Goal: Check status: Check status

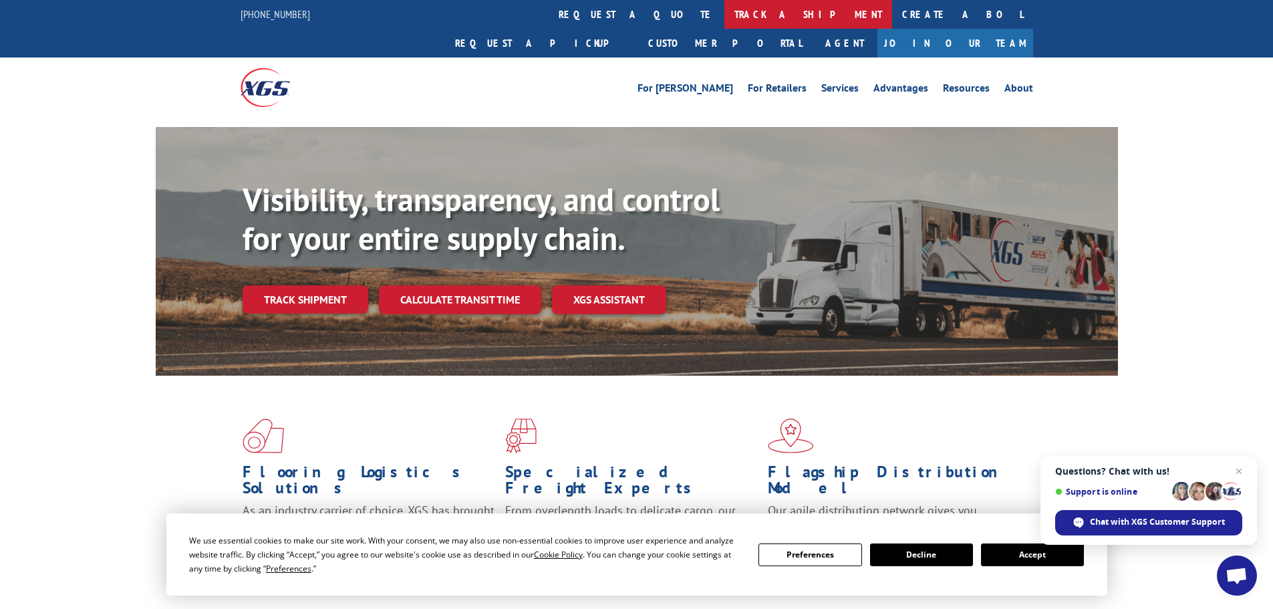
click at [725, 23] on link "track a shipment" at bounding box center [809, 14] width 168 height 29
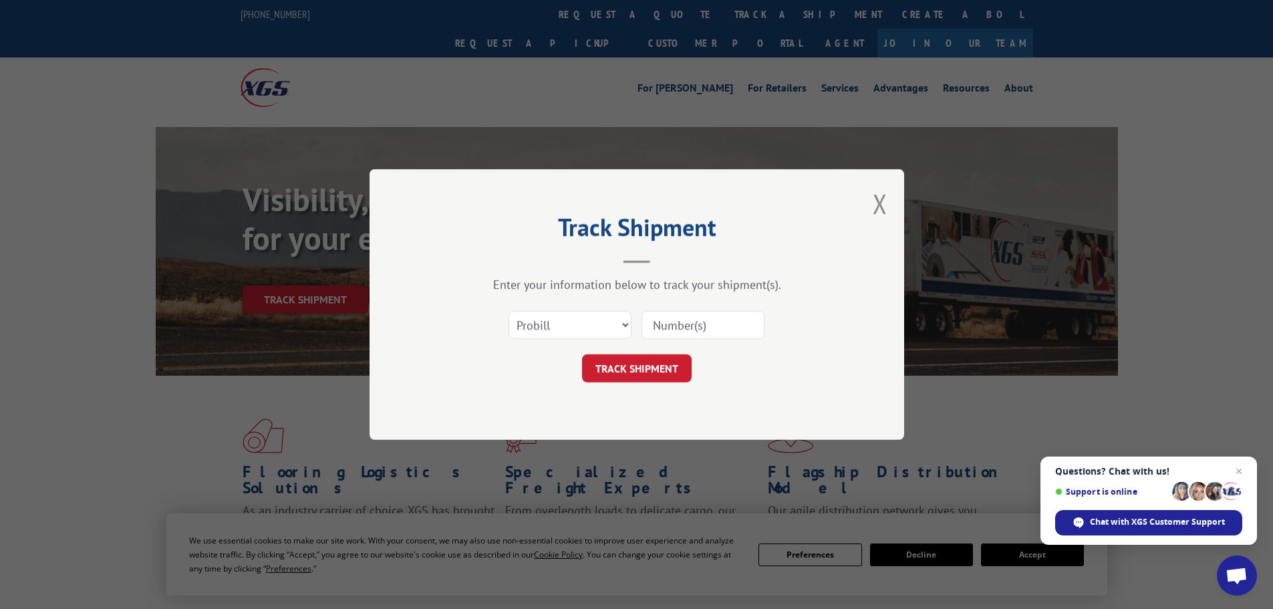
click at [781, 320] on div "Select category... Probill BOL PO" at bounding box center [636, 325] width 401 height 44
drag, startPoint x: 740, startPoint y: 321, endPoint x: 731, endPoint y: 338, distance: 18.8
click at [740, 321] on input at bounding box center [703, 325] width 123 height 28
paste input "15472314"
type input "15472314"
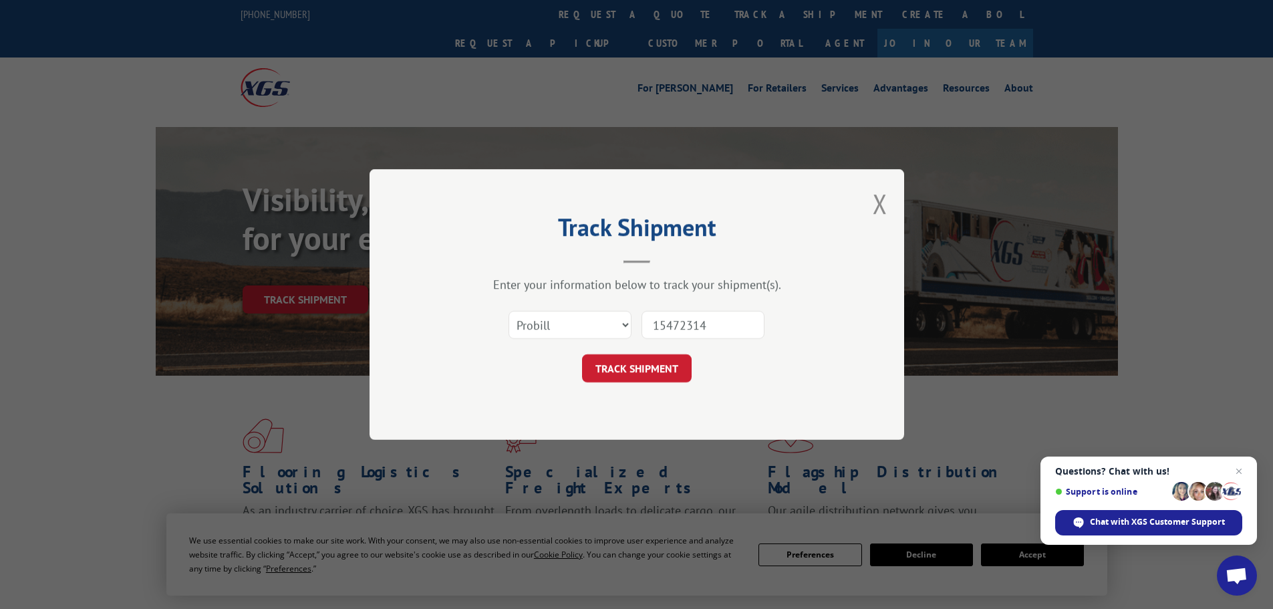
click at [652, 375] on button "TRACK SHIPMENT" at bounding box center [637, 368] width 110 height 28
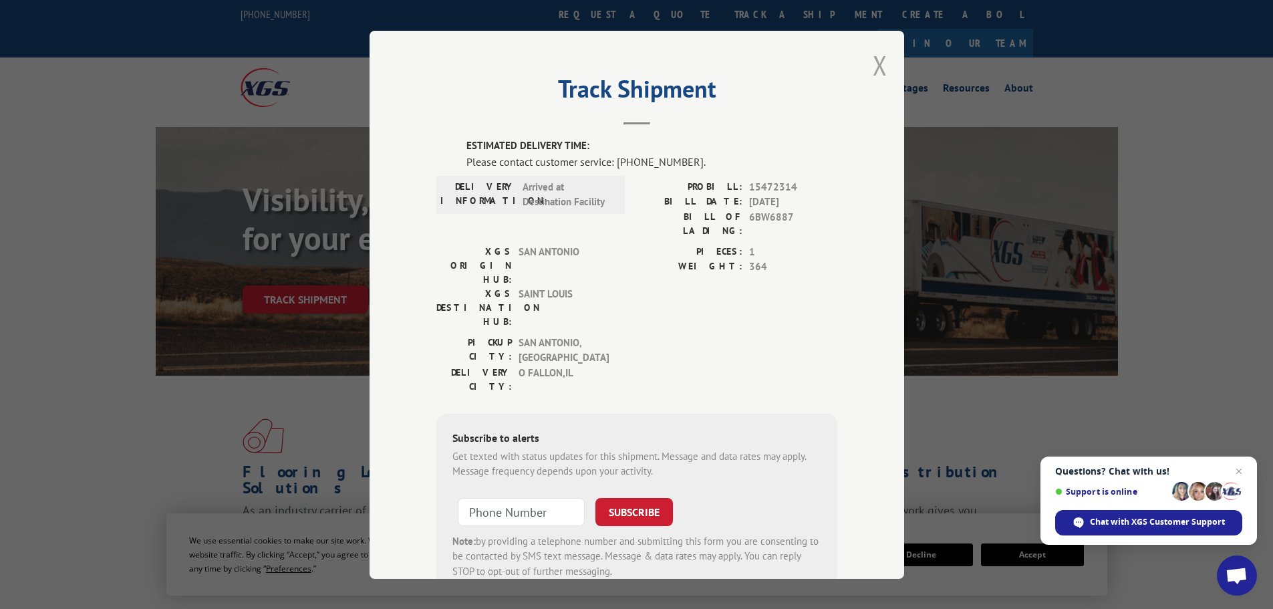
drag, startPoint x: 862, startPoint y: 82, endPoint x: 869, endPoint y: 79, distance: 7.5
click at [863, 82] on div "Track Shipment ESTIMATED DELIVERY TIME: Please contact customer service: (844) …" at bounding box center [637, 305] width 535 height 548
click at [884, 68] on div "Track Shipment ESTIMATED DELIVERY TIME: Please contact customer service: (844) …" at bounding box center [637, 305] width 535 height 548
click at [873, 66] on button "Close modal" at bounding box center [880, 64] width 15 height 35
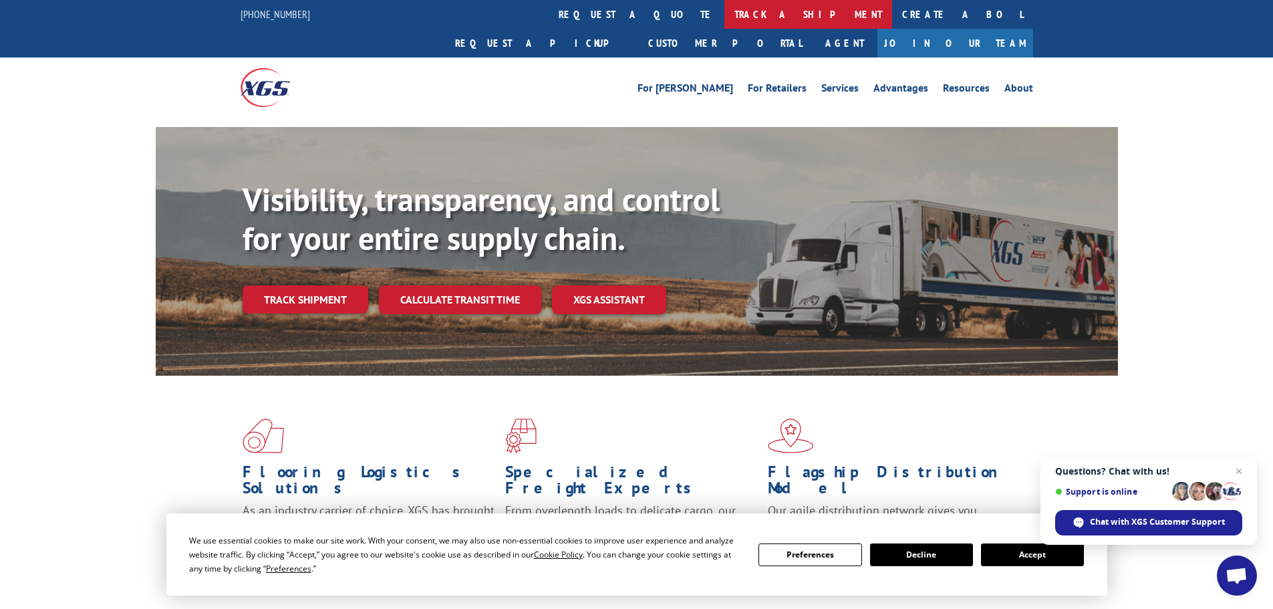
click at [725, 21] on link "track a shipment" at bounding box center [809, 14] width 168 height 29
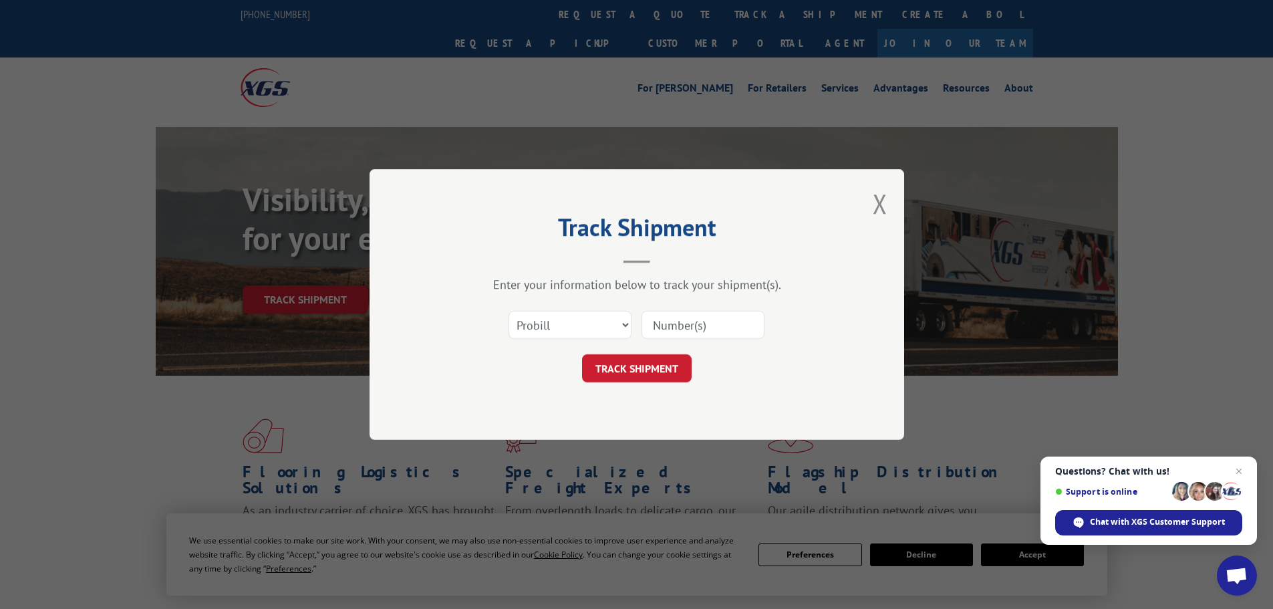
click at [695, 337] on input at bounding box center [703, 325] width 123 height 28
paste input "15340340"
type input "15340340"
click at [648, 362] on button "TRACK SHIPMENT" at bounding box center [637, 368] width 110 height 28
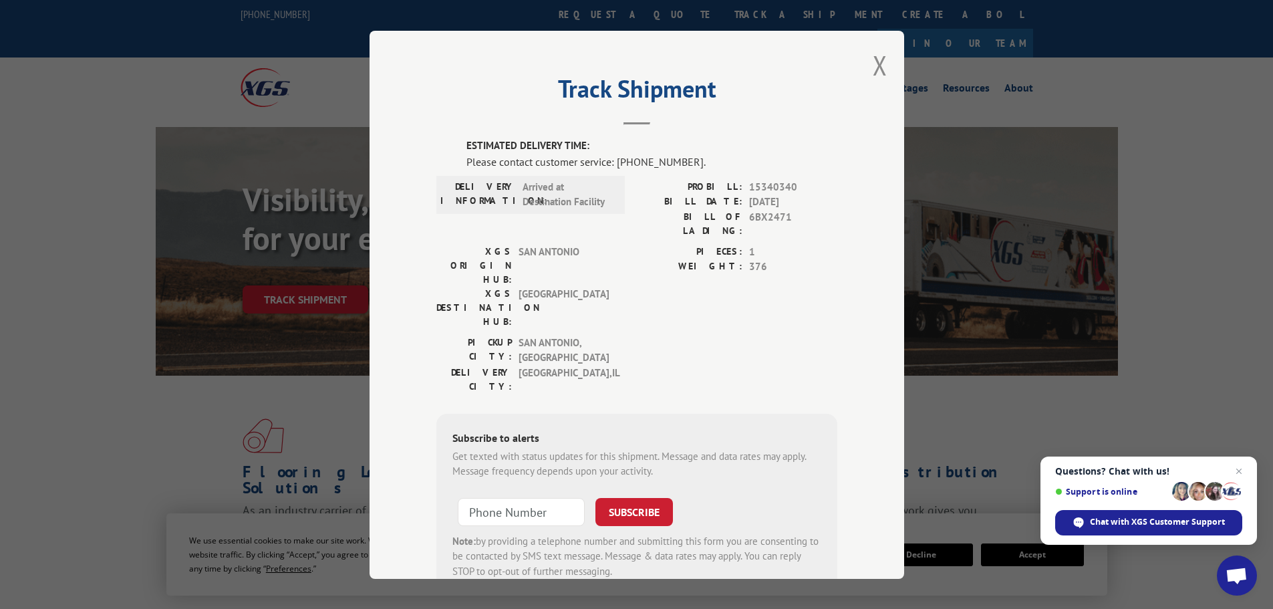
drag, startPoint x: 877, startPoint y: 70, endPoint x: 863, endPoint y: 68, distance: 14.1
click at [877, 70] on button "Close modal" at bounding box center [880, 64] width 15 height 35
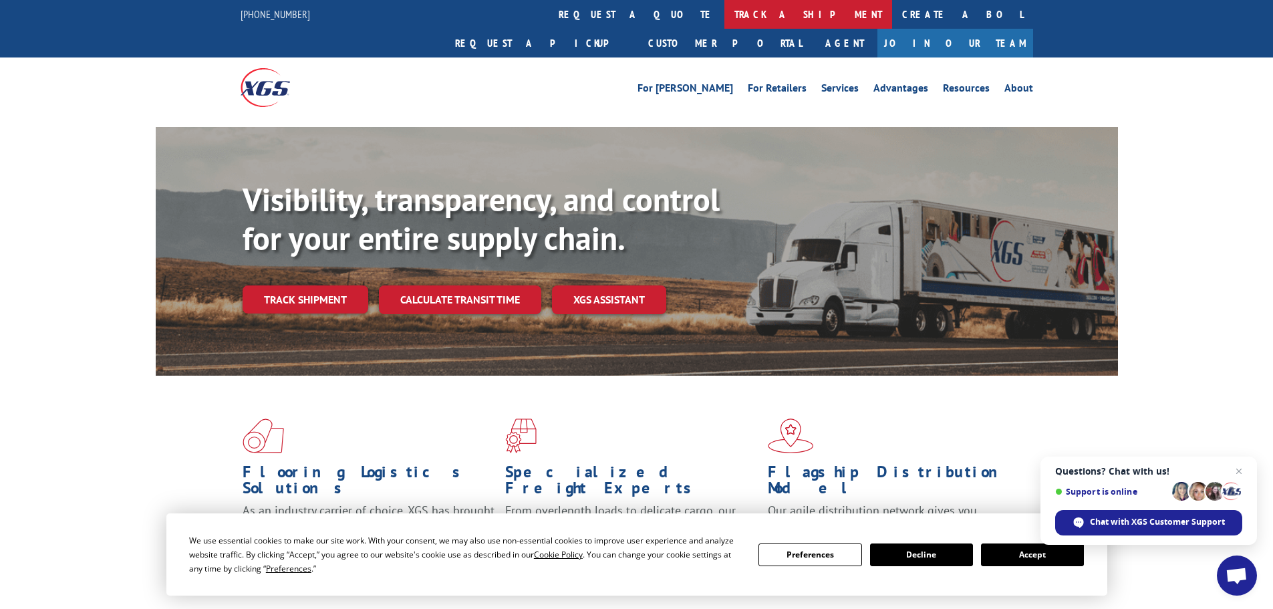
click at [725, 13] on link "track a shipment" at bounding box center [809, 14] width 168 height 29
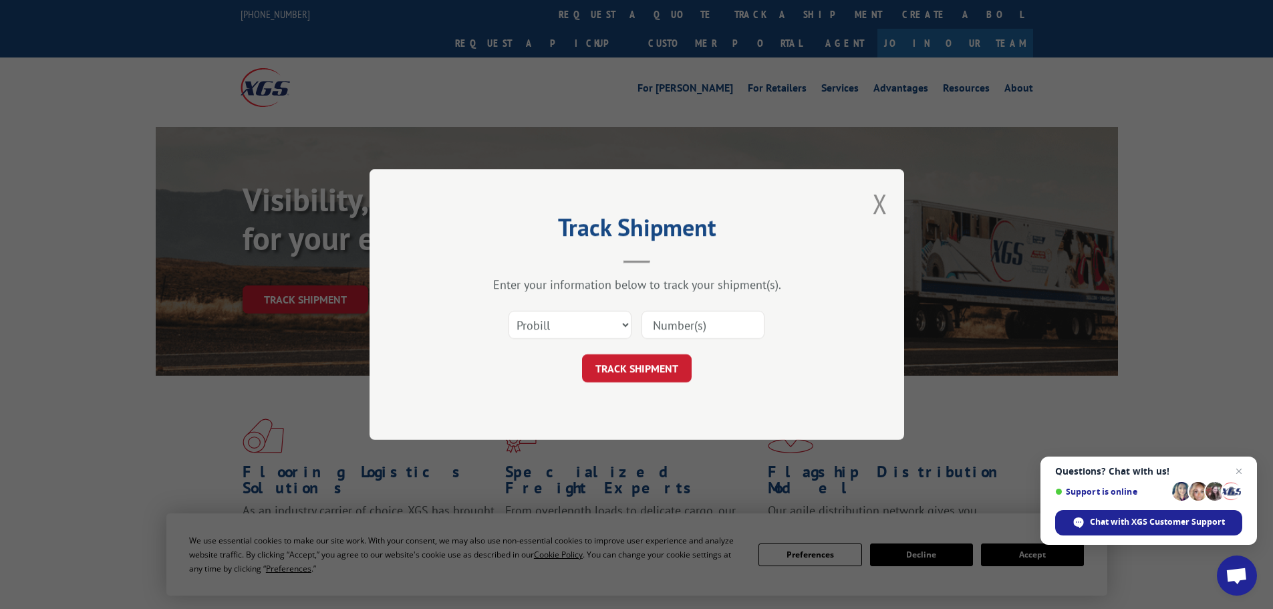
drag, startPoint x: 719, startPoint y: 323, endPoint x: 685, endPoint y: 338, distance: 36.5
click at [719, 323] on input at bounding box center [703, 325] width 123 height 28
paste input "15472328"
type input "15472328"
click at [652, 350] on form "Select category... Probill BOL PO 15472328 TRACK SHIPMENT" at bounding box center [636, 343] width 401 height 80
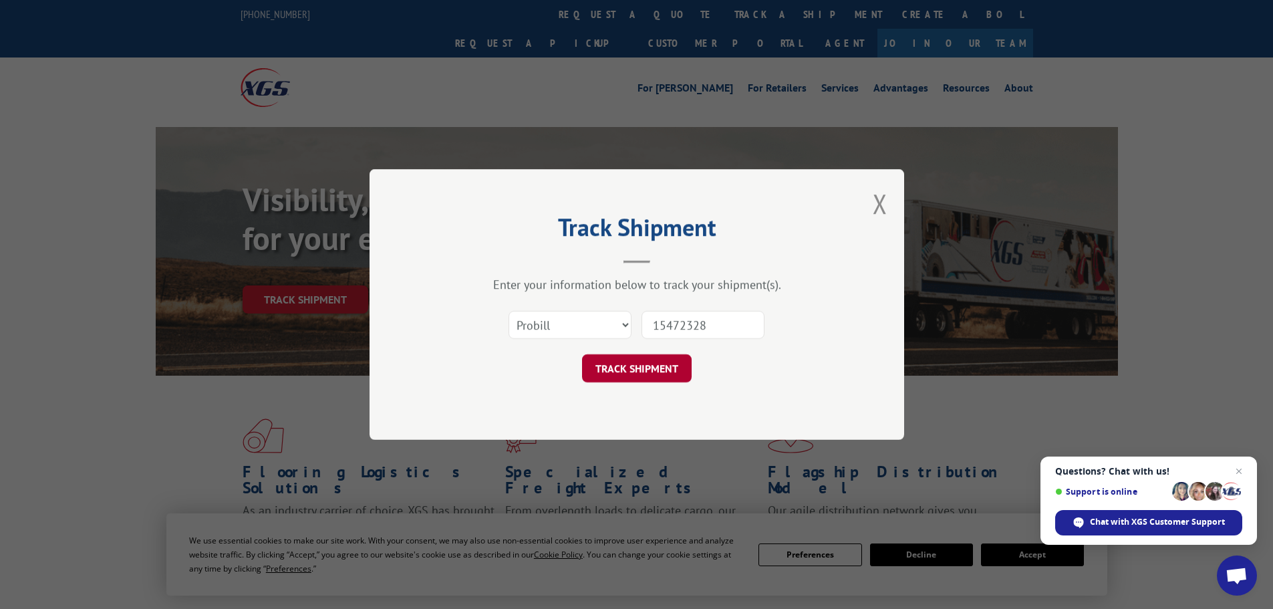
click at [656, 368] on button "TRACK SHIPMENT" at bounding box center [637, 368] width 110 height 28
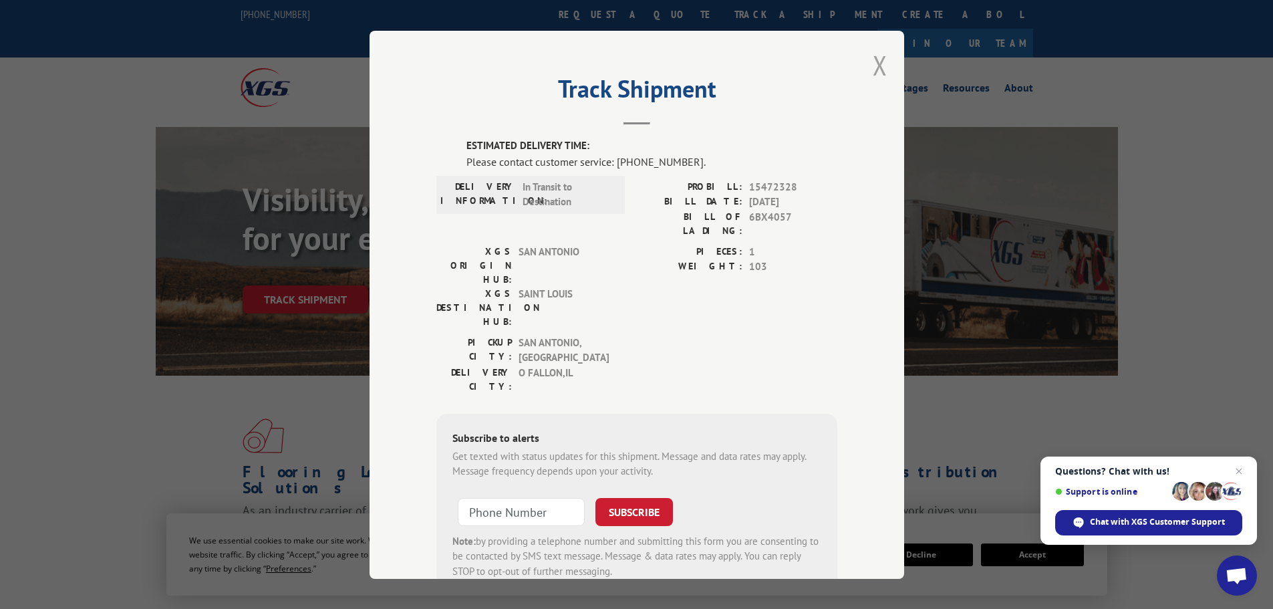
click at [873, 72] on button "Close modal" at bounding box center [880, 64] width 15 height 35
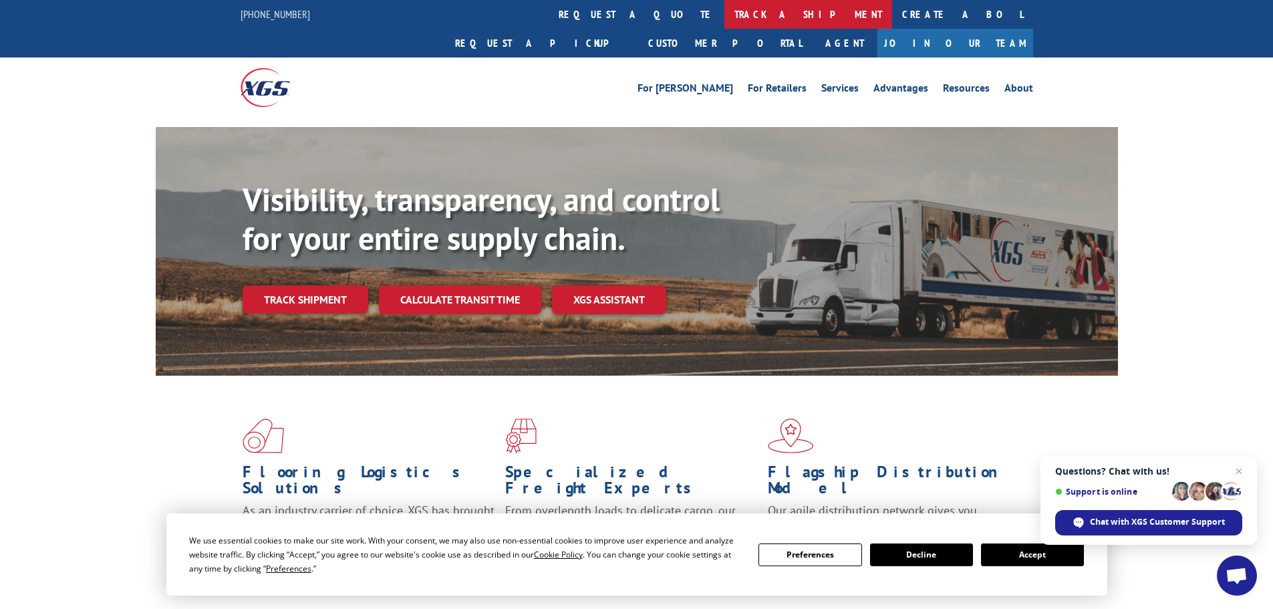
click at [725, 15] on link "track a shipment" at bounding box center [809, 14] width 168 height 29
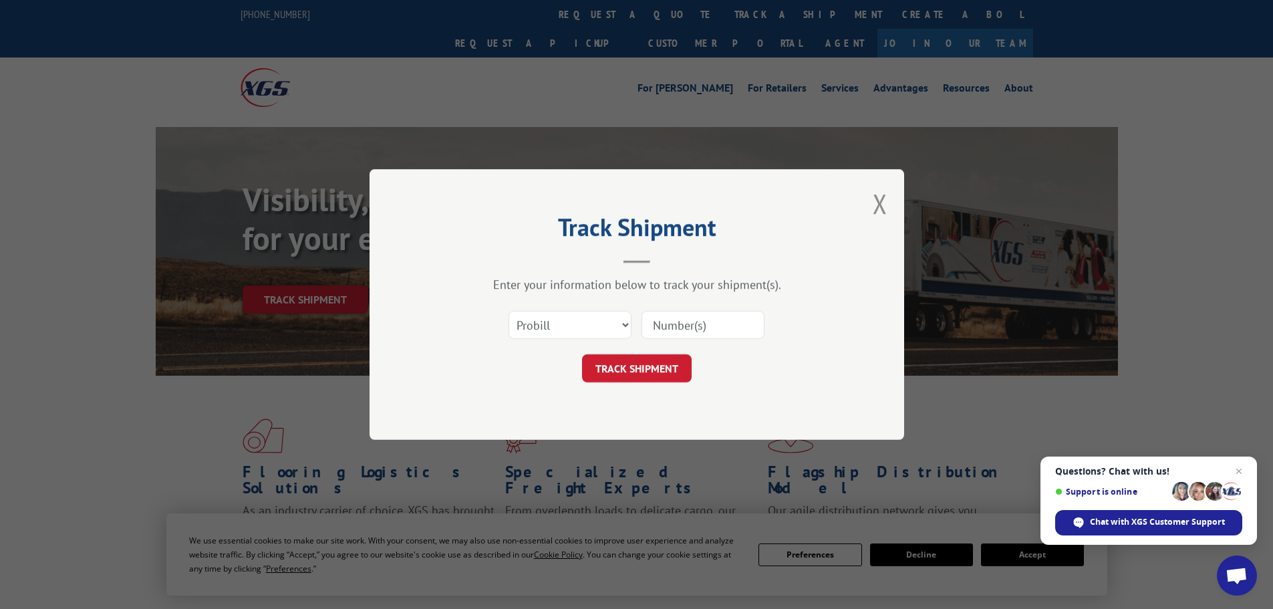
drag, startPoint x: 674, startPoint y: 315, endPoint x: 687, endPoint y: 336, distance: 24.3
click at [674, 315] on input at bounding box center [703, 325] width 123 height 28
paste input "15472312"
type input "15472312"
click at [662, 366] on button "TRACK SHIPMENT" at bounding box center [637, 368] width 110 height 28
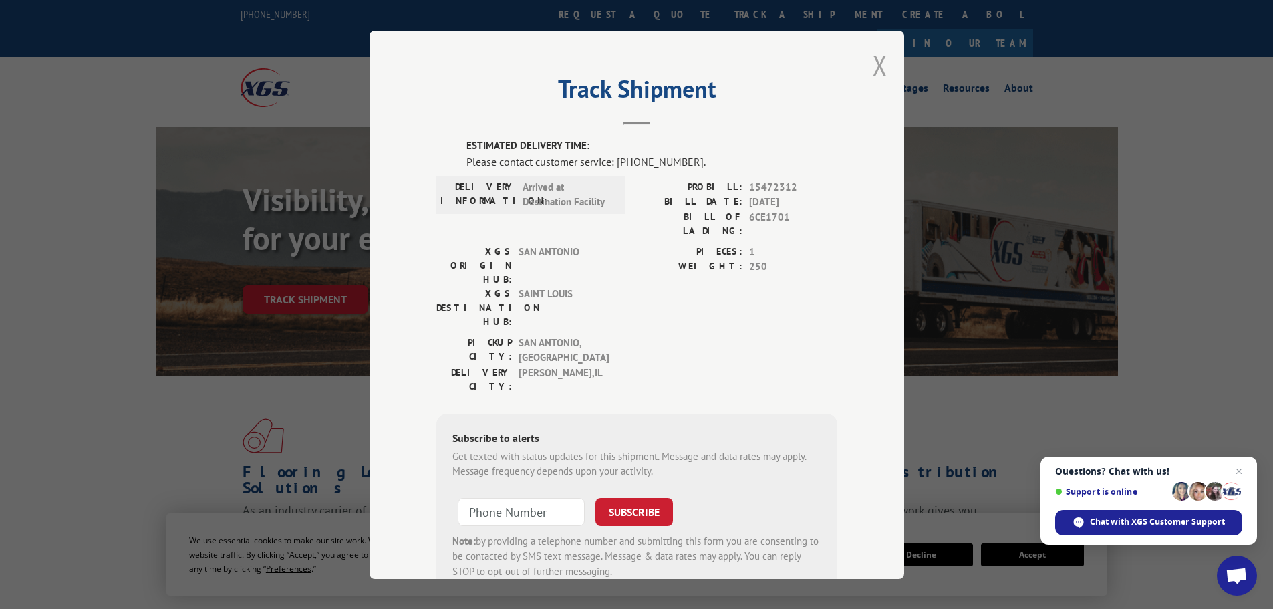
click at [873, 67] on button "Close modal" at bounding box center [880, 64] width 15 height 35
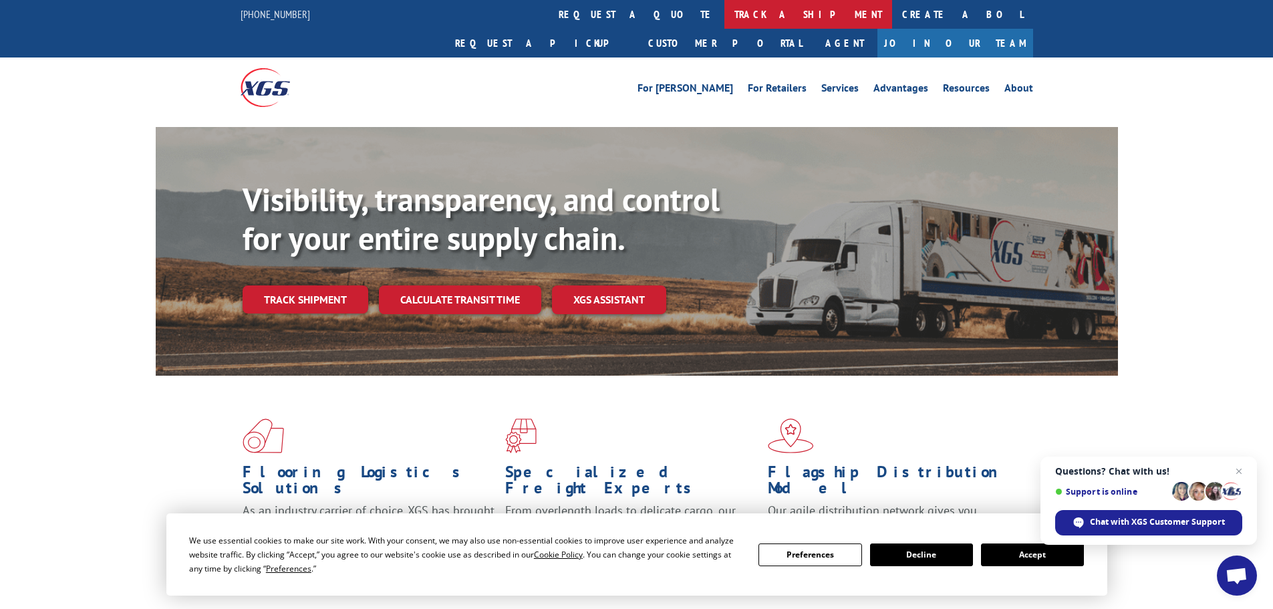
click at [725, 15] on link "track a shipment" at bounding box center [809, 14] width 168 height 29
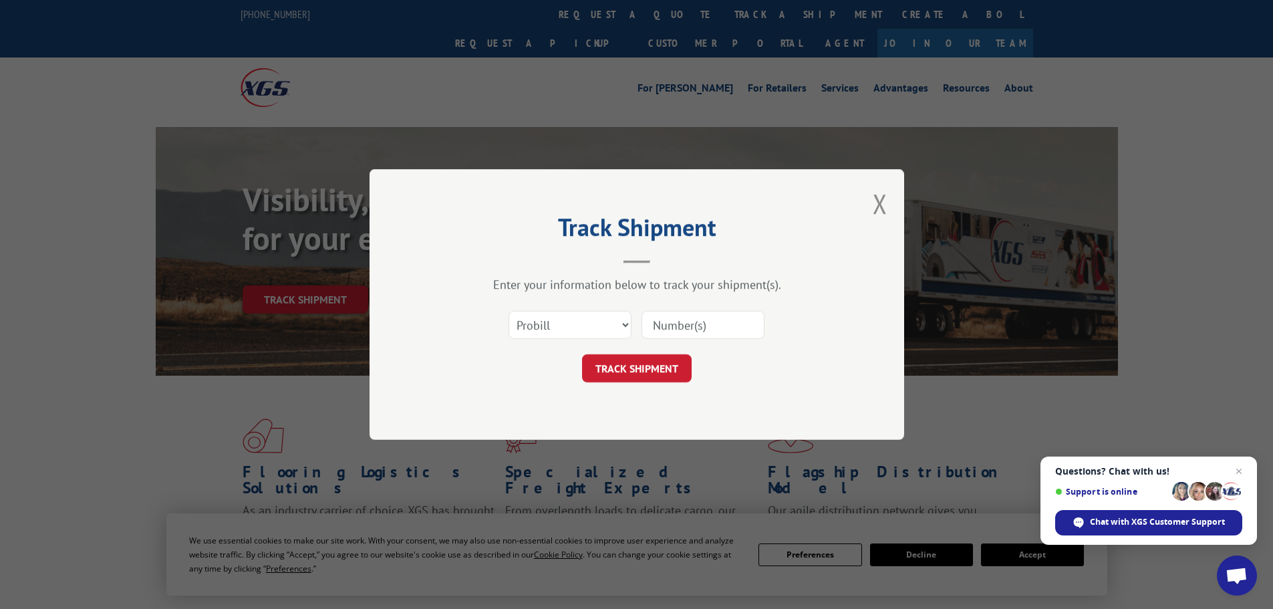
drag, startPoint x: 707, startPoint y: 323, endPoint x: 680, endPoint y: 340, distance: 31.5
click at [707, 323] on input at bounding box center [703, 325] width 123 height 28
paste input "15340322"
type input "15340322"
click at [644, 360] on button "TRACK SHIPMENT" at bounding box center [637, 368] width 110 height 28
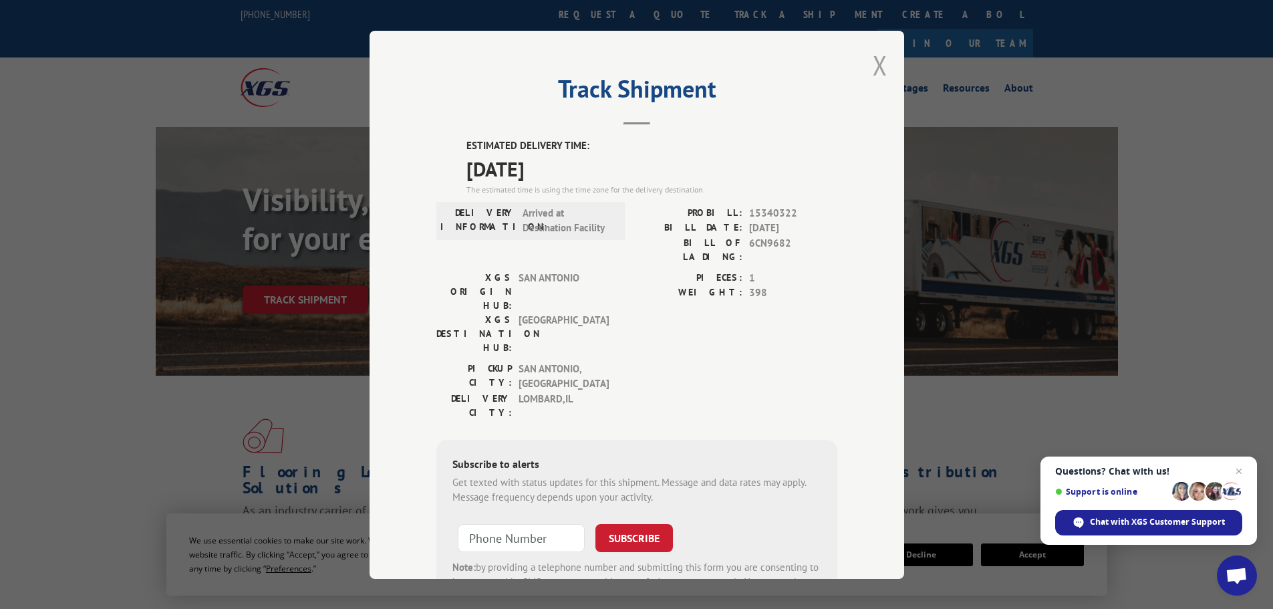
click at [878, 61] on button "Close modal" at bounding box center [880, 64] width 15 height 35
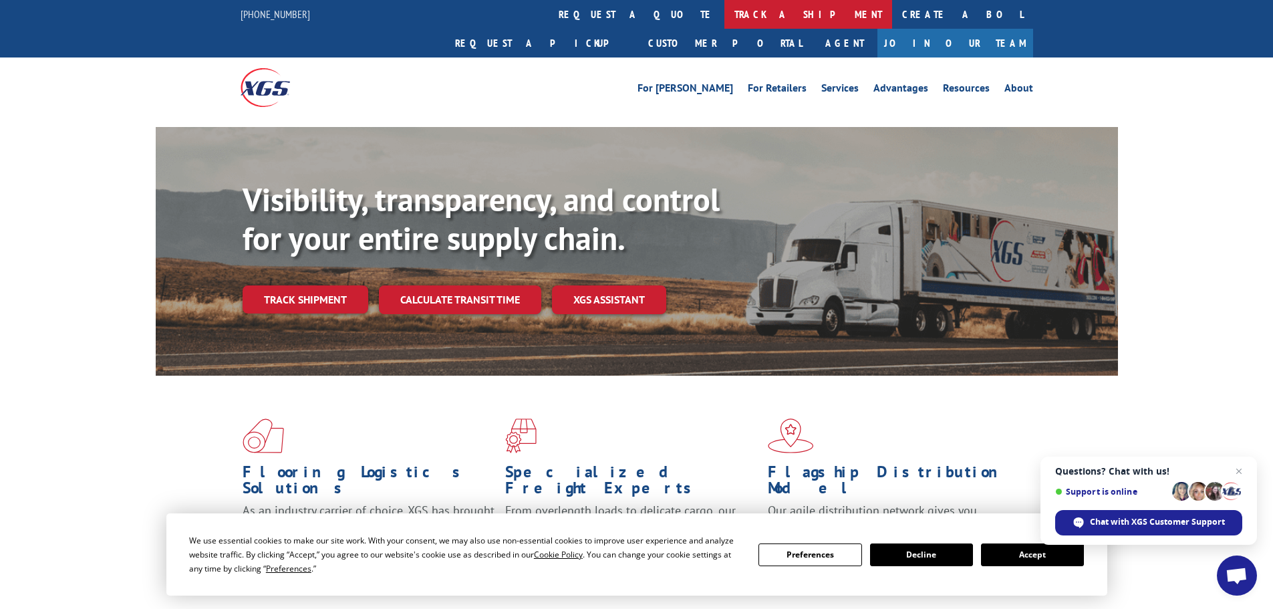
click at [725, 3] on link "track a shipment" at bounding box center [809, 14] width 168 height 29
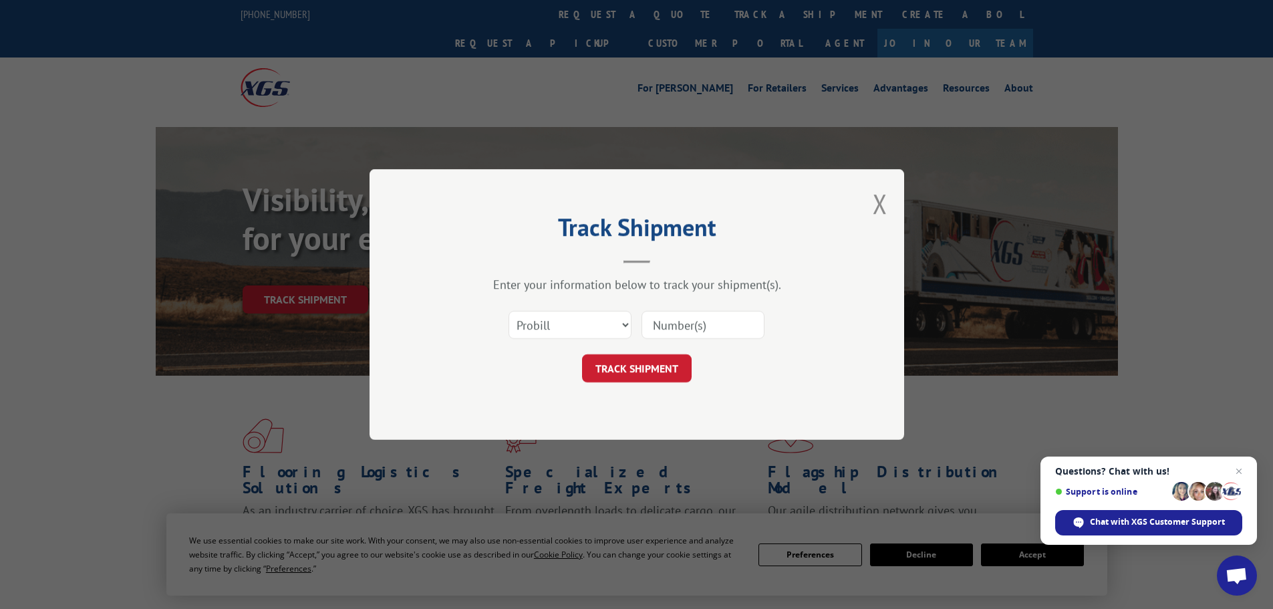
click at [705, 326] on input at bounding box center [703, 325] width 123 height 28
paste input "15340327"
type input "15340327"
click at [638, 373] on button "TRACK SHIPMENT" at bounding box center [637, 368] width 110 height 28
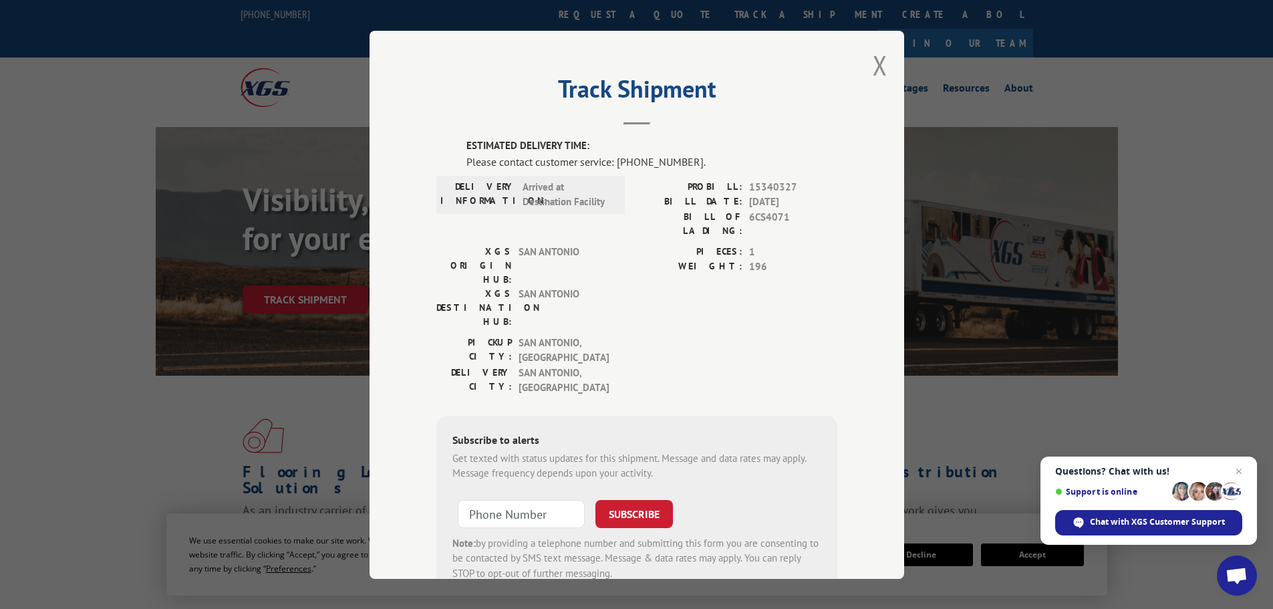
click at [866, 74] on div "Track Shipment ESTIMATED DELIVERY TIME: Please contact customer service: (844) …" at bounding box center [637, 305] width 535 height 548
click at [873, 72] on button "Close modal" at bounding box center [880, 64] width 15 height 35
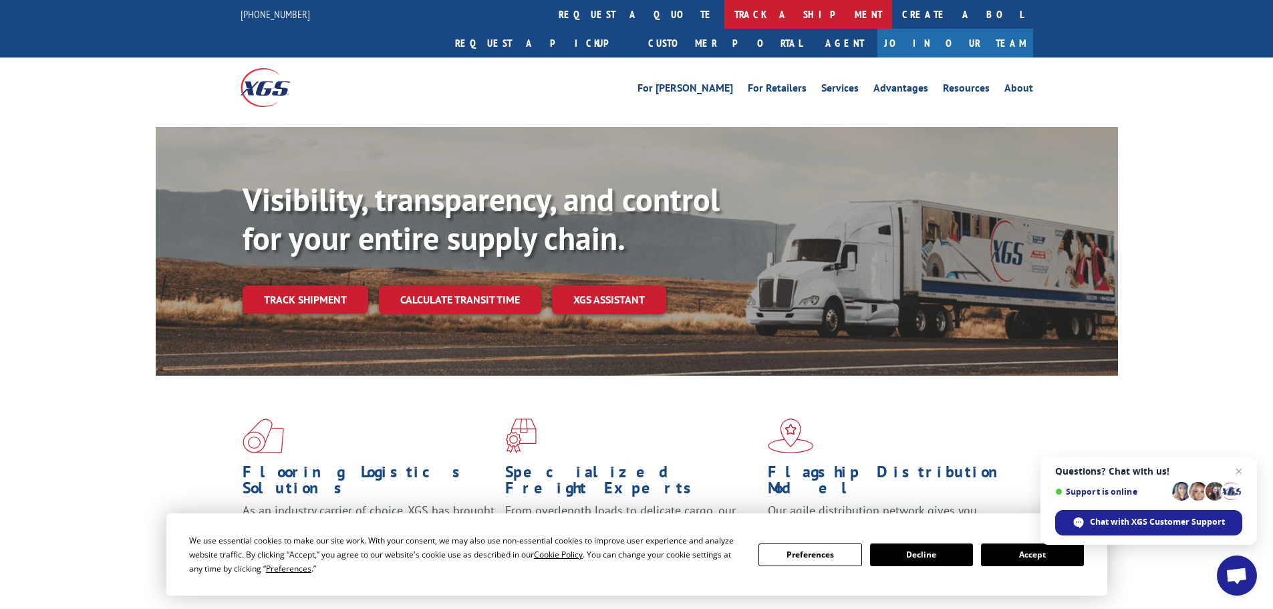
click at [725, 5] on link "track a shipment" at bounding box center [809, 14] width 168 height 29
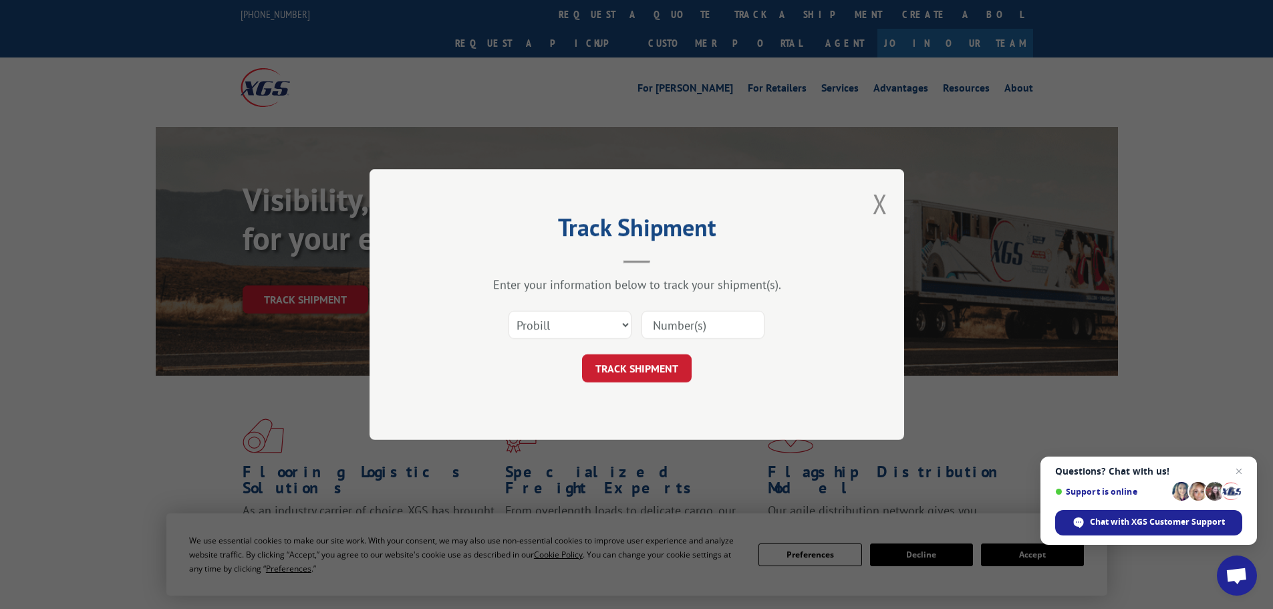
drag, startPoint x: 670, startPoint y: 324, endPoint x: 669, endPoint y: 336, distance: 11.4
click at [671, 325] on input at bounding box center [703, 325] width 123 height 28
paste input "15340323"
type input "15340323"
click at [642, 375] on button "TRACK SHIPMENT" at bounding box center [637, 368] width 110 height 28
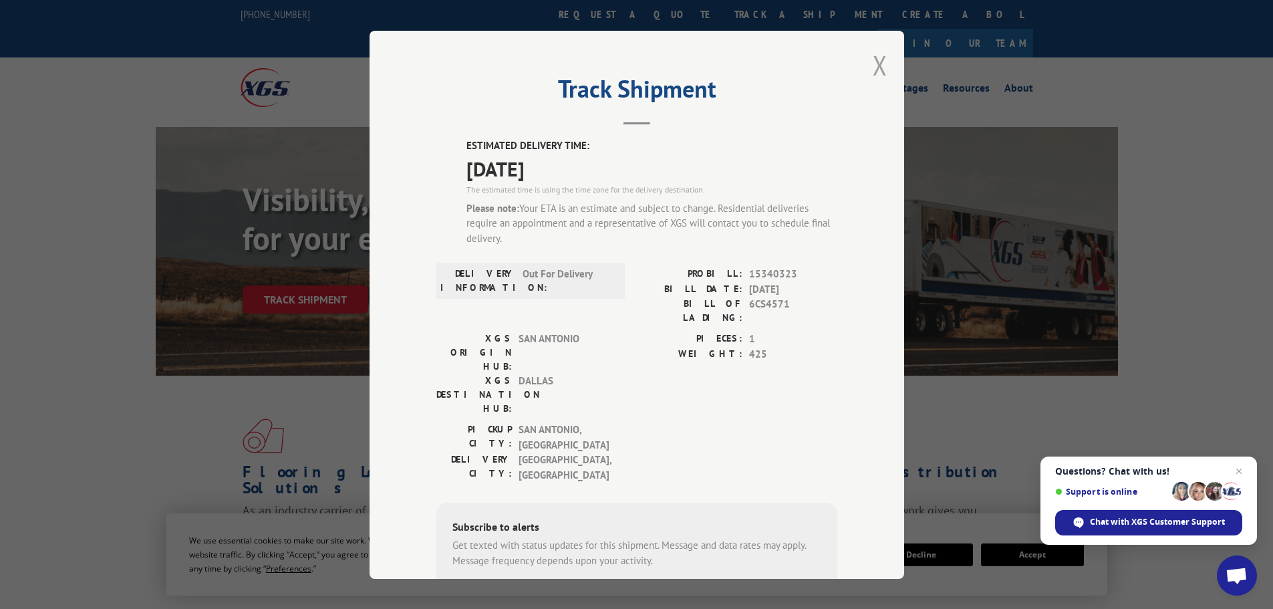
drag, startPoint x: 883, startPoint y: 71, endPoint x: 868, endPoint y: 75, distance: 15.2
click at [883, 71] on div "Track Shipment ESTIMATED DELIVERY TIME: 10/02/2025 The estimated time is using …" at bounding box center [637, 305] width 535 height 548
click at [878, 72] on button "Close modal" at bounding box center [880, 64] width 15 height 35
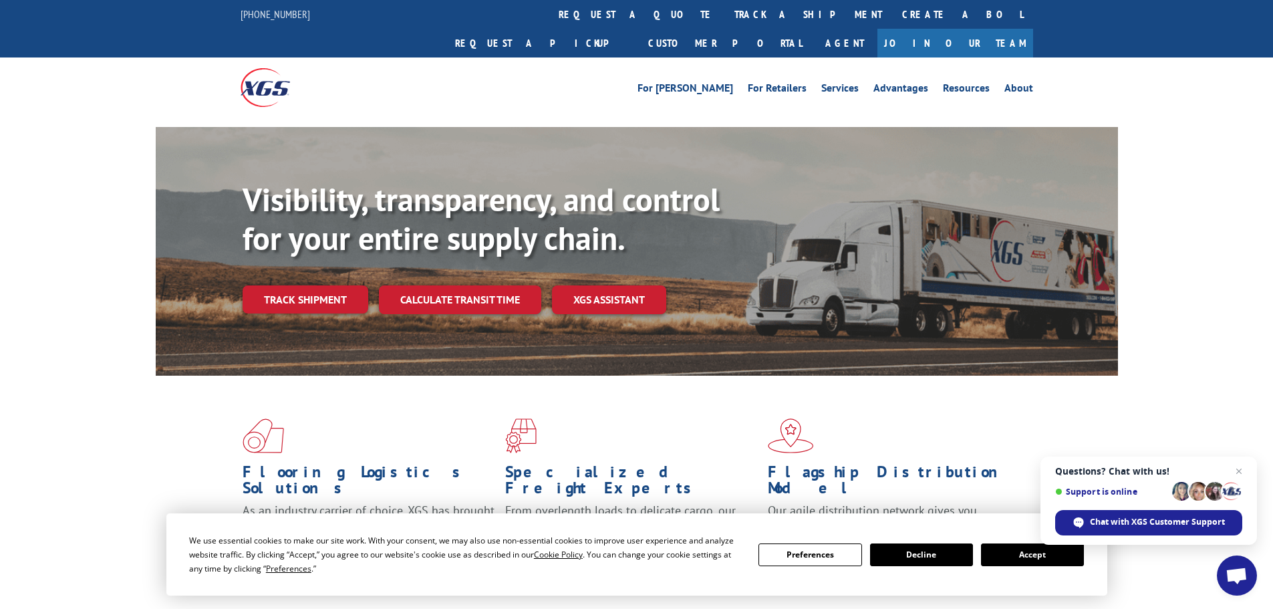
click at [725, 11] on link "track a shipment" at bounding box center [809, 14] width 168 height 29
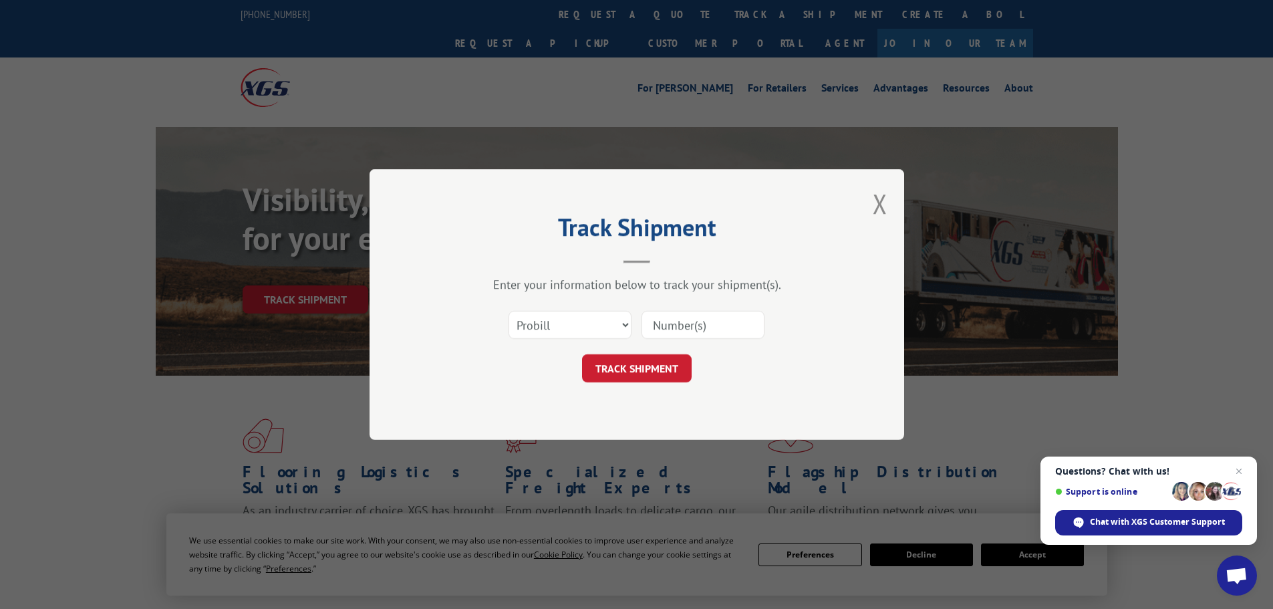
drag, startPoint x: 710, startPoint y: 326, endPoint x: 680, endPoint y: 352, distance: 39.8
click at [710, 326] on input at bounding box center [703, 325] width 123 height 28
paste input "15340320"
type input "15340320"
click at [658, 367] on button "TRACK SHIPMENT" at bounding box center [637, 368] width 110 height 28
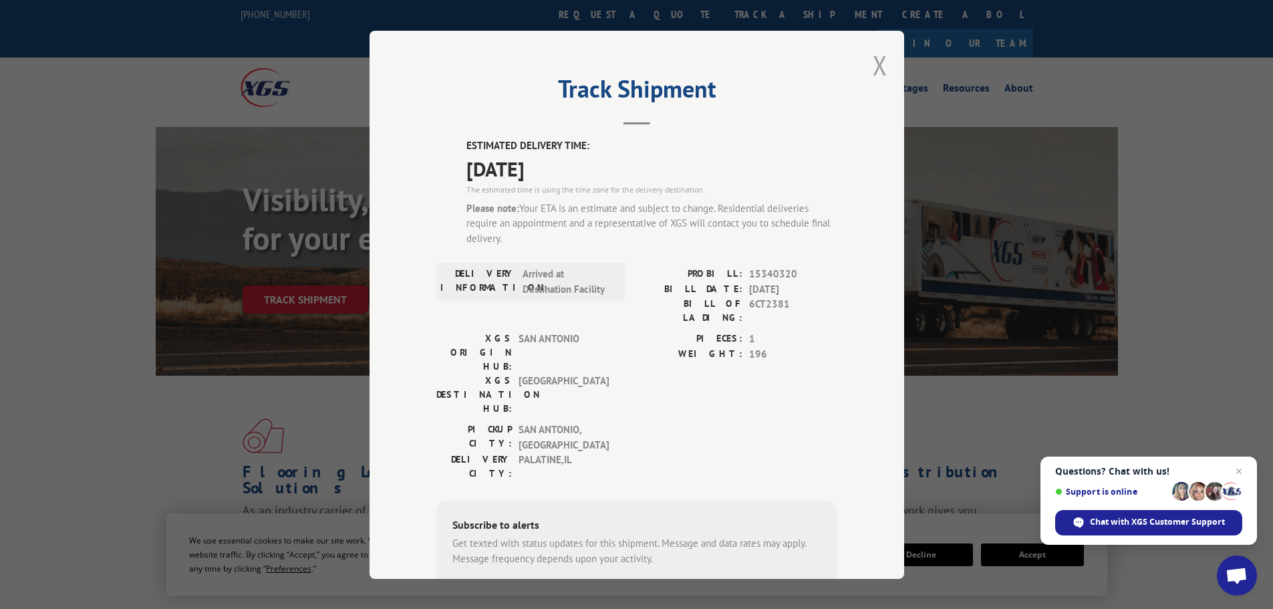
click at [878, 53] on button "Close modal" at bounding box center [880, 64] width 15 height 35
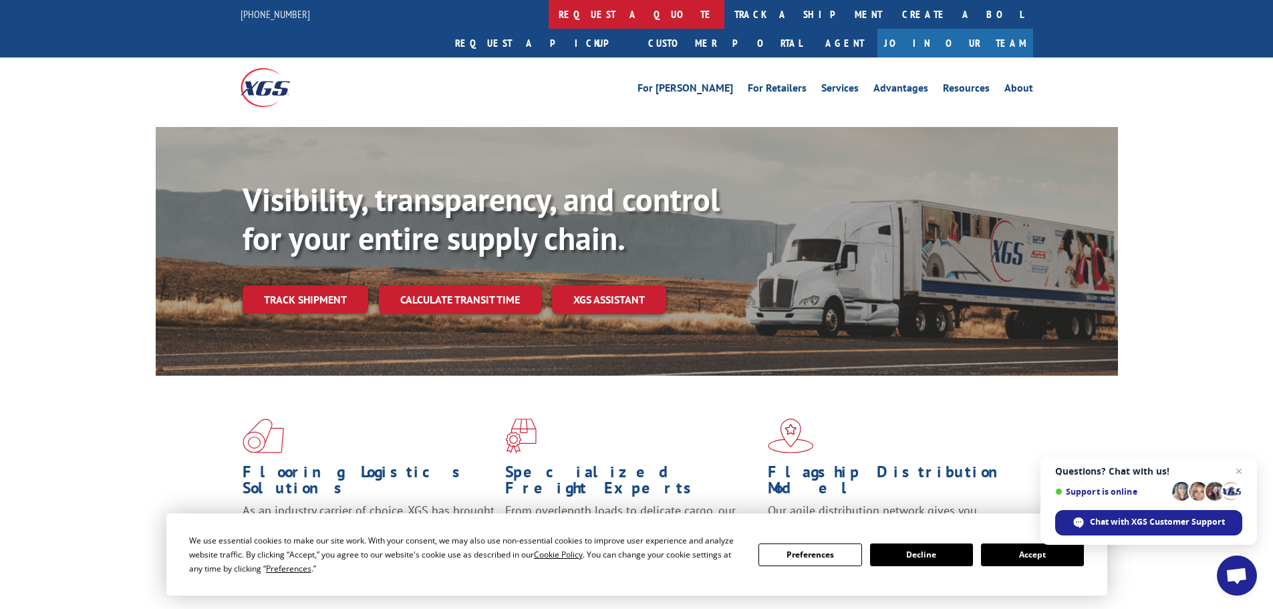
click at [549, 12] on link "request a quote" at bounding box center [637, 14] width 176 height 29
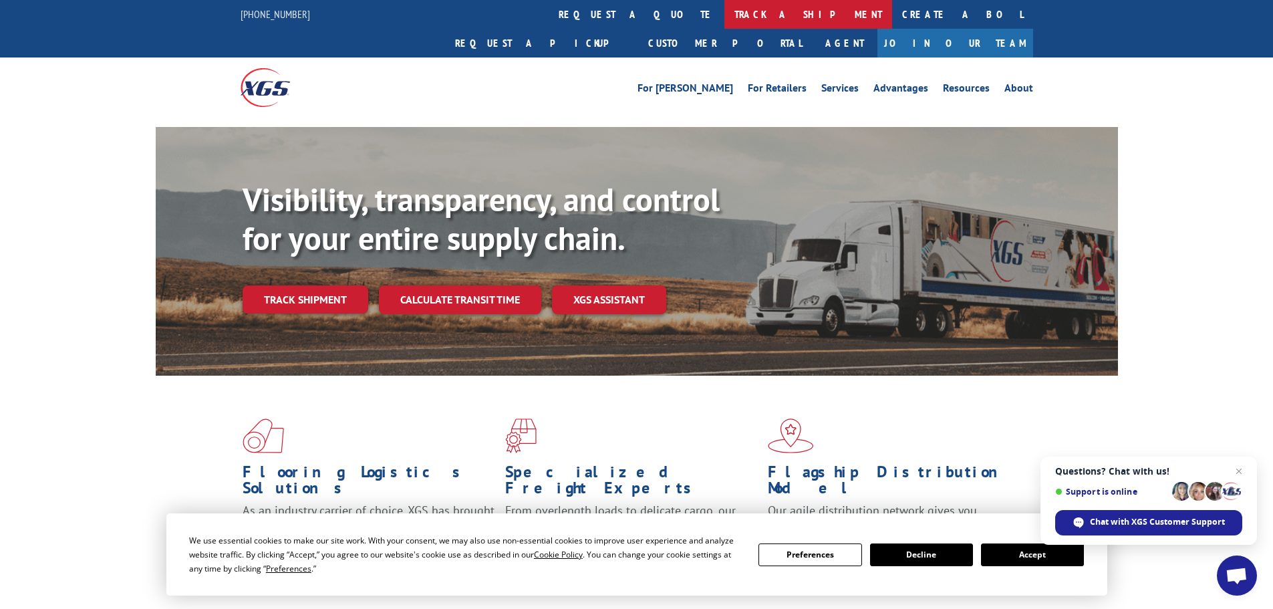
click at [725, 13] on link "track a shipment" at bounding box center [809, 14] width 168 height 29
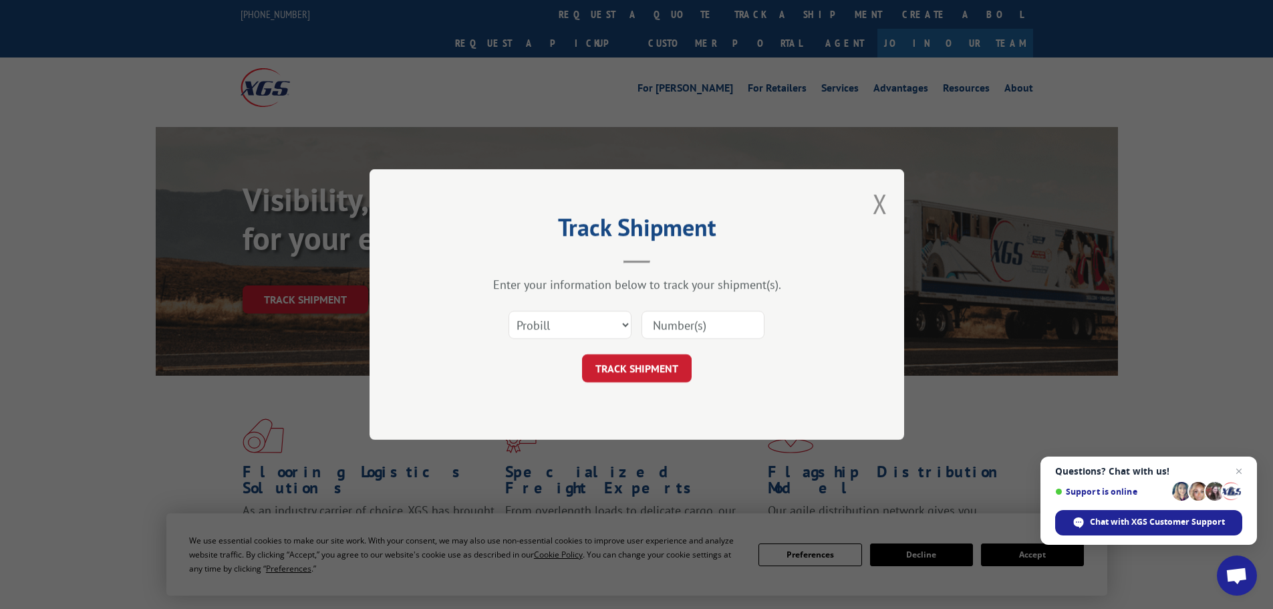
click at [705, 320] on input at bounding box center [703, 325] width 123 height 28
paste input "15340325"
type input "15340325"
drag, startPoint x: 673, startPoint y: 364, endPoint x: 683, endPoint y: 364, distance: 10.0
click at [673, 364] on button "TRACK SHIPMENT" at bounding box center [637, 368] width 110 height 28
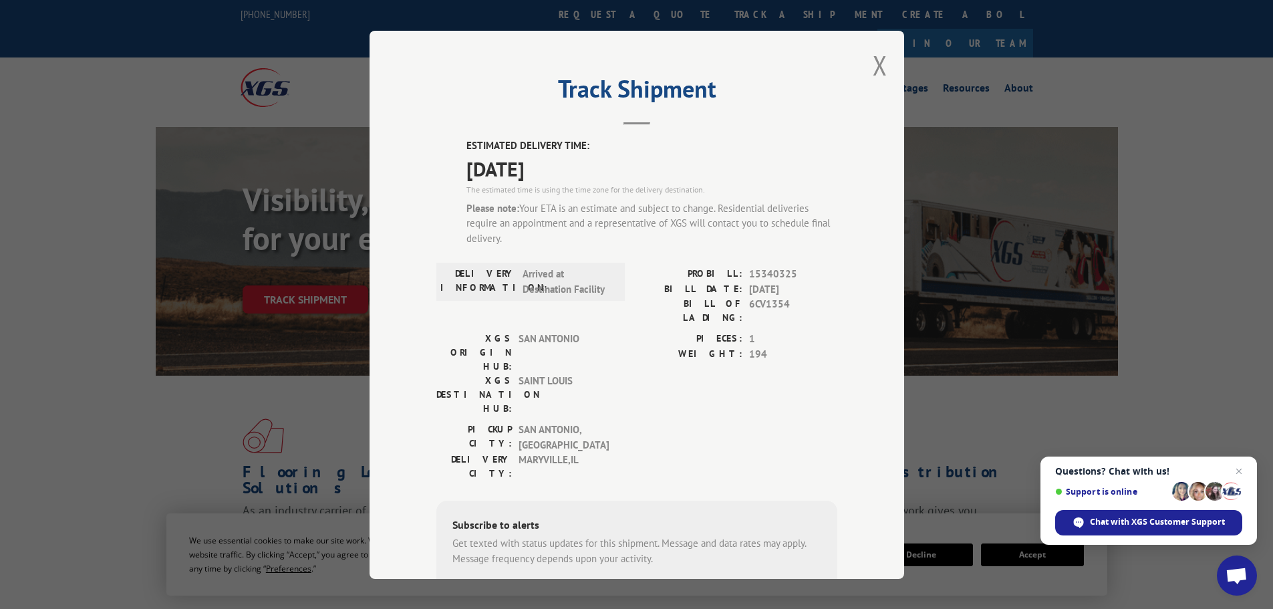
click at [885, 70] on div "Track Shipment ESTIMATED DELIVERY TIME: 10/03/2025 The estimated time is using …" at bounding box center [637, 305] width 535 height 548
click at [873, 70] on button "Close modal" at bounding box center [880, 64] width 15 height 35
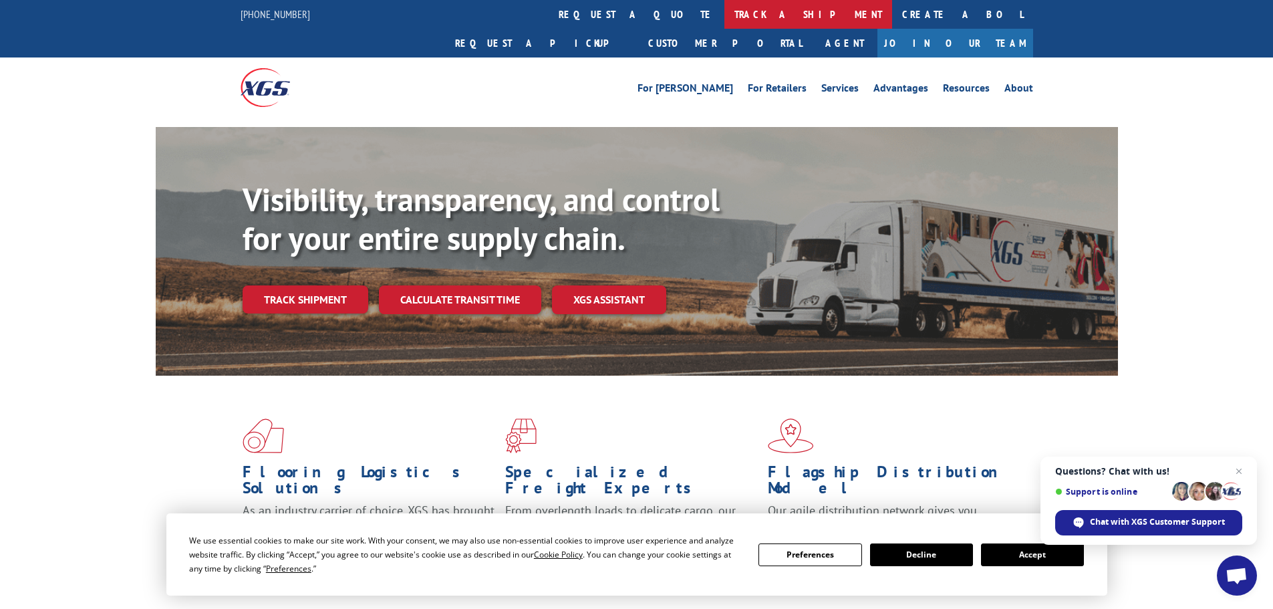
click at [725, 11] on link "track a shipment" at bounding box center [809, 14] width 168 height 29
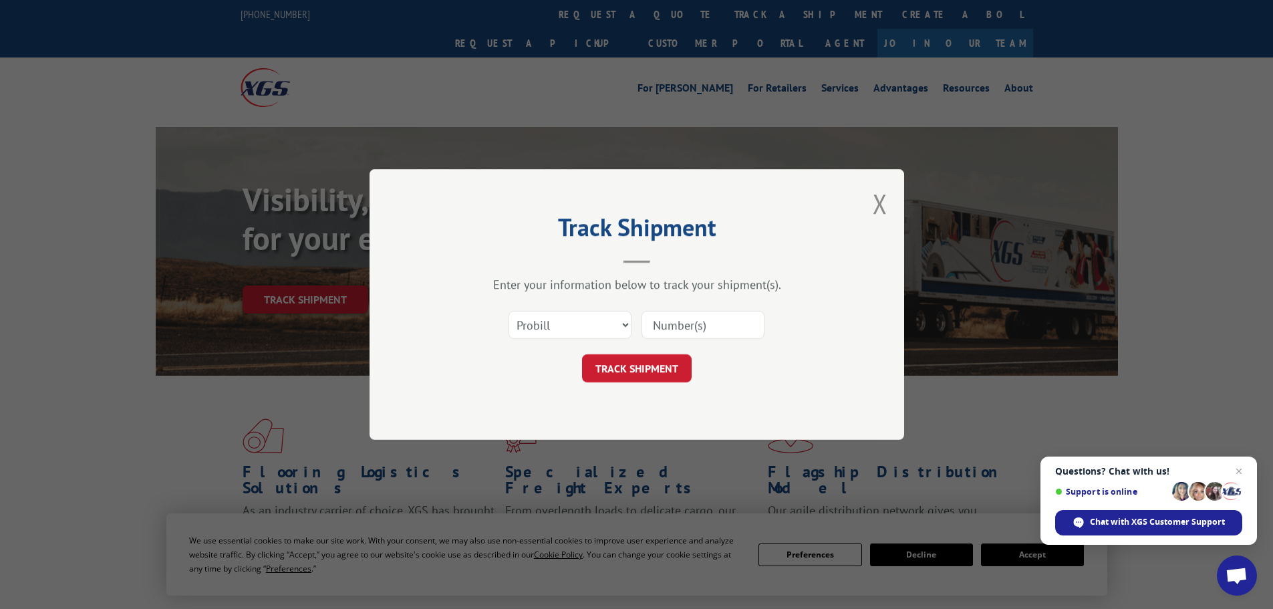
click at [686, 337] on input at bounding box center [703, 325] width 123 height 28
paste input "15339906"
type input "15339906"
drag, startPoint x: 658, startPoint y: 371, endPoint x: 666, endPoint y: 372, distance: 8.7
click at [658, 371] on button "TRACK SHIPMENT" at bounding box center [637, 368] width 110 height 28
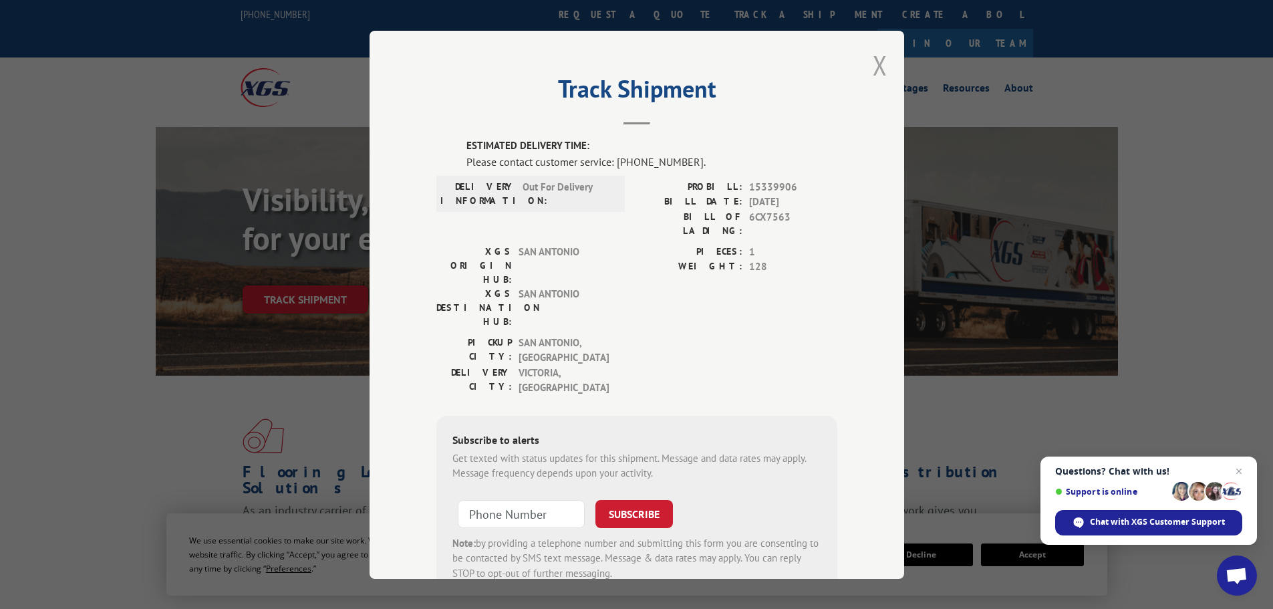
drag, startPoint x: 886, startPoint y: 70, endPoint x: 856, endPoint y: 66, distance: 29.7
click at [873, 70] on div "Track Shipment ESTIMATED DELIVERY TIME: Please contact customer service: (844) …" at bounding box center [637, 305] width 535 height 548
click at [873, 72] on button "Close modal" at bounding box center [880, 64] width 15 height 35
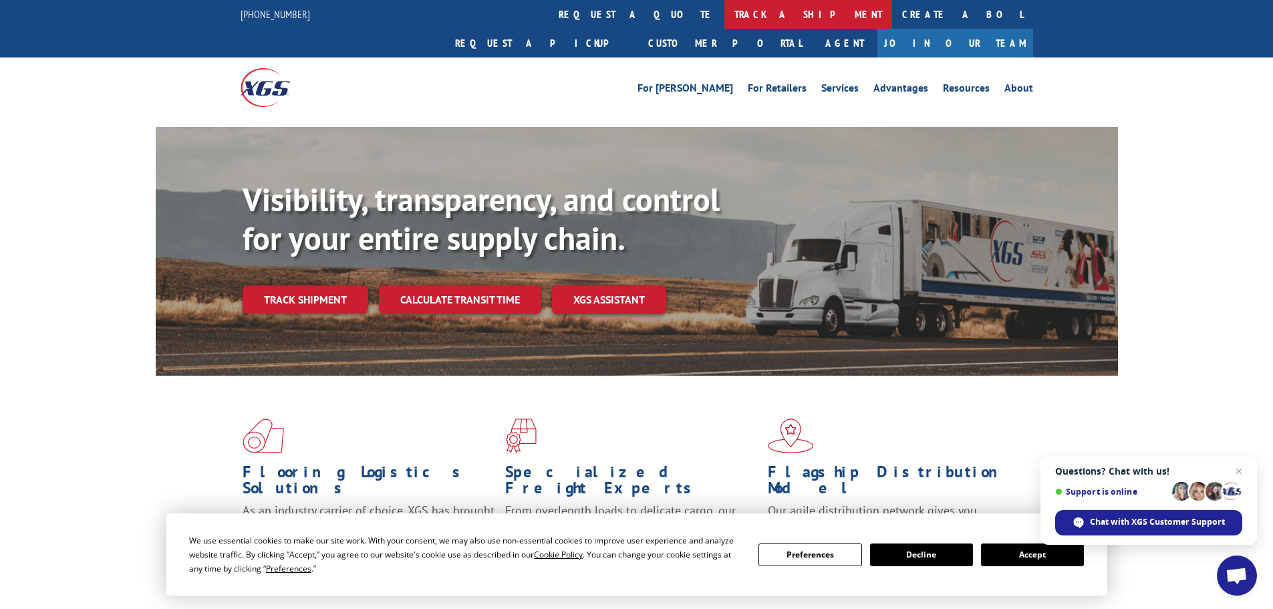
click at [725, 5] on link "track a shipment" at bounding box center [809, 14] width 168 height 29
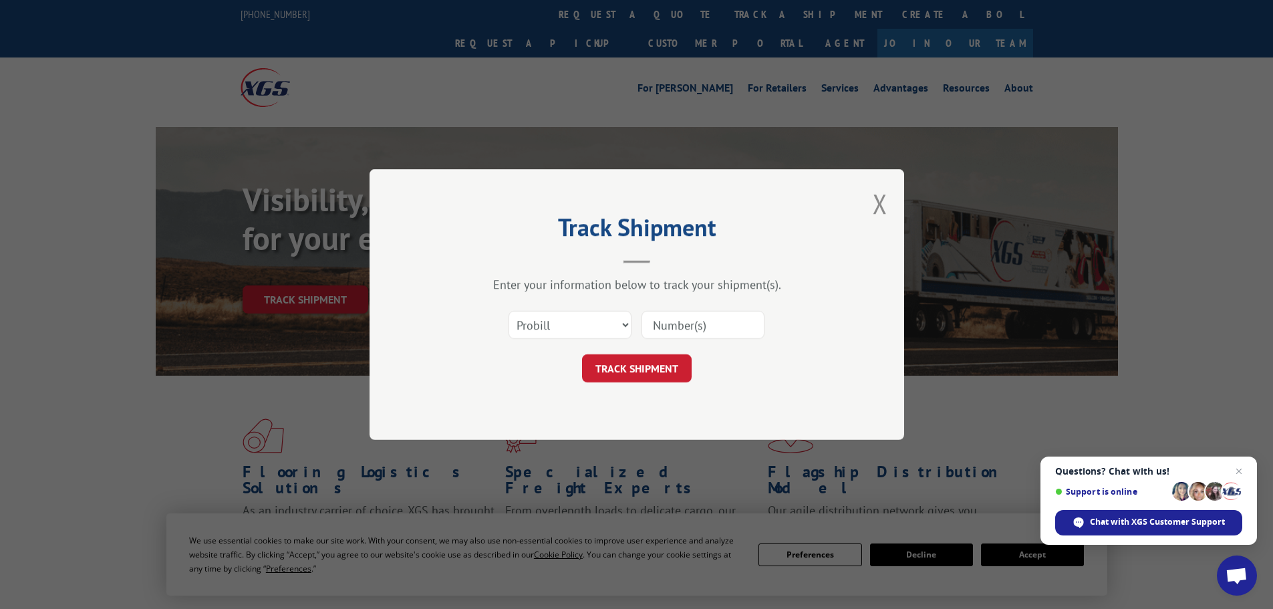
drag, startPoint x: 700, startPoint y: 311, endPoint x: 684, endPoint y: 329, distance: 23.7
click at [700, 311] on input at bounding box center [703, 325] width 123 height 28
paste input "15340056"
type input "15340056"
drag, startPoint x: 656, startPoint y: 352, endPoint x: 654, endPoint y: 373, distance: 20.8
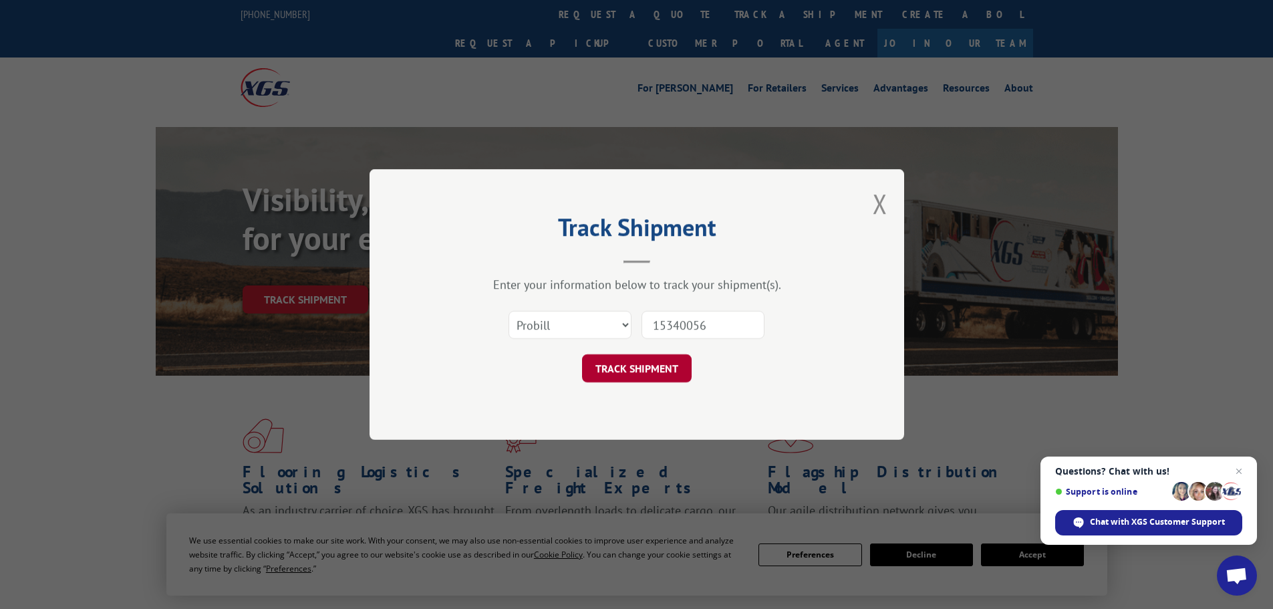
click at [656, 356] on form "Select category... Probill BOL PO 15340056 TRACK SHIPMENT" at bounding box center [636, 343] width 401 height 80
drag, startPoint x: 654, startPoint y: 373, endPoint x: 664, endPoint y: 370, distance: 10.6
click at [655, 373] on button "TRACK SHIPMENT" at bounding box center [637, 368] width 110 height 28
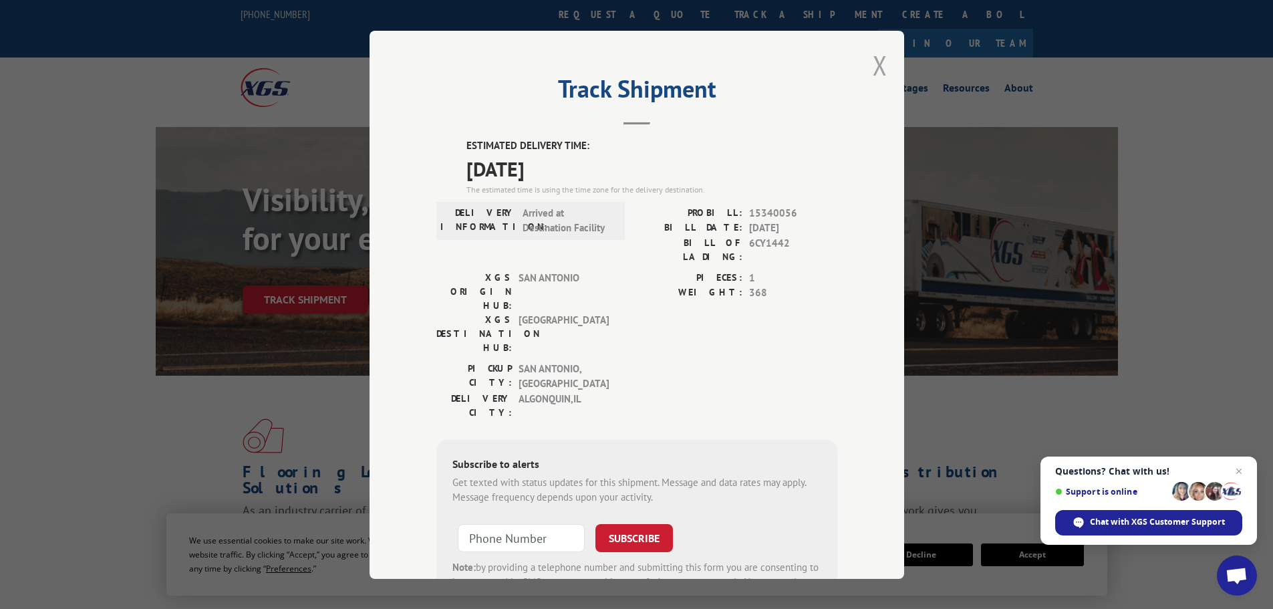
click at [877, 68] on button "Close modal" at bounding box center [880, 64] width 15 height 35
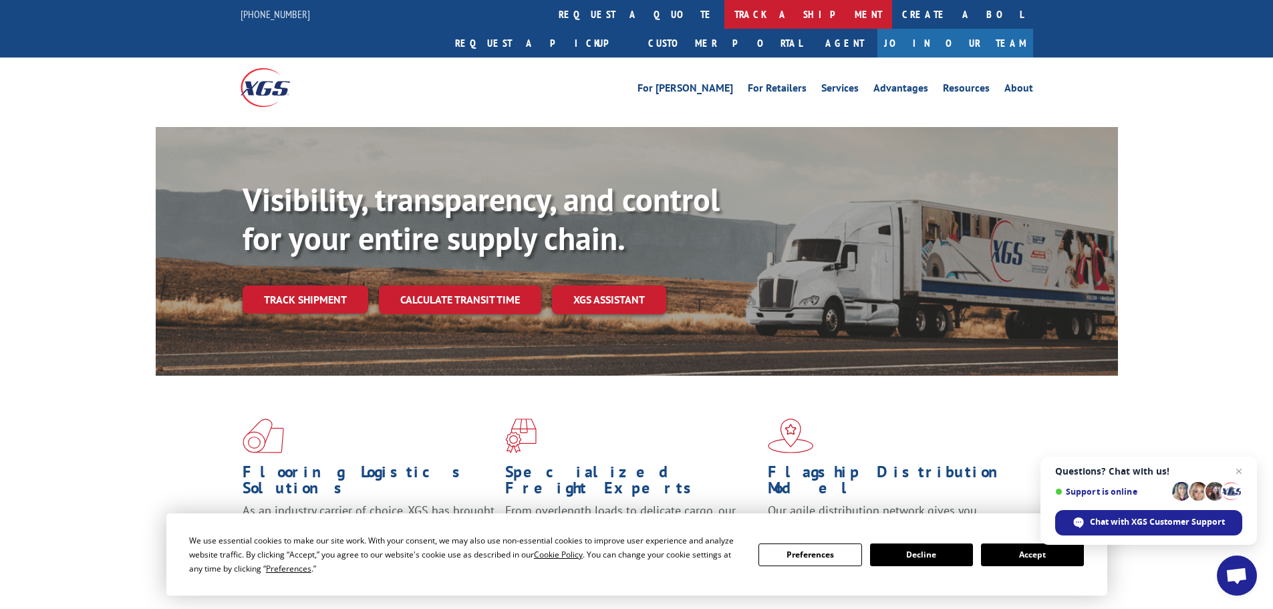
click at [725, 16] on link "track a shipment" at bounding box center [809, 14] width 168 height 29
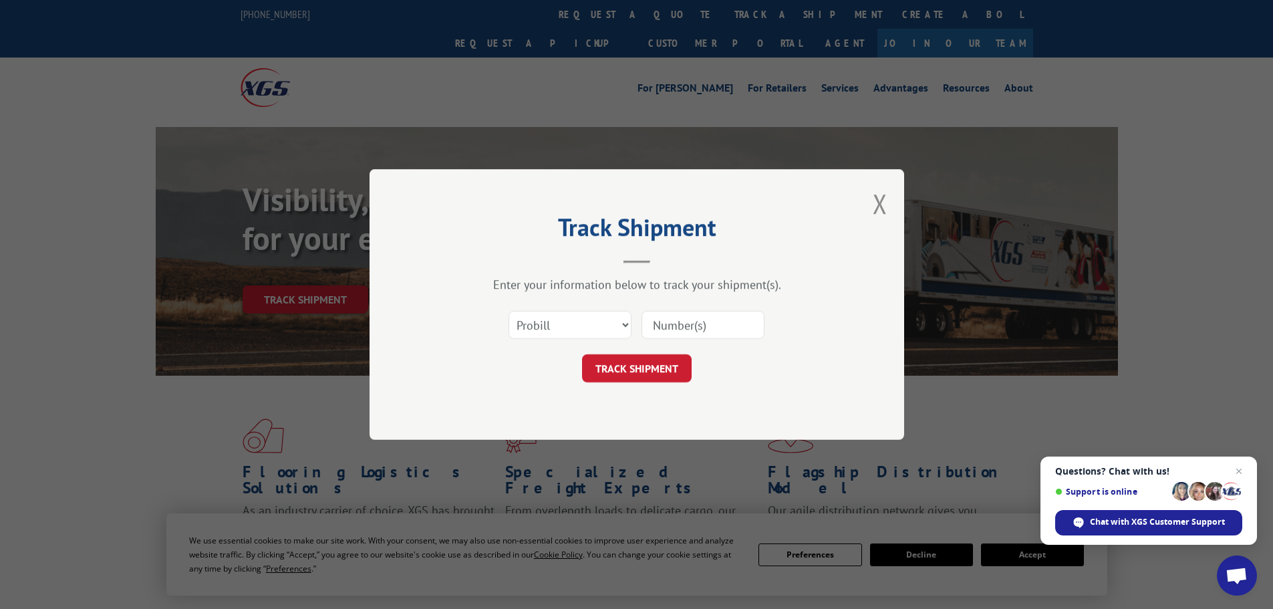
drag, startPoint x: 707, startPoint y: 314, endPoint x: 707, endPoint y: 332, distance: 17.4
click at [707, 314] on input at bounding box center [703, 325] width 123 height 28
paste input "15339905"
type input "15339905"
click at [659, 368] on button "TRACK SHIPMENT" at bounding box center [637, 368] width 110 height 28
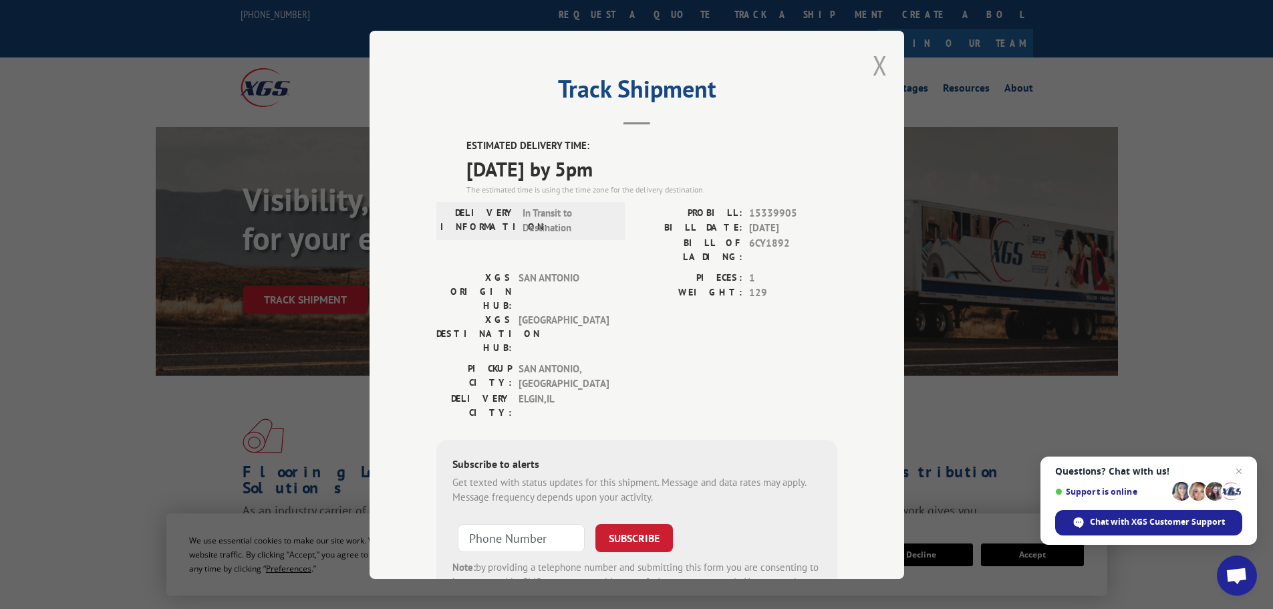
click at [876, 66] on button "Close modal" at bounding box center [880, 64] width 15 height 35
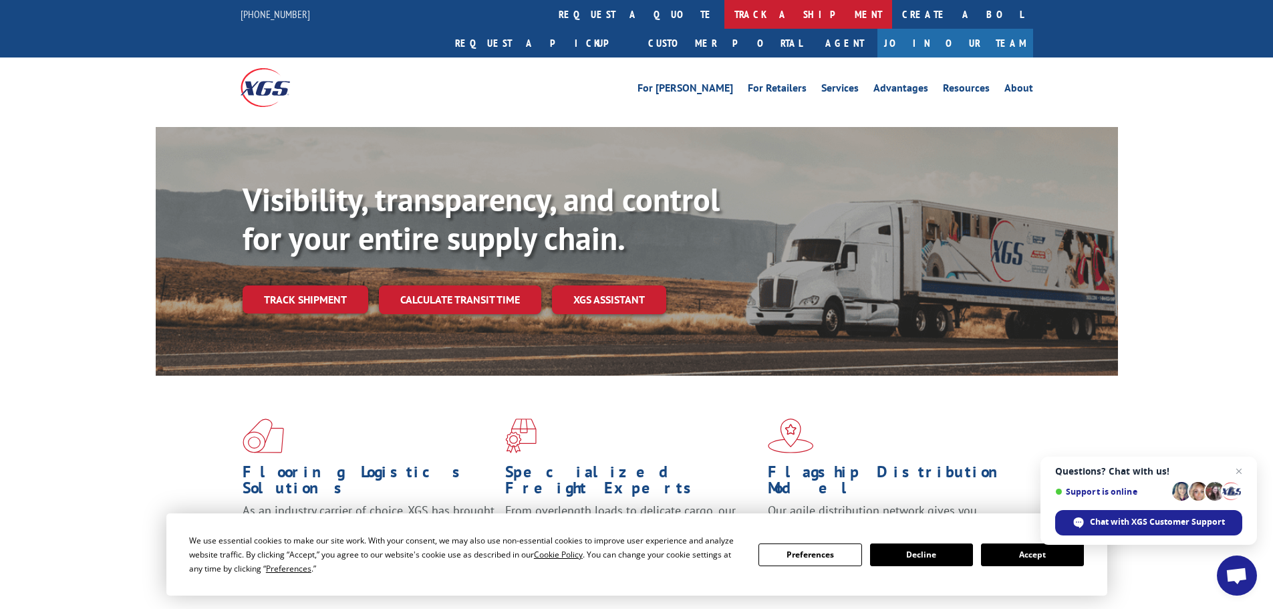
click at [725, 14] on link "track a shipment" at bounding box center [809, 14] width 168 height 29
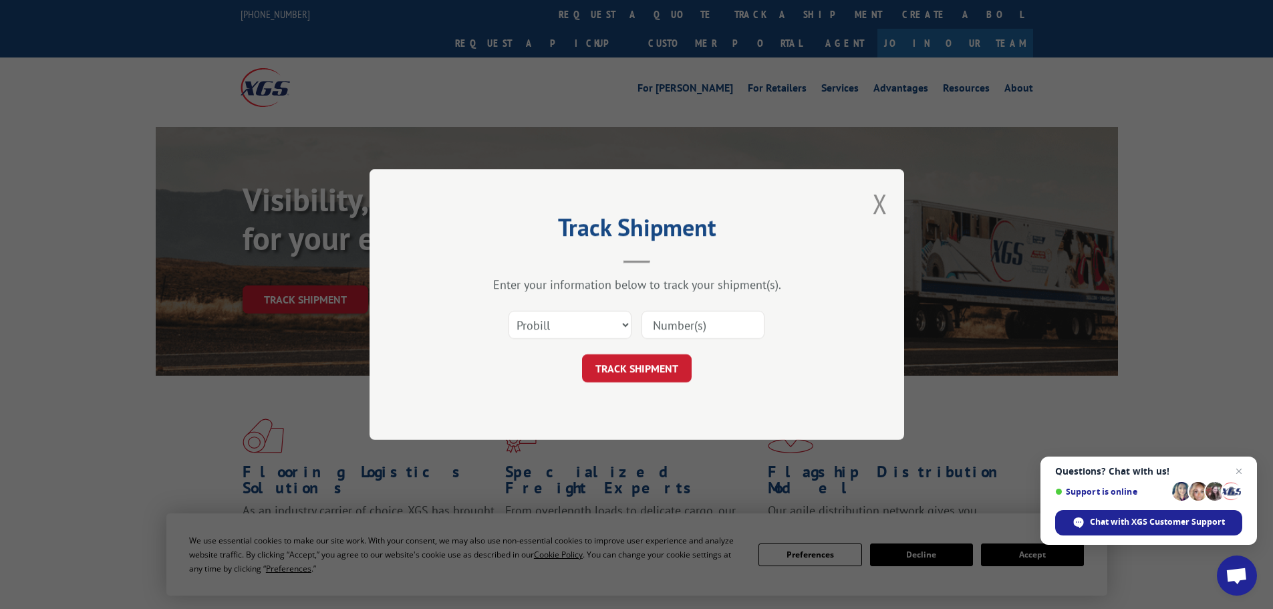
click at [707, 326] on input at bounding box center [703, 325] width 123 height 28
paste input "15339903"
type input "15339903"
click at [672, 356] on button "TRACK SHIPMENT" at bounding box center [637, 368] width 110 height 28
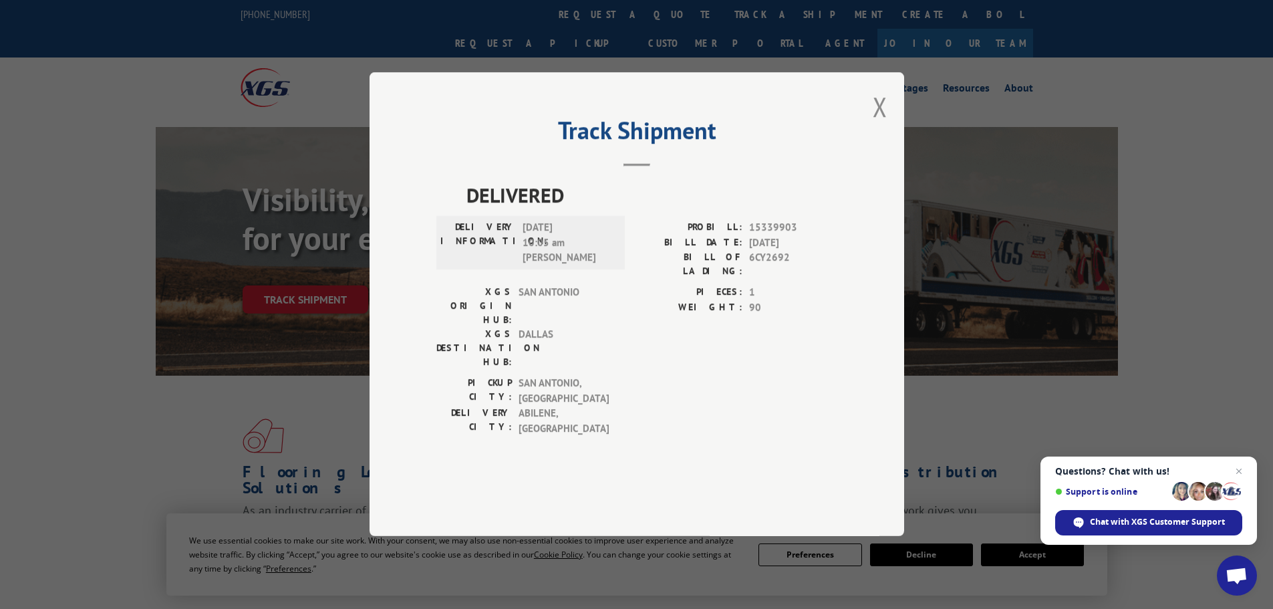
click at [868, 152] on div "Track Shipment DELIVERED DELIVERY INFORMATION: 10/02/2025 10:05 am Angel Rodrig…" at bounding box center [637, 304] width 535 height 464
click at [875, 124] on button "Close modal" at bounding box center [880, 106] width 15 height 35
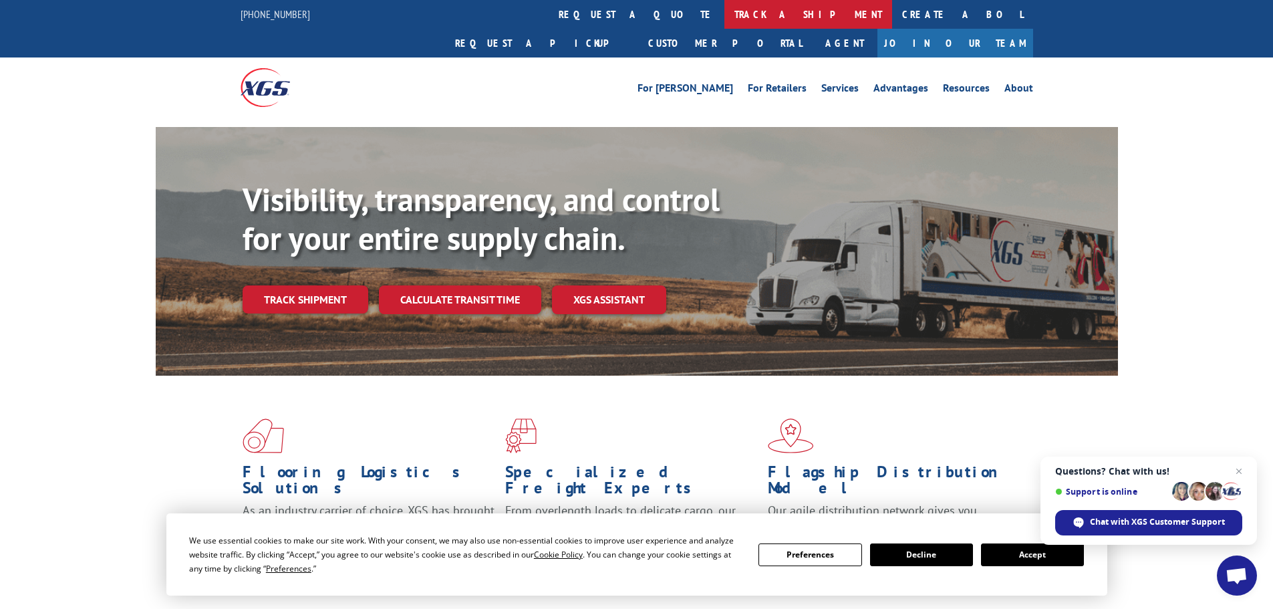
click at [725, 16] on link "track a shipment" at bounding box center [809, 14] width 168 height 29
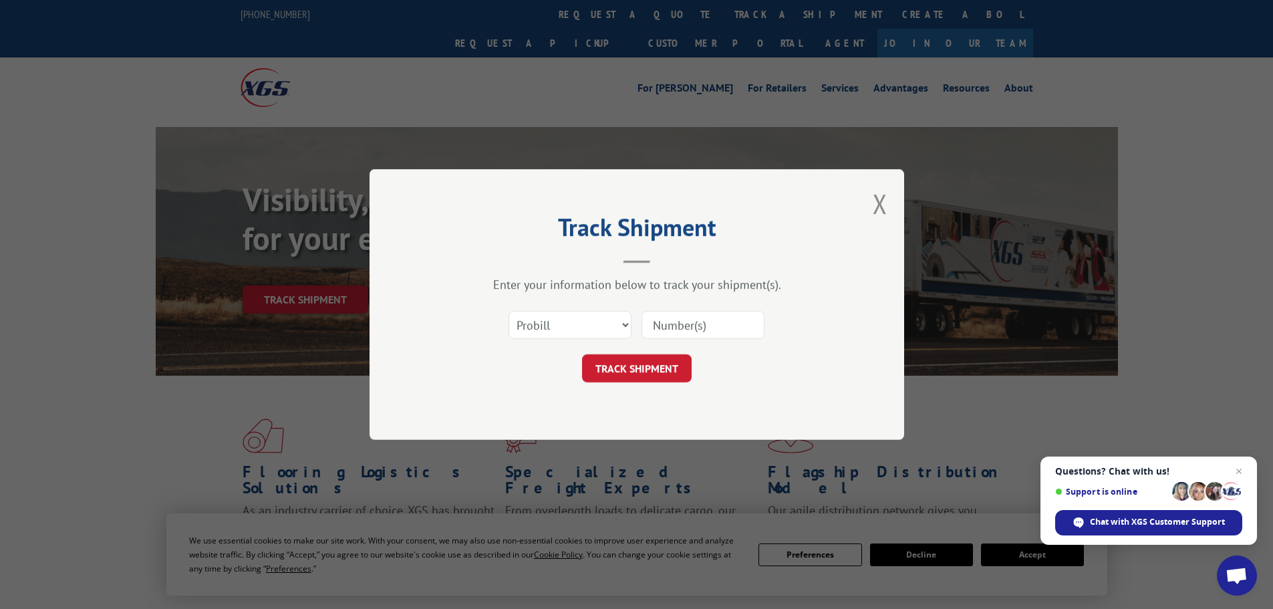
click at [680, 325] on input at bounding box center [703, 325] width 123 height 28
paste input "15339890"
type input "15339890"
click at [660, 359] on button "TRACK SHIPMENT" at bounding box center [637, 368] width 110 height 28
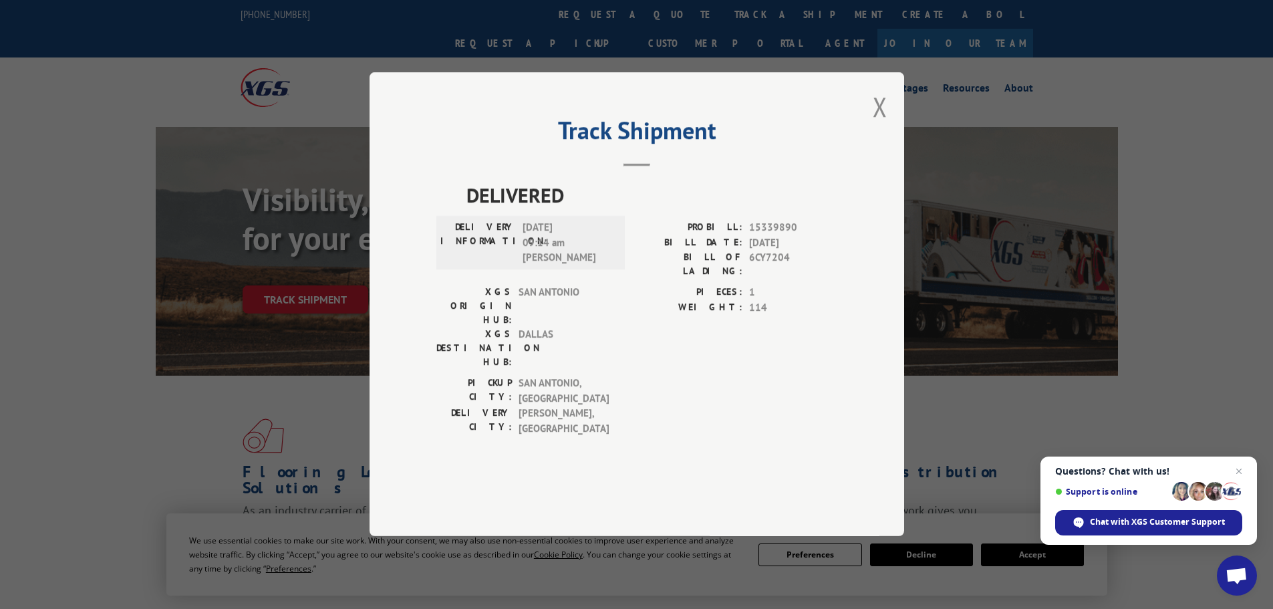
click at [888, 131] on div "Track Shipment DELIVERED DELIVERY INFORMATION: 10/02/2025 09:14 am Anne jones P…" at bounding box center [637, 304] width 535 height 464
click at [868, 150] on div "Track Shipment DELIVERED DELIVERY INFORMATION: 10/02/2025 09:14 am Anne jones P…" at bounding box center [637, 304] width 535 height 464
click at [876, 124] on button "Close modal" at bounding box center [880, 106] width 15 height 35
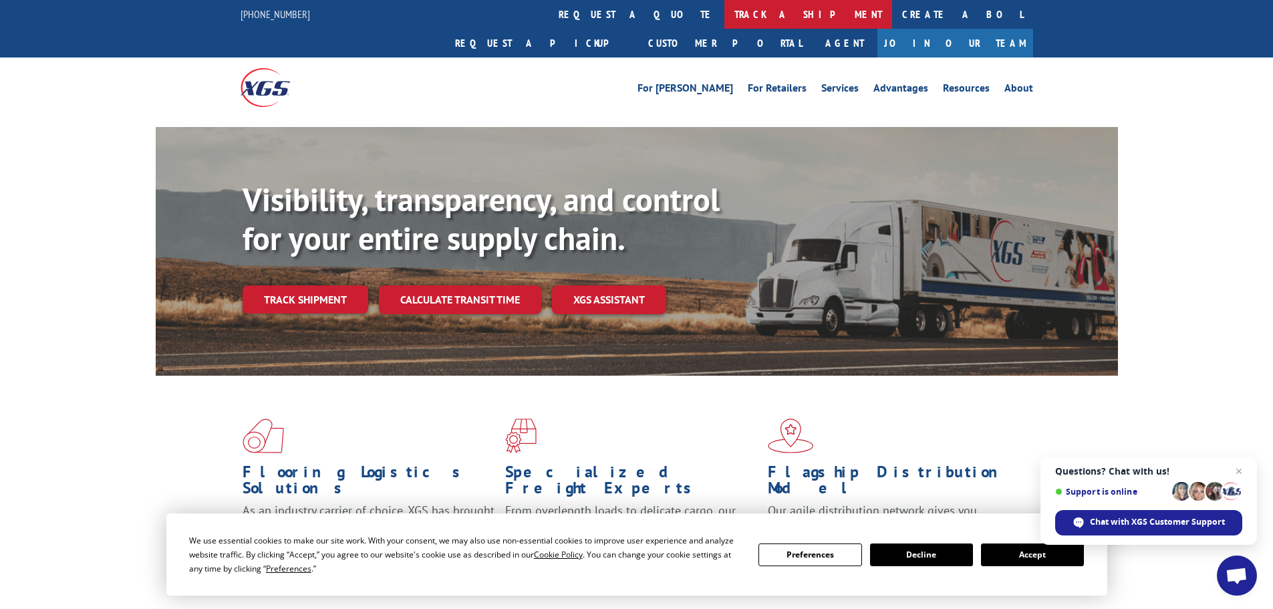
click at [725, 15] on link "track a shipment" at bounding box center [809, 14] width 168 height 29
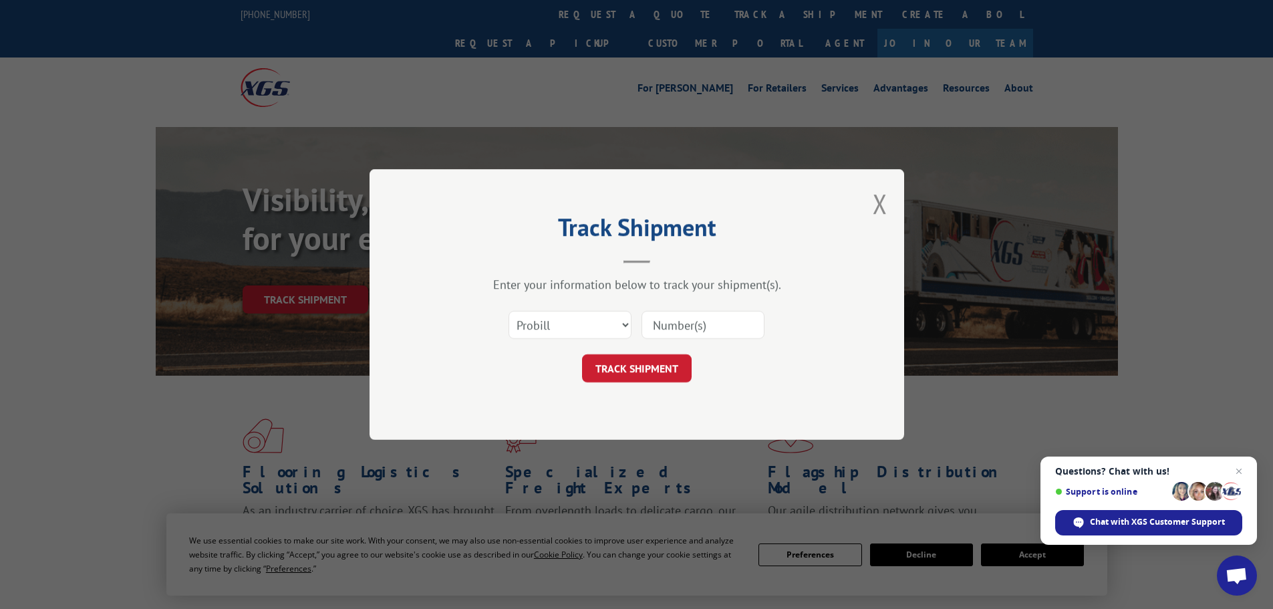
click at [716, 321] on input at bounding box center [703, 325] width 123 height 28
paste input "15339885"
type input "15339885"
click at [664, 350] on form "Select category... Probill BOL PO 15339885 TRACK SHIPMENT" at bounding box center [636, 343] width 401 height 80
click at [670, 360] on button "TRACK SHIPMENT" at bounding box center [637, 368] width 110 height 28
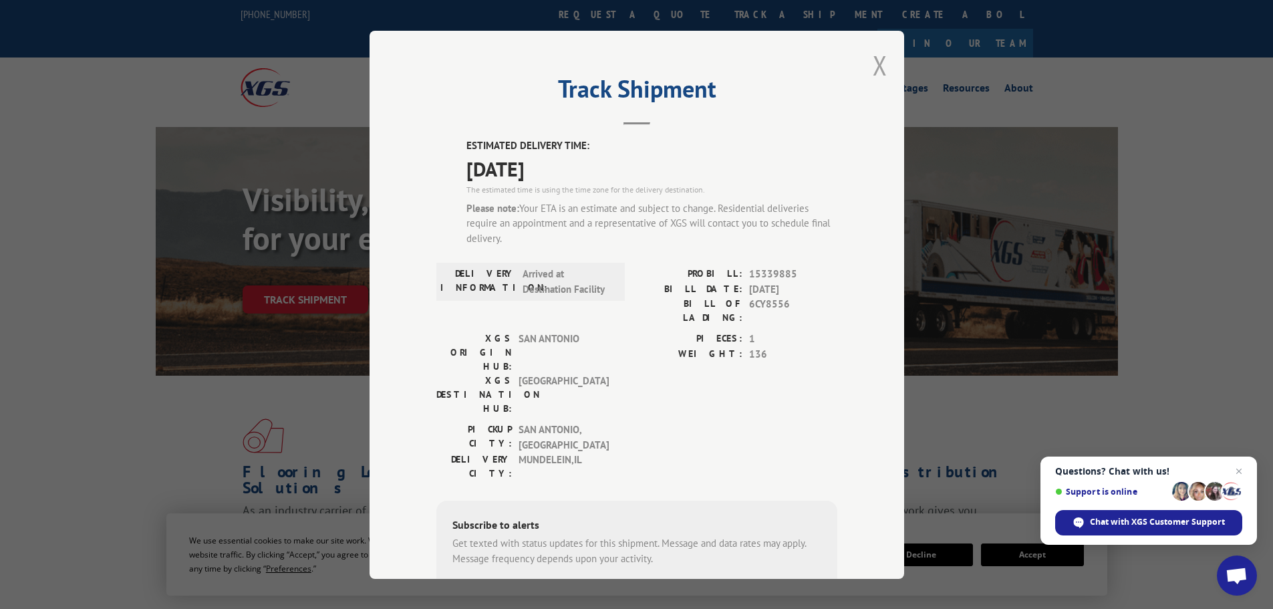
click at [880, 68] on button "Close modal" at bounding box center [880, 64] width 15 height 35
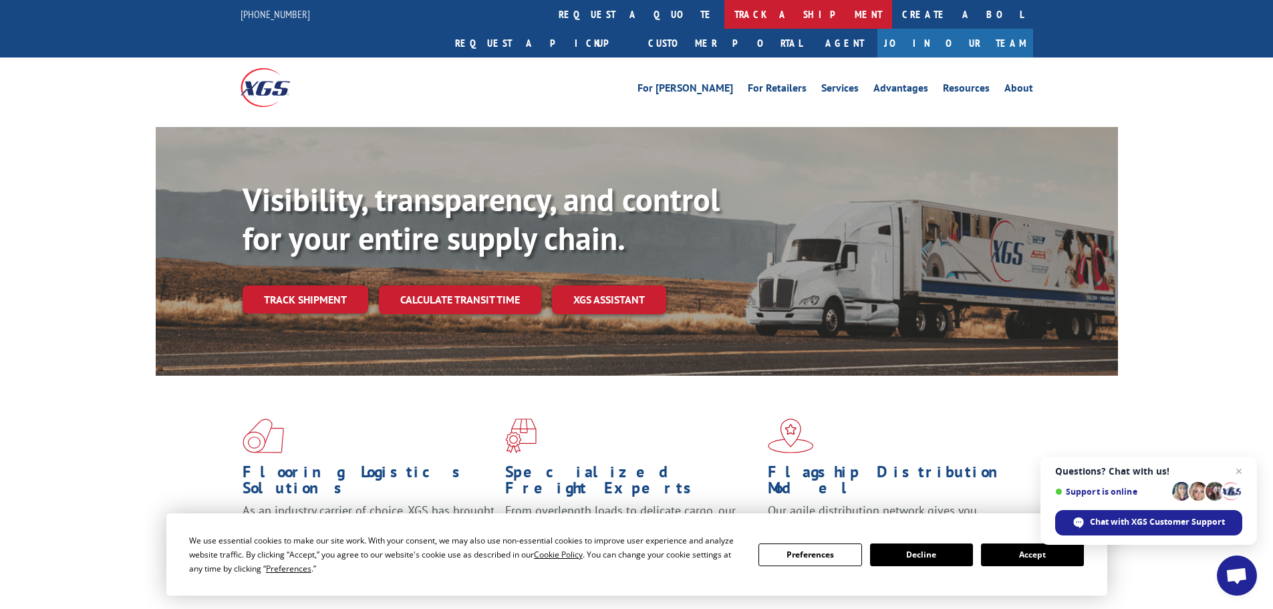
click at [725, 13] on link "track a shipment" at bounding box center [809, 14] width 168 height 29
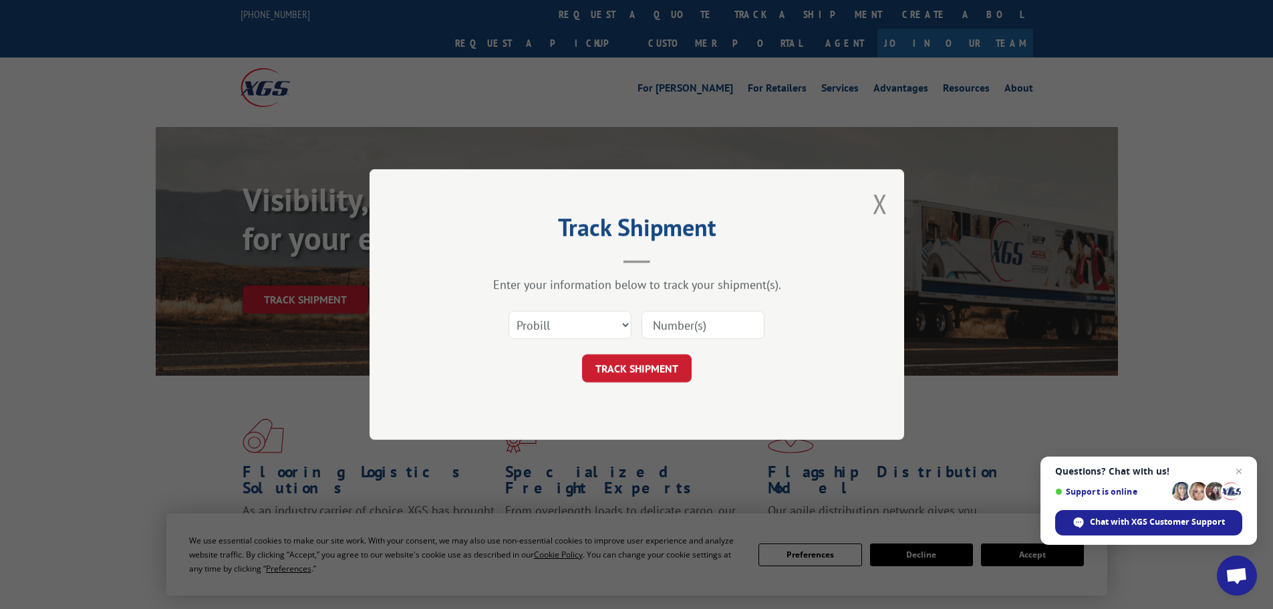
click at [718, 326] on input at bounding box center [703, 325] width 123 height 28
paste input "15340058"
type input "15340058"
click at [620, 379] on button "TRACK SHIPMENT" at bounding box center [637, 368] width 110 height 28
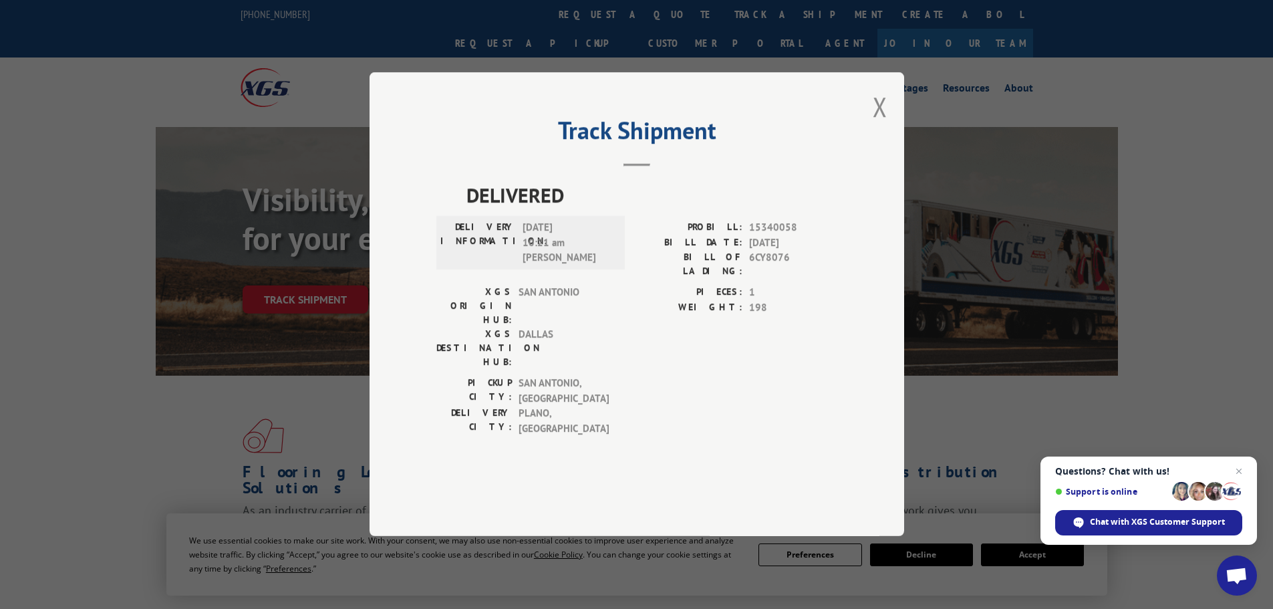
drag, startPoint x: 874, startPoint y: 141, endPoint x: 862, endPoint y: 128, distance: 17.5
click at [875, 124] on button "Close modal" at bounding box center [880, 106] width 15 height 35
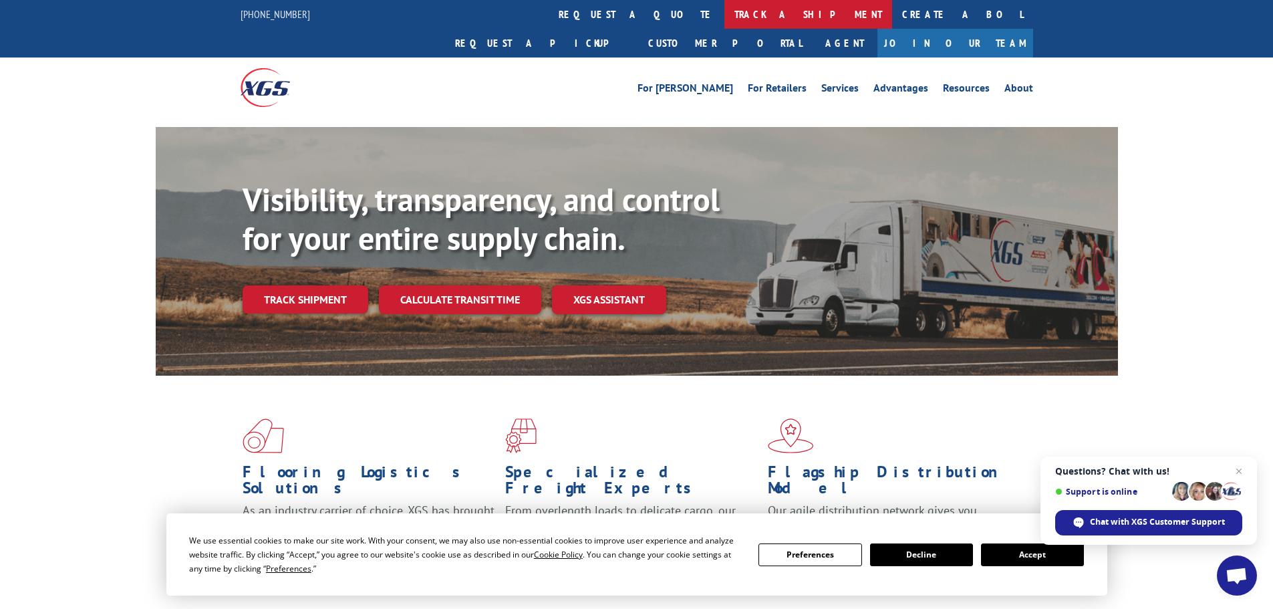
click at [725, 25] on link "track a shipment" at bounding box center [809, 14] width 168 height 29
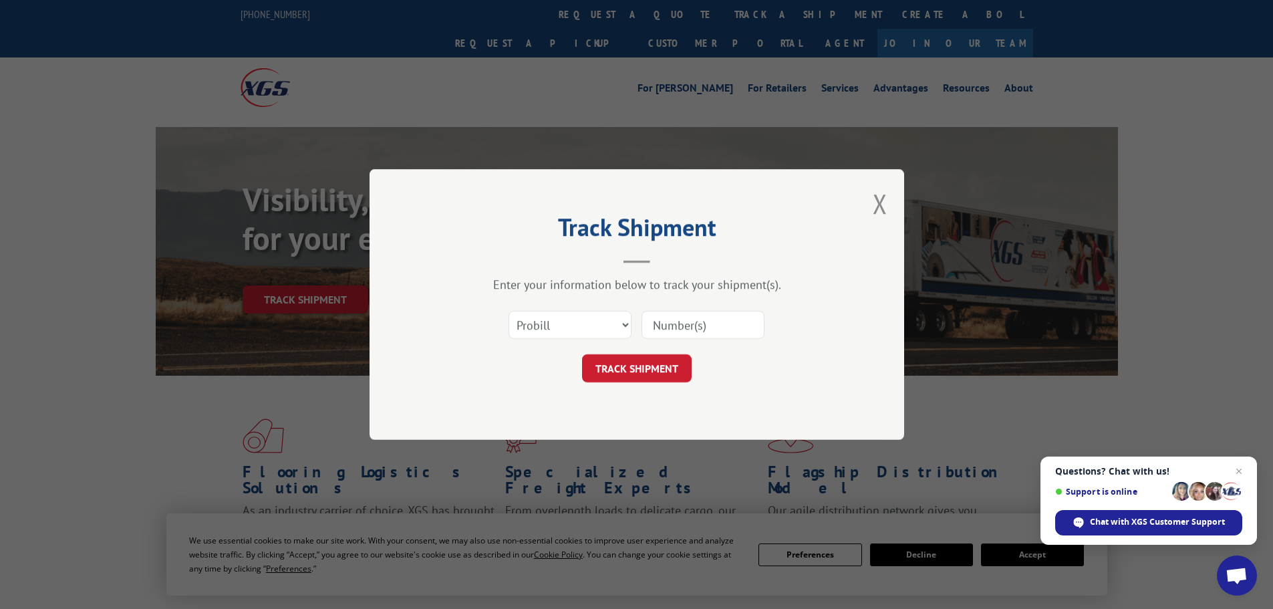
drag, startPoint x: 701, startPoint y: 330, endPoint x: 695, endPoint y: 338, distance: 11.0
click at [701, 330] on input at bounding box center [703, 325] width 123 height 28
paste input "15472287"
type input "15472287"
click at [649, 364] on button "TRACK SHIPMENT" at bounding box center [637, 368] width 110 height 28
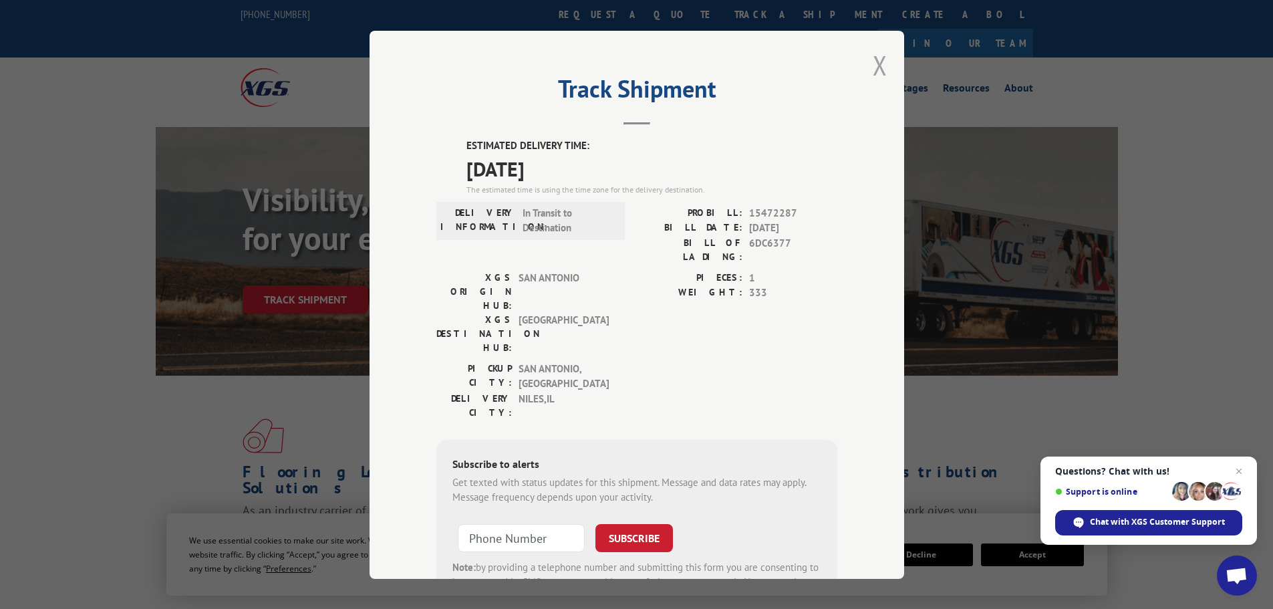
click at [883, 70] on div "Track Shipment ESTIMATED DELIVERY TIME: 10/02/2025 The estimated time is using …" at bounding box center [637, 305] width 535 height 548
click at [873, 72] on button "Close modal" at bounding box center [880, 64] width 15 height 35
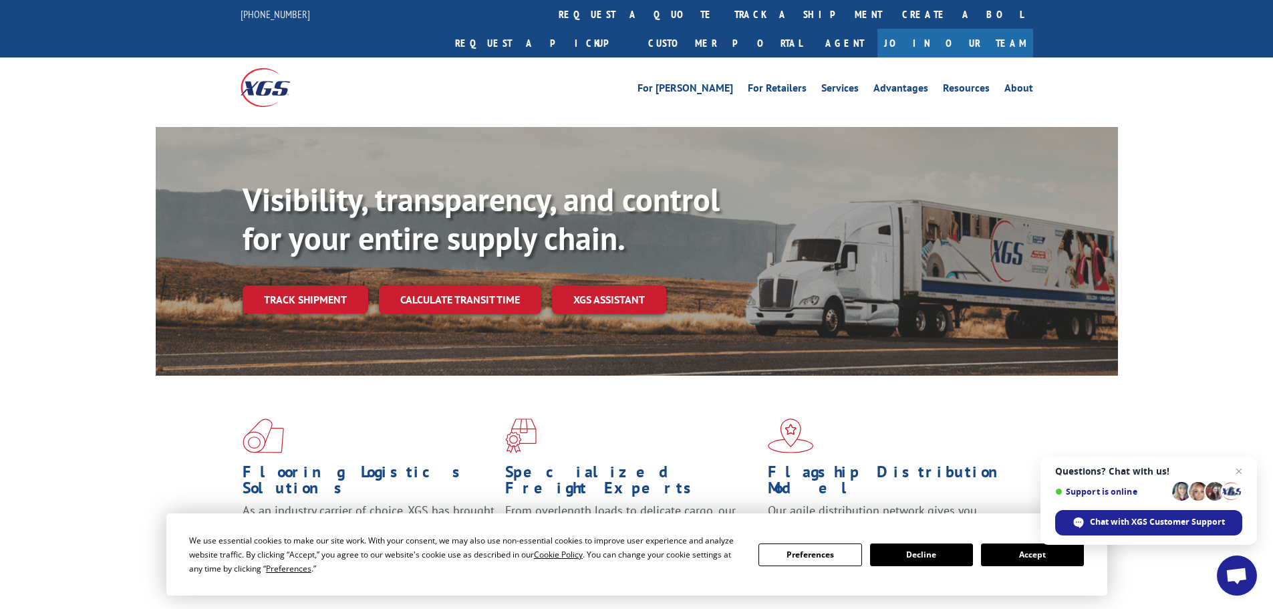
click at [725, 13] on link "track a shipment" at bounding box center [809, 14] width 168 height 29
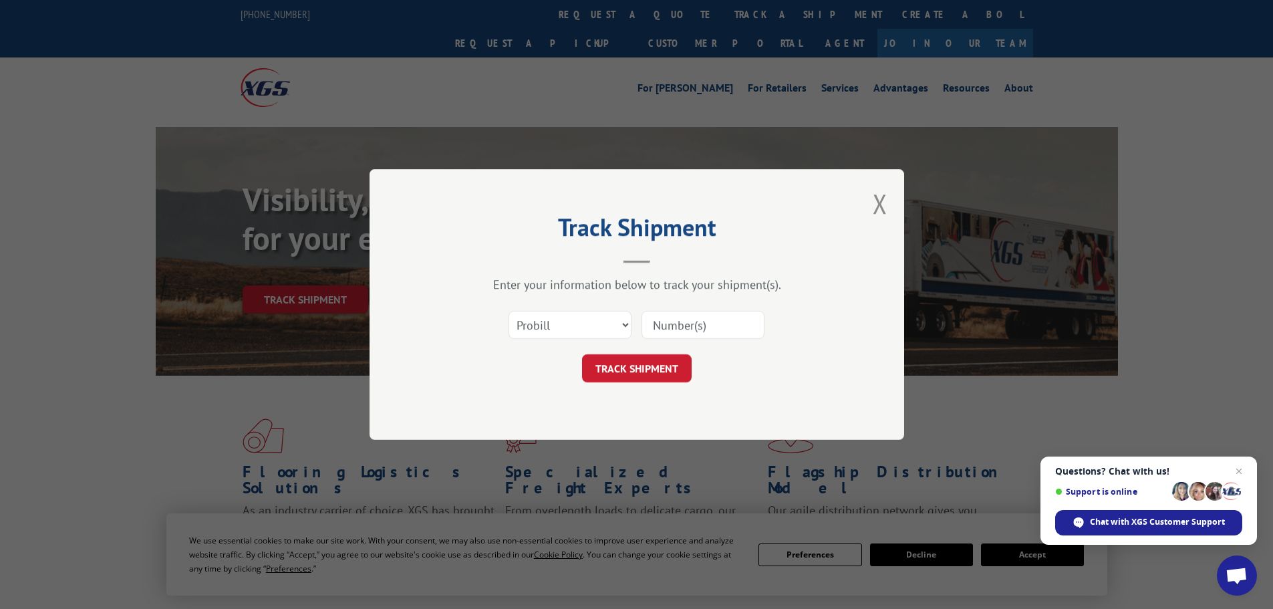
click at [690, 337] on input at bounding box center [703, 325] width 123 height 28
paste input "15340324"
type input "15340324"
click at [664, 368] on button "TRACK SHIPMENT" at bounding box center [637, 368] width 110 height 28
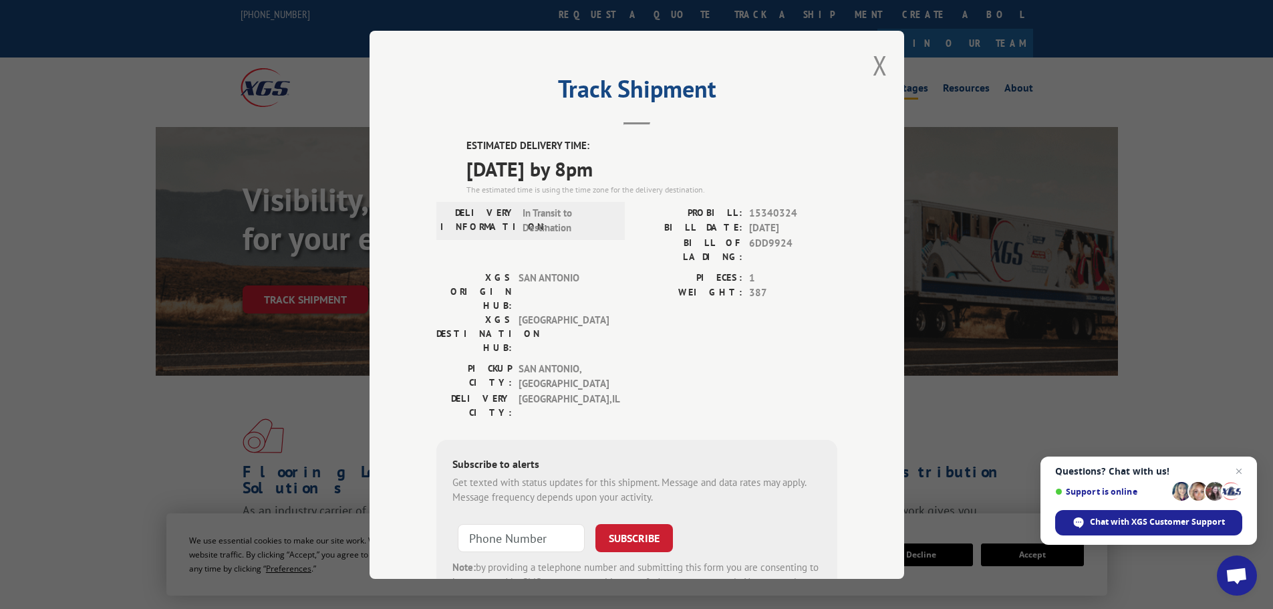
click at [881, 70] on button "Close modal" at bounding box center [880, 64] width 15 height 35
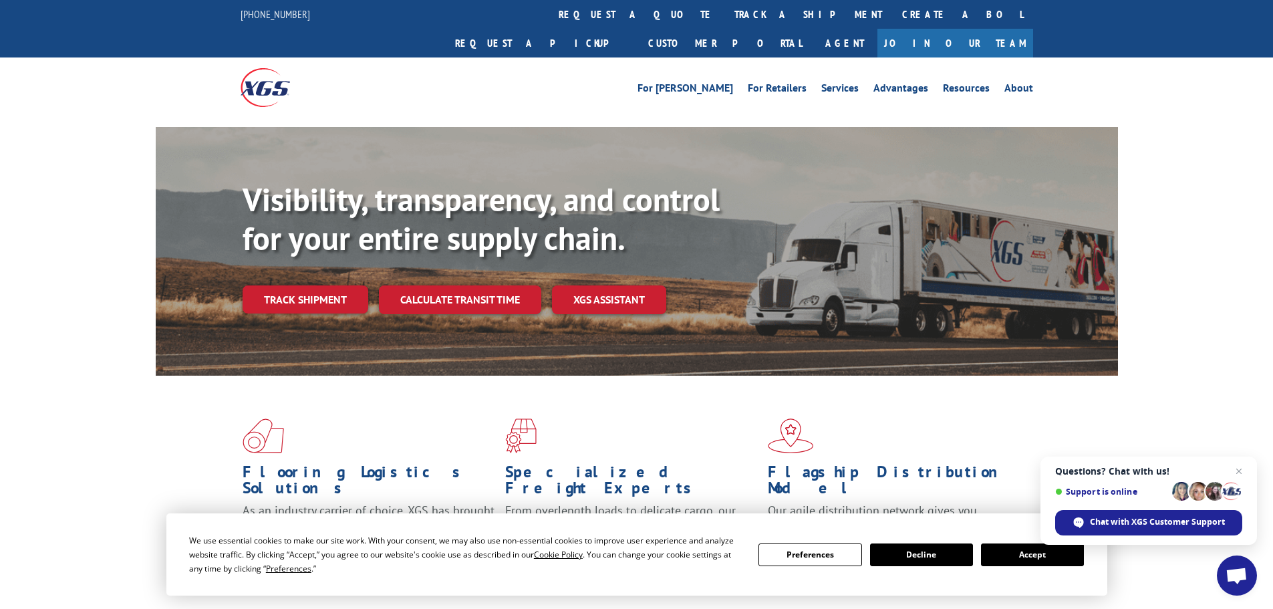
drag, startPoint x: 596, startPoint y: 20, endPoint x: 674, endPoint y: 72, distance: 94.0
click at [725, 20] on link "track a shipment" at bounding box center [809, 14] width 168 height 29
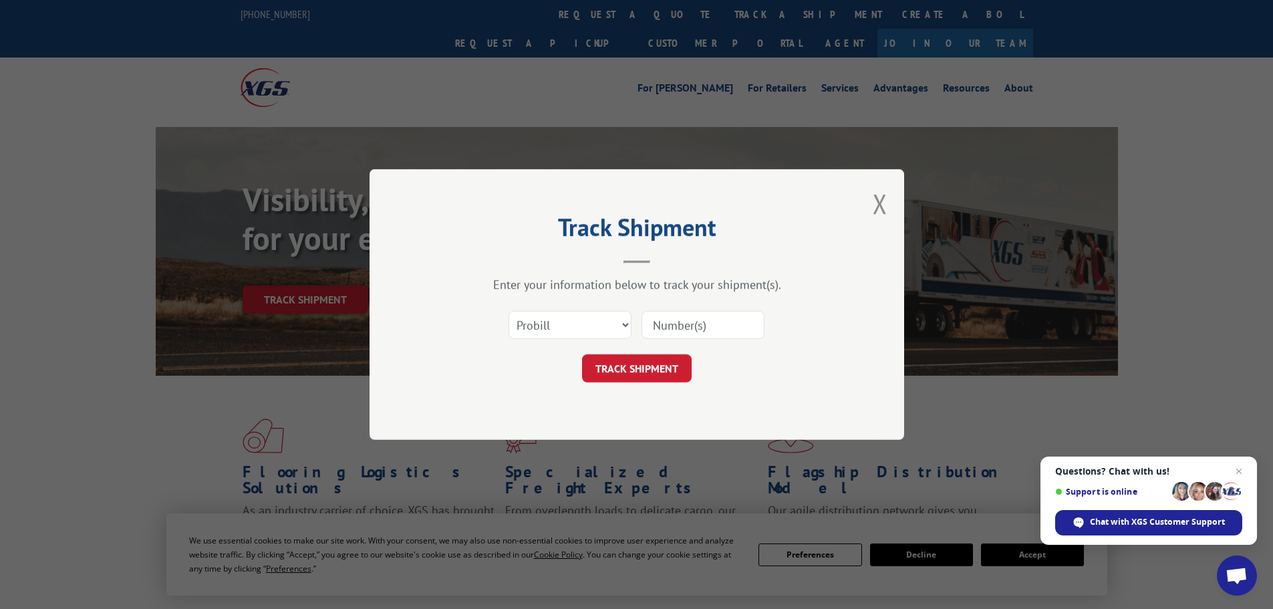
drag, startPoint x: 719, startPoint y: 327, endPoint x: 693, endPoint y: 339, distance: 28.7
click at [719, 327] on input at bounding box center [703, 325] width 123 height 28
paste input "15339892"
type input "15339892"
drag, startPoint x: 629, startPoint y: 361, endPoint x: 638, endPoint y: 362, distance: 8.7
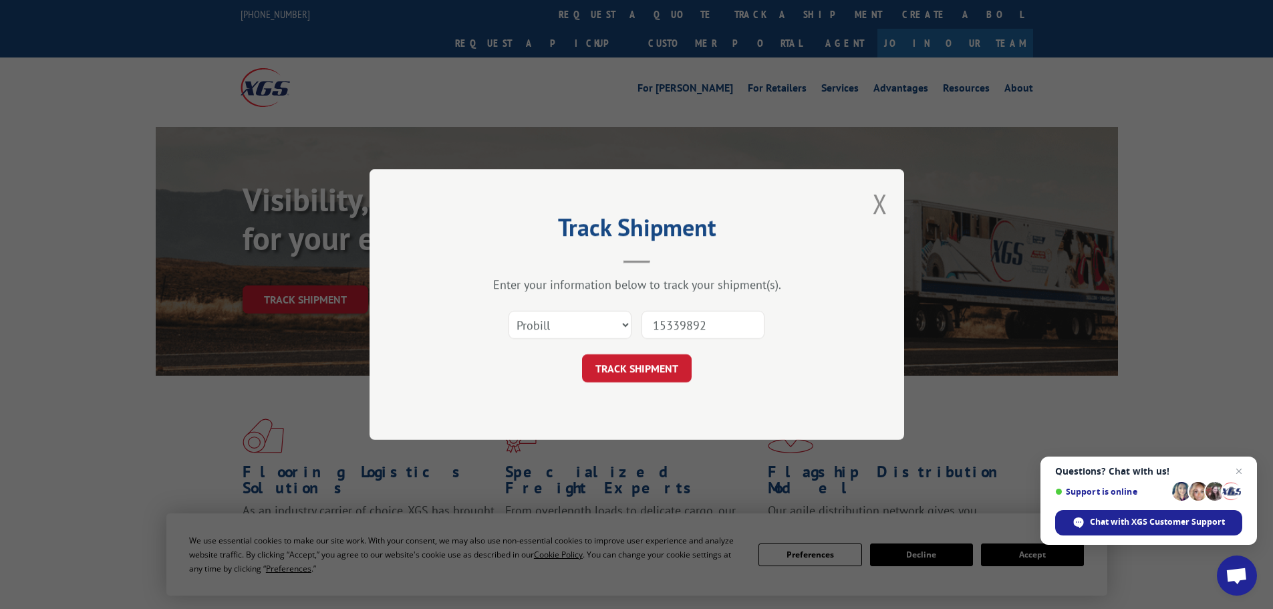
click at [629, 361] on button "TRACK SHIPMENT" at bounding box center [637, 368] width 110 height 28
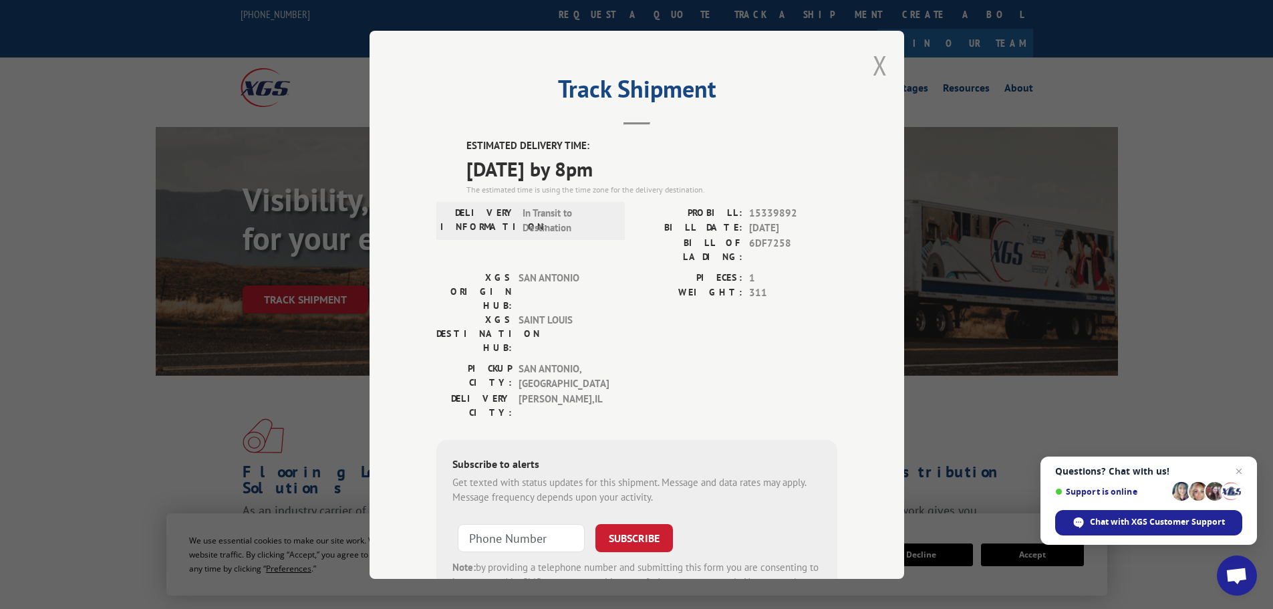
click at [878, 70] on button "Close modal" at bounding box center [880, 64] width 15 height 35
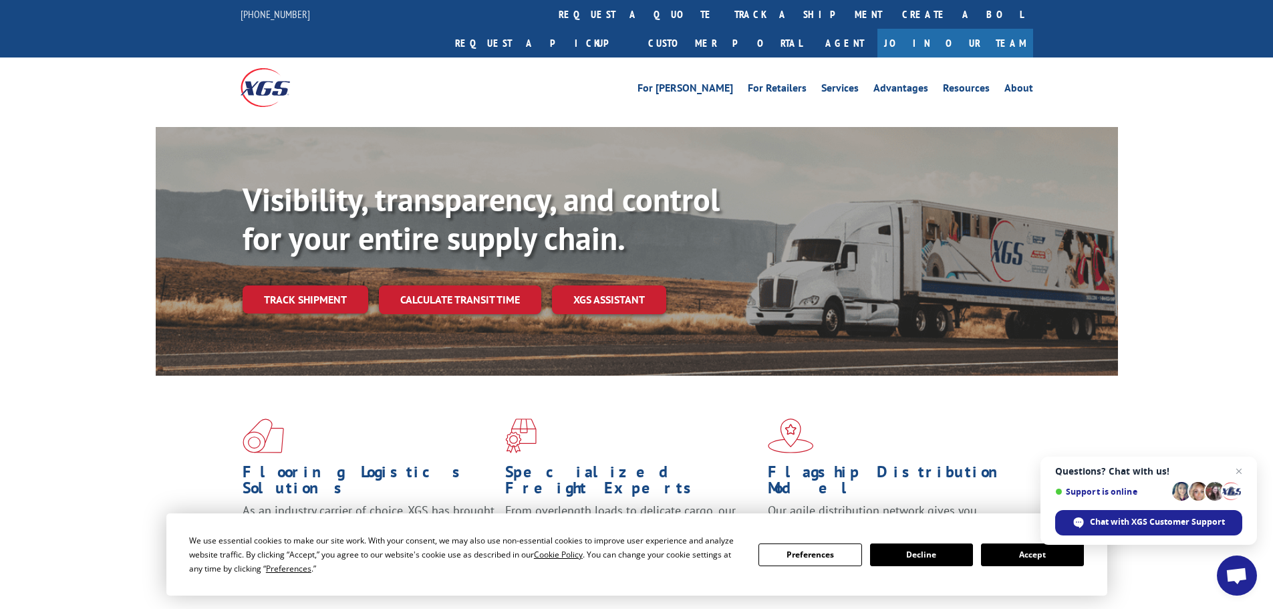
click at [725, 7] on link "track a shipment" at bounding box center [809, 14] width 168 height 29
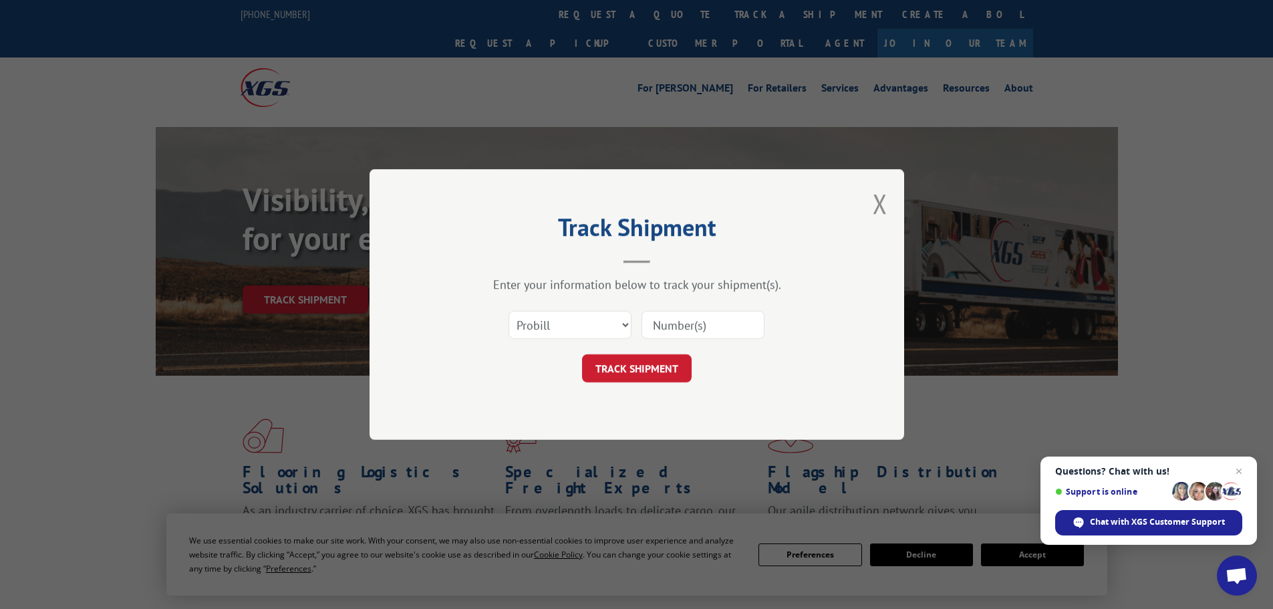
drag, startPoint x: 693, startPoint y: 330, endPoint x: 680, endPoint y: 331, distance: 12.1
click at [693, 330] on input at bounding box center [703, 325] width 123 height 28
paste input "15339893"
type input "15339893"
click at [643, 356] on button "TRACK SHIPMENT" at bounding box center [637, 368] width 110 height 28
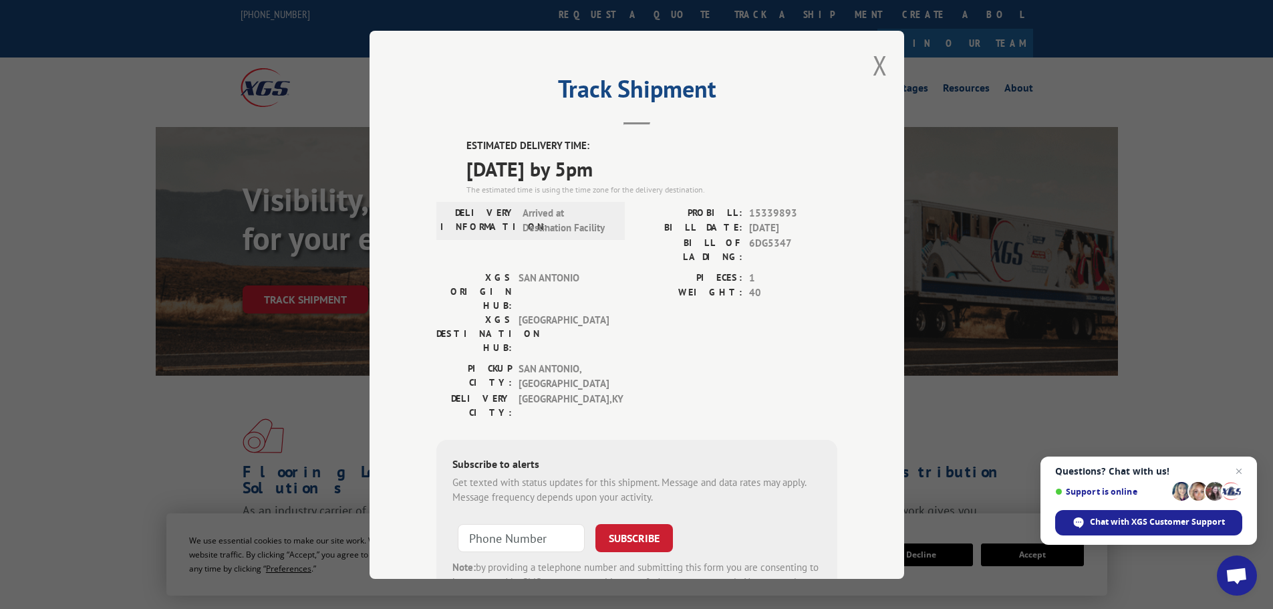
click at [884, 70] on div "Track Shipment ESTIMATED DELIVERY TIME: 10/08/2025 by 5pm The estimated time is…" at bounding box center [637, 305] width 535 height 548
click at [873, 68] on button "Close modal" at bounding box center [880, 64] width 15 height 35
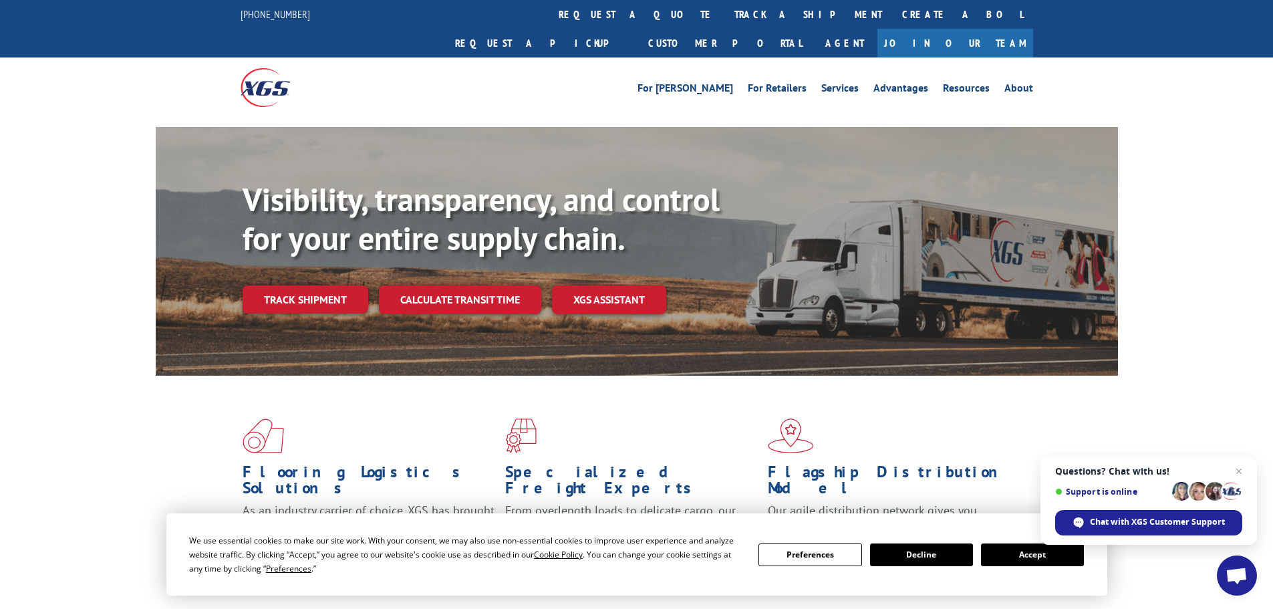
click at [725, 10] on link "track a shipment" at bounding box center [809, 14] width 168 height 29
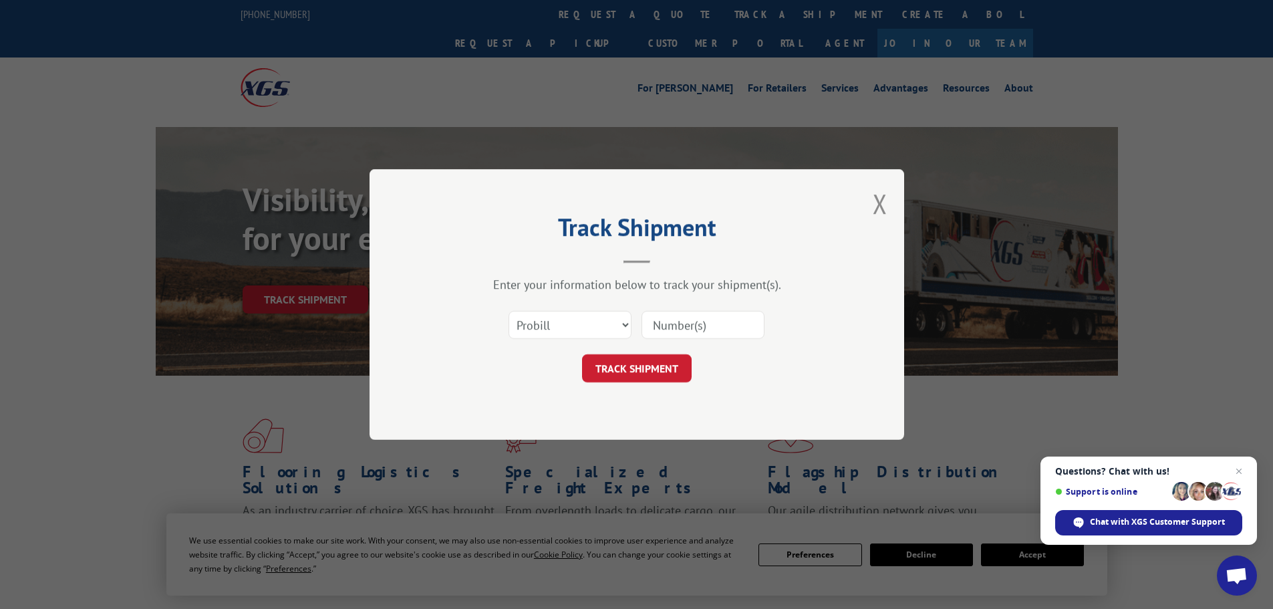
click at [720, 330] on input at bounding box center [703, 325] width 123 height 28
paste input "15339894"
type input "15339894"
click at [654, 364] on button "TRACK SHIPMENT" at bounding box center [637, 368] width 110 height 28
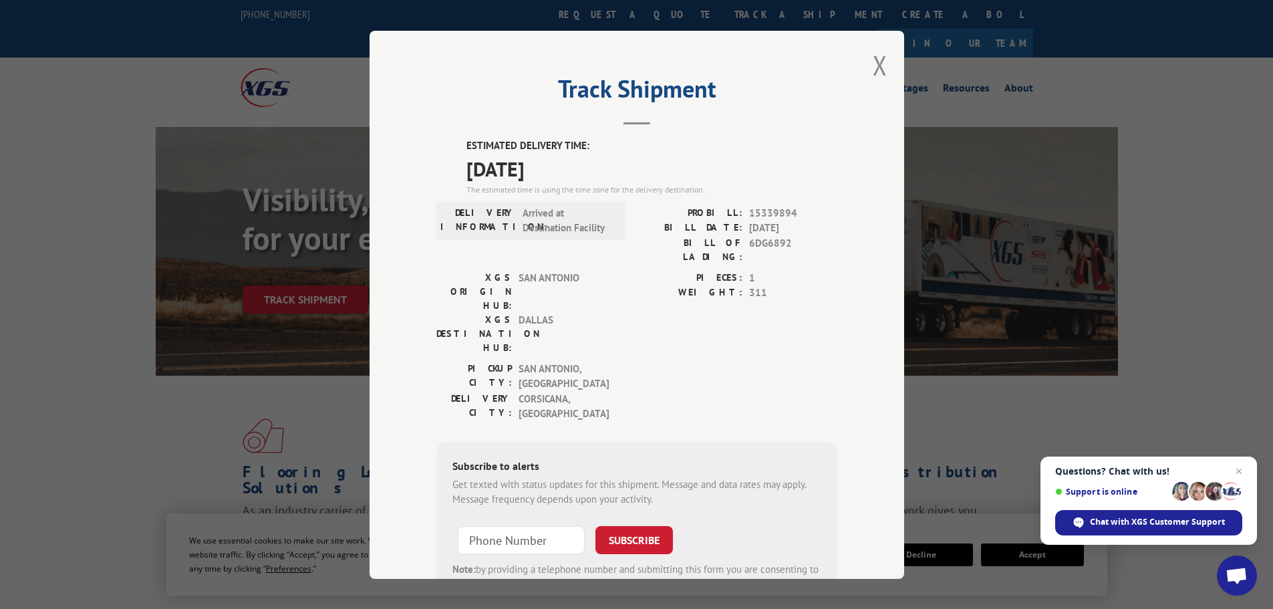
drag, startPoint x: 876, startPoint y: 59, endPoint x: 805, endPoint y: 57, distance: 70.2
click at [876, 59] on button "Close modal" at bounding box center [880, 64] width 15 height 35
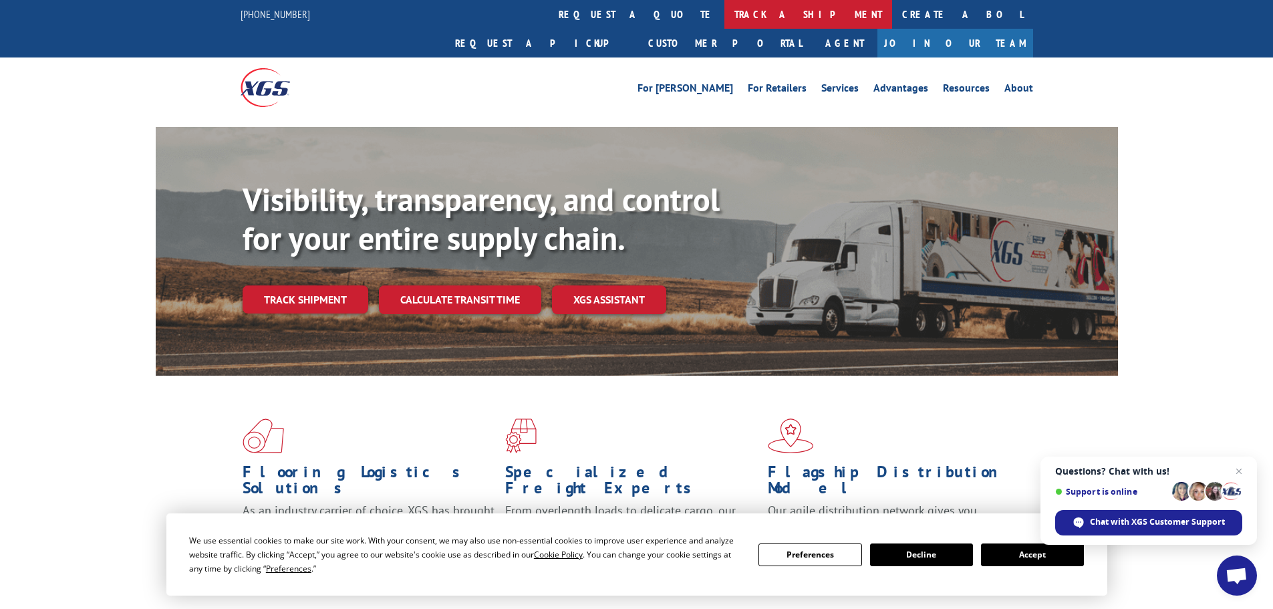
click at [725, 7] on link "track a shipment" at bounding box center [809, 14] width 168 height 29
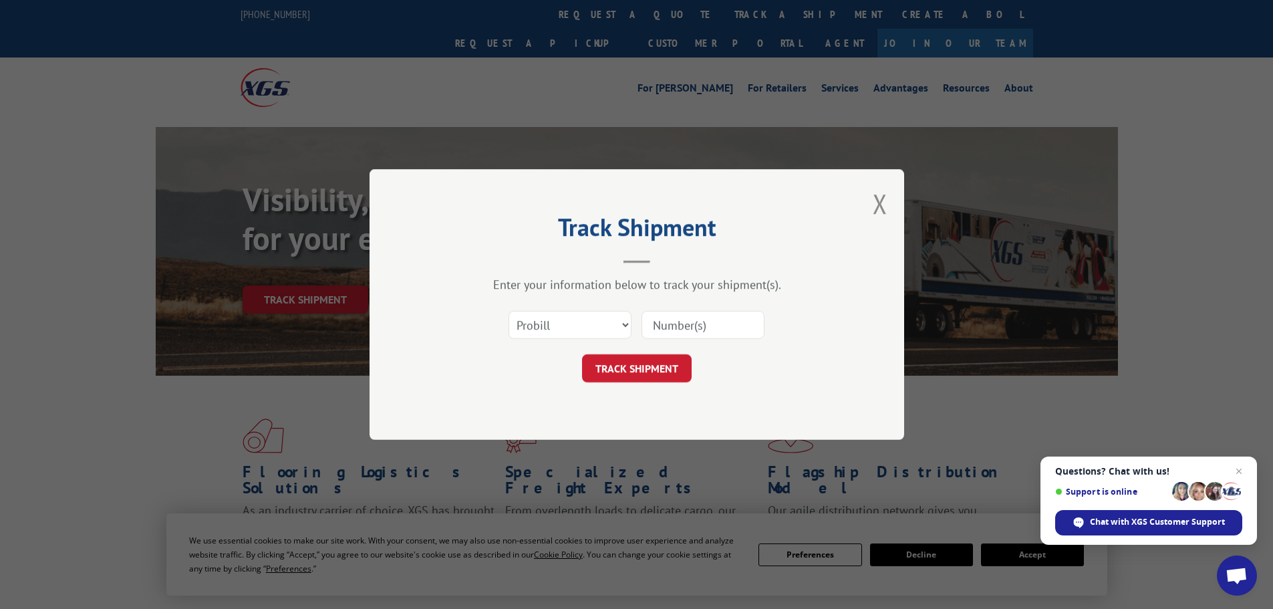
click at [685, 349] on form "Select category... Probill BOL PO TRACK SHIPMENT" at bounding box center [636, 343] width 401 height 80
click at [691, 336] on input at bounding box center [703, 325] width 123 height 28
paste input "15339896"
type input "15339896"
click at [670, 366] on button "TRACK SHIPMENT" at bounding box center [637, 368] width 110 height 28
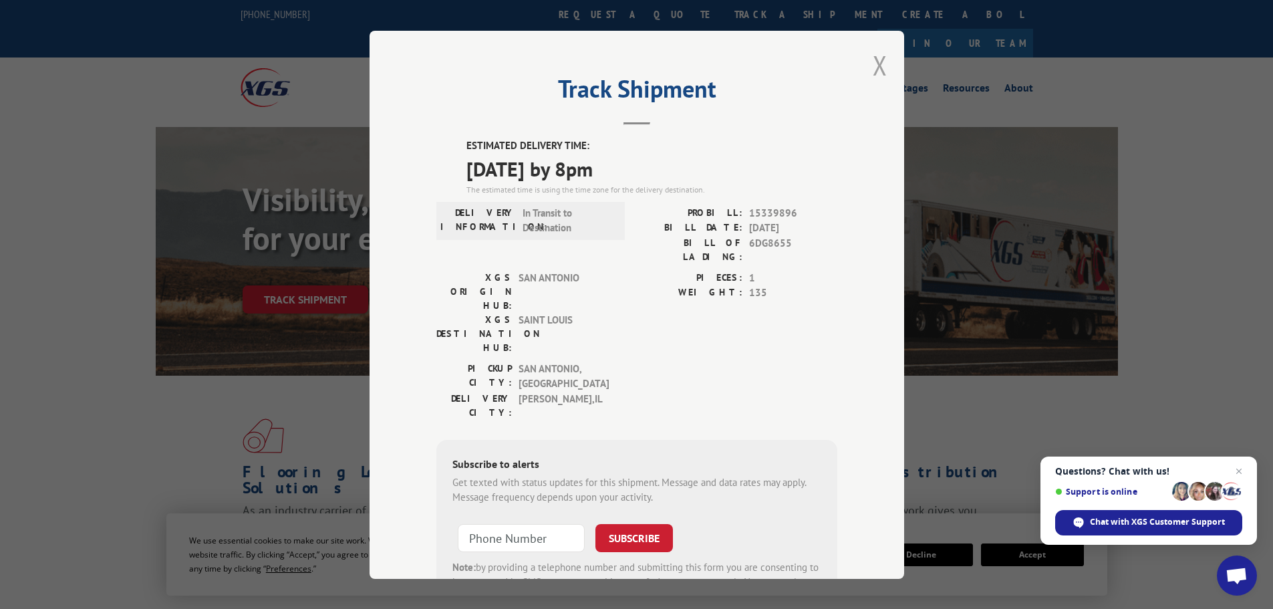
click at [879, 69] on button "Close modal" at bounding box center [880, 64] width 15 height 35
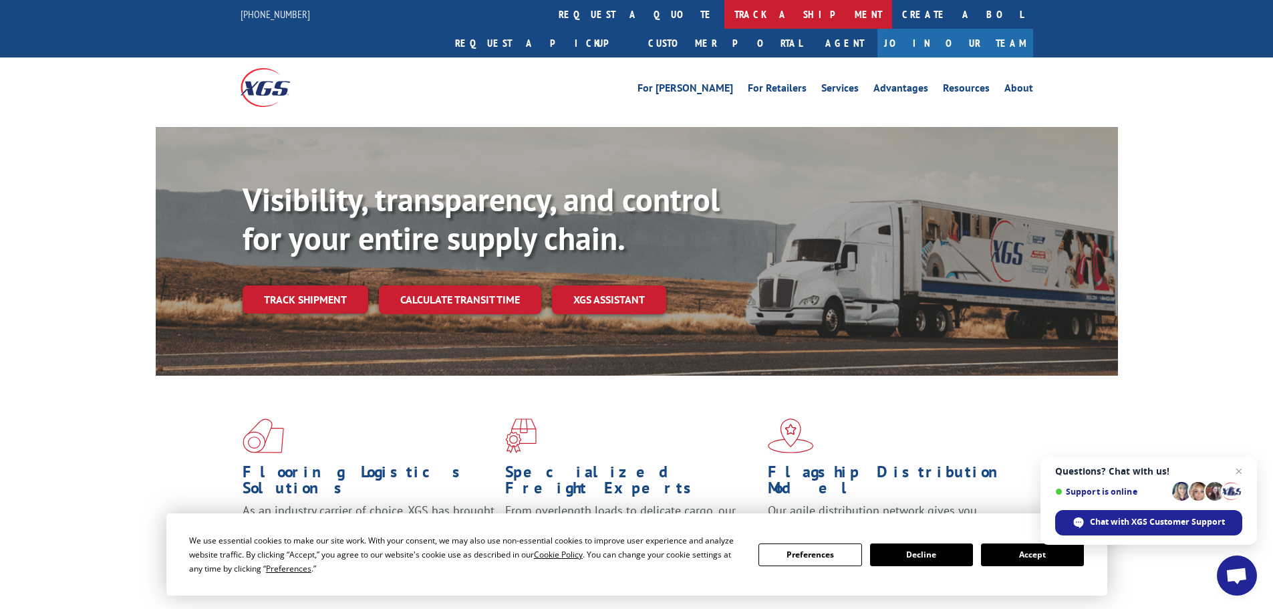
click at [725, 15] on link "track a shipment" at bounding box center [809, 14] width 168 height 29
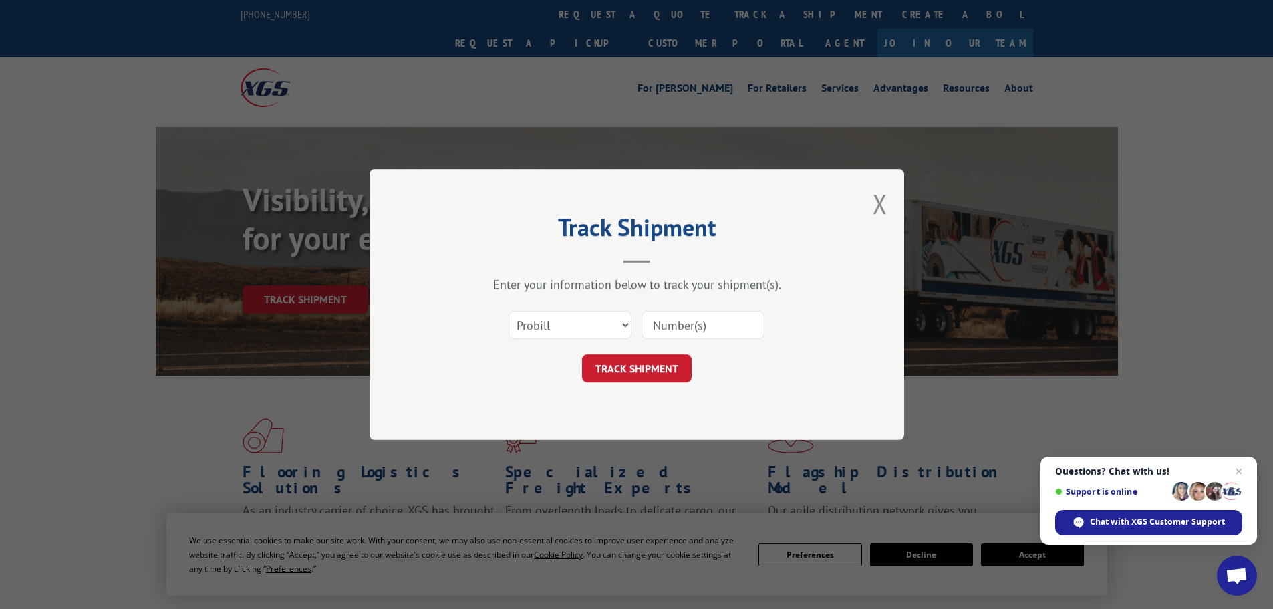
click at [691, 334] on input at bounding box center [703, 325] width 123 height 28
paste input "15339897"
type input "15339897"
click at [672, 366] on button "TRACK SHIPMENT" at bounding box center [637, 368] width 110 height 28
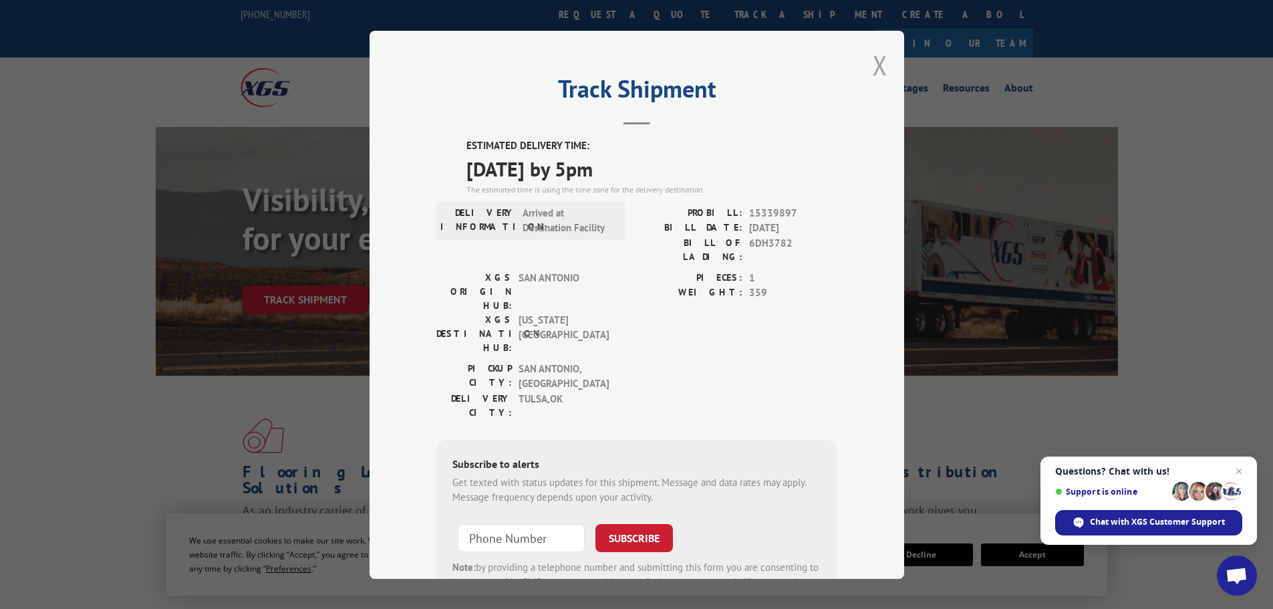
click at [873, 77] on button "Close modal" at bounding box center [880, 64] width 15 height 35
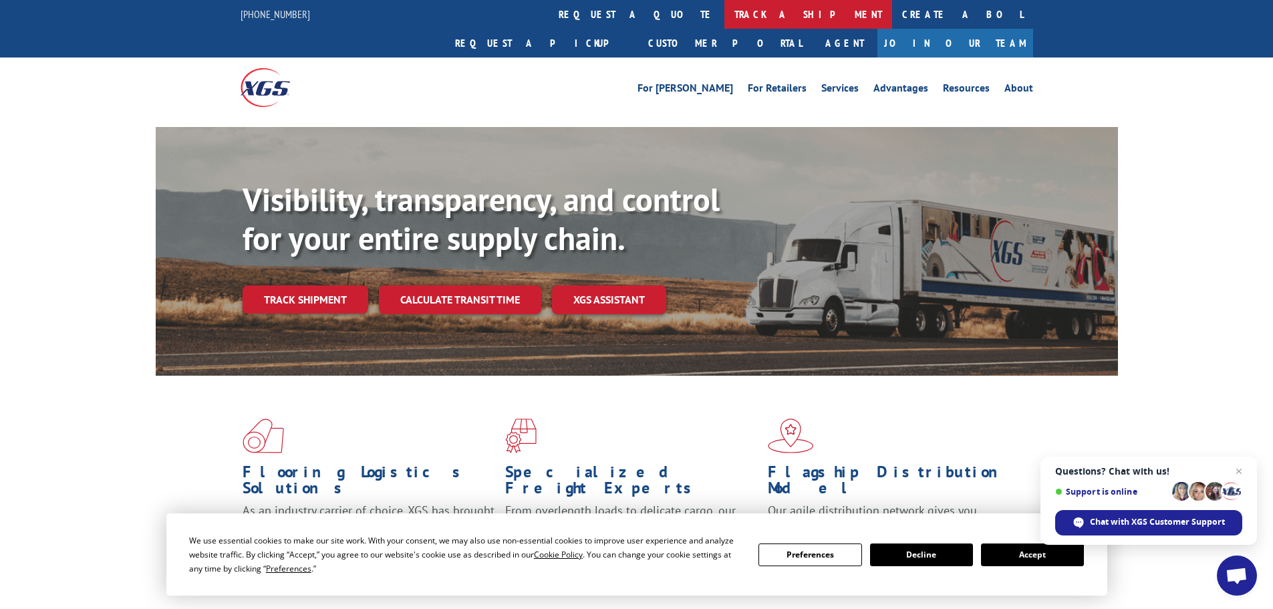
click at [725, 18] on link "track a shipment" at bounding box center [809, 14] width 168 height 29
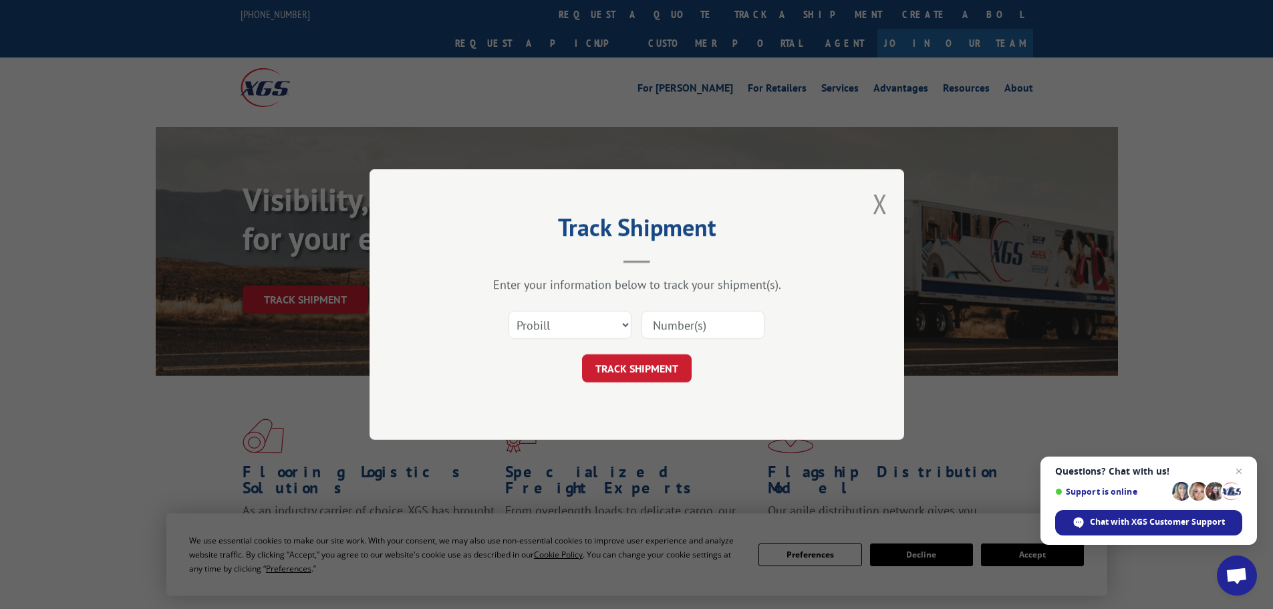
click at [725, 323] on input at bounding box center [703, 325] width 123 height 28
paste input "15339891"
type input "15339891"
click at [634, 366] on button "TRACK SHIPMENT" at bounding box center [637, 368] width 110 height 28
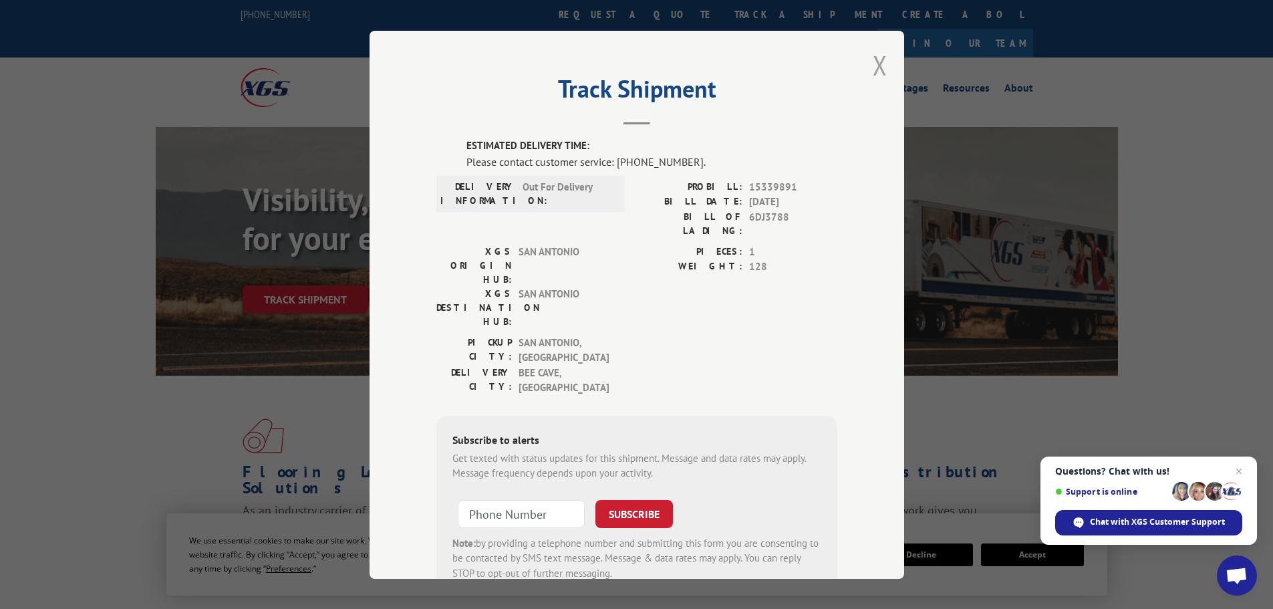
click at [878, 68] on button "Close modal" at bounding box center [880, 64] width 15 height 35
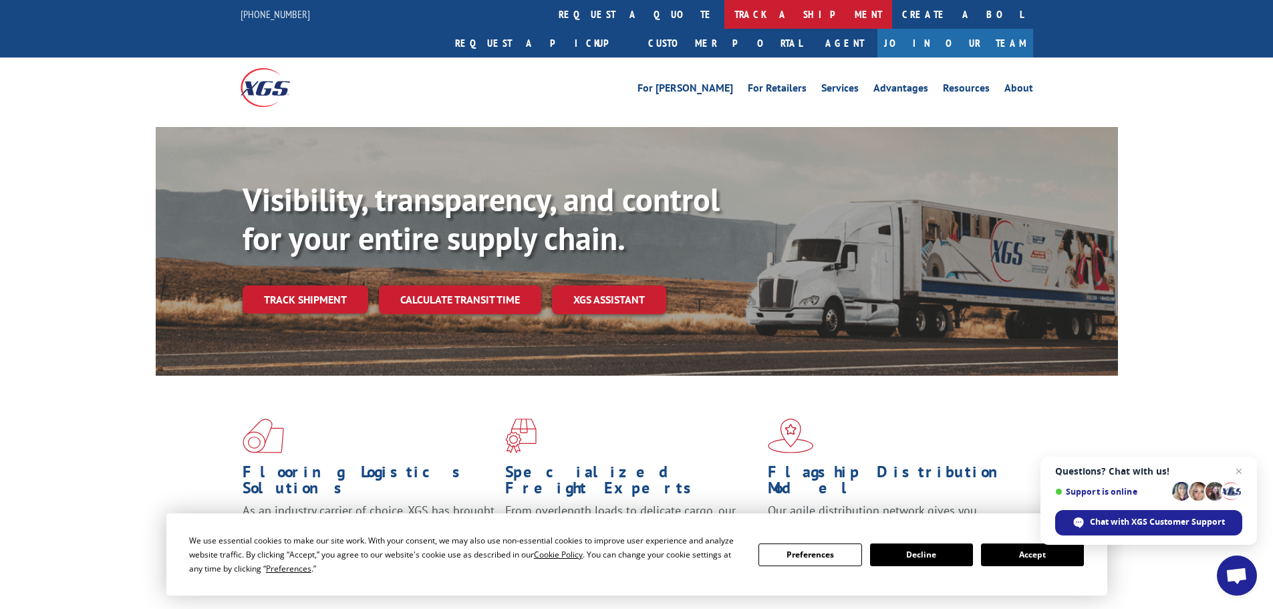
click at [725, 13] on link "track a shipment" at bounding box center [809, 14] width 168 height 29
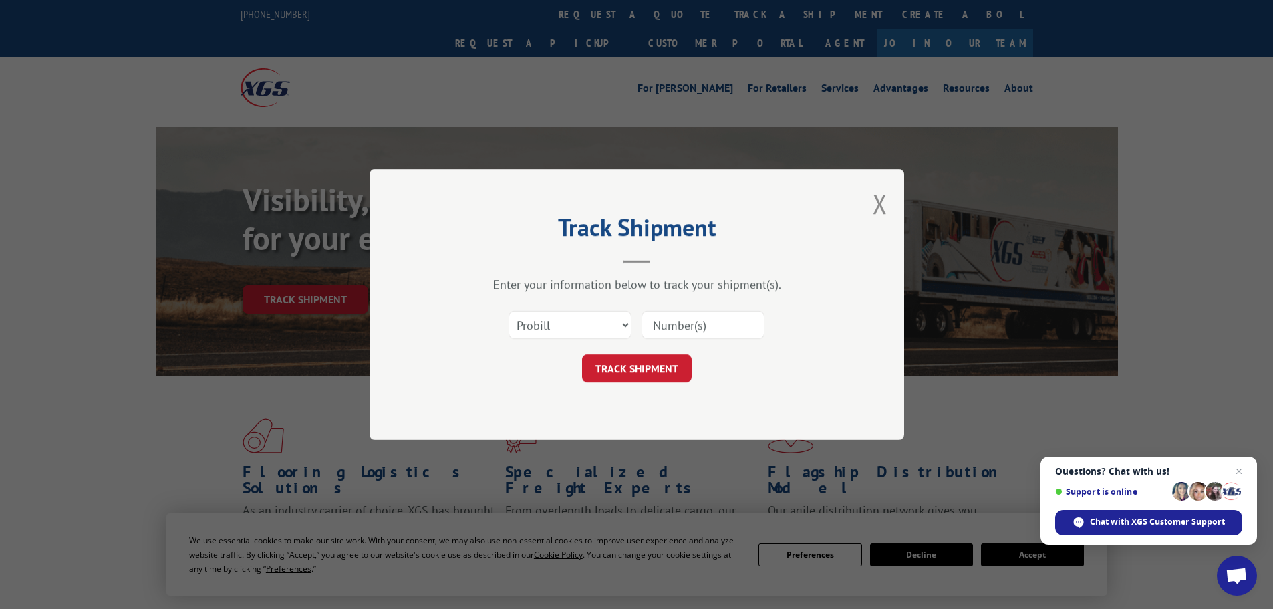
click at [715, 328] on input at bounding box center [703, 325] width 123 height 28
paste input "15339886"
type input "15339886"
click at [654, 367] on button "TRACK SHIPMENT" at bounding box center [637, 368] width 110 height 28
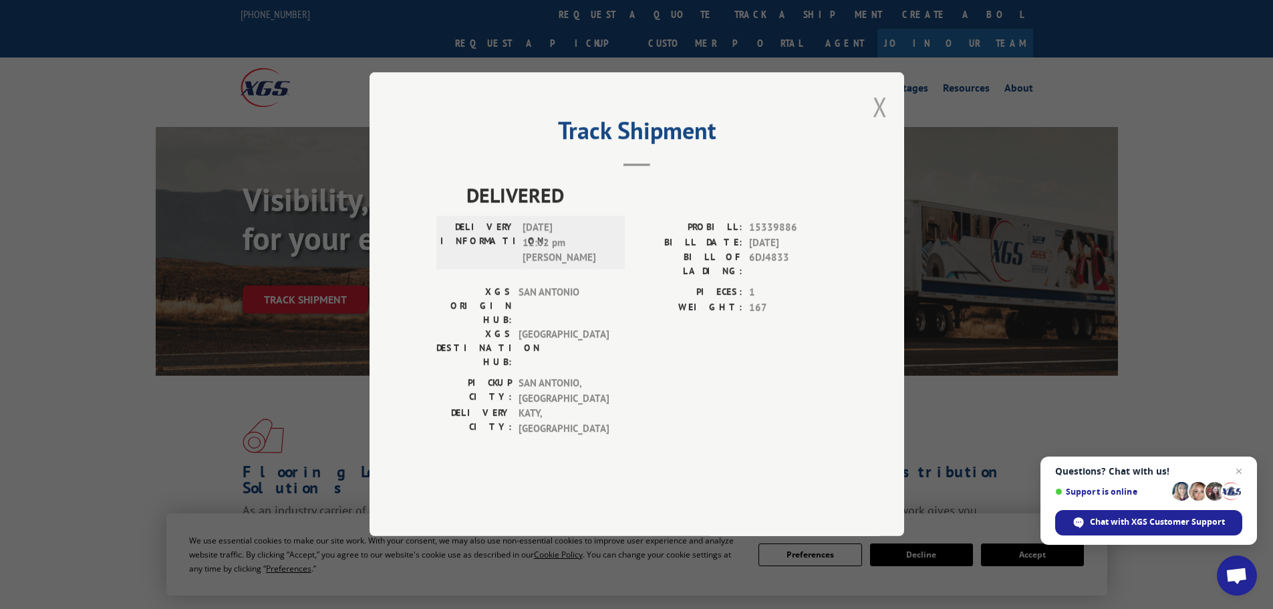
click at [876, 124] on button "Close modal" at bounding box center [880, 106] width 15 height 35
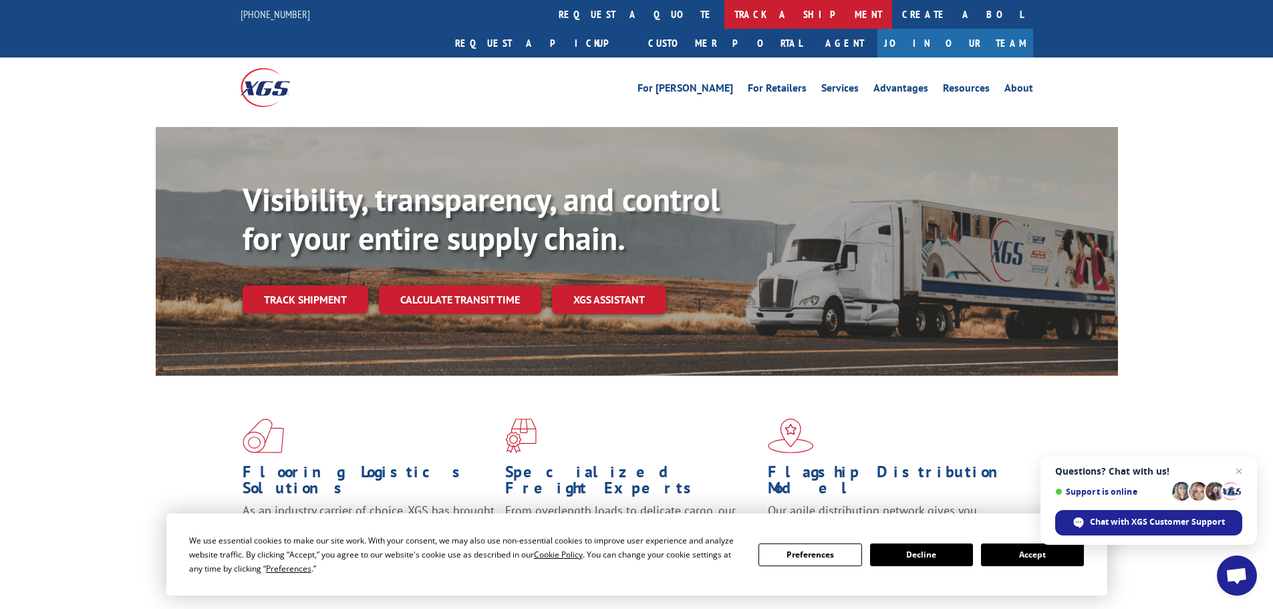
click at [725, 19] on link "track a shipment" at bounding box center [809, 14] width 168 height 29
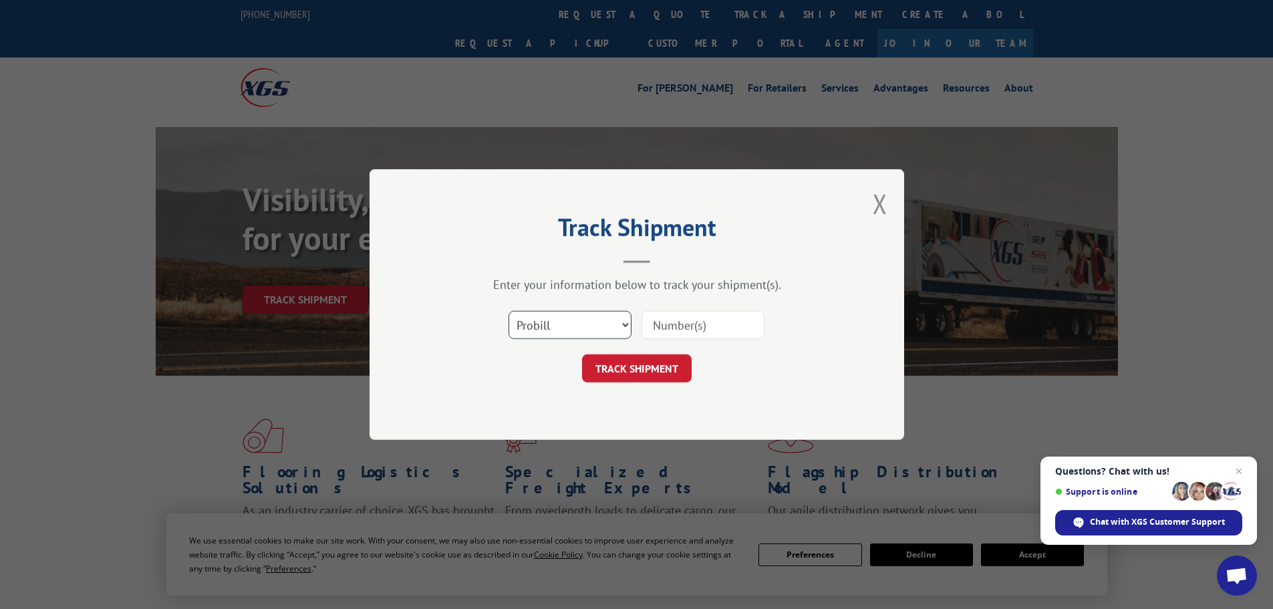
drag, startPoint x: 577, startPoint y: 330, endPoint x: 581, endPoint y: 338, distance: 9.0
click at [577, 330] on select "Select category... Probill BOL PO" at bounding box center [570, 325] width 123 height 28
select select "bol"
click at [509, 311] on select "Select category... Probill BOL PO" at bounding box center [570, 325] width 123 height 28
drag, startPoint x: 707, startPoint y: 325, endPoint x: 700, endPoint y: 339, distance: 15.5
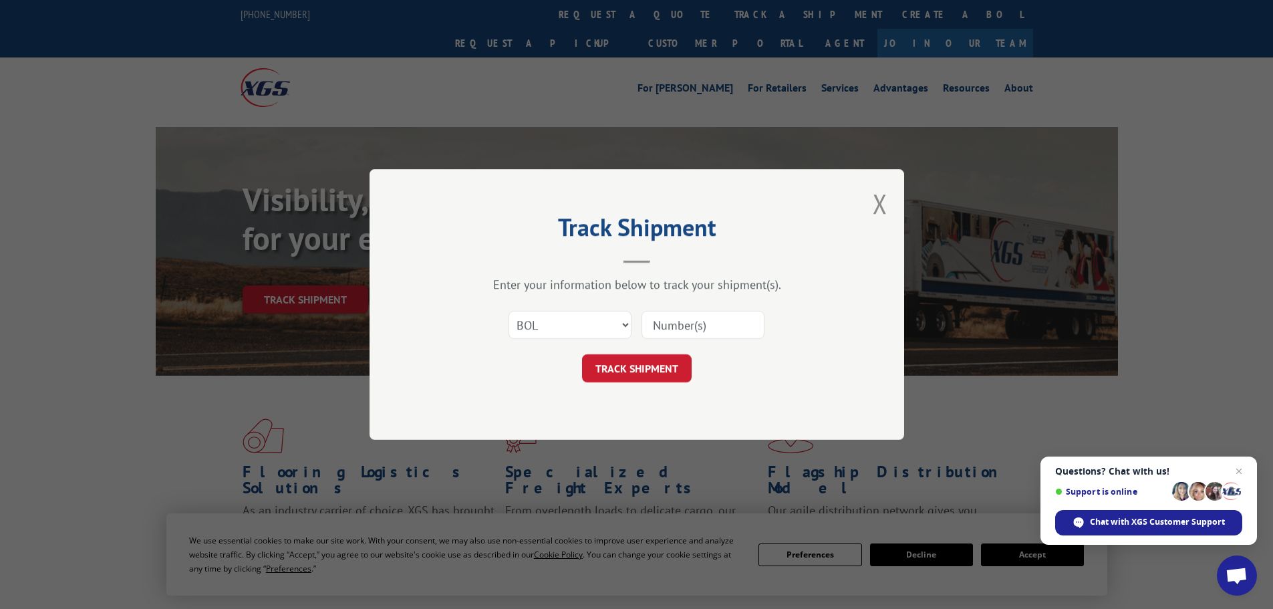
click at [707, 325] on input at bounding box center [703, 325] width 123 height 28
paste input "6DL1148"
type input "6DL1148"
drag, startPoint x: 663, startPoint y: 374, endPoint x: 670, endPoint y: 374, distance: 6.7
click at [663, 374] on button "TRACK SHIPMENT" at bounding box center [637, 368] width 110 height 28
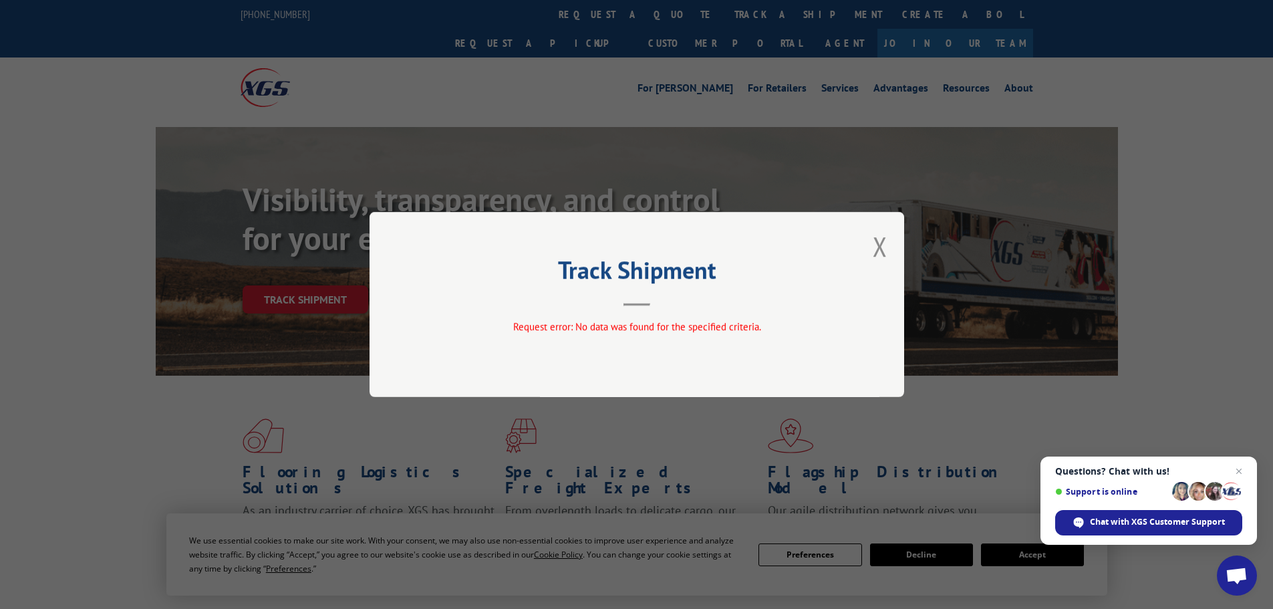
drag, startPoint x: 861, startPoint y: 256, endPoint x: 894, endPoint y: 251, distance: 33.2
click at [867, 256] on div "Track Shipment Request error: No data was found for the specified criteria." at bounding box center [637, 304] width 535 height 185
click at [892, 250] on div "Track Shipment Request error: No data was found for the specified criteria." at bounding box center [637, 304] width 535 height 185
click at [884, 251] on button "Close modal" at bounding box center [880, 246] width 15 height 35
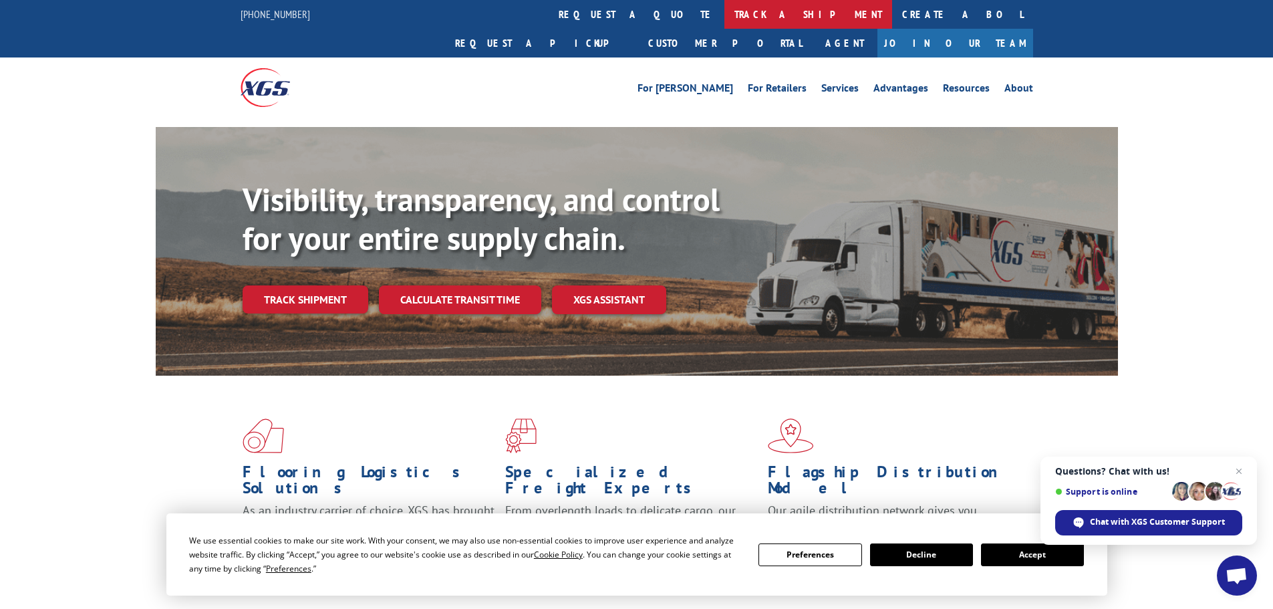
click at [725, 10] on link "track a shipment" at bounding box center [809, 14] width 168 height 29
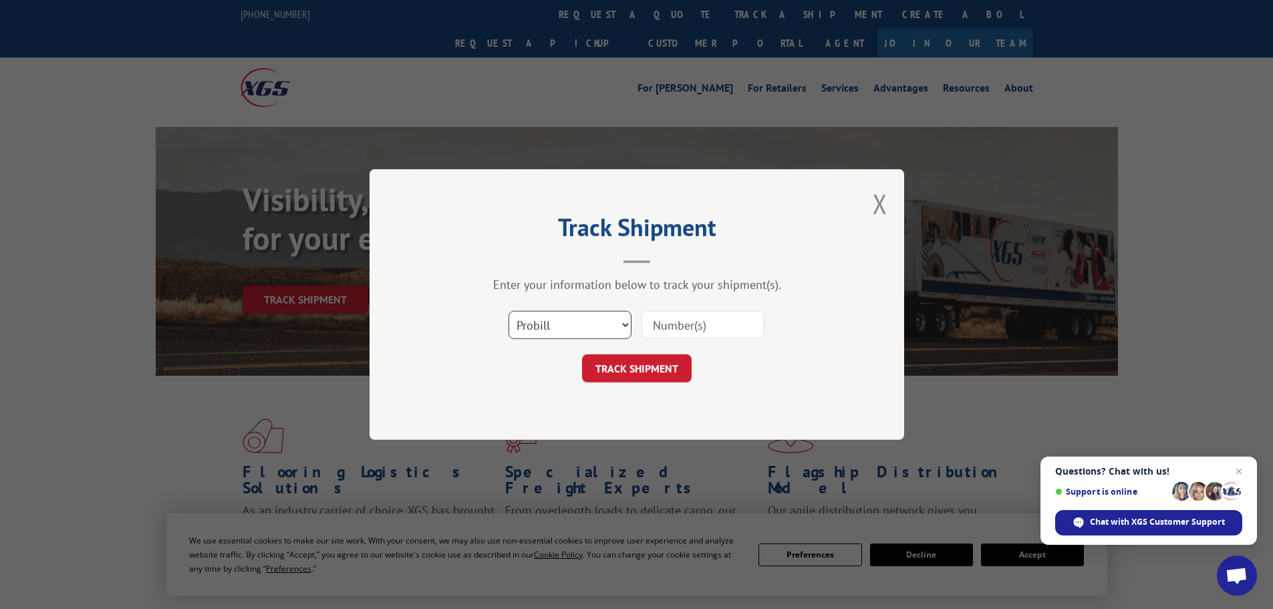
click at [598, 325] on select "Select category... Probill BOL PO" at bounding box center [570, 325] width 123 height 28
click at [715, 337] on input at bounding box center [703, 325] width 123 height 28
paste input "15339889"
type input "15339889"
click at [646, 354] on button "TRACK SHIPMENT" at bounding box center [637, 368] width 110 height 28
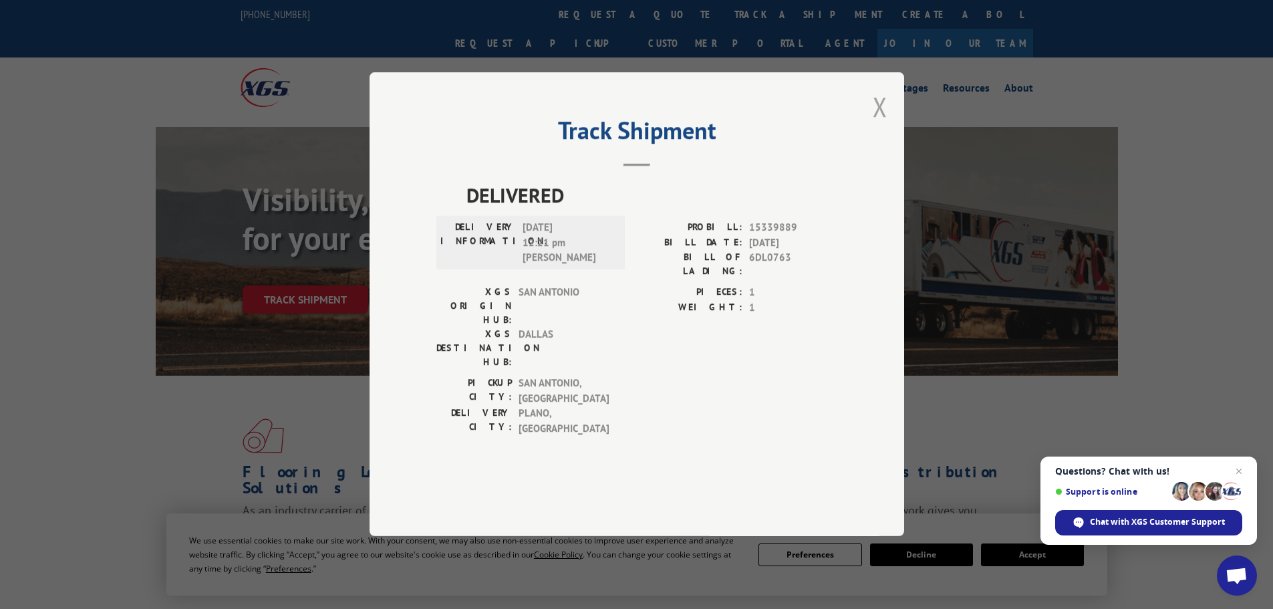
click at [880, 124] on button "Close modal" at bounding box center [880, 106] width 15 height 35
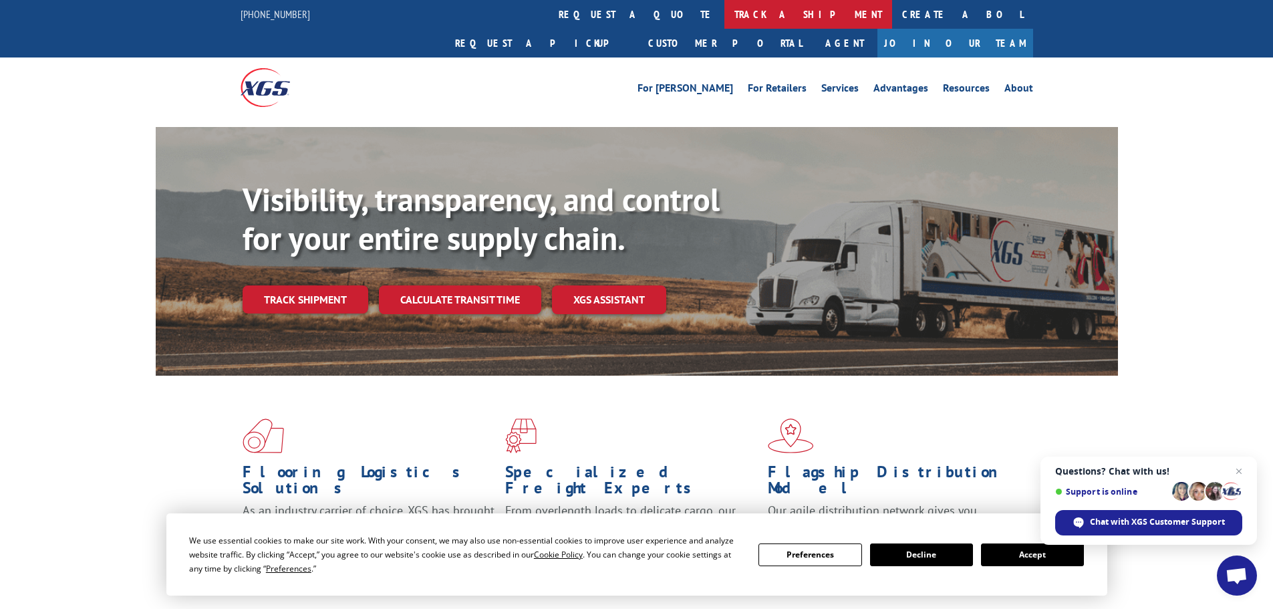
click at [725, 13] on link "track a shipment" at bounding box center [809, 14] width 168 height 29
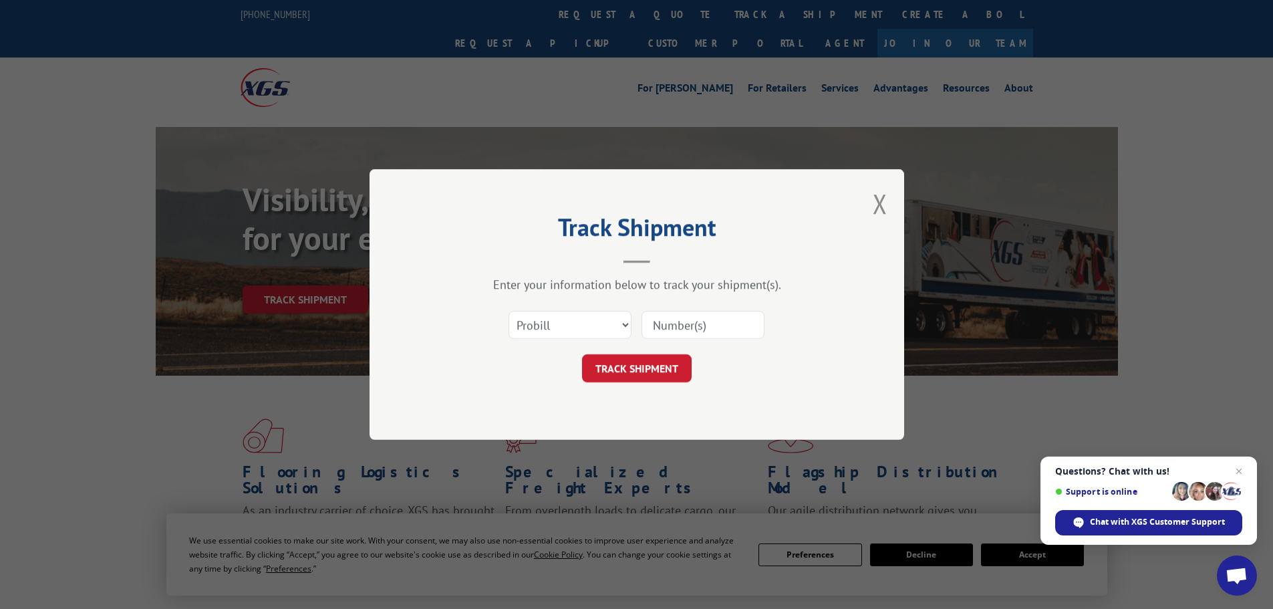
drag, startPoint x: 719, startPoint y: 326, endPoint x: 710, endPoint y: 336, distance: 13.3
click at [719, 326] on input at bounding box center [703, 325] width 123 height 28
paste input "15472296"
type input "15472296"
click at [671, 376] on button "TRACK SHIPMENT" at bounding box center [637, 368] width 110 height 28
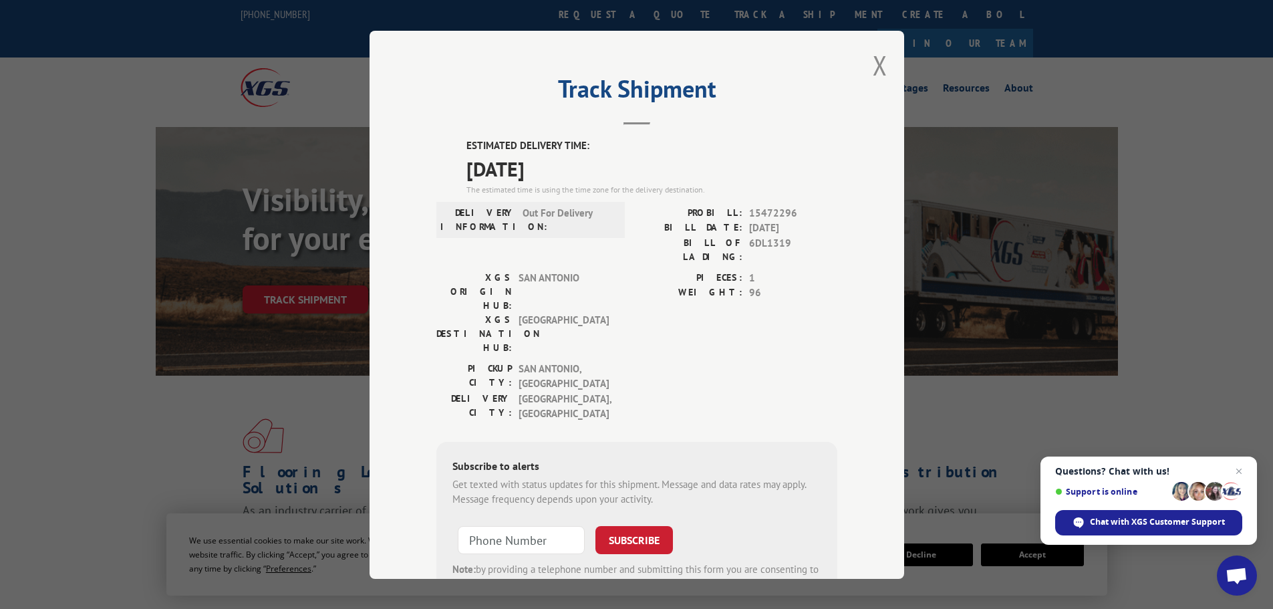
click at [887, 64] on div "Track Shipment ESTIMATED DELIVERY TIME: 10/02/2025 The estimated time is using …" at bounding box center [637, 305] width 535 height 548
click at [876, 70] on button "Close modal" at bounding box center [880, 64] width 15 height 35
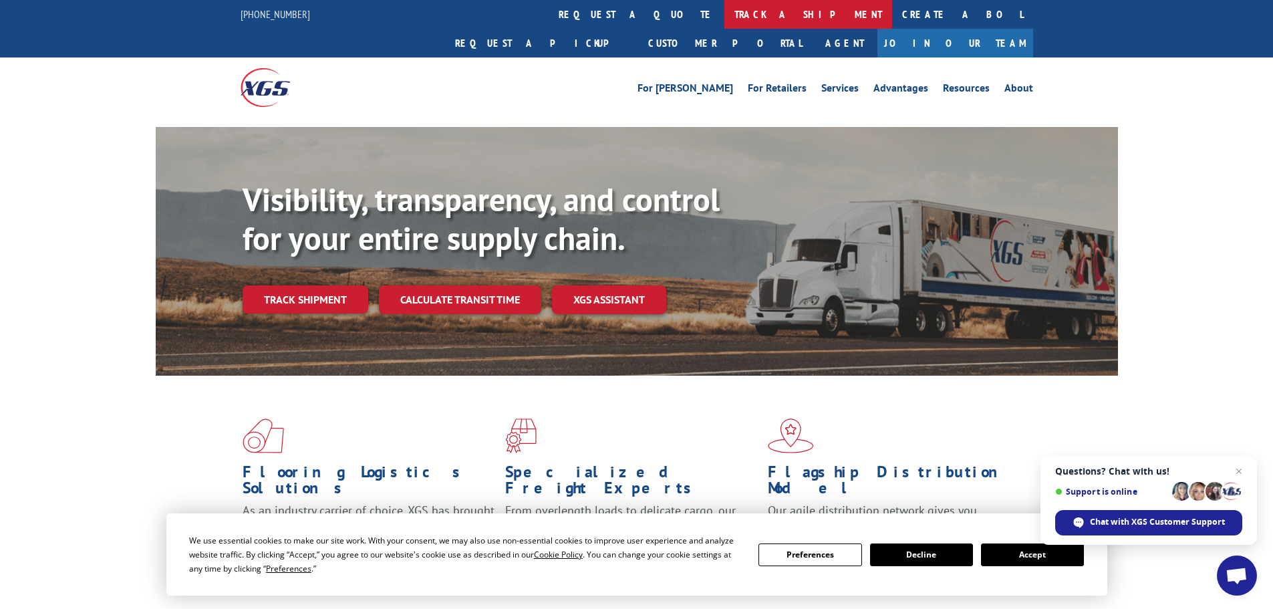
click at [725, 21] on link "track a shipment" at bounding box center [809, 14] width 168 height 29
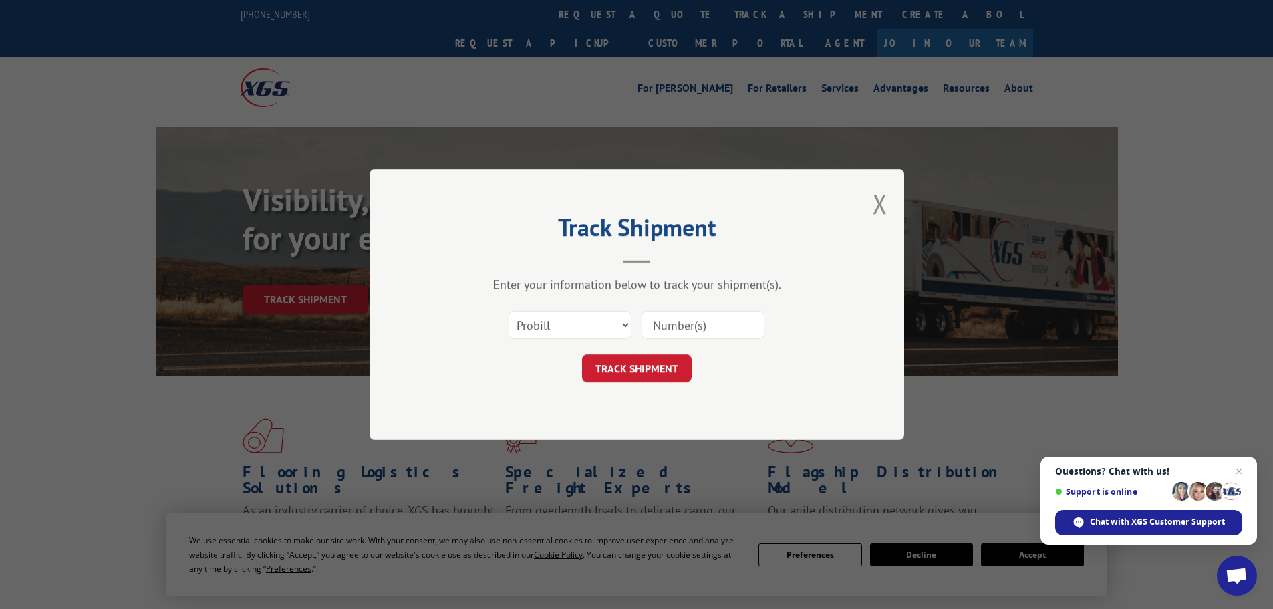
click at [680, 322] on input at bounding box center [703, 325] width 123 height 28
paste input "15472286"
type input "15472286"
drag, startPoint x: 645, startPoint y: 366, endPoint x: 657, endPoint y: 367, distance: 12.1
click at [645, 366] on button "TRACK SHIPMENT" at bounding box center [637, 368] width 110 height 28
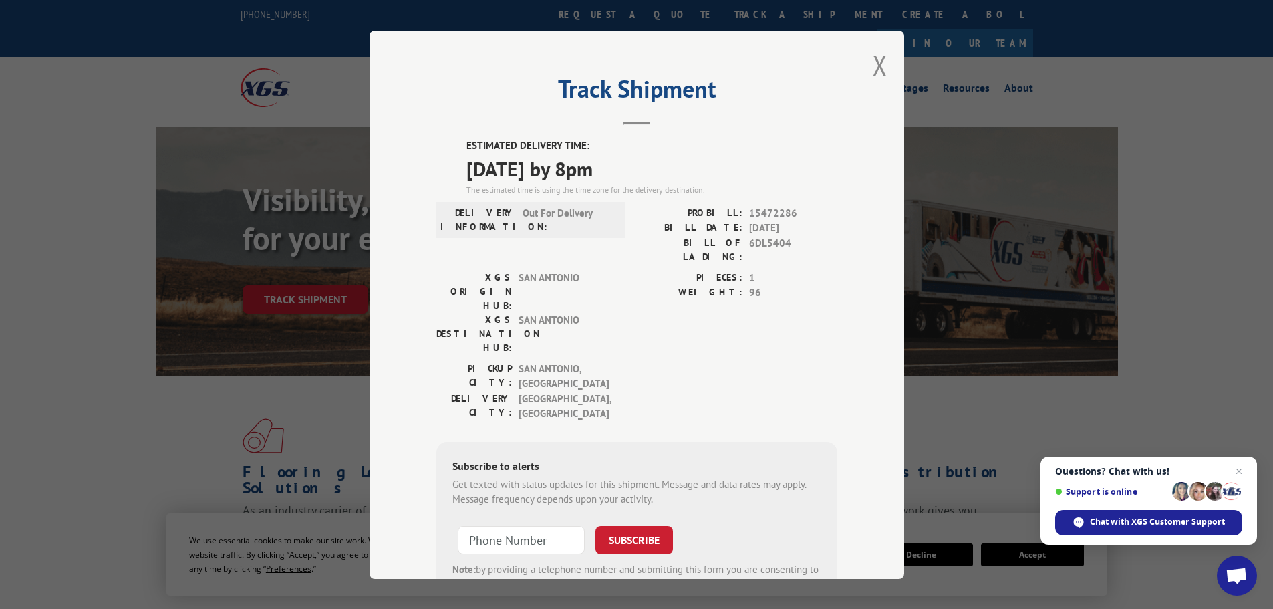
click at [864, 67] on div "Track Shipment ESTIMATED DELIVERY TIME: 10/02/2025 by 8pm The estimated time is…" at bounding box center [637, 305] width 535 height 548
click at [881, 66] on button "Close modal" at bounding box center [880, 64] width 15 height 35
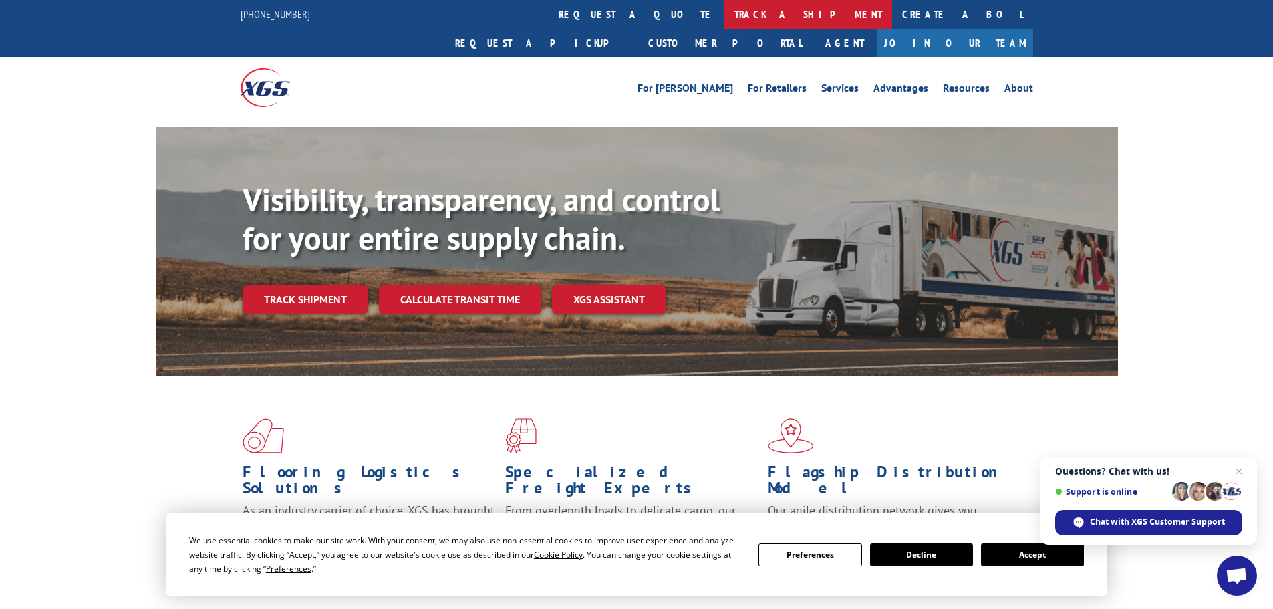
click at [725, 14] on link "track a shipment" at bounding box center [809, 14] width 168 height 29
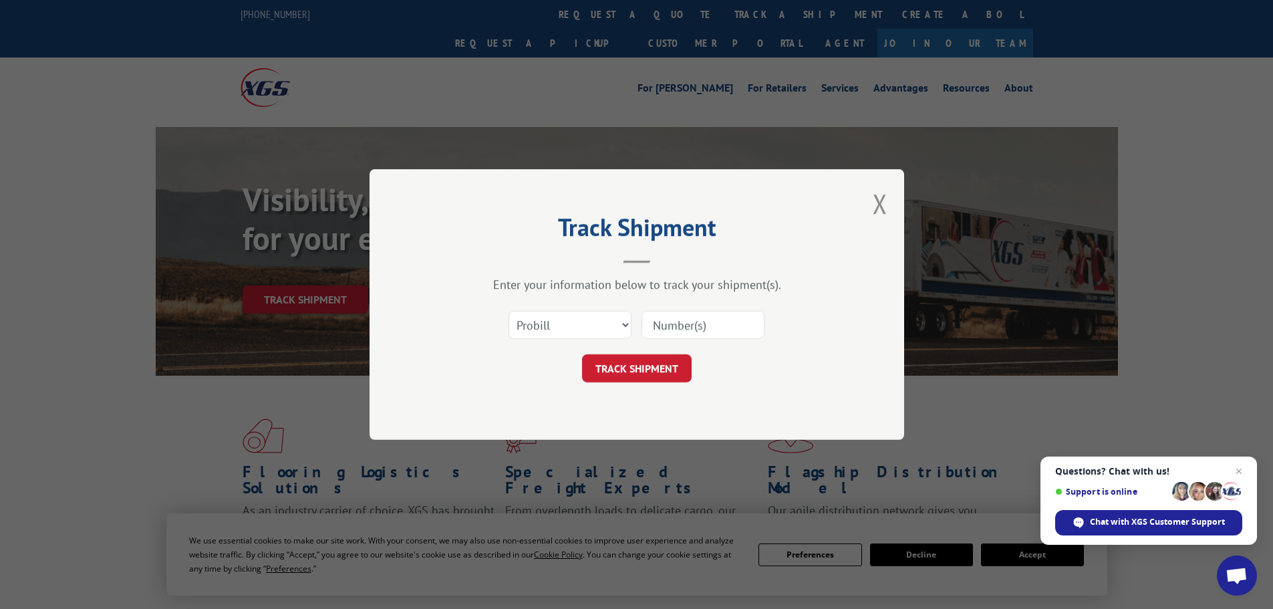
click at [733, 324] on input at bounding box center [703, 325] width 123 height 28
paste input "15472285"
type input "15472285"
click at [678, 359] on button "TRACK SHIPMENT" at bounding box center [637, 368] width 110 height 28
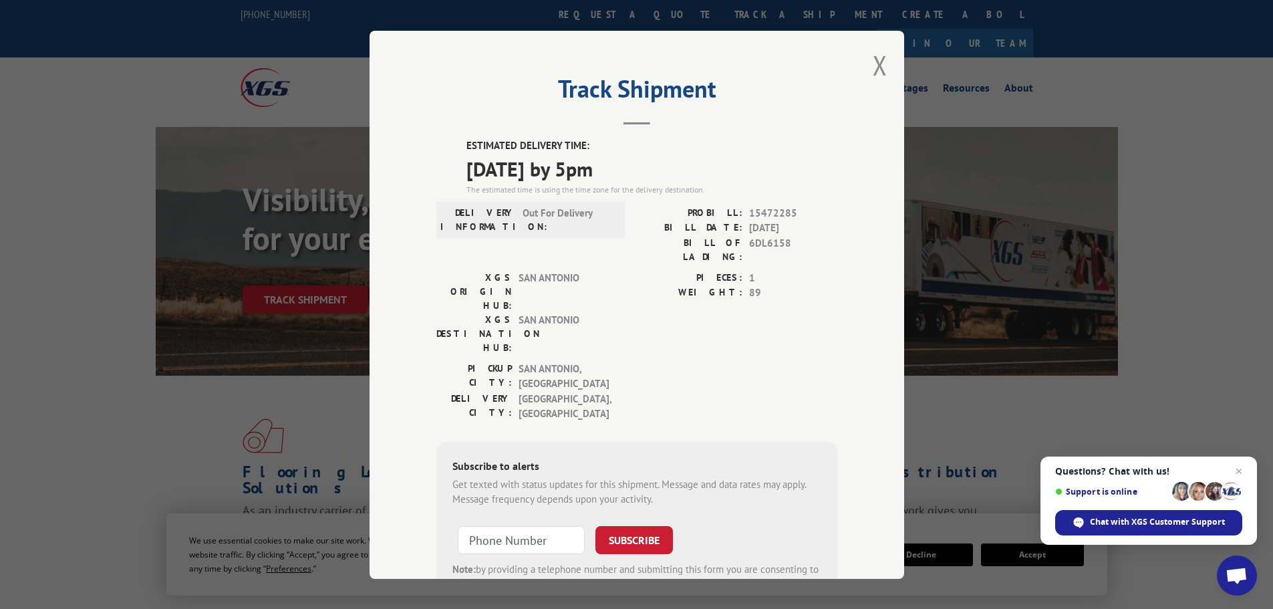
click at [889, 70] on div "Track Shipment ESTIMATED DELIVERY TIME: 10/02/2025 by 5pm The estimated time is…" at bounding box center [637, 305] width 535 height 548
click at [880, 71] on button "Close modal" at bounding box center [880, 64] width 15 height 35
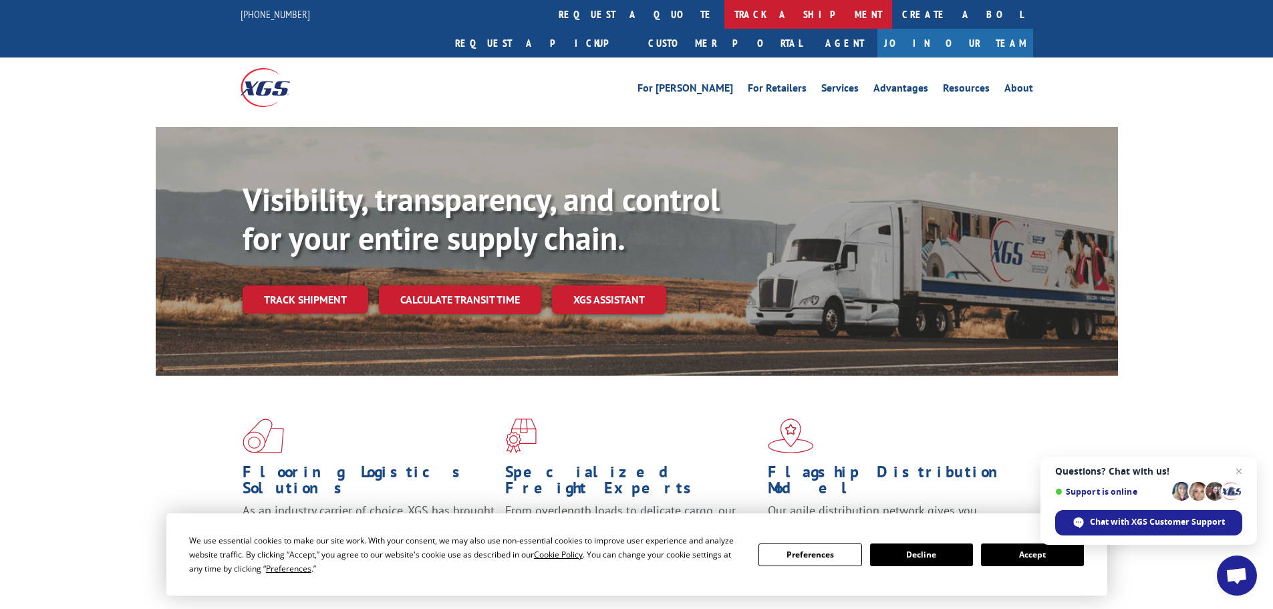
click at [725, 23] on link "track a shipment" at bounding box center [809, 14] width 168 height 29
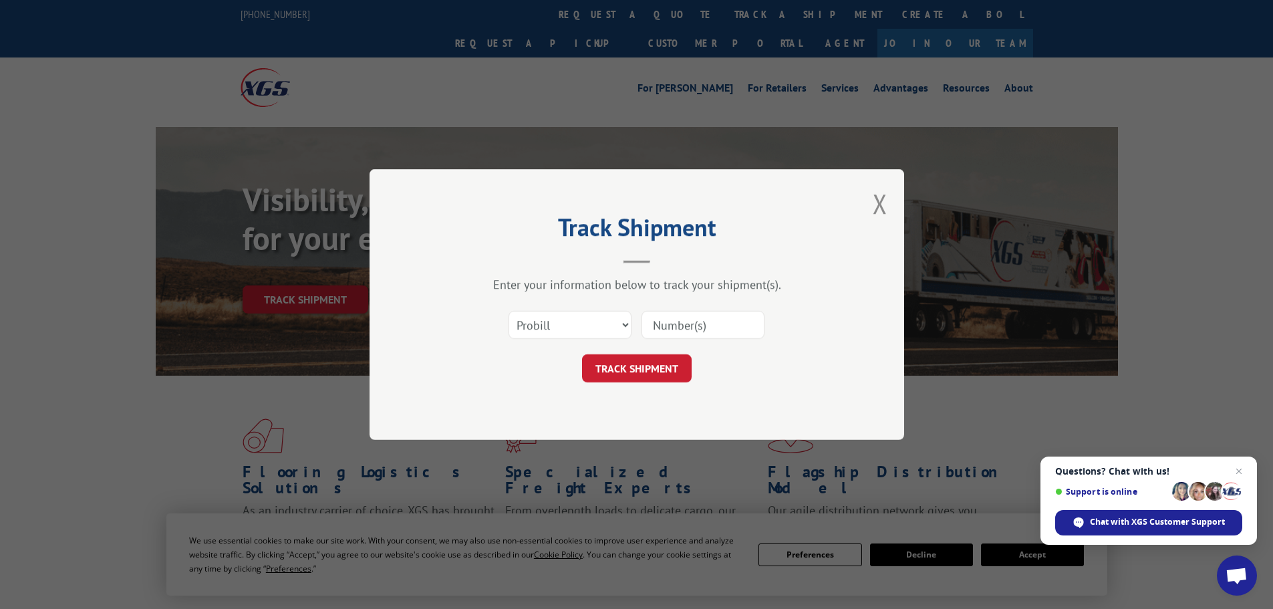
click at [709, 318] on input at bounding box center [703, 325] width 123 height 28
paste input "15472284"
type input "15472284"
click at [652, 370] on button "TRACK SHIPMENT" at bounding box center [637, 368] width 110 height 28
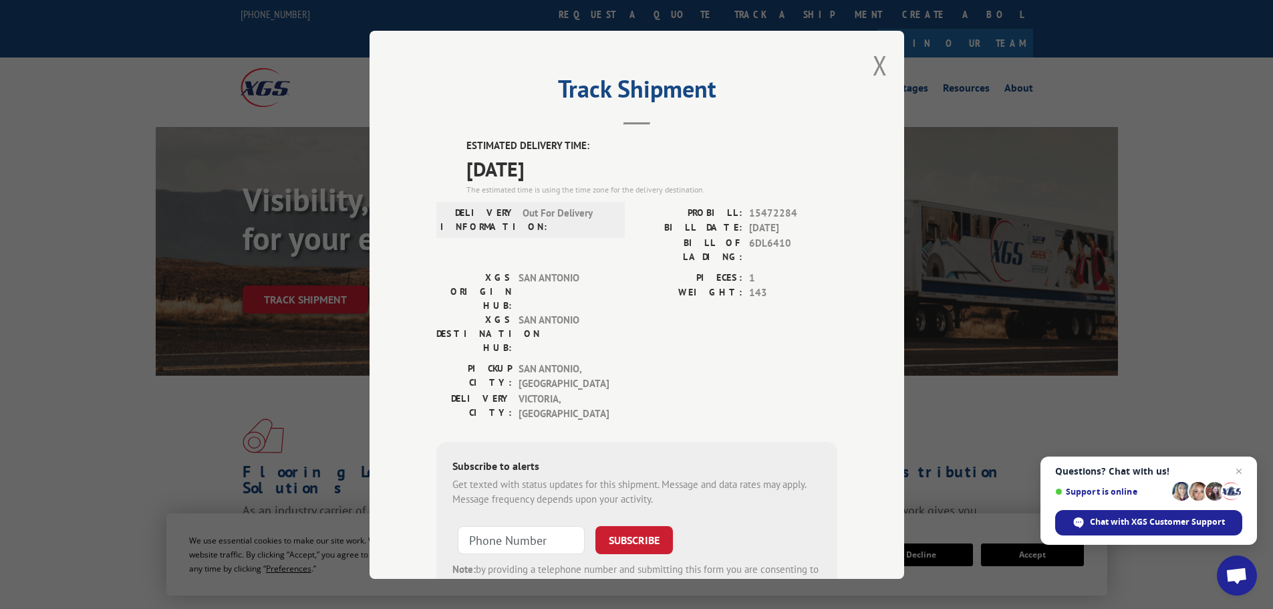
click at [886, 68] on div "Track Shipment ESTIMATED DELIVERY TIME: 10/03/2025 The estimated time is using …" at bounding box center [637, 305] width 535 height 548
click at [873, 69] on button "Close modal" at bounding box center [880, 64] width 15 height 35
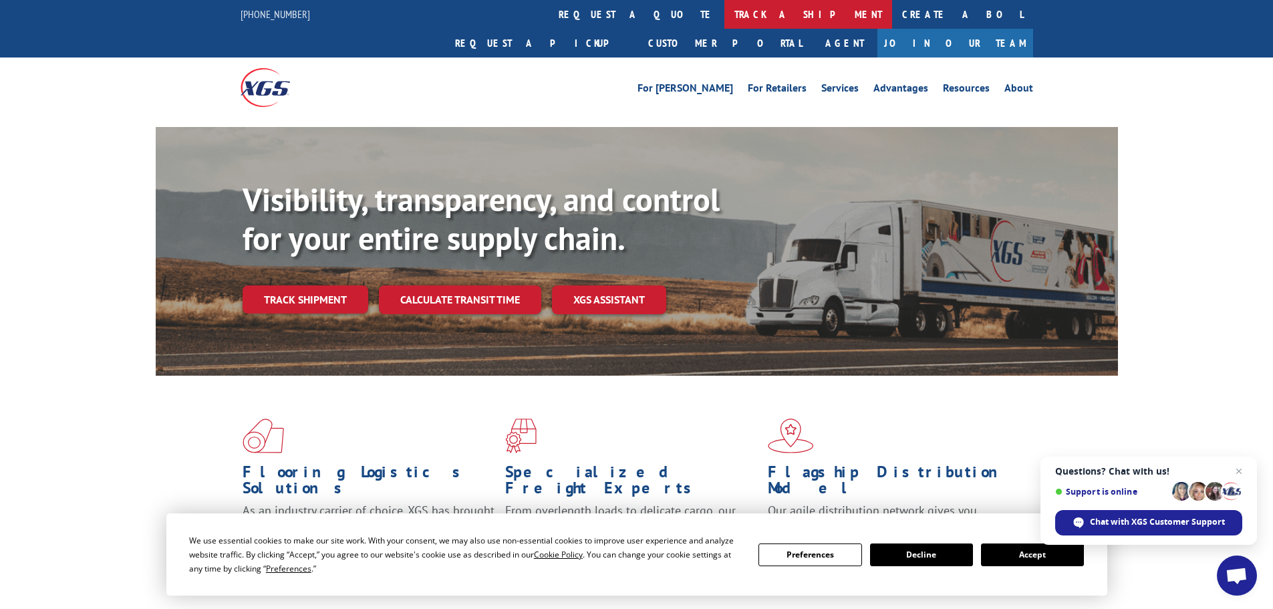
click at [725, 15] on link "track a shipment" at bounding box center [809, 14] width 168 height 29
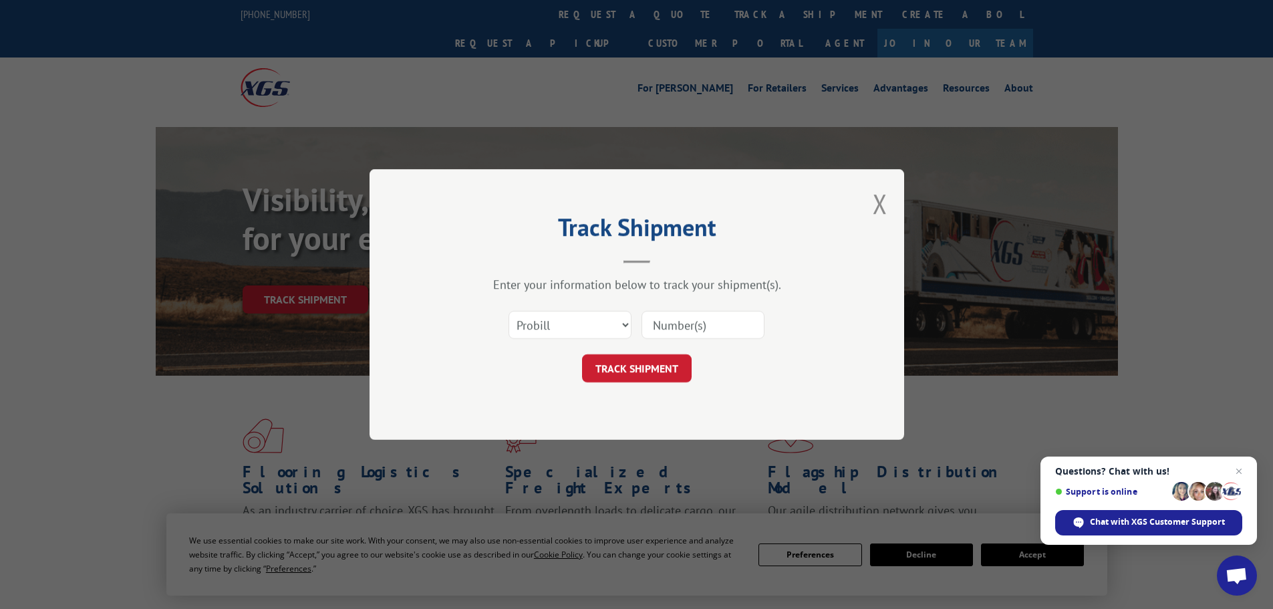
click at [689, 317] on input at bounding box center [703, 325] width 123 height 28
paste input "15472282"
type input "15472282"
click at [664, 363] on button "TRACK SHIPMENT" at bounding box center [637, 368] width 110 height 28
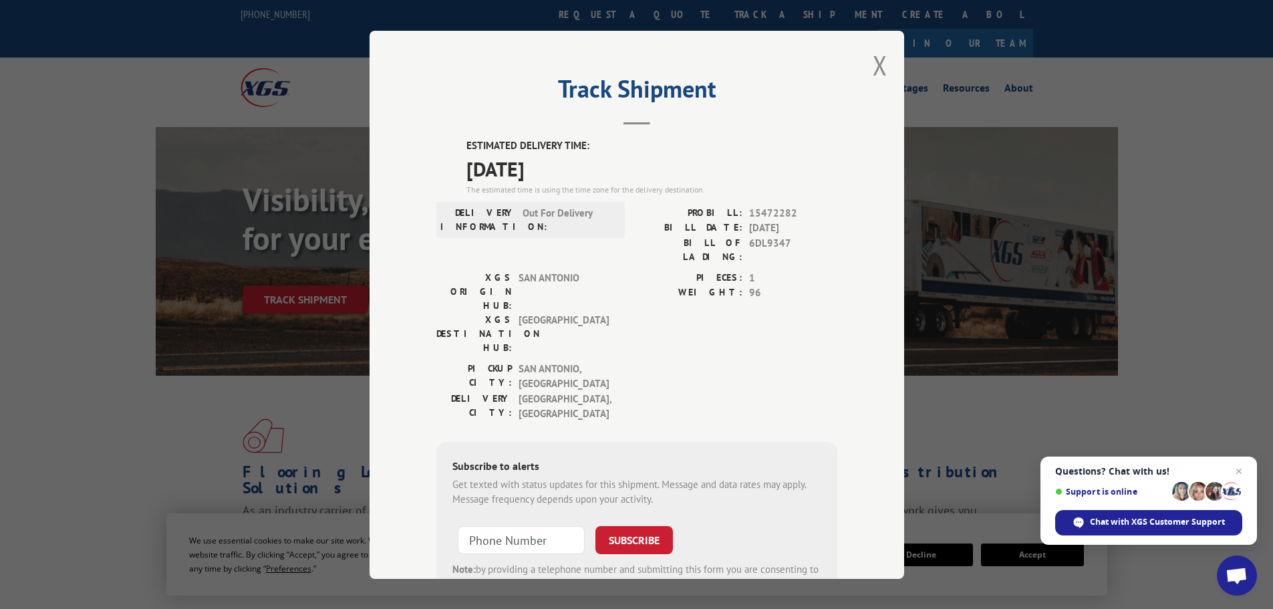
drag, startPoint x: 876, startPoint y: 64, endPoint x: 865, endPoint y: 64, distance: 11.4
click at [876, 64] on button "Close modal" at bounding box center [880, 64] width 15 height 35
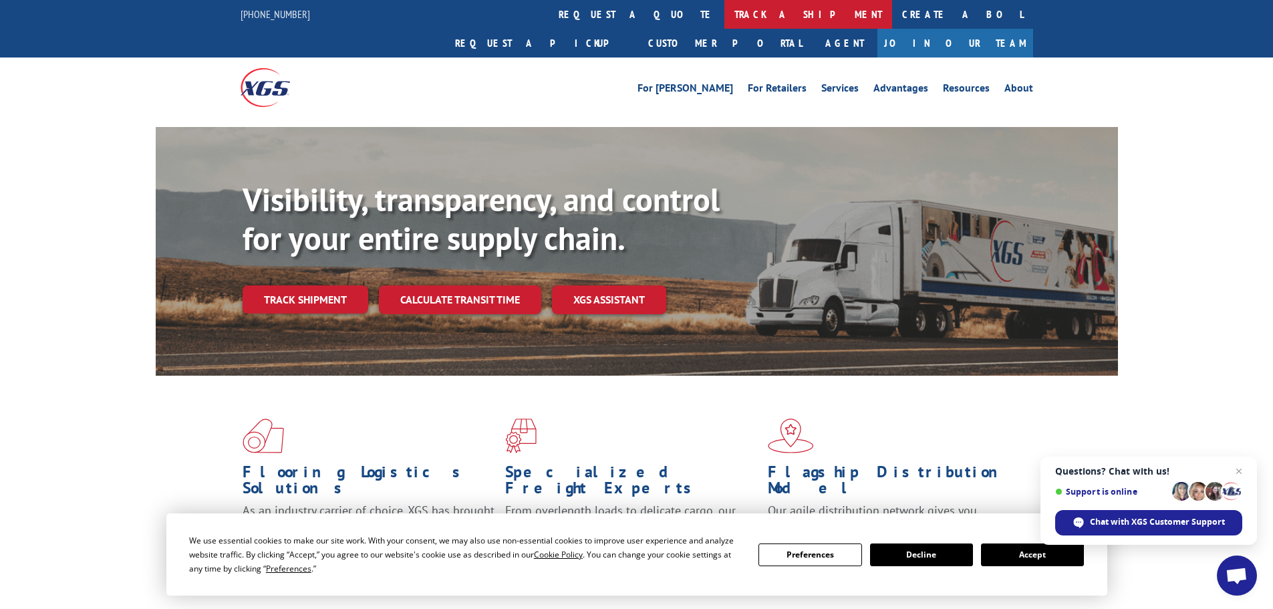
click at [725, 18] on link "track a shipment" at bounding box center [809, 14] width 168 height 29
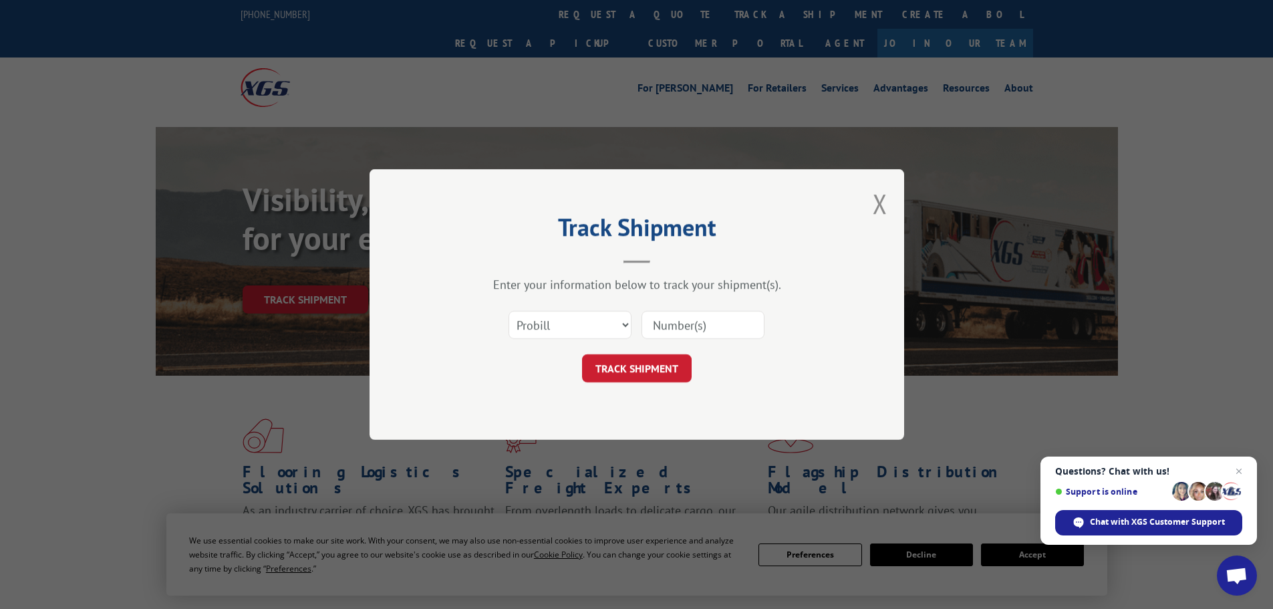
click at [682, 315] on input at bounding box center [703, 325] width 123 height 28
paste input "15472283"
type input "15472283"
click at [664, 354] on button "TRACK SHIPMENT" at bounding box center [637, 368] width 110 height 28
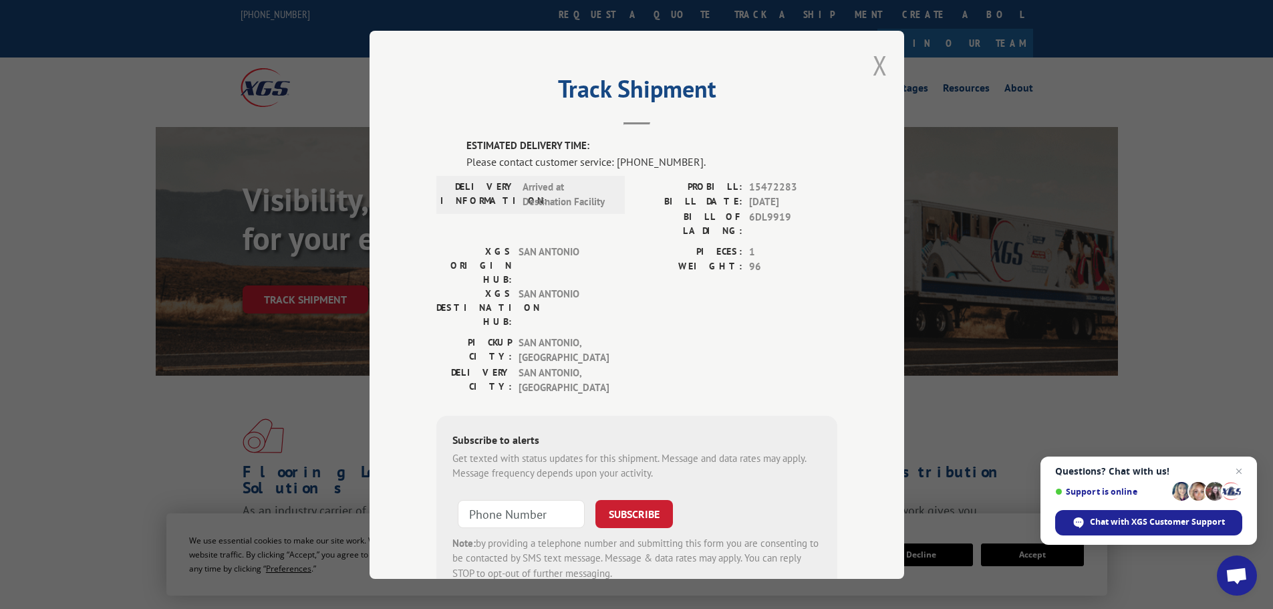
click at [873, 66] on button "Close modal" at bounding box center [880, 64] width 15 height 35
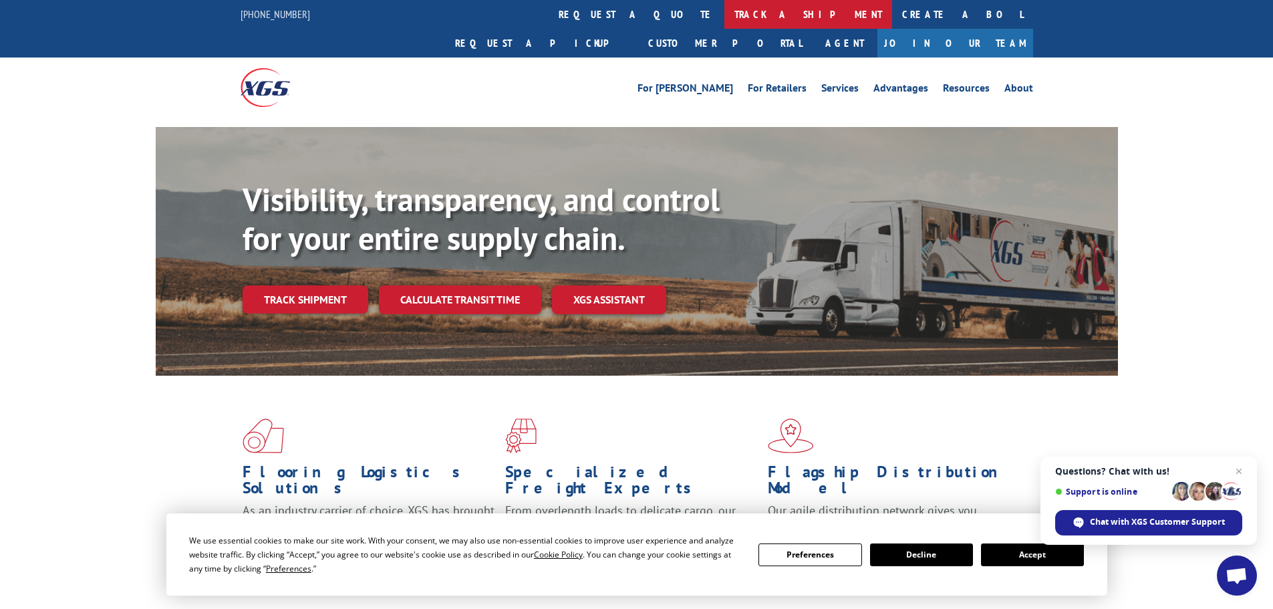
click at [725, 7] on link "track a shipment" at bounding box center [809, 14] width 168 height 29
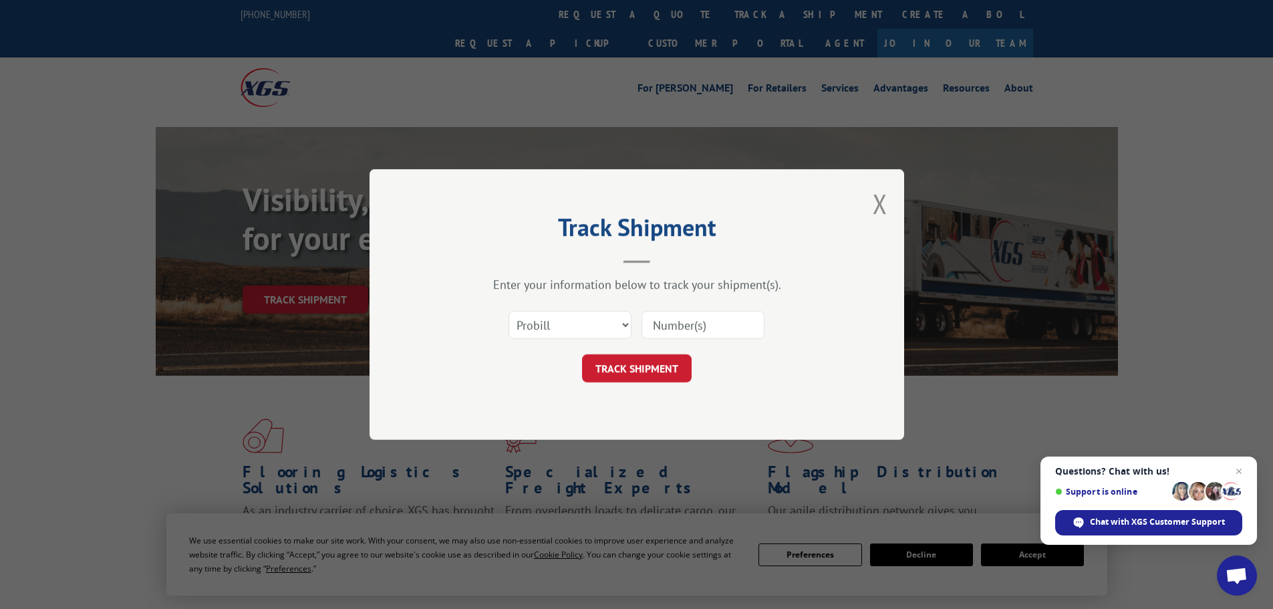
click at [716, 314] on input at bounding box center [703, 325] width 123 height 28
paste input "15472266"
type input "15472266"
click at [667, 367] on button "TRACK SHIPMENT" at bounding box center [637, 368] width 110 height 28
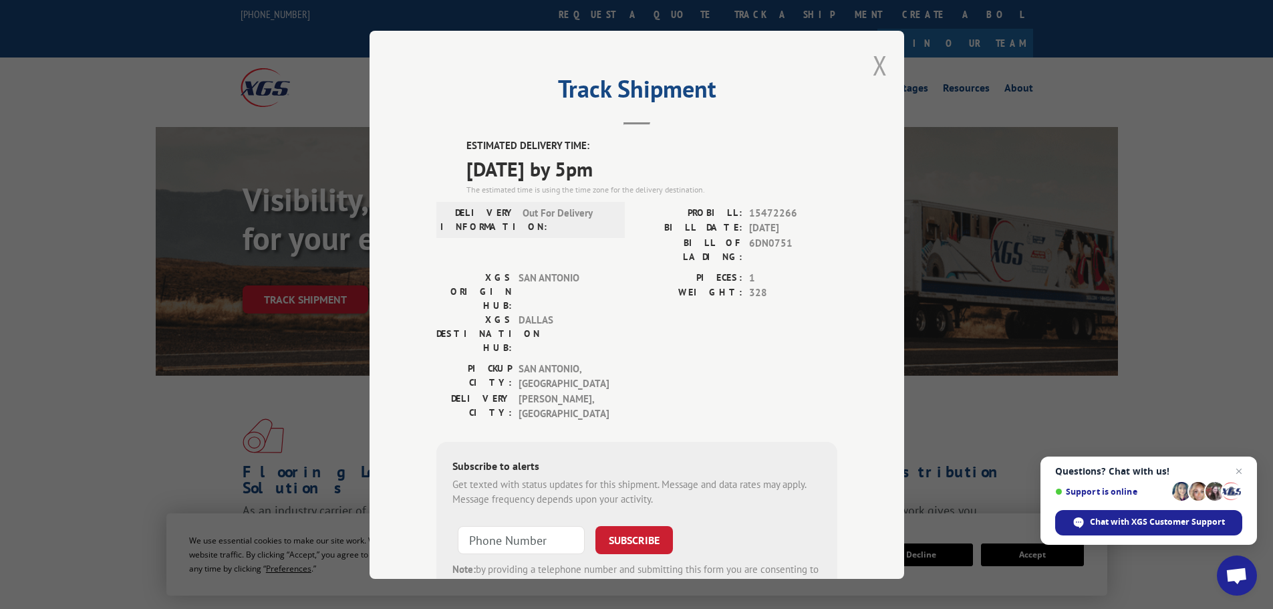
click at [876, 77] on button "Close modal" at bounding box center [880, 64] width 15 height 35
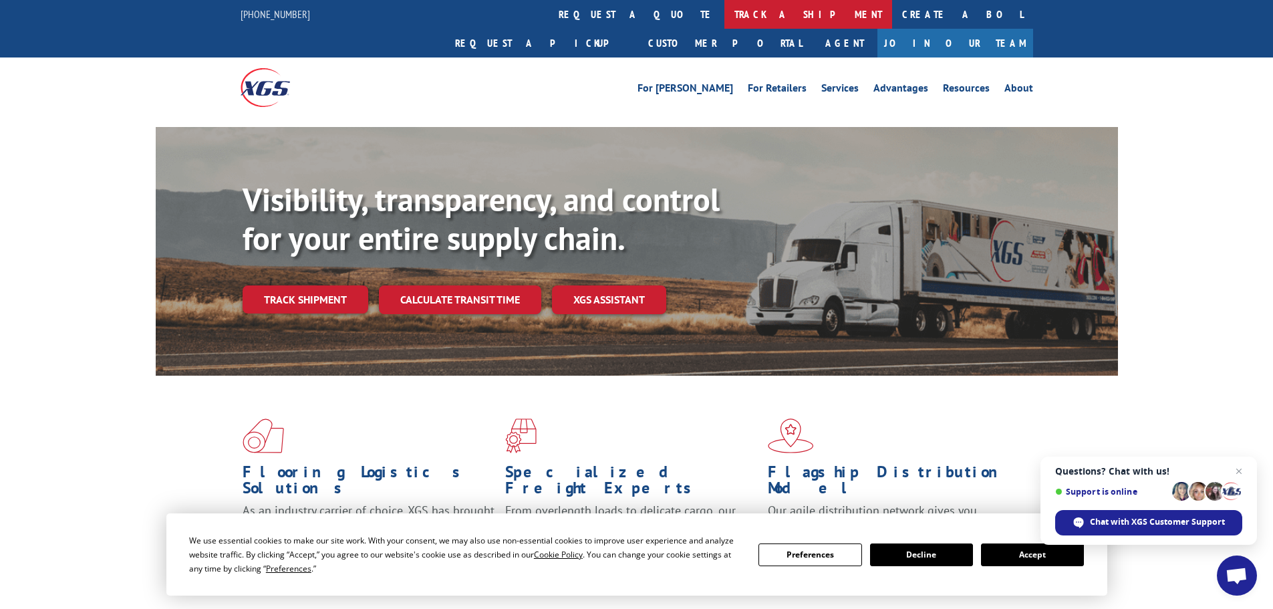
click at [725, 1] on link "track a shipment" at bounding box center [809, 14] width 168 height 29
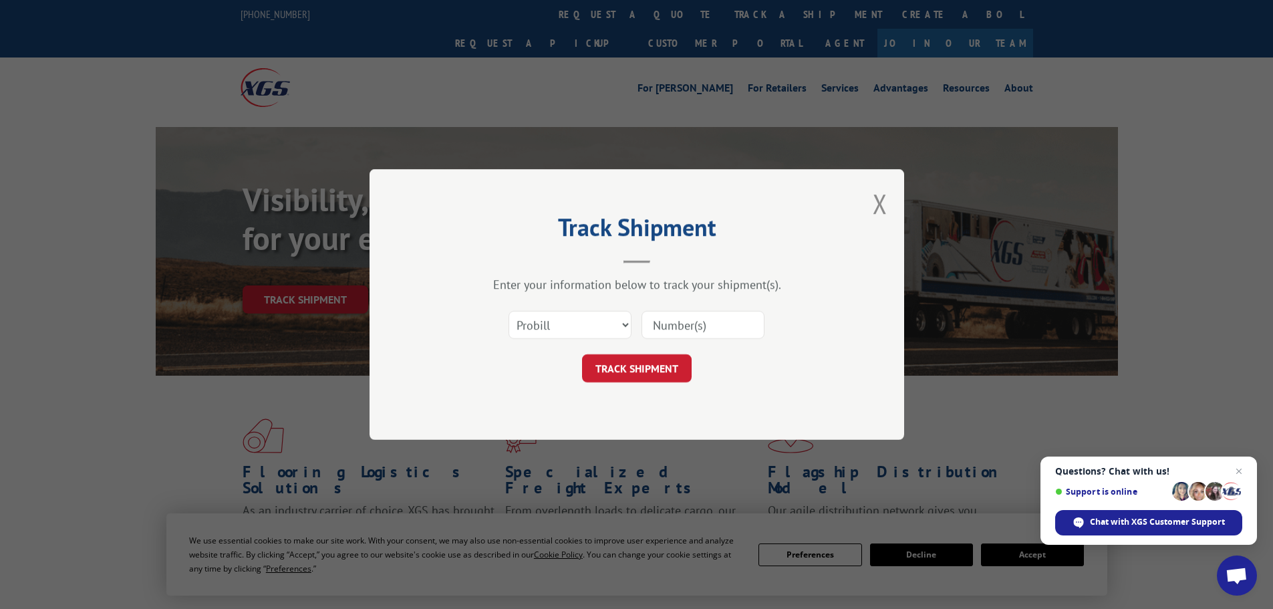
click at [710, 326] on input at bounding box center [703, 325] width 123 height 28
paste input "15340043"
type input "15340043"
click at [653, 356] on button "TRACK SHIPMENT" at bounding box center [637, 368] width 110 height 28
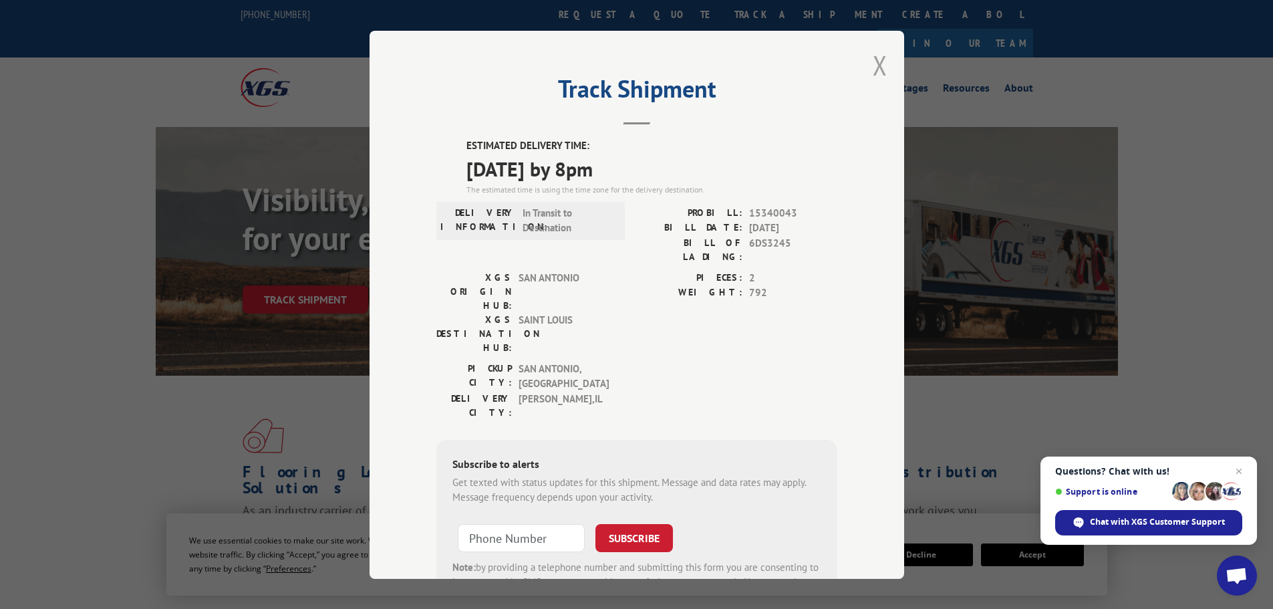
drag, startPoint x: 884, startPoint y: 64, endPoint x: 872, endPoint y: 64, distance: 12.7
click at [884, 64] on div "Track Shipment ESTIMATED DELIVERY TIME: 10/08/2025 by 8pm The estimated time is…" at bounding box center [637, 305] width 535 height 548
click at [873, 64] on button "Close modal" at bounding box center [880, 64] width 15 height 35
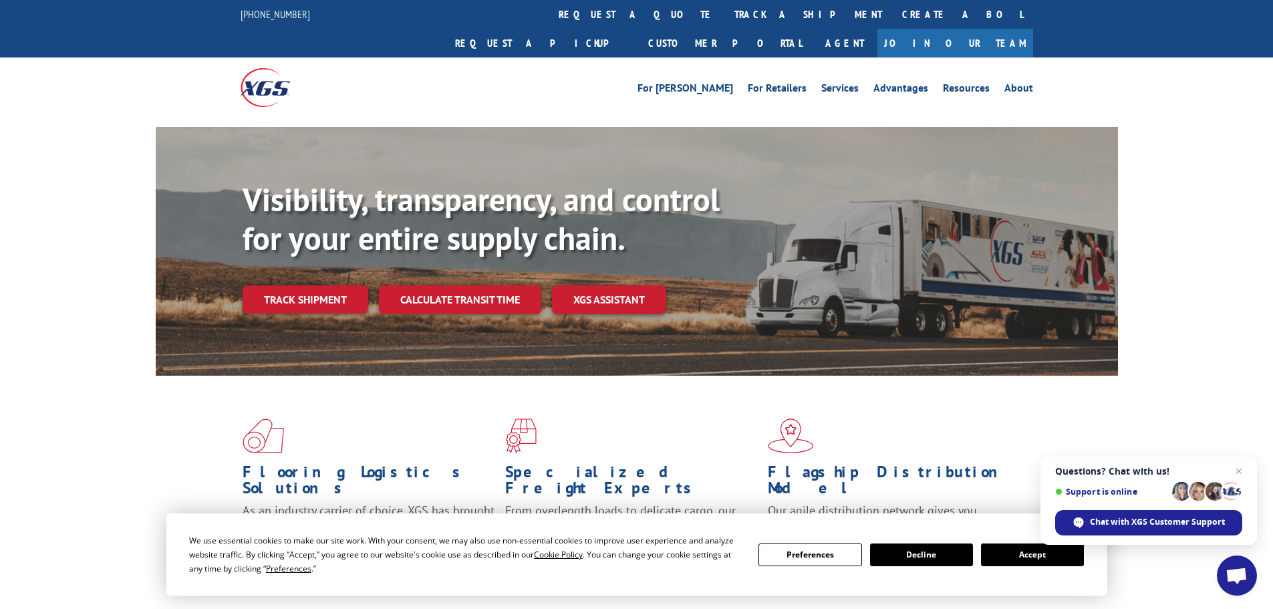
click at [892, 7] on link "Create a BOL" at bounding box center [962, 14] width 141 height 29
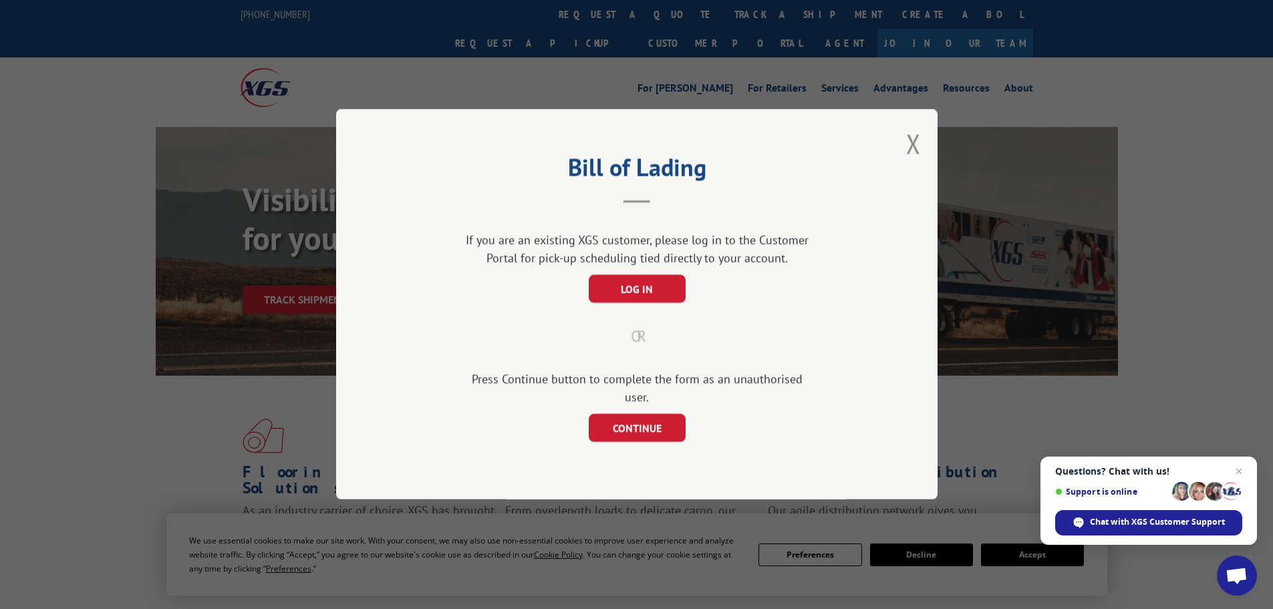
drag, startPoint x: 916, startPoint y: 159, endPoint x: 910, endPoint y: 158, distance: 6.8
click at [912, 159] on button "Close modal" at bounding box center [913, 143] width 15 height 35
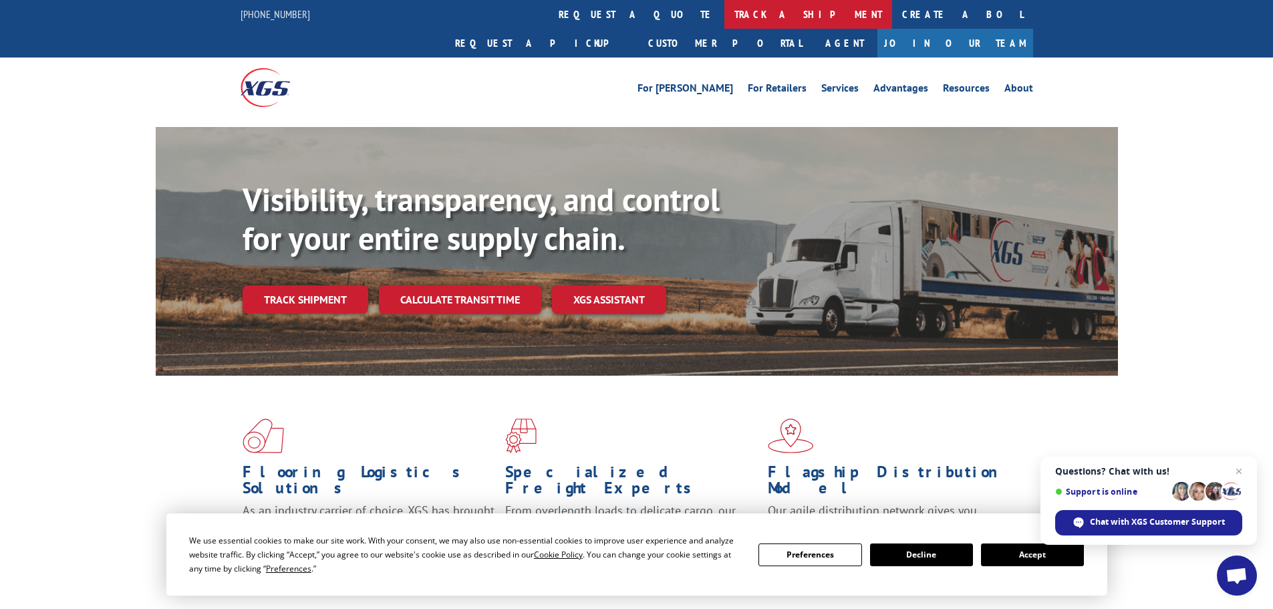
click at [725, 10] on link "track a shipment" at bounding box center [809, 14] width 168 height 29
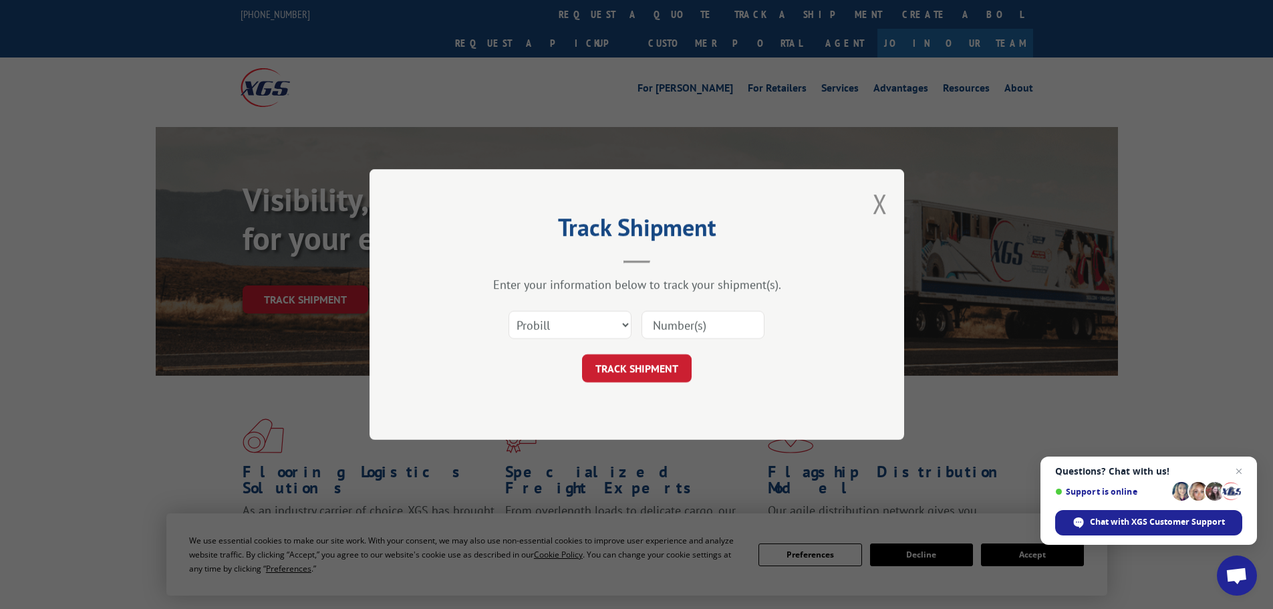
drag, startPoint x: 731, startPoint y: 317, endPoint x: 723, endPoint y: 328, distance: 13.8
click at [731, 318] on input at bounding box center [703, 325] width 123 height 28
paste input "15472267"
type input "15472267"
click at [642, 356] on button "TRACK SHIPMENT" at bounding box center [637, 368] width 110 height 28
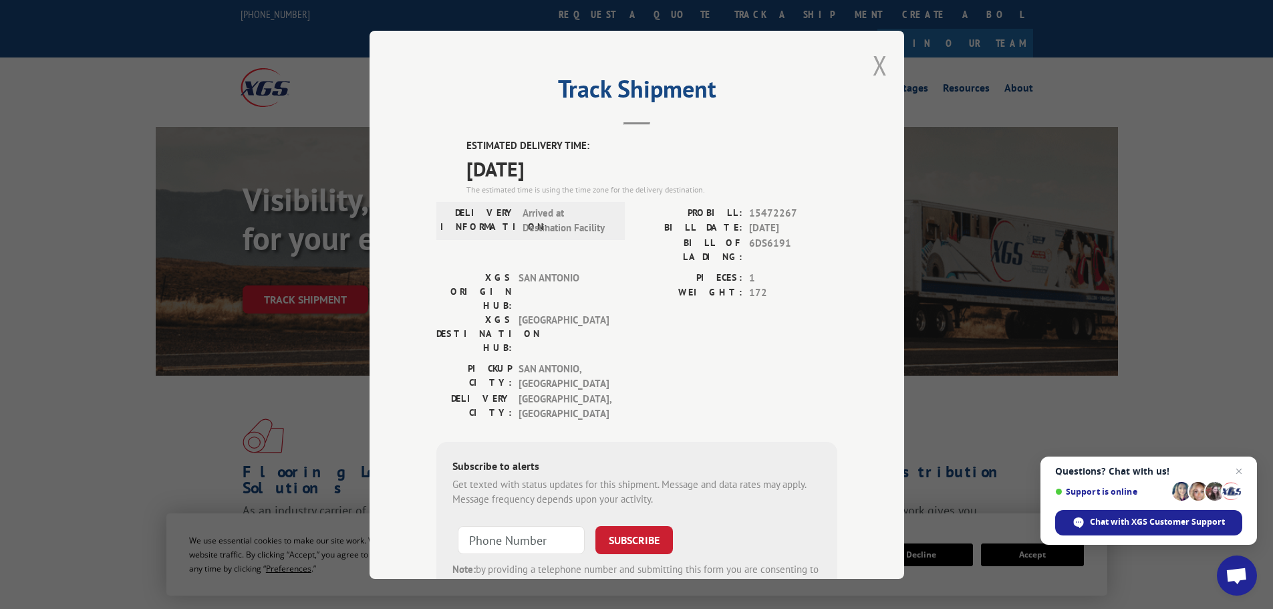
click at [878, 66] on button "Close modal" at bounding box center [880, 64] width 15 height 35
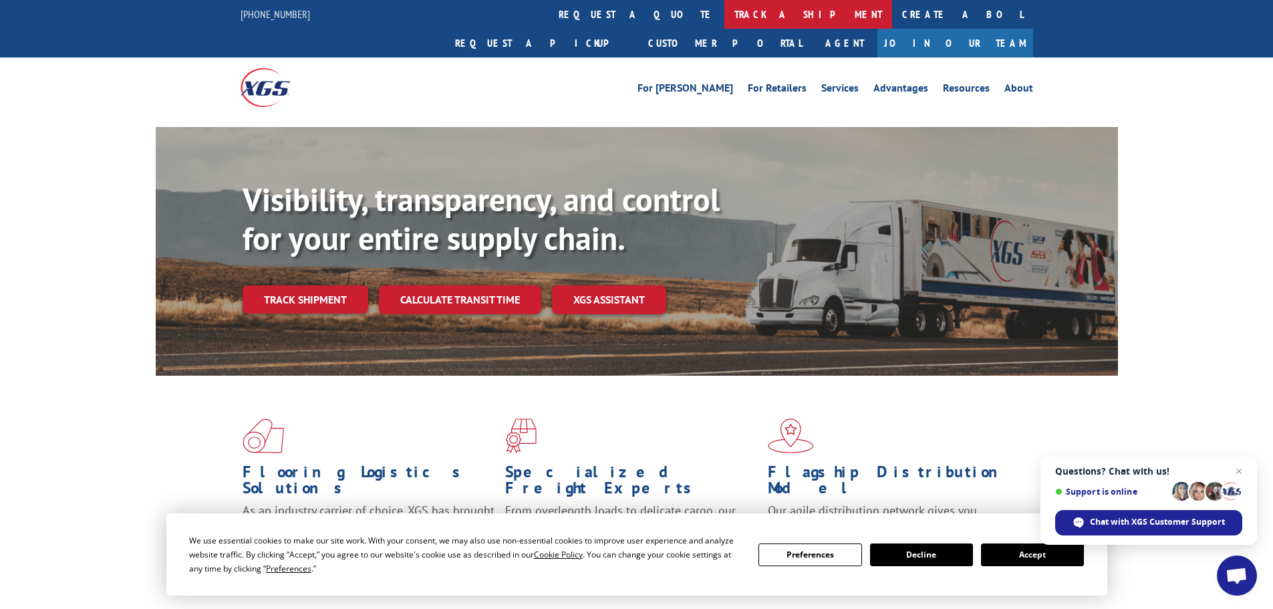
click at [725, 20] on link "track a shipment" at bounding box center [809, 14] width 168 height 29
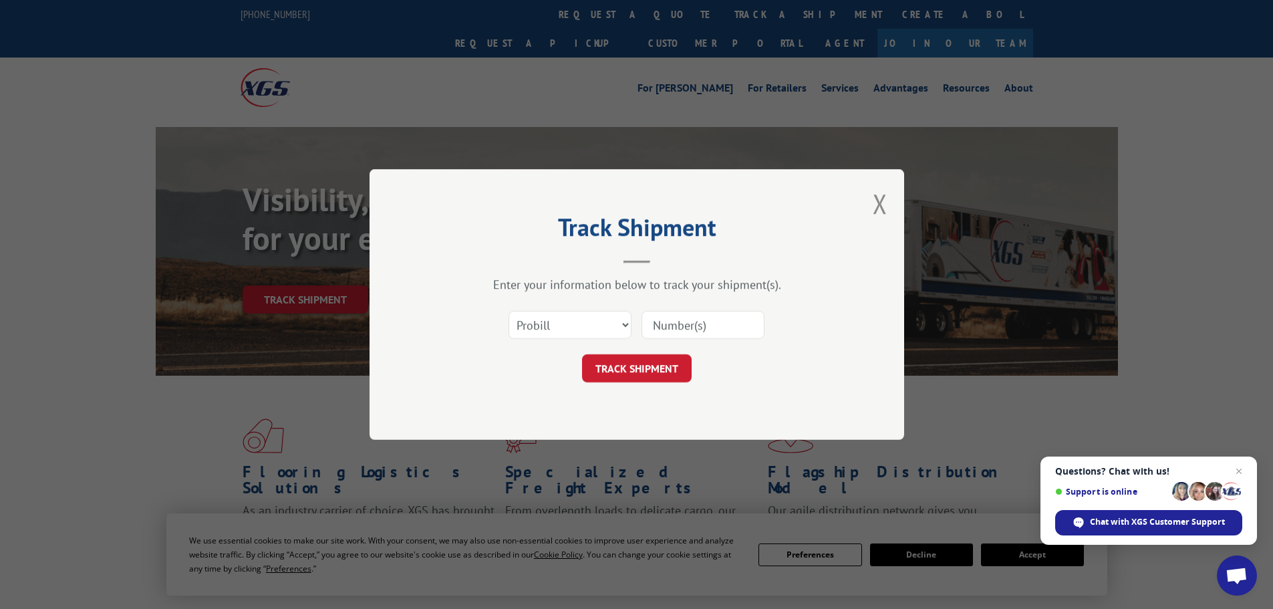
drag, startPoint x: 701, startPoint y: 329, endPoint x: 700, endPoint y: 336, distance: 6.8
click at [701, 329] on input at bounding box center [703, 325] width 123 height 28
paste input "15340061"
type input "15340061"
click at [670, 357] on button "TRACK SHIPMENT" at bounding box center [637, 368] width 110 height 28
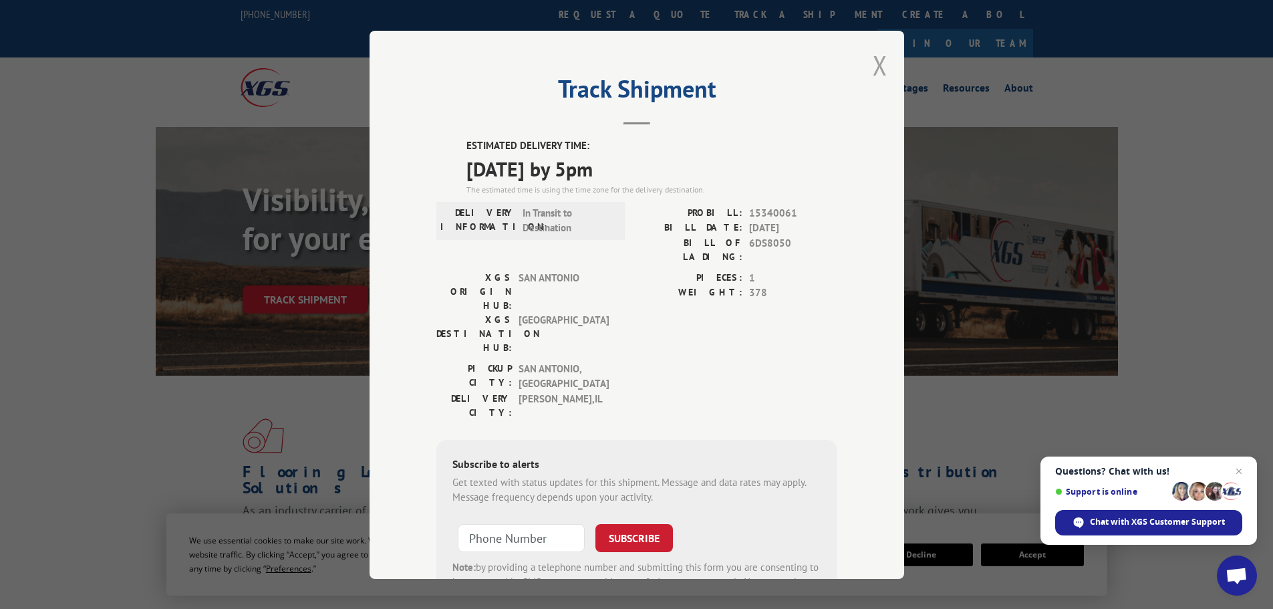
click at [873, 68] on button "Close modal" at bounding box center [880, 64] width 15 height 35
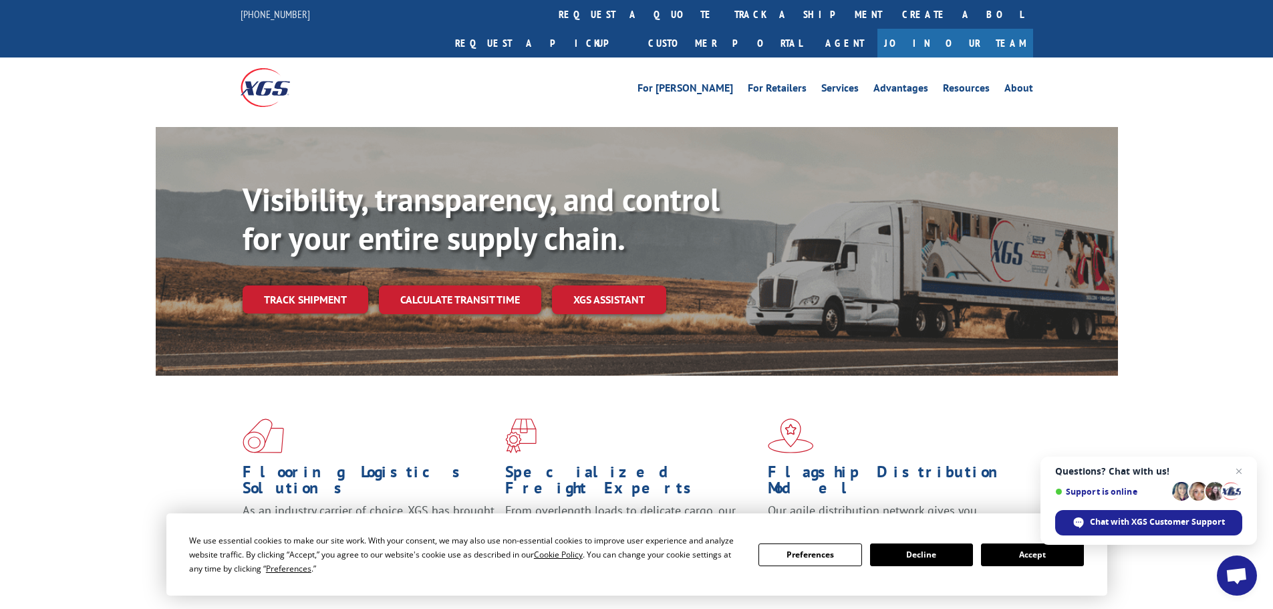
drag, startPoint x: 620, startPoint y: 20, endPoint x: 654, endPoint y: 44, distance: 41.7
click at [725, 20] on link "track a shipment" at bounding box center [809, 14] width 168 height 29
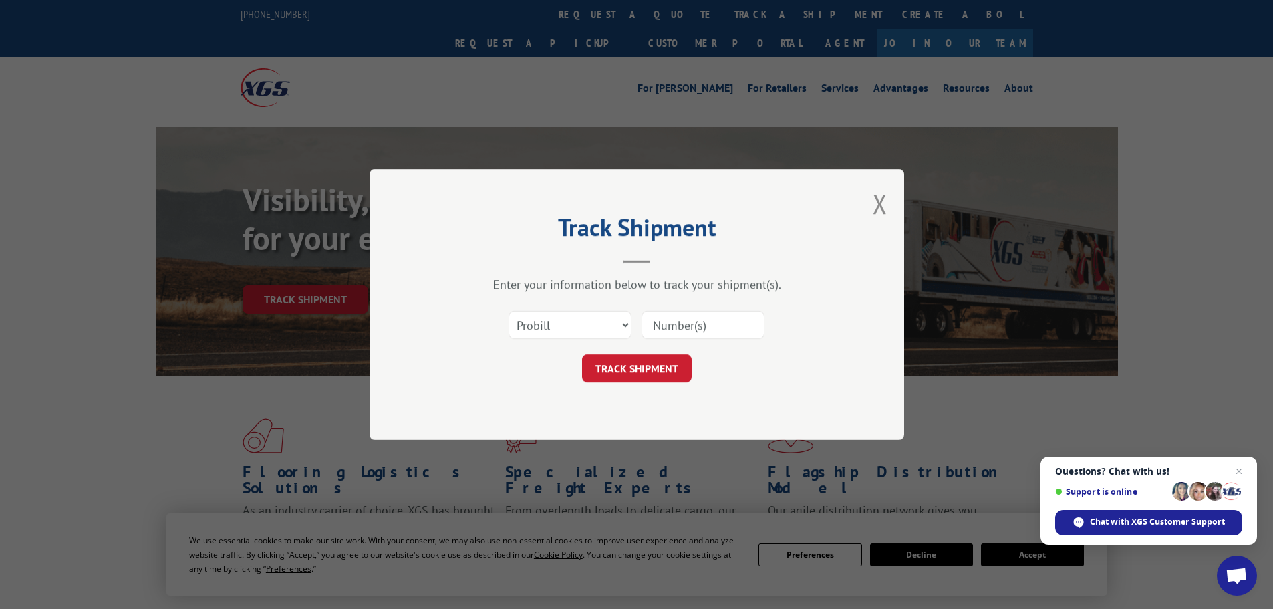
click at [727, 325] on input at bounding box center [703, 325] width 123 height 28
paste input "15472268"
type input "15472268"
click at [641, 367] on button "TRACK SHIPMENT" at bounding box center [637, 368] width 110 height 28
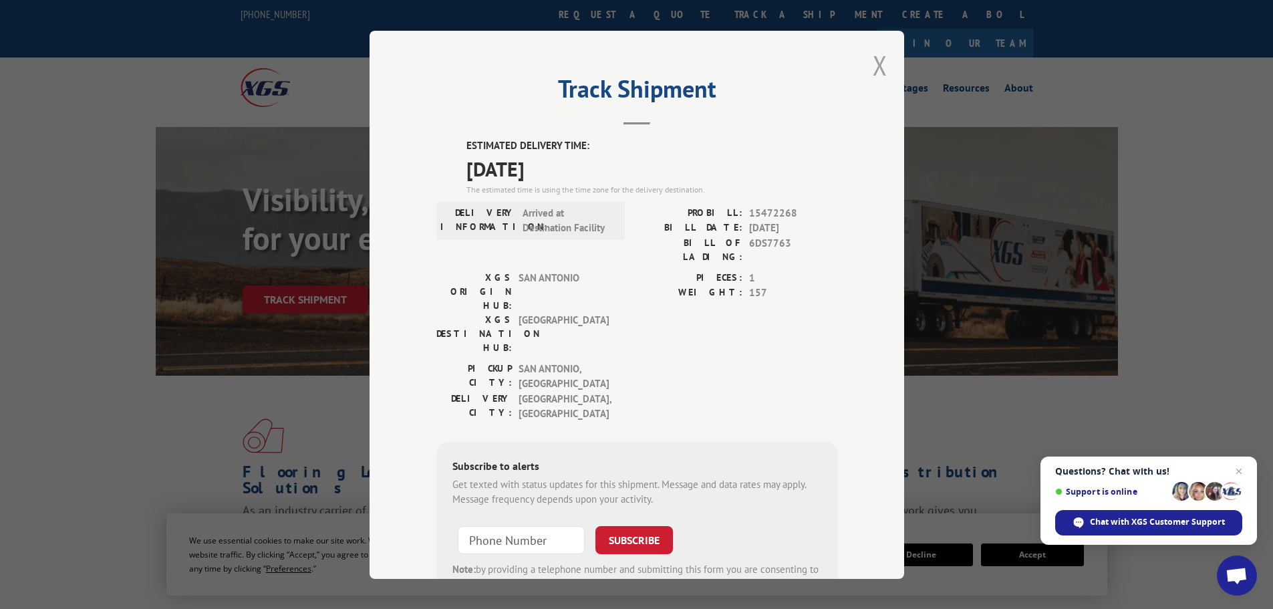
click at [873, 68] on button "Close modal" at bounding box center [880, 64] width 15 height 35
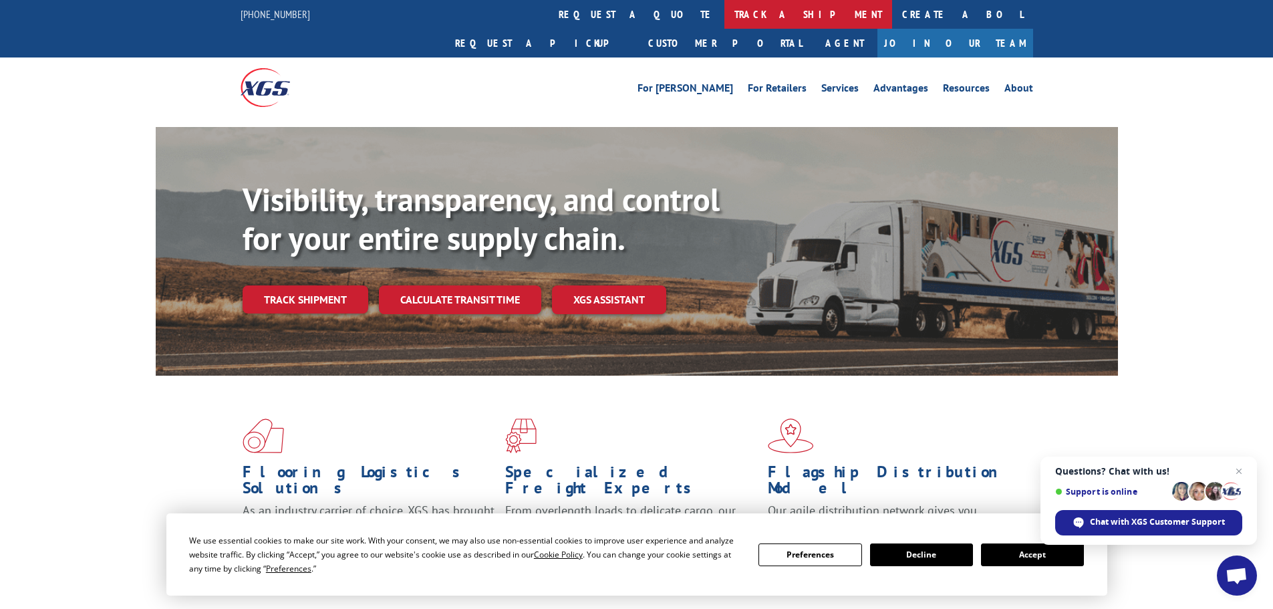
click at [725, 11] on link "track a shipment" at bounding box center [809, 14] width 168 height 29
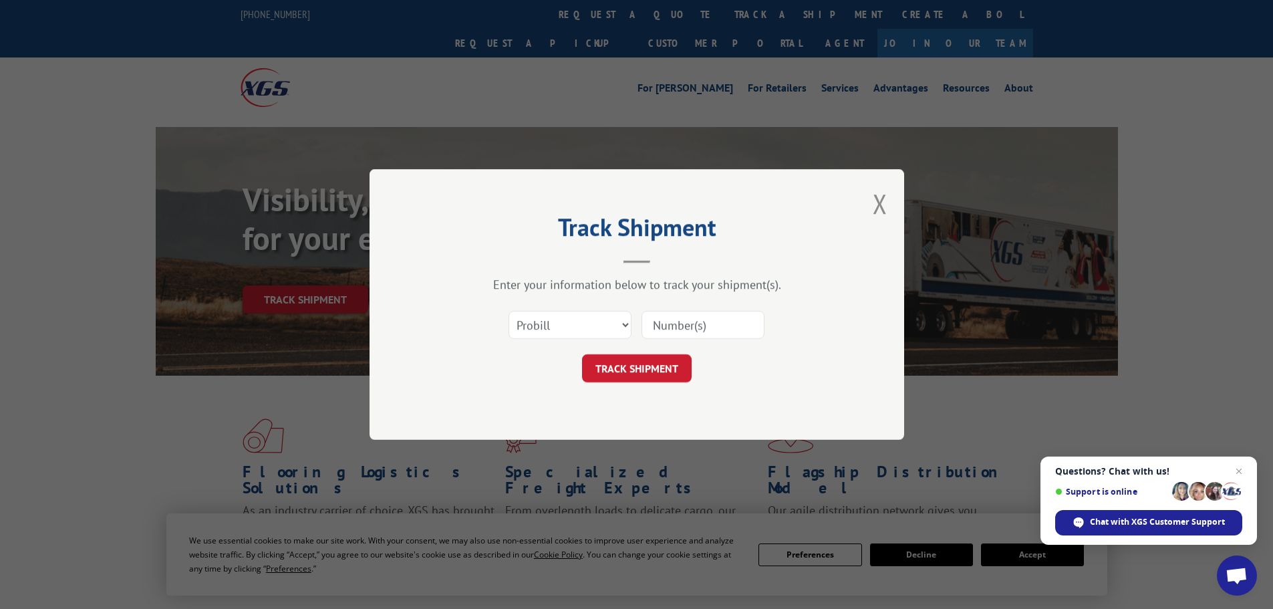
click at [684, 317] on input at bounding box center [703, 325] width 123 height 28
paste input "15340060"
type input "15340060"
click at [662, 359] on button "TRACK SHIPMENT" at bounding box center [637, 368] width 110 height 28
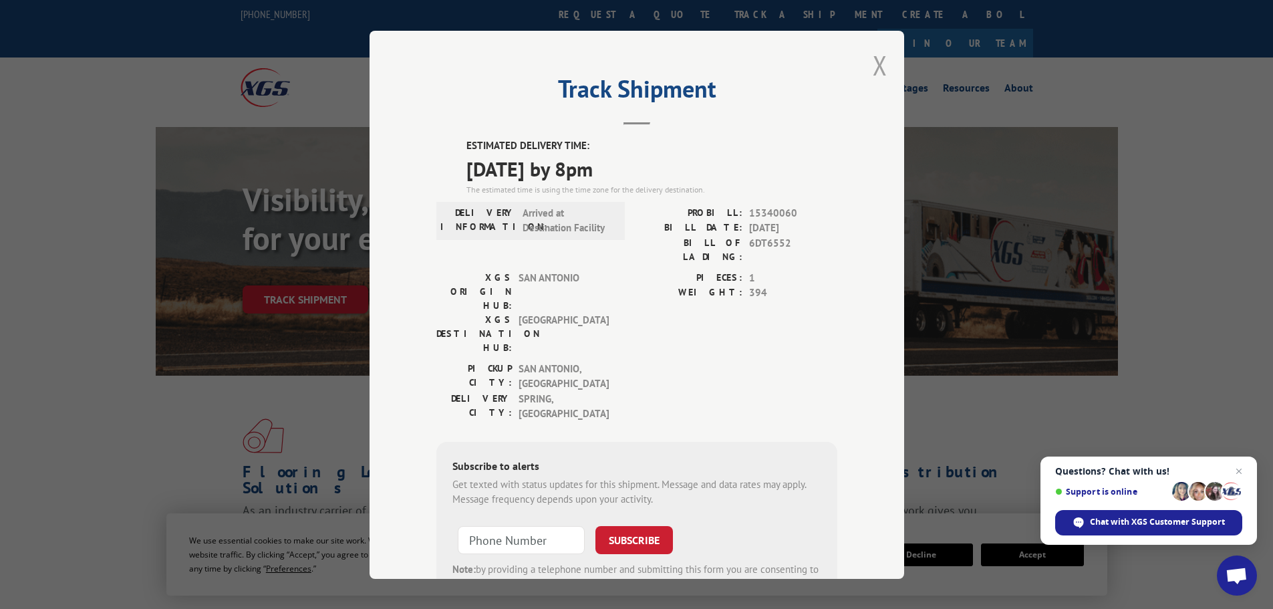
click at [873, 62] on button "Close modal" at bounding box center [880, 64] width 15 height 35
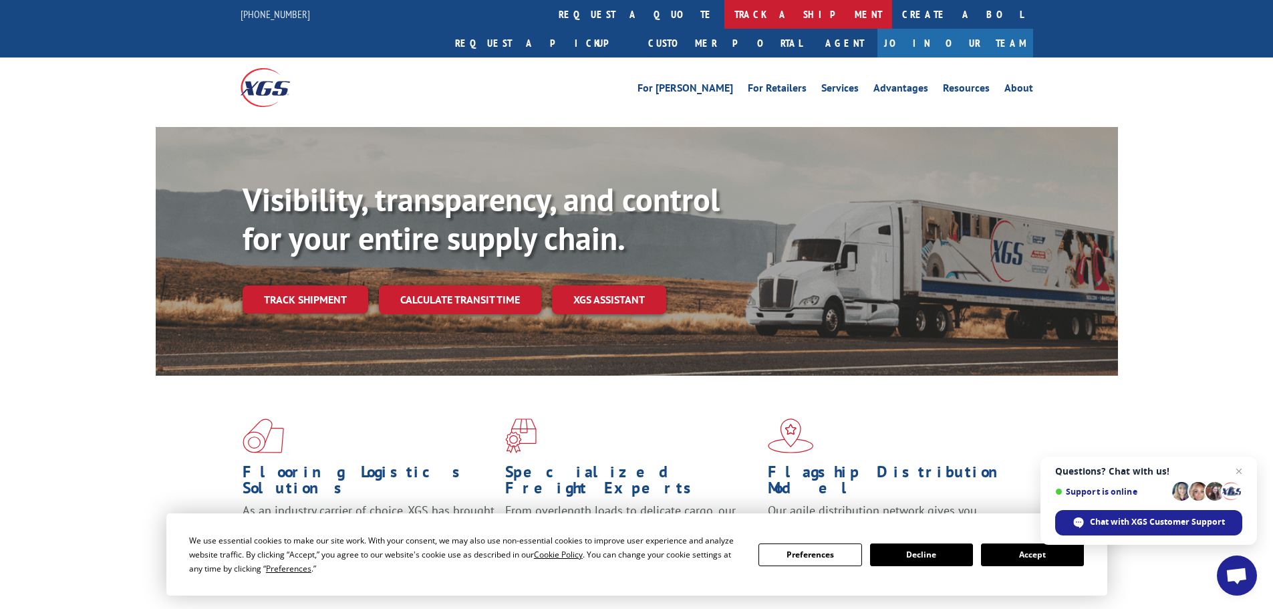
click at [725, 11] on link "track a shipment" at bounding box center [809, 14] width 168 height 29
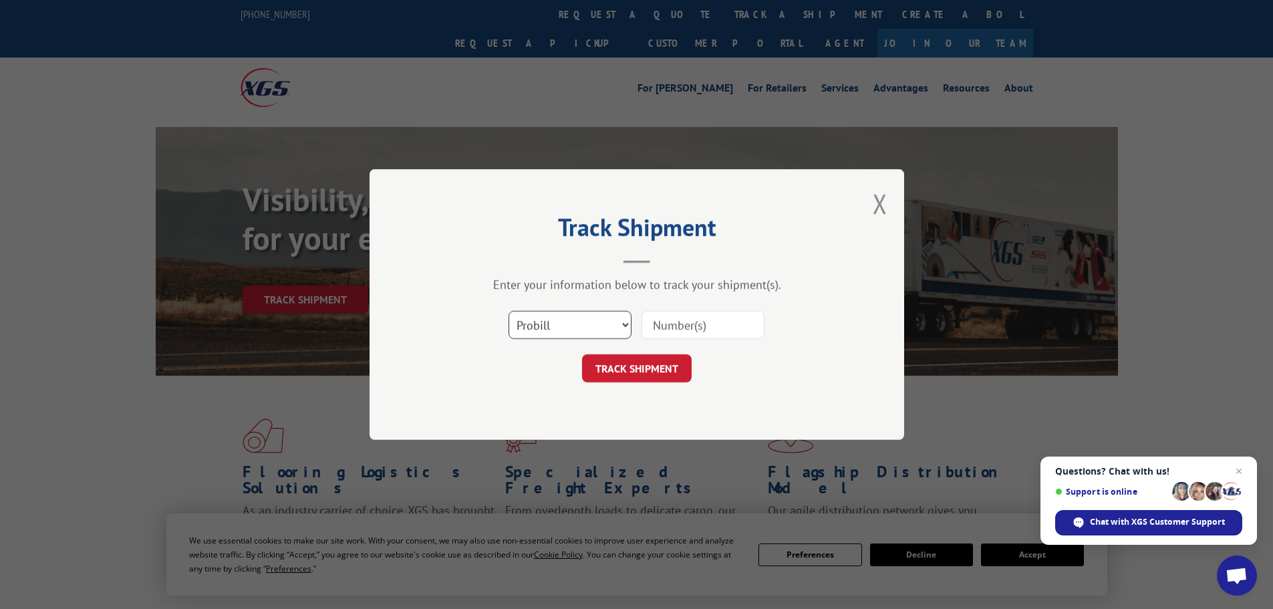
drag, startPoint x: 580, startPoint y: 326, endPoint x: 583, endPoint y: 336, distance: 10.4
click at [580, 326] on select "Select category... Probill BOL PO" at bounding box center [570, 325] width 123 height 28
select select "bol"
click at [509, 311] on select "Select category... Probill BOL PO" at bounding box center [570, 325] width 123 height 28
drag, startPoint x: 701, startPoint y: 321, endPoint x: 707, endPoint y: 325, distance: 7.2
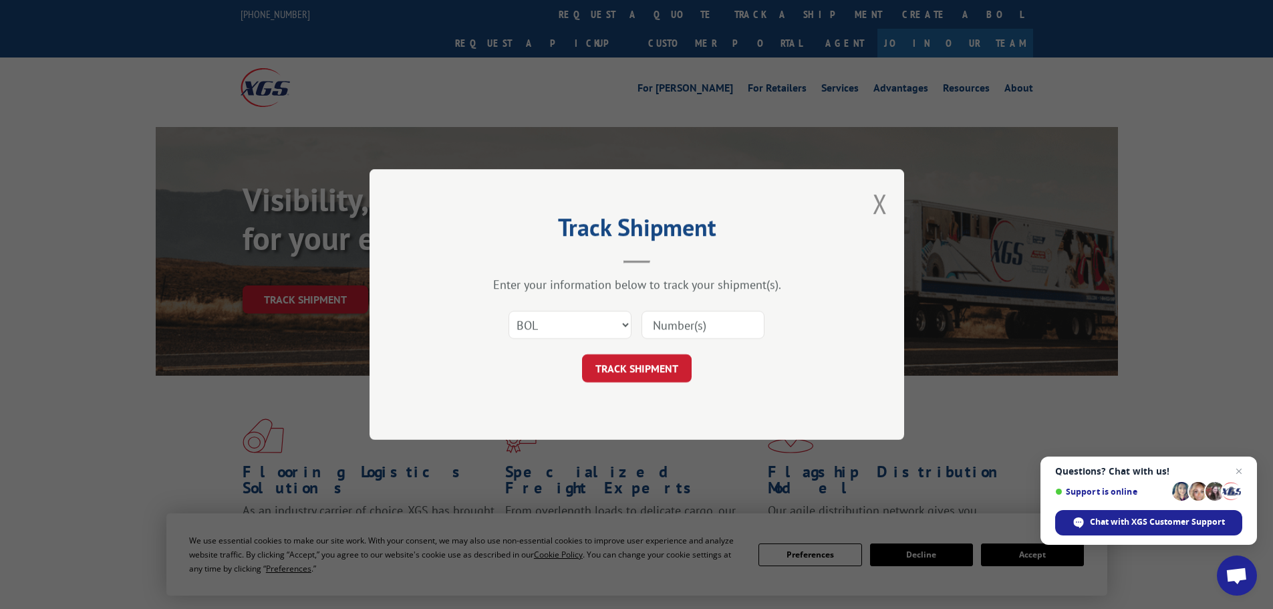
click at [701, 321] on input at bounding box center [703, 325] width 123 height 28
paste input "6DV9138"
type input "6DV9138"
click at [642, 360] on button "TRACK SHIPMENT" at bounding box center [637, 368] width 110 height 28
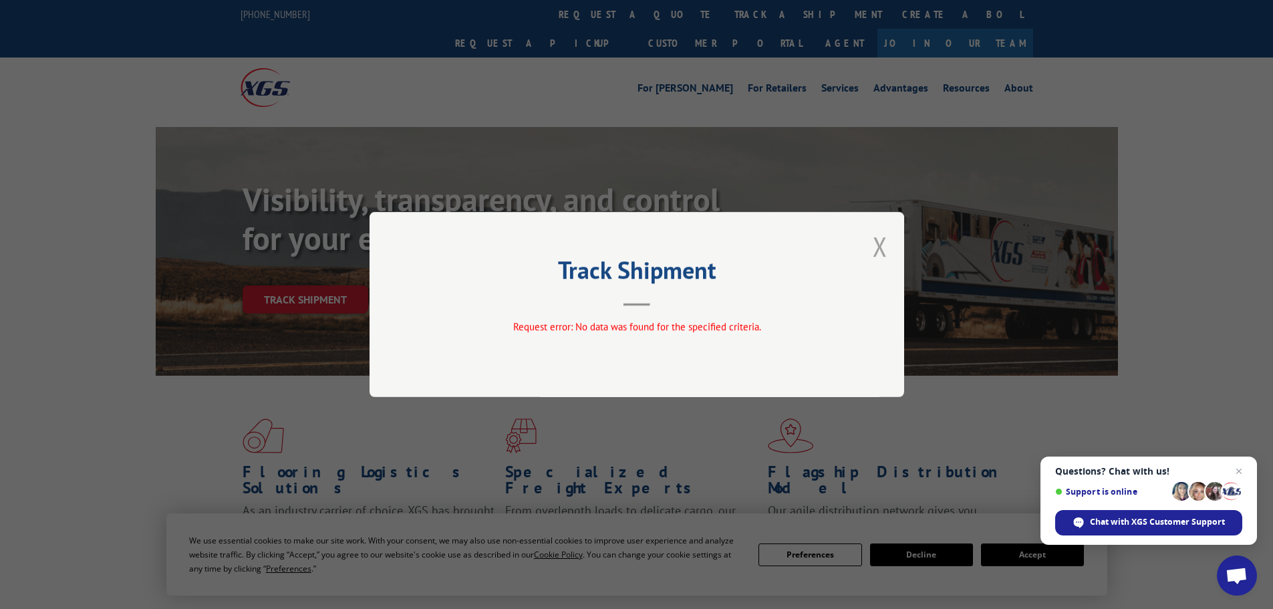
drag, startPoint x: 901, startPoint y: 243, endPoint x: 886, endPoint y: 249, distance: 15.6
click at [901, 243] on div "Track Shipment Request error: No data was found for the specified criteria." at bounding box center [637, 304] width 535 height 185
click at [886, 249] on button "Close modal" at bounding box center [880, 246] width 15 height 35
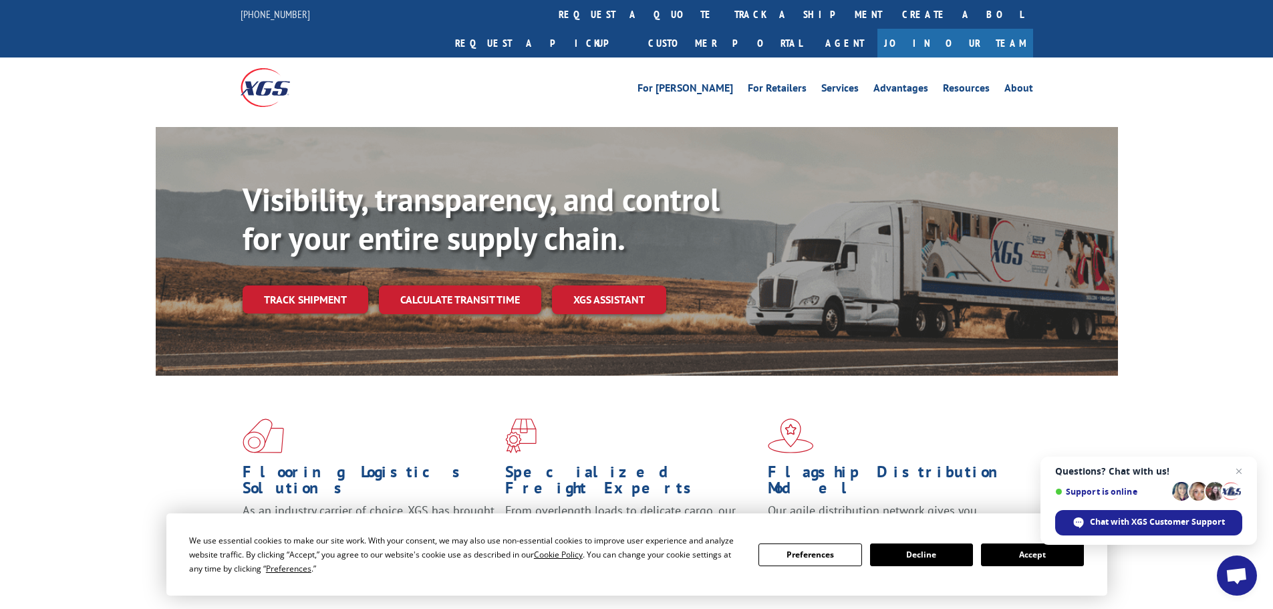
click at [725, 18] on link "track a shipment" at bounding box center [809, 14] width 168 height 29
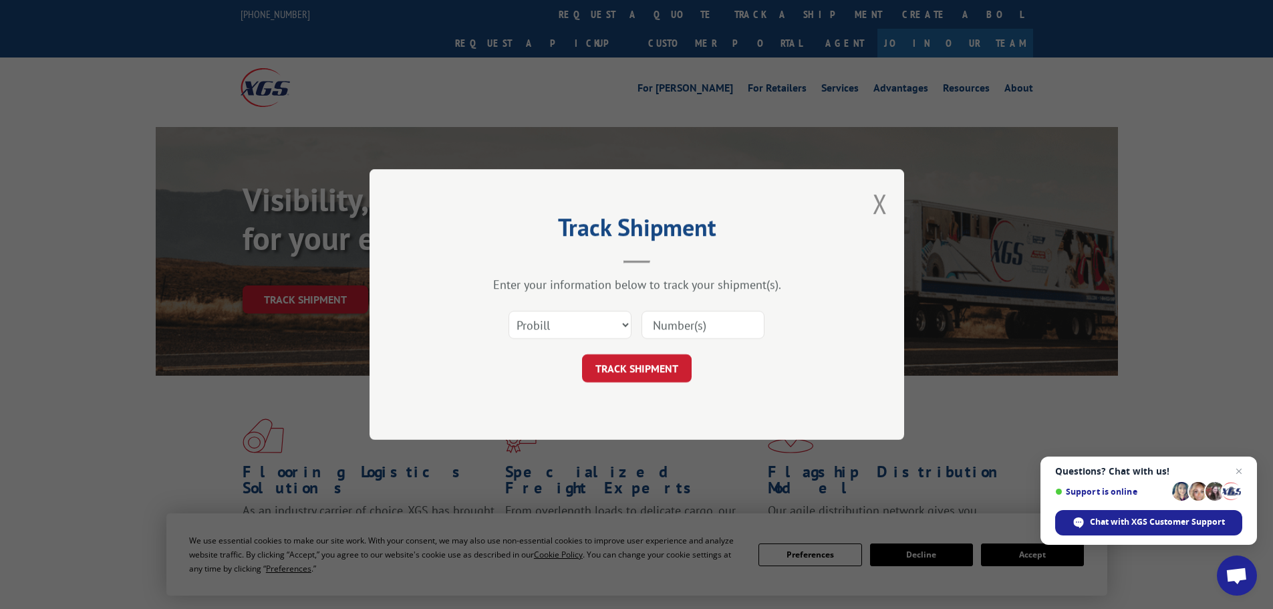
drag, startPoint x: 691, startPoint y: 331, endPoint x: 676, endPoint y: 350, distance: 24.3
click at [691, 331] on input at bounding box center [703, 325] width 123 height 28
paste input "15472269"
type input "15472269"
click at [664, 358] on button "TRACK SHIPMENT" at bounding box center [637, 368] width 110 height 28
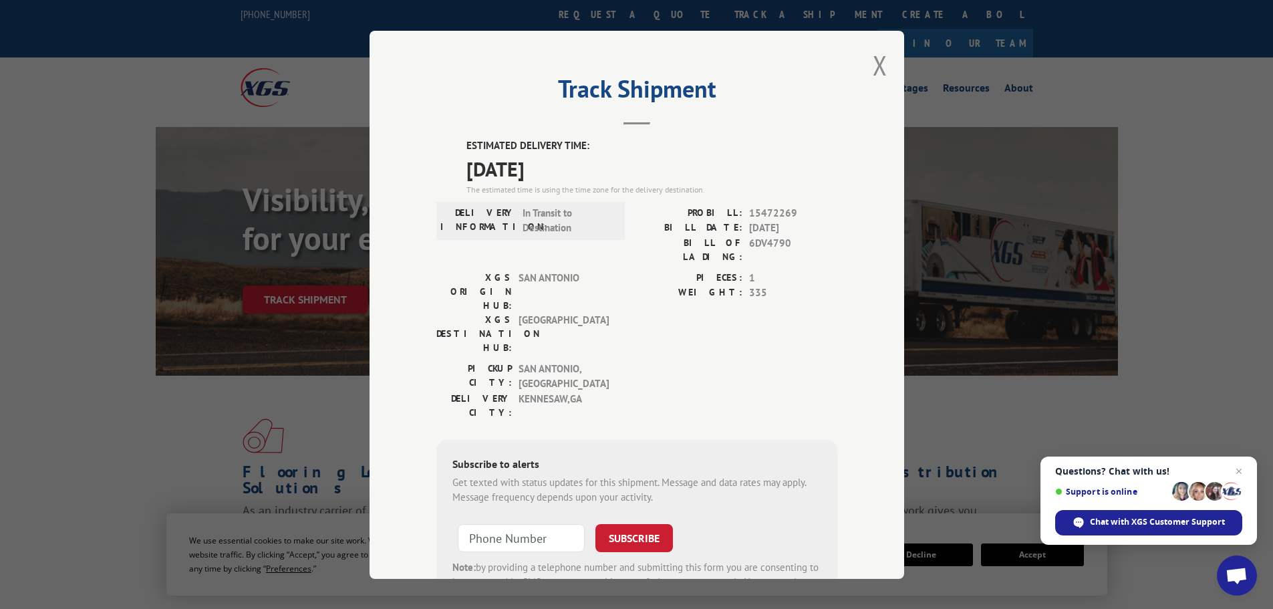
drag, startPoint x: 870, startPoint y: 68, endPoint x: 849, endPoint y: 69, distance: 20.7
click at [873, 69] on button "Close modal" at bounding box center [880, 64] width 15 height 35
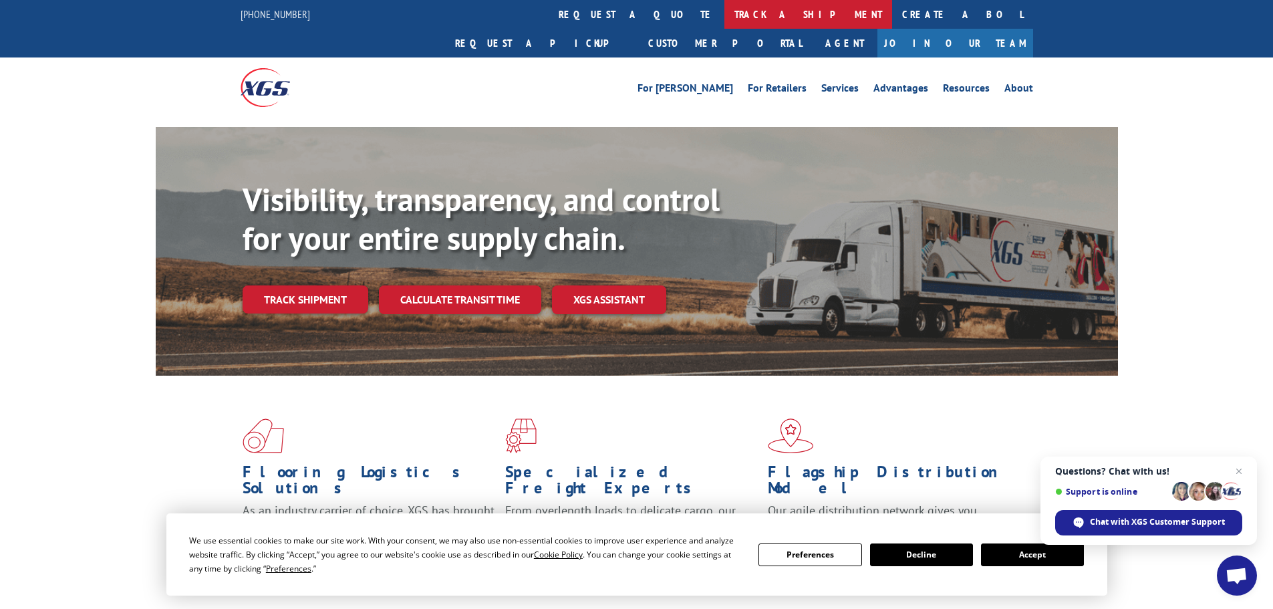
click at [725, 22] on link "track a shipment" at bounding box center [809, 14] width 168 height 29
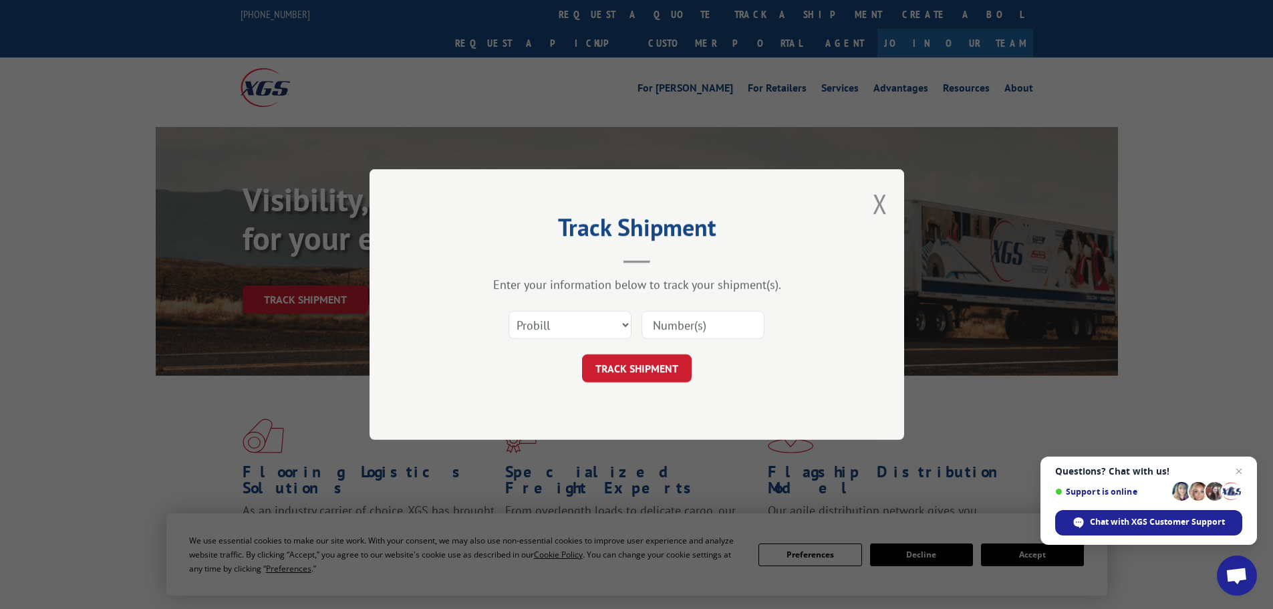
click at [729, 337] on input at bounding box center [703, 325] width 123 height 28
paste input "15340044"
type input "15340044"
click at [612, 362] on button "TRACK SHIPMENT" at bounding box center [637, 368] width 110 height 28
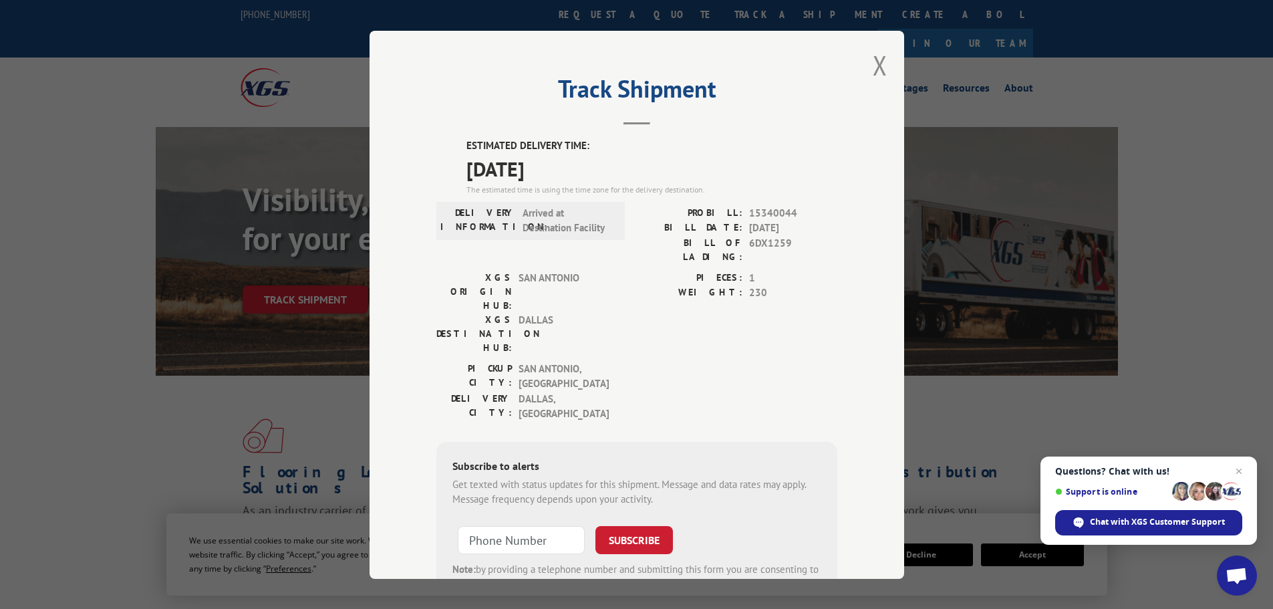
drag, startPoint x: 874, startPoint y: 63, endPoint x: 861, endPoint y: 63, distance: 13.4
click at [874, 63] on button "Close modal" at bounding box center [880, 64] width 15 height 35
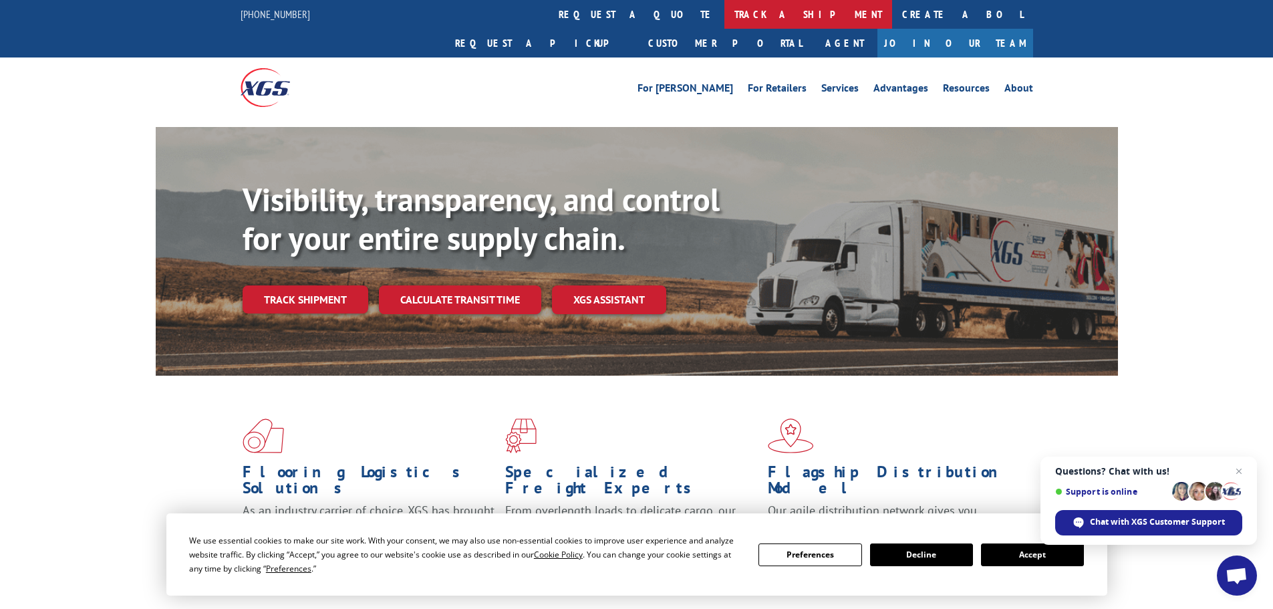
click at [725, 20] on link "track a shipment" at bounding box center [809, 14] width 168 height 29
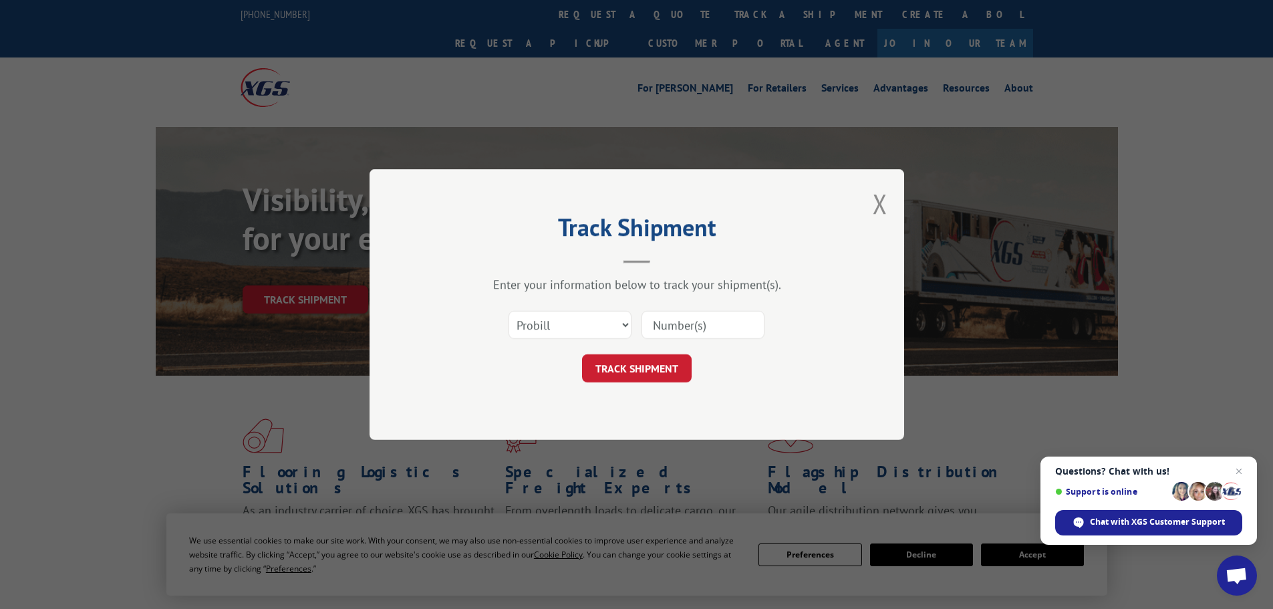
click at [684, 324] on input at bounding box center [703, 325] width 123 height 28
paste input "15340046"
type input "15340046"
click at [673, 366] on button "TRACK SHIPMENT" at bounding box center [637, 368] width 110 height 28
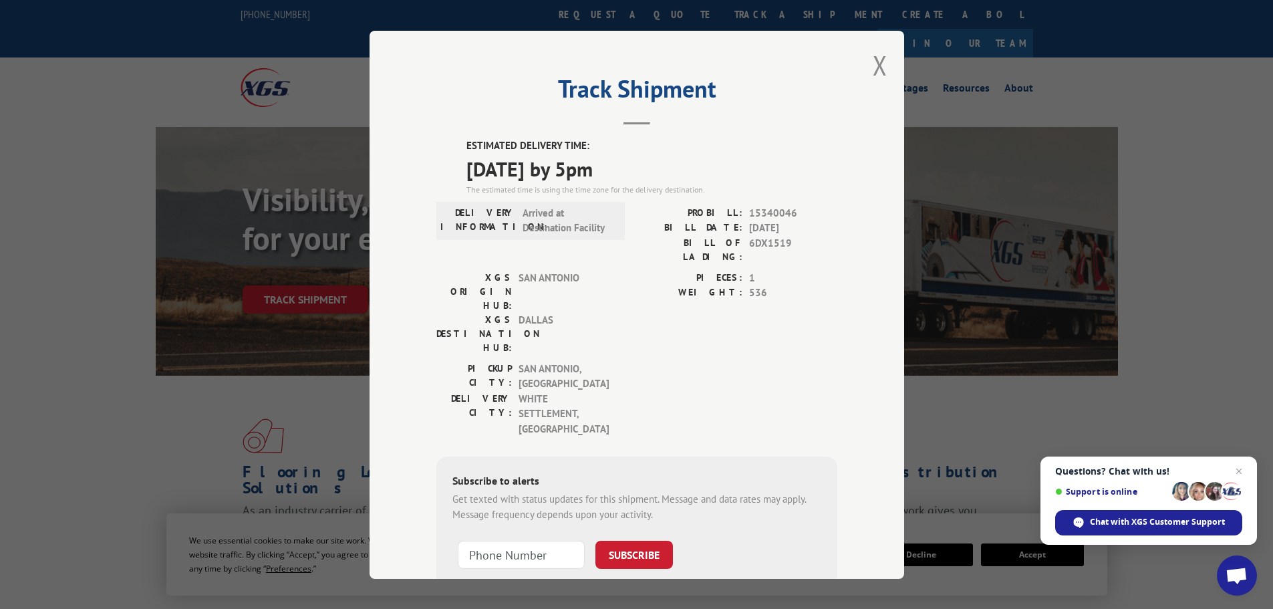
drag, startPoint x: 875, startPoint y: 65, endPoint x: 856, endPoint y: 61, distance: 19.0
click at [875, 65] on button "Close modal" at bounding box center [880, 64] width 15 height 35
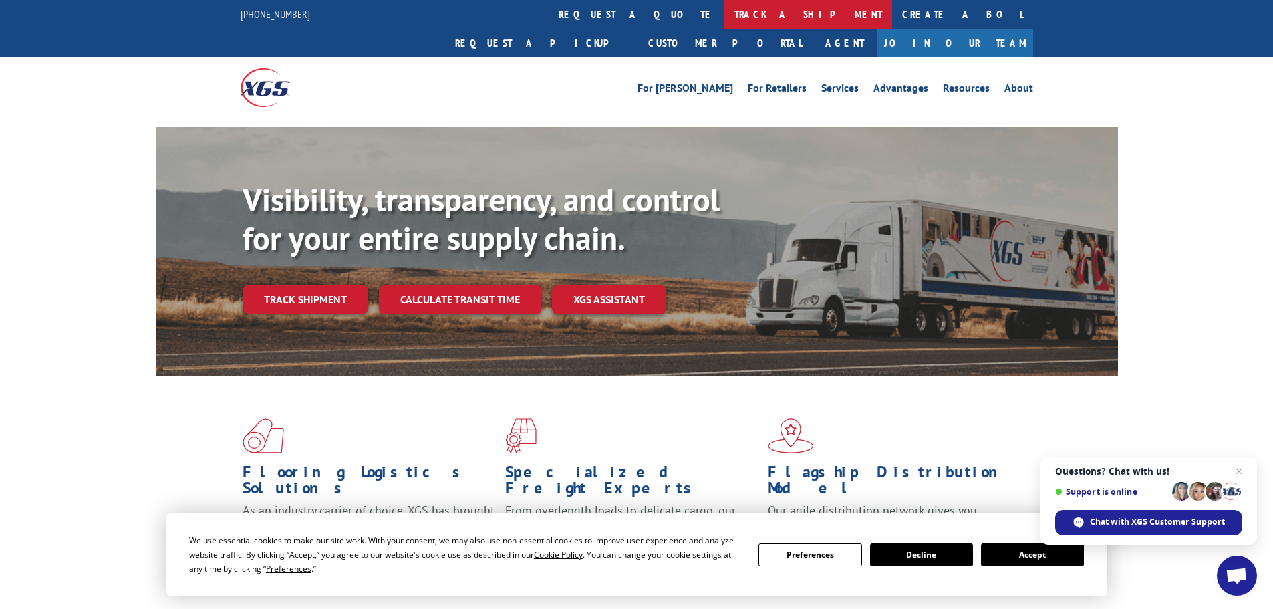
click at [725, 10] on link "track a shipment" at bounding box center [809, 14] width 168 height 29
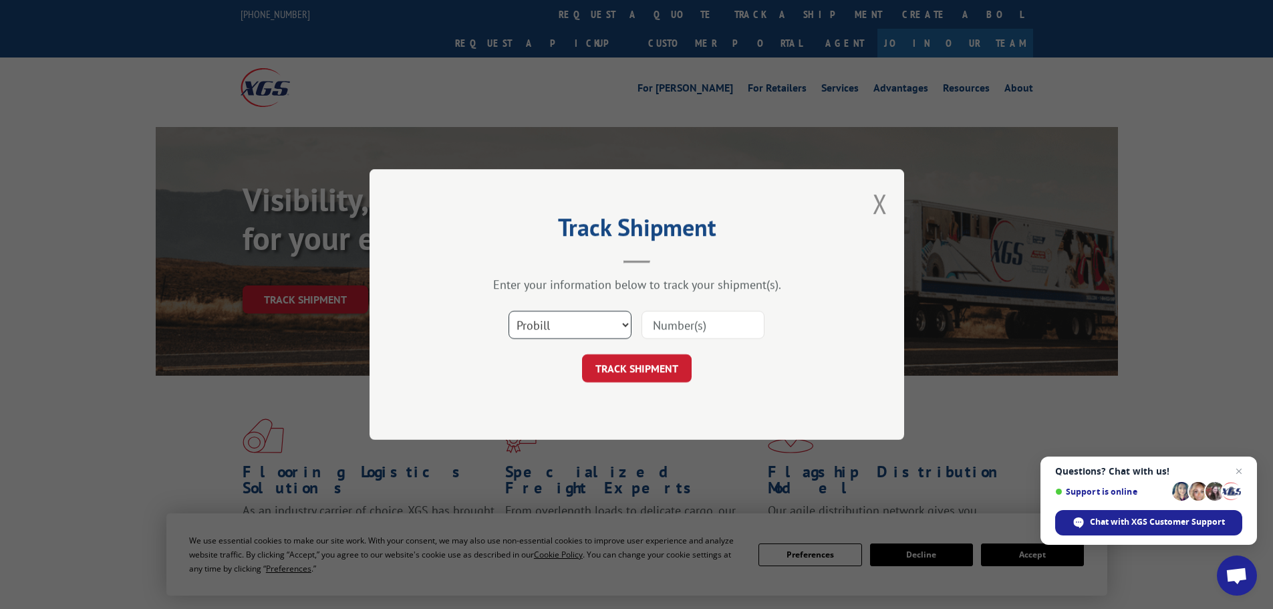
click at [560, 316] on select "Select category... Probill BOL PO" at bounding box center [570, 325] width 123 height 28
select select "bol"
click at [509, 311] on select "Select category... Probill BOL PO" at bounding box center [570, 325] width 123 height 28
click at [687, 325] on input at bounding box center [703, 325] width 123 height 28
paste input "6DX4695"
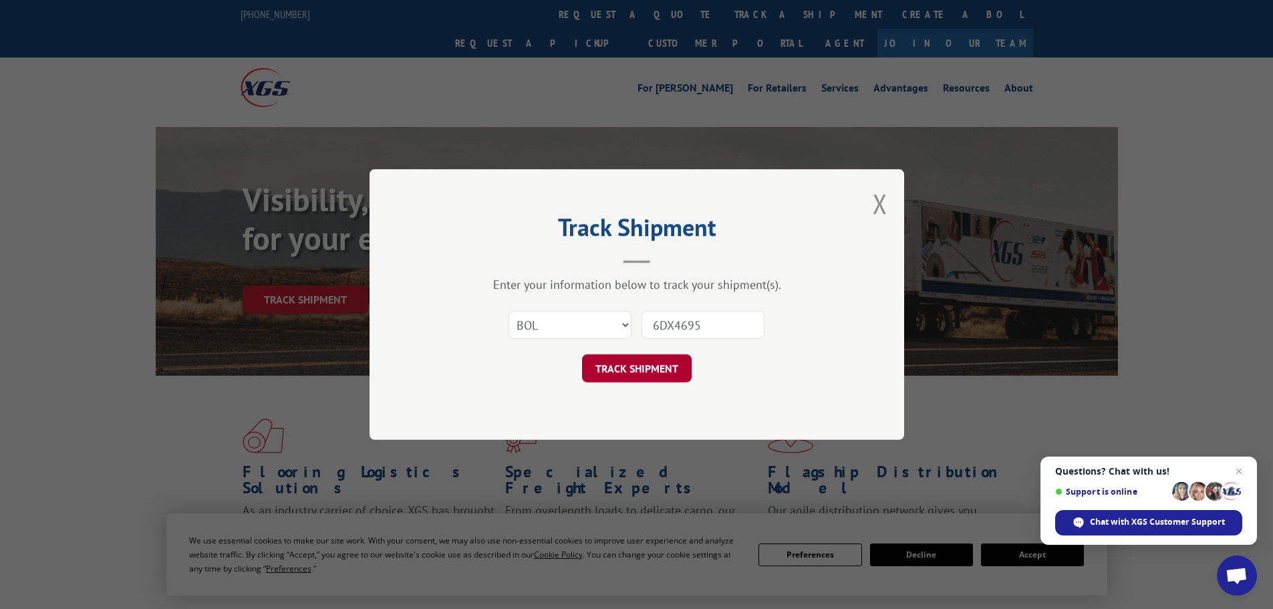
type input "6DX4695"
click at [668, 364] on button "TRACK SHIPMENT" at bounding box center [637, 368] width 110 height 28
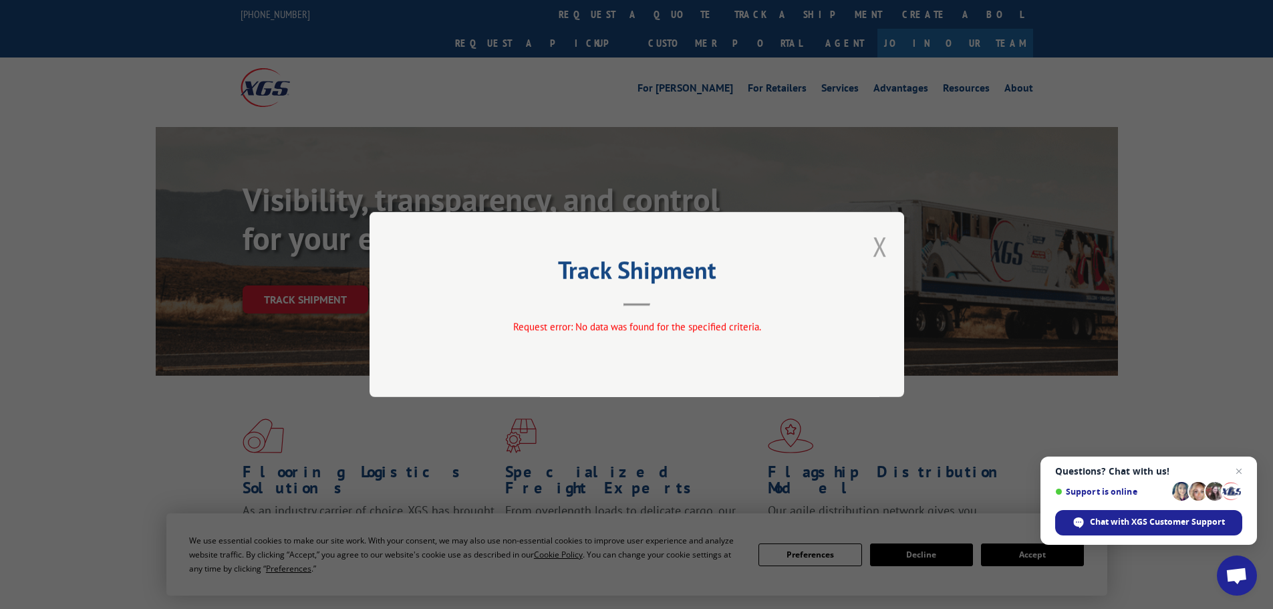
click at [885, 241] on button "Close modal" at bounding box center [880, 246] width 15 height 35
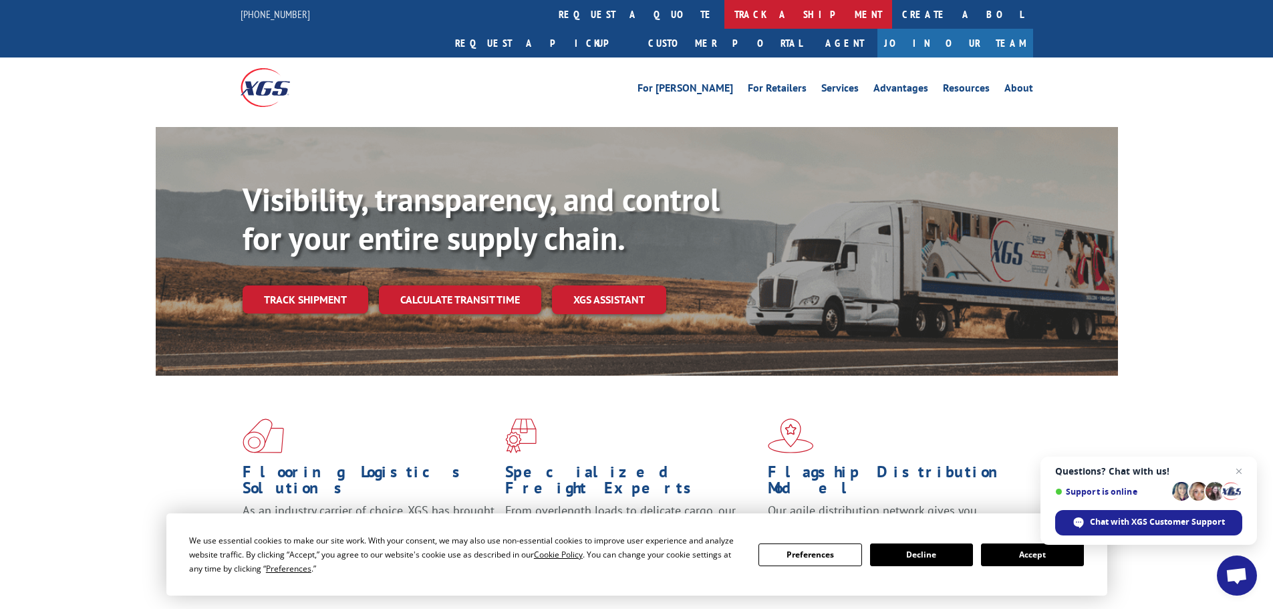
click at [725, 7] on link "track a shipment" at bounding box center [809, 14] width 168 height 29
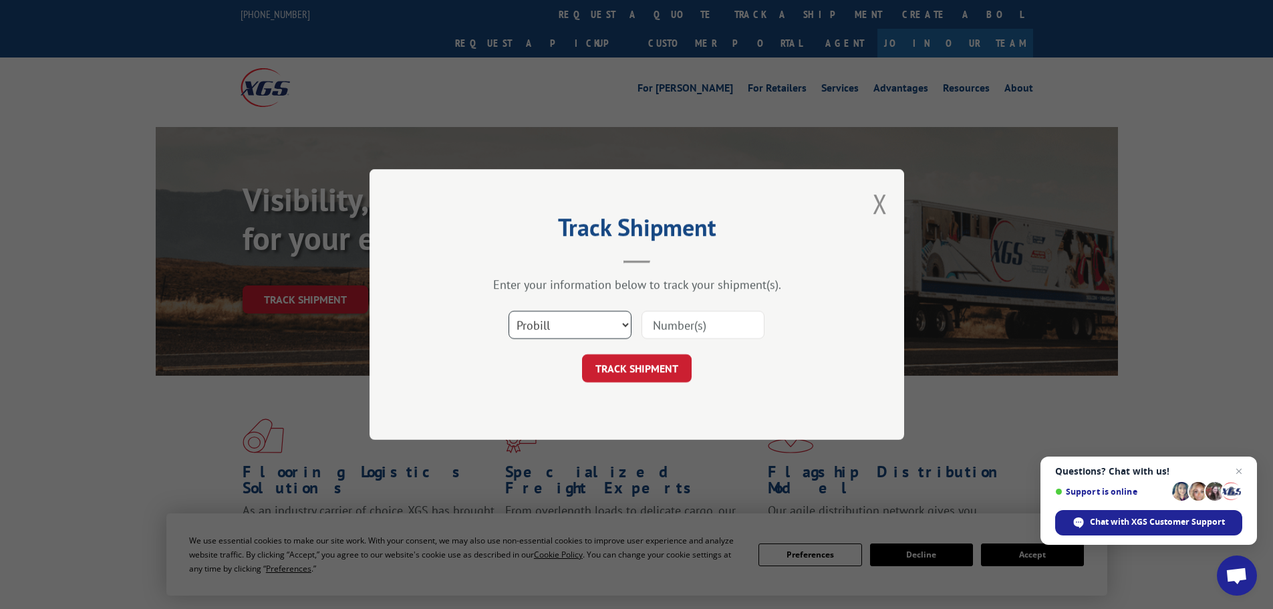
drag, startPoint x: 556, startPoint y: 311, endPoint x: 560, endPoint y: 330, distance: 19.1
click at [556, 316] on select "Select category... Probill BOL PO" at bounding box center [570, 325] width 123 height 28
select select "bol"
click at [509, 311] on select "Select category... Probill BOL PO" at bounding box center [570, 325] width 123 height 28
click at [732, 307] on div "Select category... Probill BOL PO" at bounding box center [636, 325] width 401 height 44
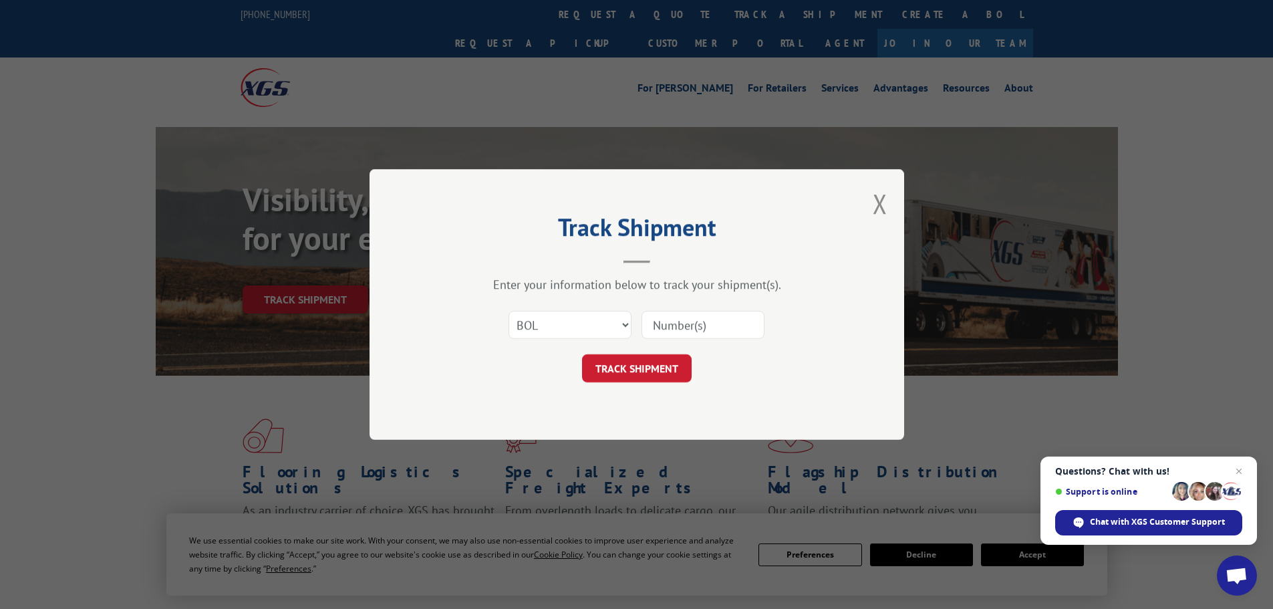
drag, startPoint x: 725, startPoint y: 330, endPoint x: 717, endPoint y: 334, distance: 9.3
click at [725, 330] on input at bounding box center [703, 325] width 123 height 28
paste input "6DX5065"
type input "6DX5065"
drag, startPoint x: 647, startPoint y: 359, endPoint x: 654, endPoint y: 360, distance: 6.7
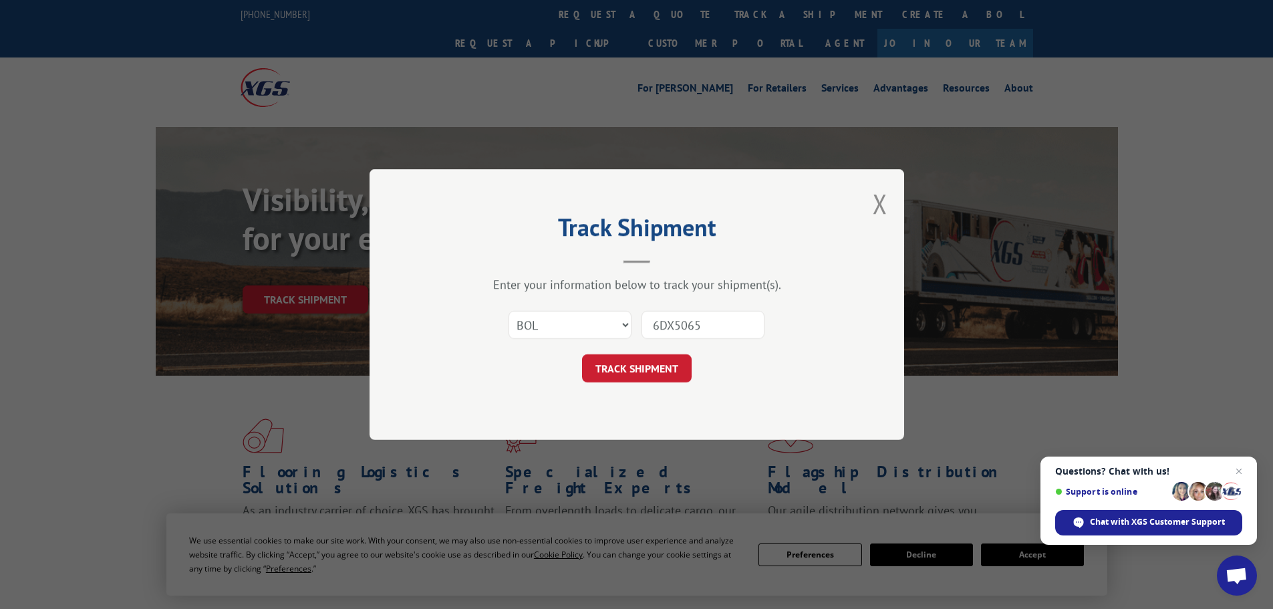
click at [647, 359] on button "TRACK SHIPMENT" at bounding box center [637, 368] width 110 height 28
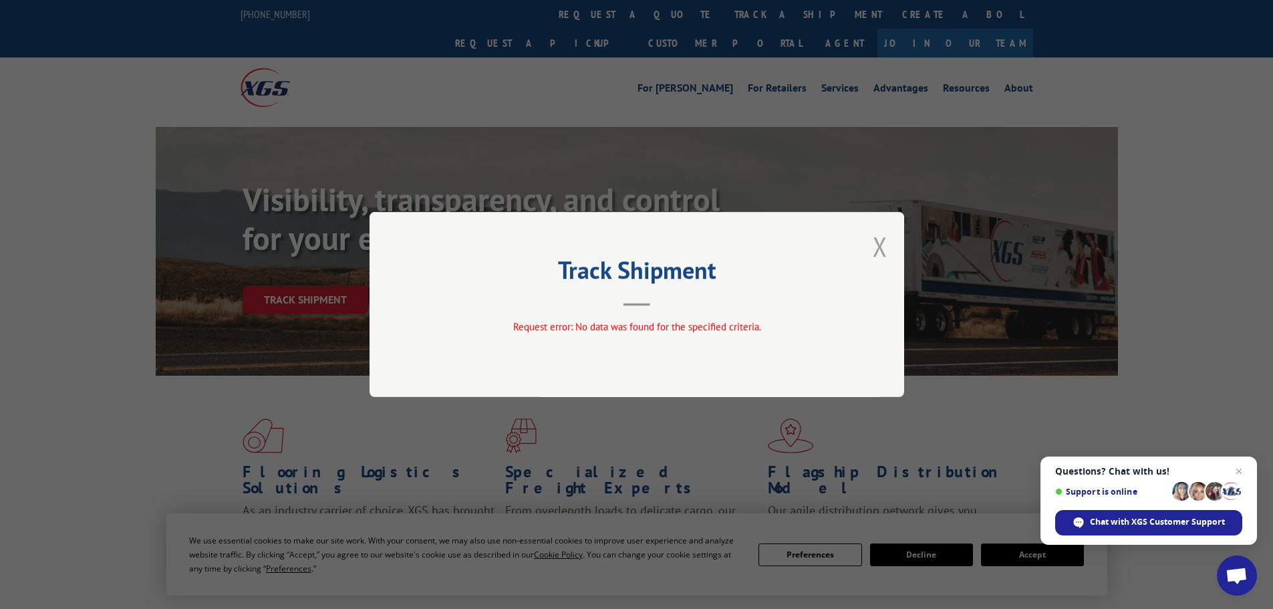
drag, startPoint x: 864, startPoint y: 245, endPoint x: 875, endPoint y: 248, distance: 11.0
click at [865, 245] on div "Track Shipment Request error: No data was found for the specified criteria." at bounding box center [637, 304] width 535 height 185
click at [875, 248] on button "Close modal" at bounding box center [880, 246] width 15 height 35
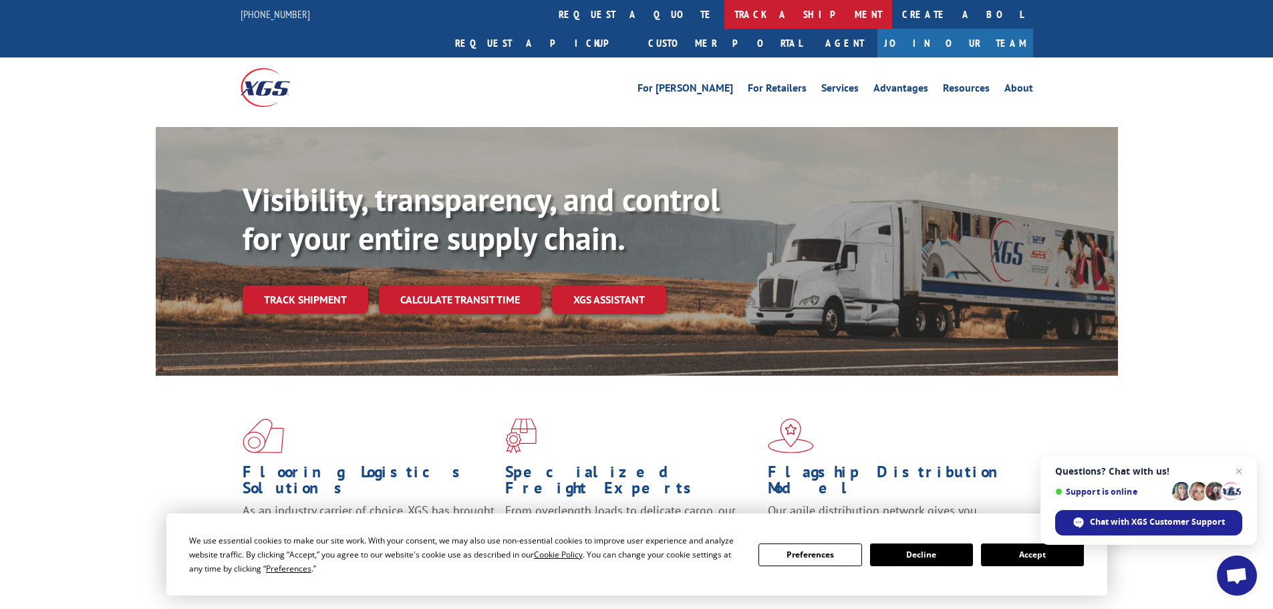
click at [725, 7] on link "track a shipment" at bounding box center [809, 14] width 168 height 29
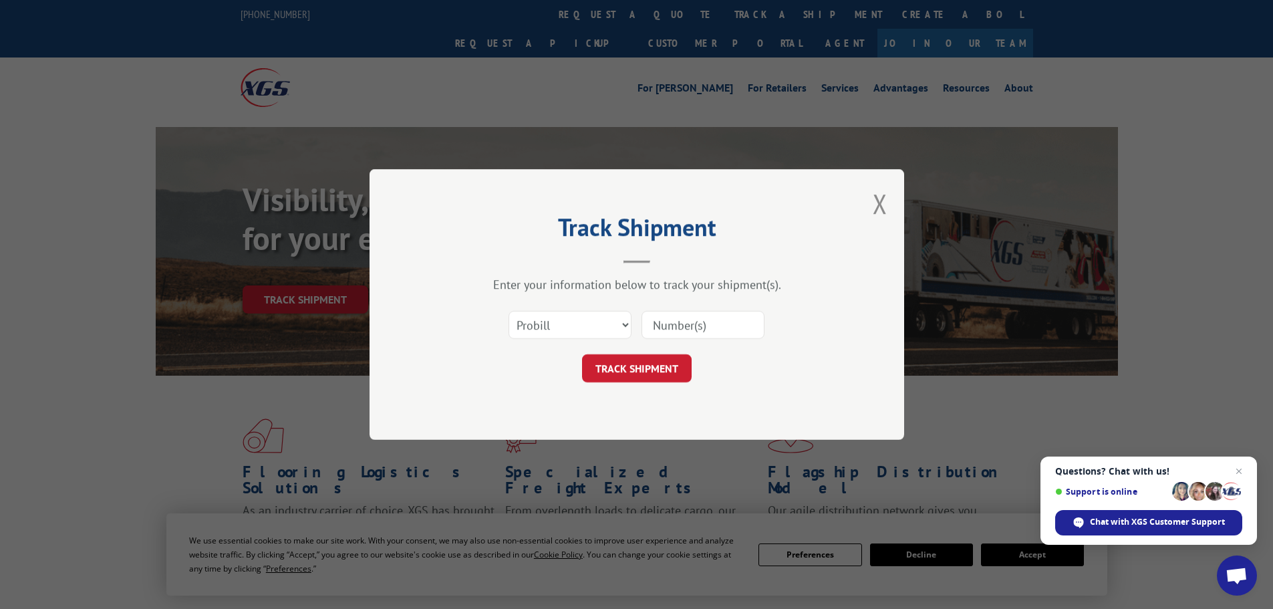
click at [723, 316] on input at bounding box center [703, 325] width 123 height 28
paste input "15340045"
type input "15340045"
drag, startPoint x: 642, startPoint y: 354, endPoint x: 668, endPoint y: 361, distance: 26.9
click at [642, 354] on button "TRACK SHIPMENT" at bounding box center [637, 368] width 110 height 28
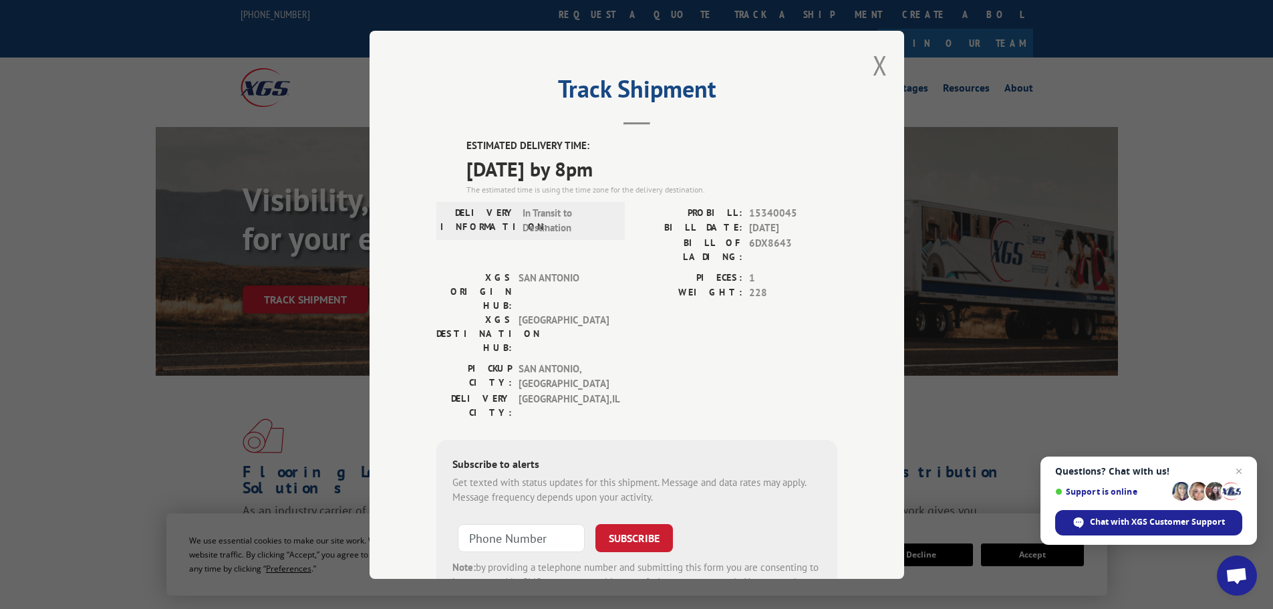
click at [866, 64] on div "Track Shipment ESTIMATED DELIVERY TIME: 10/09/2025 by 8pm The estimated time is…" at bounding box center [637, 305] width 535 height 548
click at [878, 71] on button "Close modal" at bounding box center [880, 64] width 15 height 35
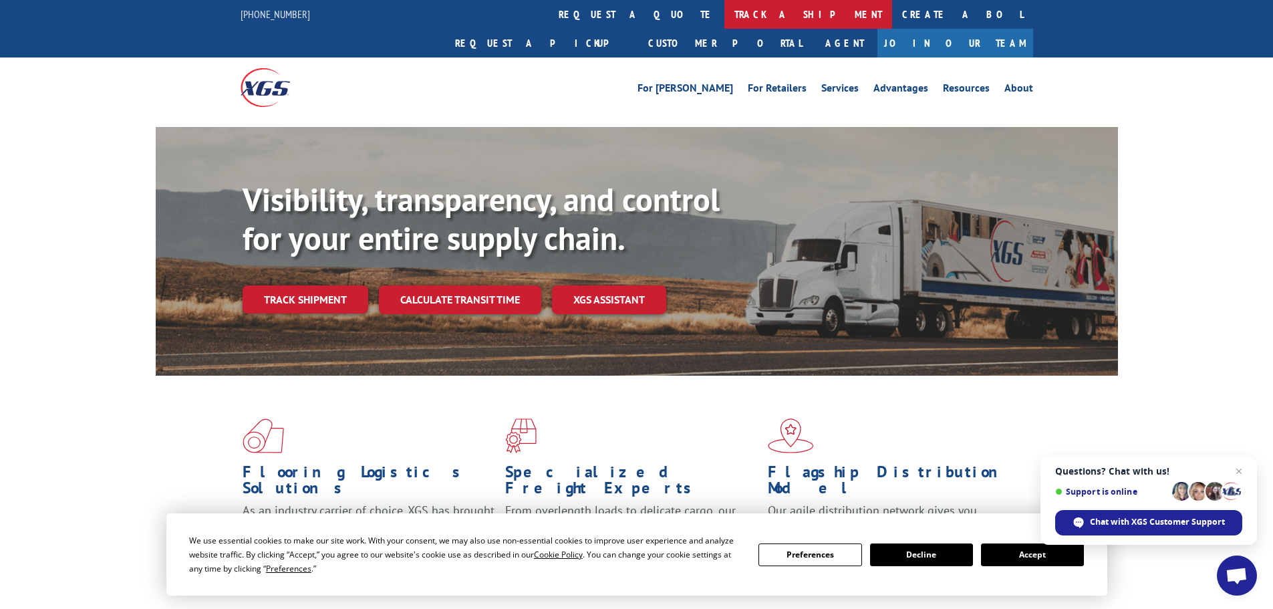
click at [725, 19] on link "track a shipment" at bounding box center [809, 14] width 168 height 29
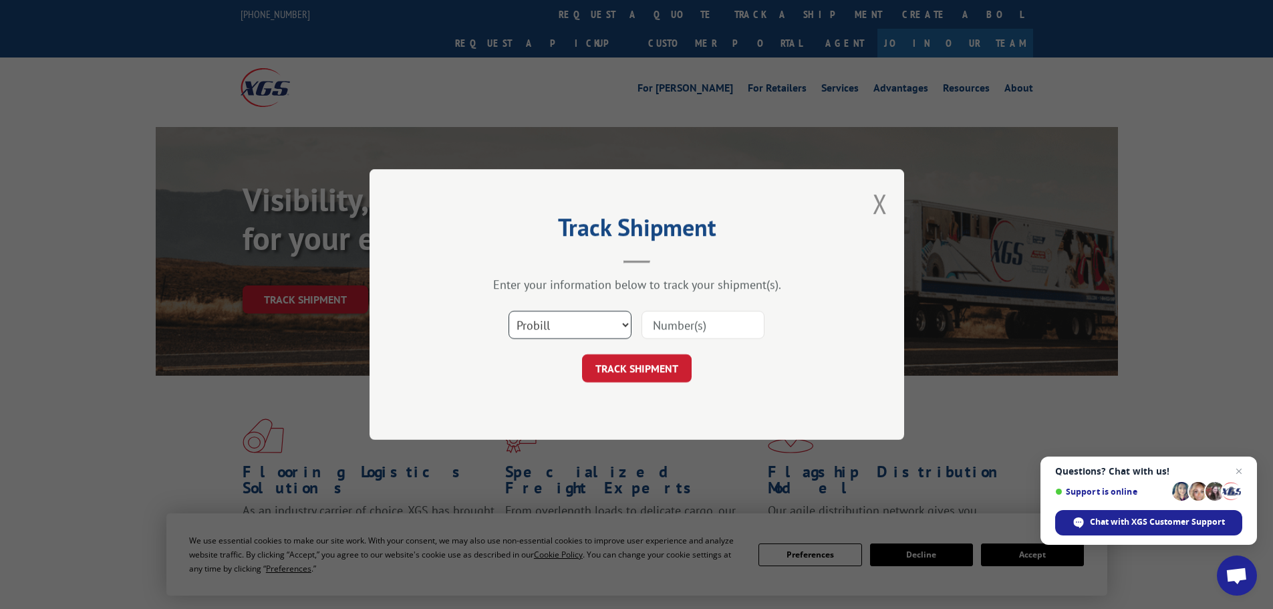
drag, startPoint x: 598, startPoint y: 318, endPoint x: 596, endPoint y: 338, distance: 20.9
click at [598, 318] on select "Select category... Probill BOL PO" at bounding box center [570, 325] width 123 height 28
select select "bol"
click at [509, 311] on select "Select category... Probill BOL PO" at bounding box center [570, 325] width 123 height 28
click at [709, 332] on input at bounding box center [703, 325] width 123 height 28
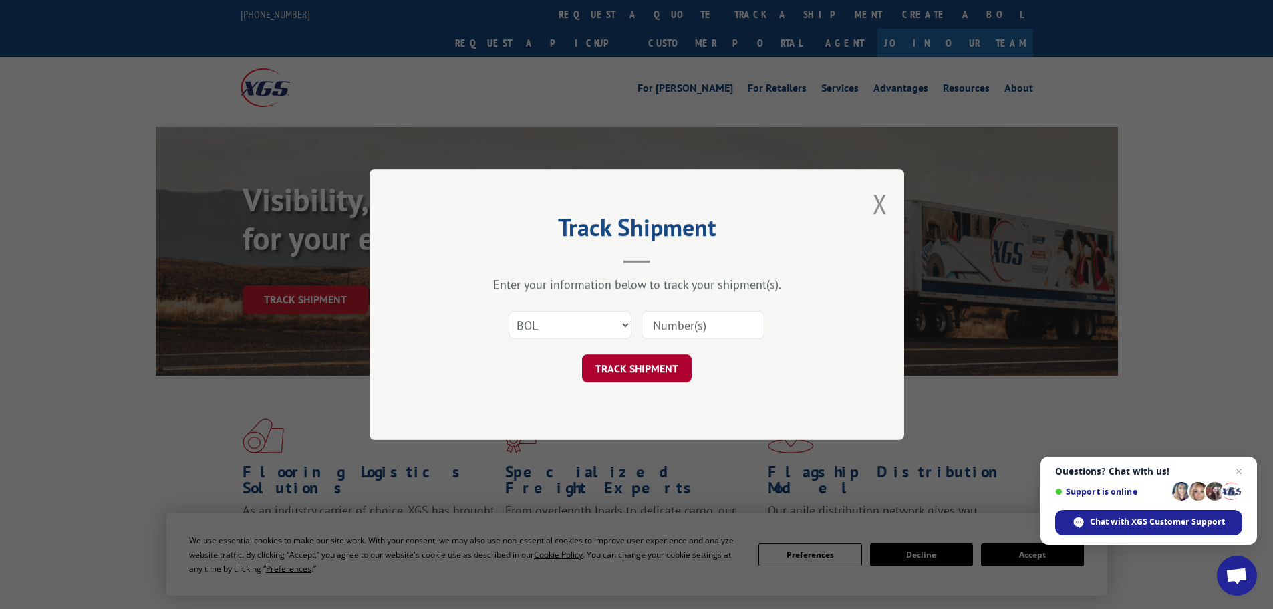
paste input "6DX9340"
type input "6DX9340"
click at [656, 361] on button "TRACK SHIPMENT" at bounding box center [637, 368] width 110 height 28
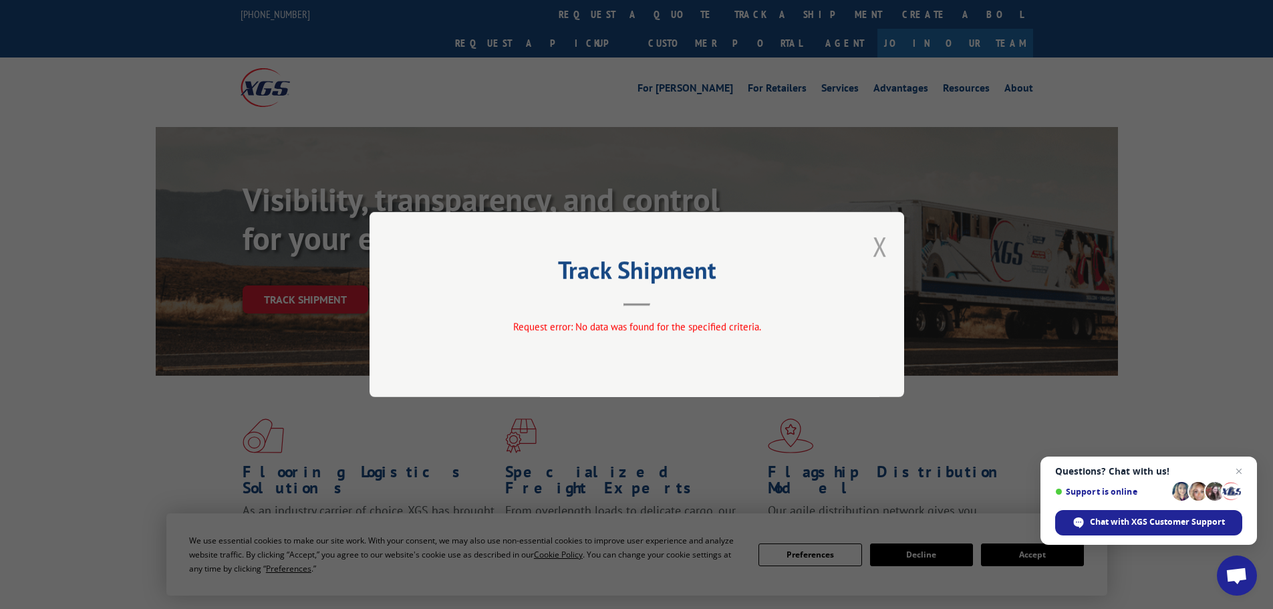
click at [884, 236] on button "Close modal" at bounding box center [880, 246] width 15 height 35
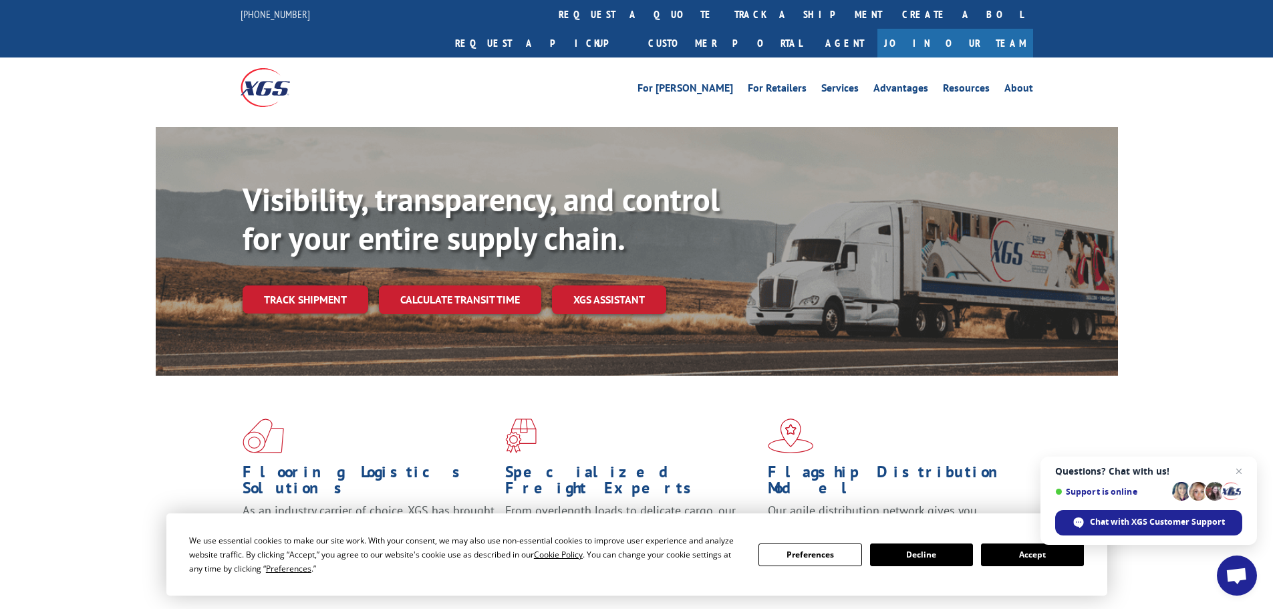
click at [725, 3] on link "track a shipment" at bounding box center [809, 14] width 168 height 29
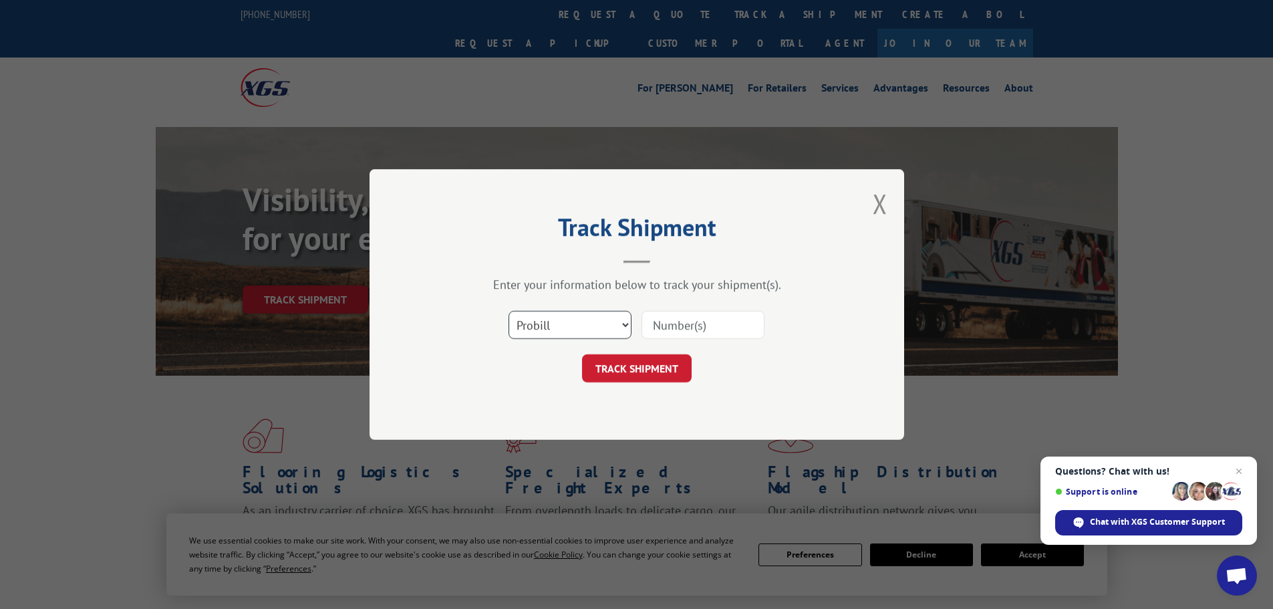
drag, startPoint x: 549, startPoint y: 314, endPoint x: 551, endPoint y: 336, distance: 22.1
click at [549, 314] on select "Select category... Probill BOL PO" at bounding box center [570, 325] width 123 height 28
select select "bol"
click at [509, 311] on select "Select category... Probill BOL PO" at bounding box center [570, 325] width 123 height 28
click at [691, 340] on div at bounding box center [703, 324] width 123 height 31
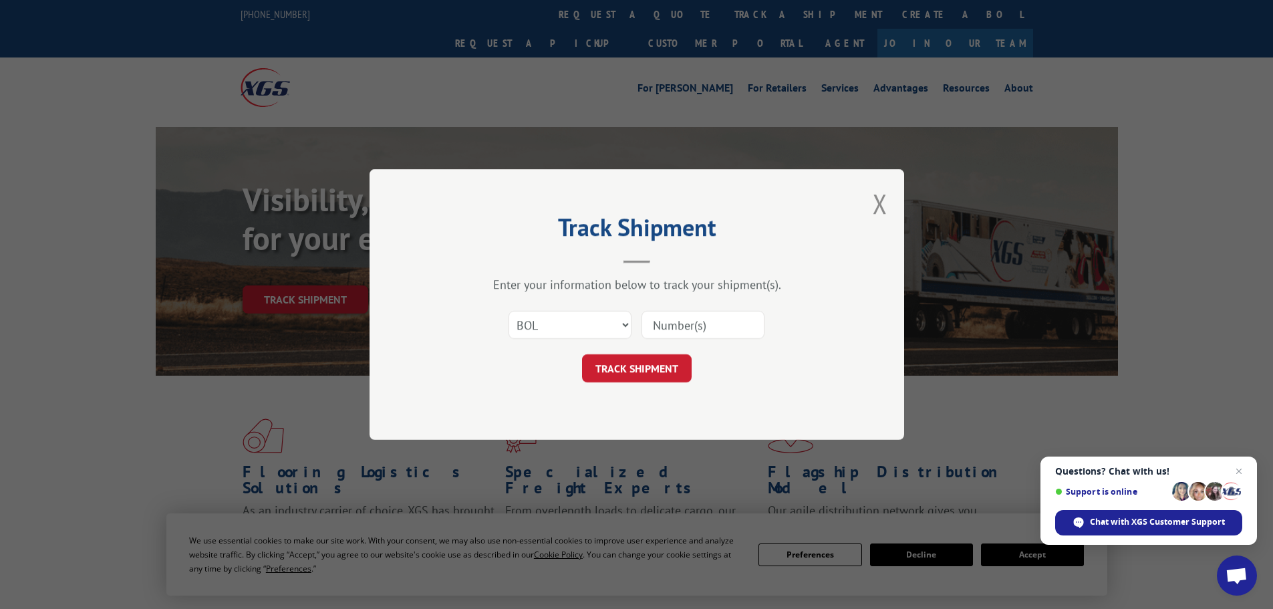
click at [698, 332] on input at bounding box center [703, 325] width 123 height 28
paste input "6DX9653"
type input "6DX9653"
click at [659, 358] on button "TRACK SHIPMENT" at bounding box center [637, 368] width 110 height 28
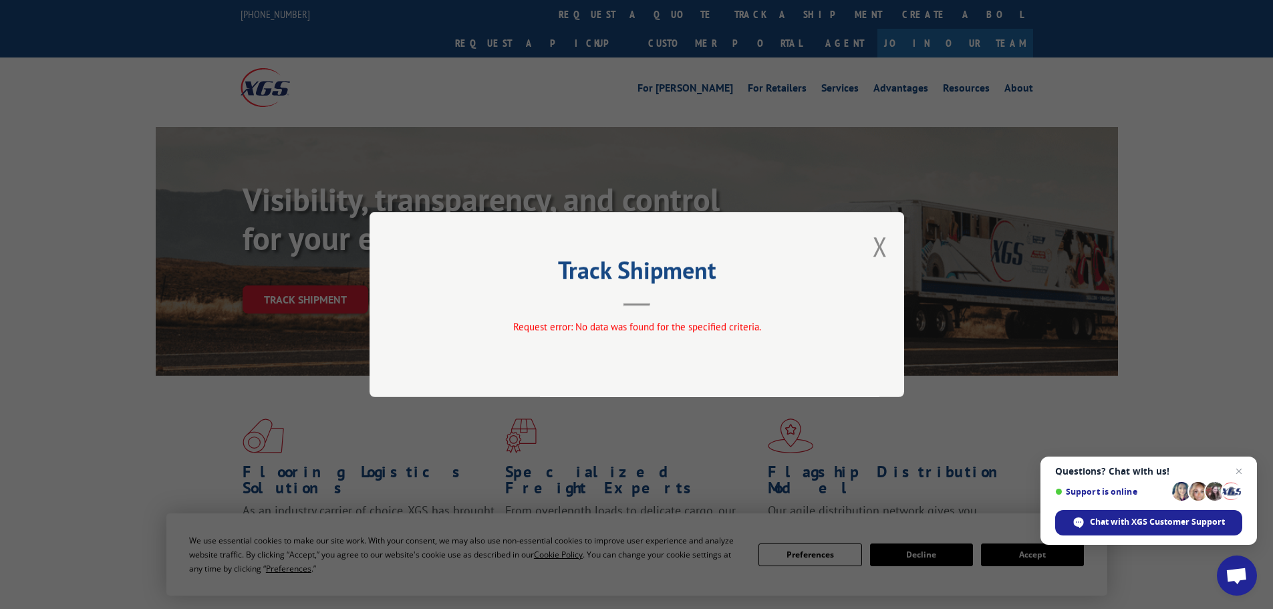
click at [887, 265] on div "Track Shipment Request error: No data was found for the specified criteria." at bounding box center [637, 304] width 535 height 185
click at [882, 259] on button "Close modal" at bounding box center [880, 246] width 15 height 35
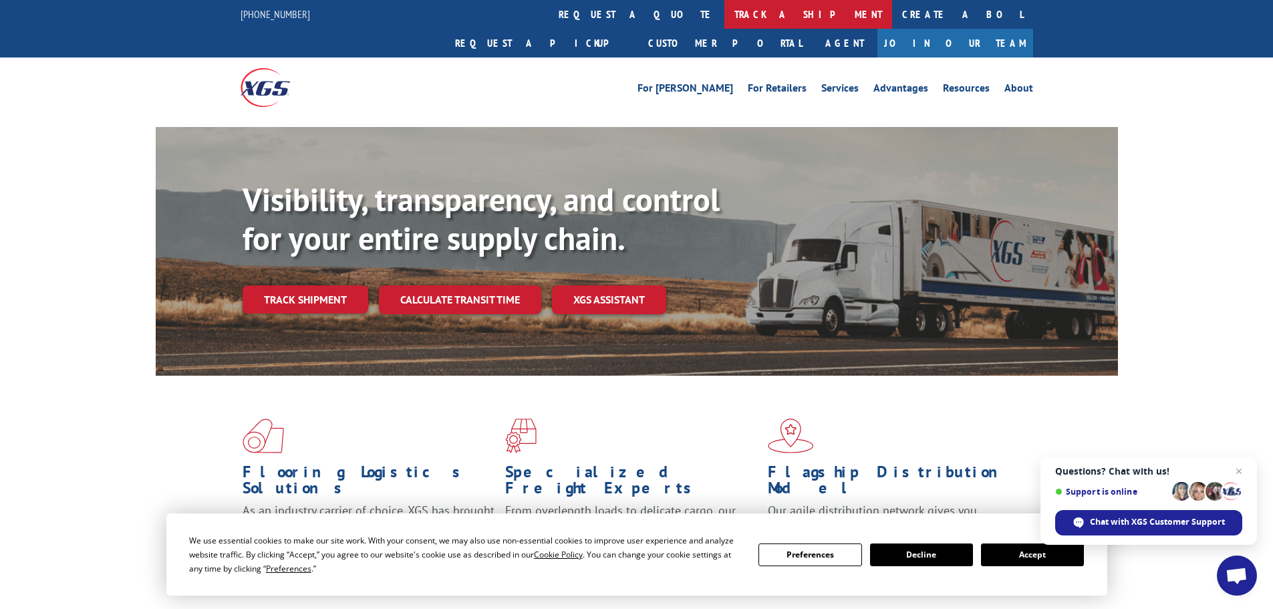
click at [725, 13] on link "track a shipment" at bounding box center [809, 14] width 168 height 29
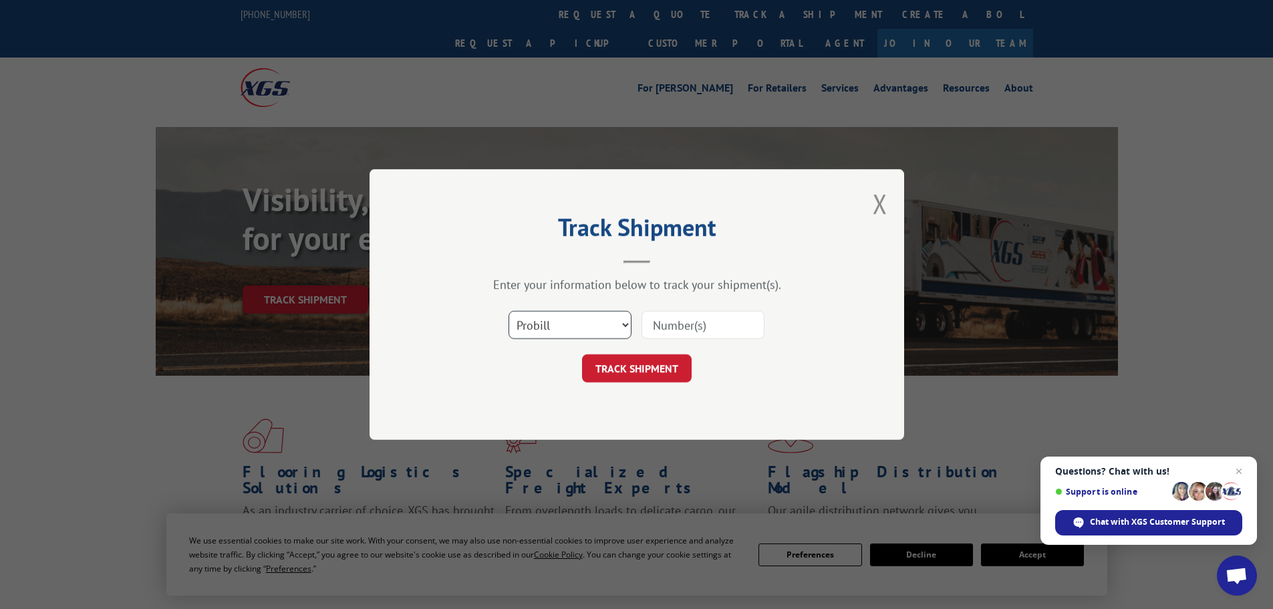
drag, startPoint x: 578, startPoint y: 321, endPoint x: 576, endPoint y: 330, distance: 9.1
click at [578, 321] on select "Select category... Probill BOL PO" at bounding box center [570, 325] width 123 height 28
select select "bol"
click at [509, 311] on select "Select category... Probill BOL PO" at bounding box center [570, 325] width 123 height 28
drag, startPoint x: 723, startPoint y: 316, endPoint x: 696, endPoint y: 324, distance: 28.8
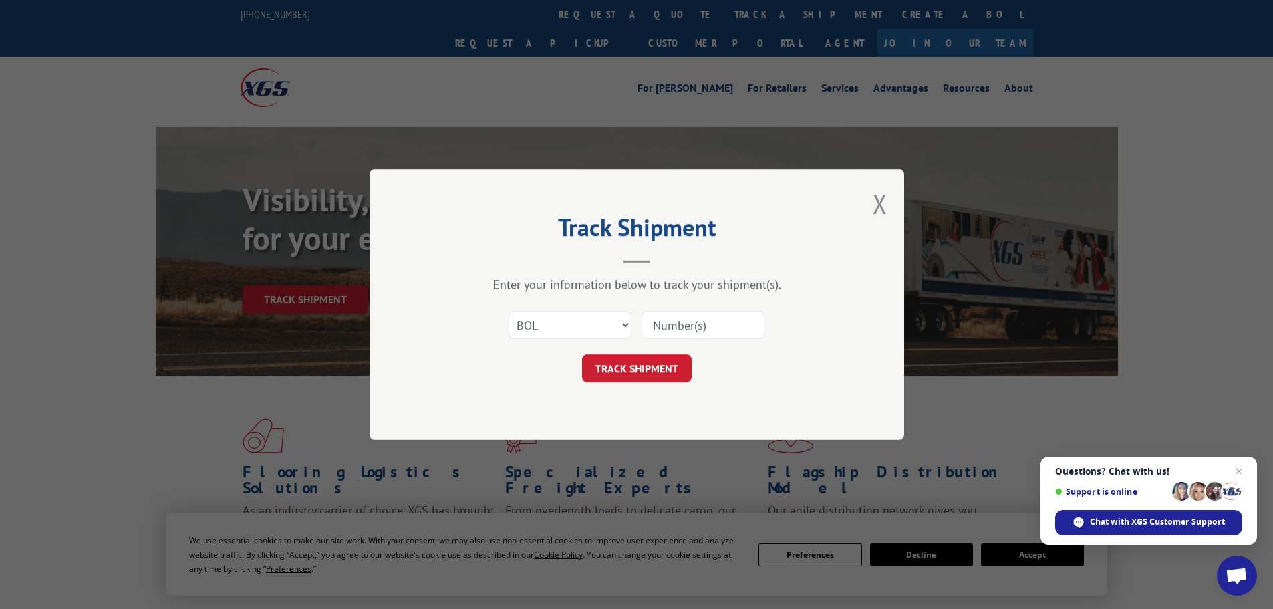
click at [723, 316] on input at bounding box center [703, 325] width 123 height 28
paste input "6DY0409"
type input "6DY0409"
click at [630, 362] on button "TRACK SHIPMENT" at bounding box center [637, 368] width 110 height 28
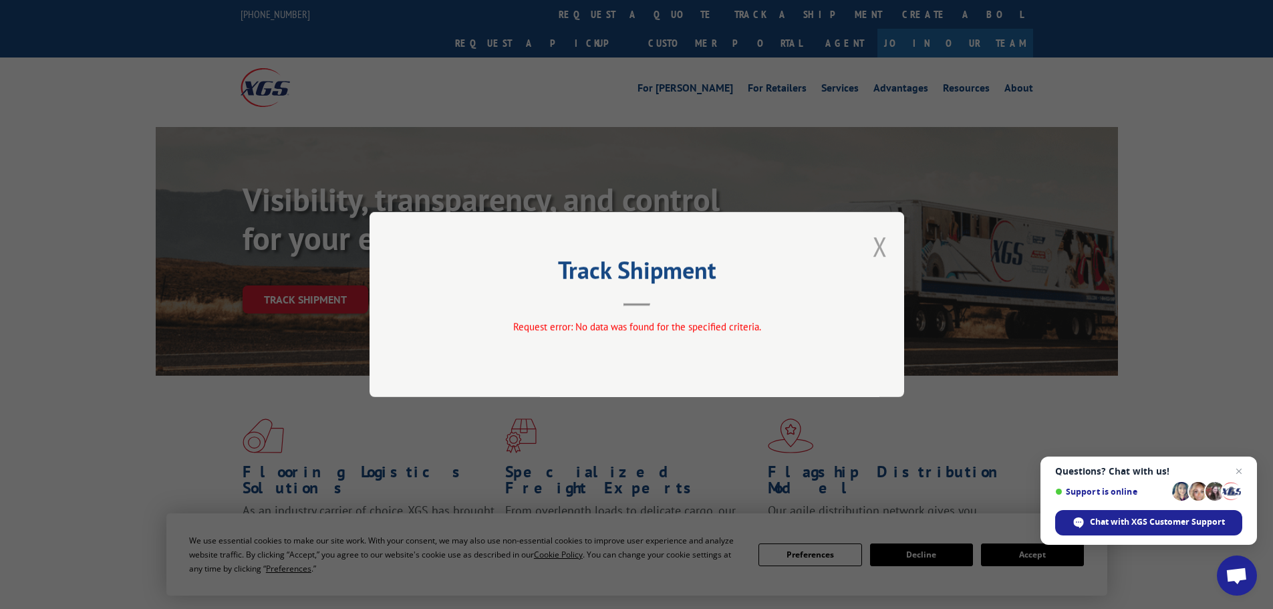
click at [880, 245] on button "Close modal" at bounding box center [880, 246] width 15 height 35
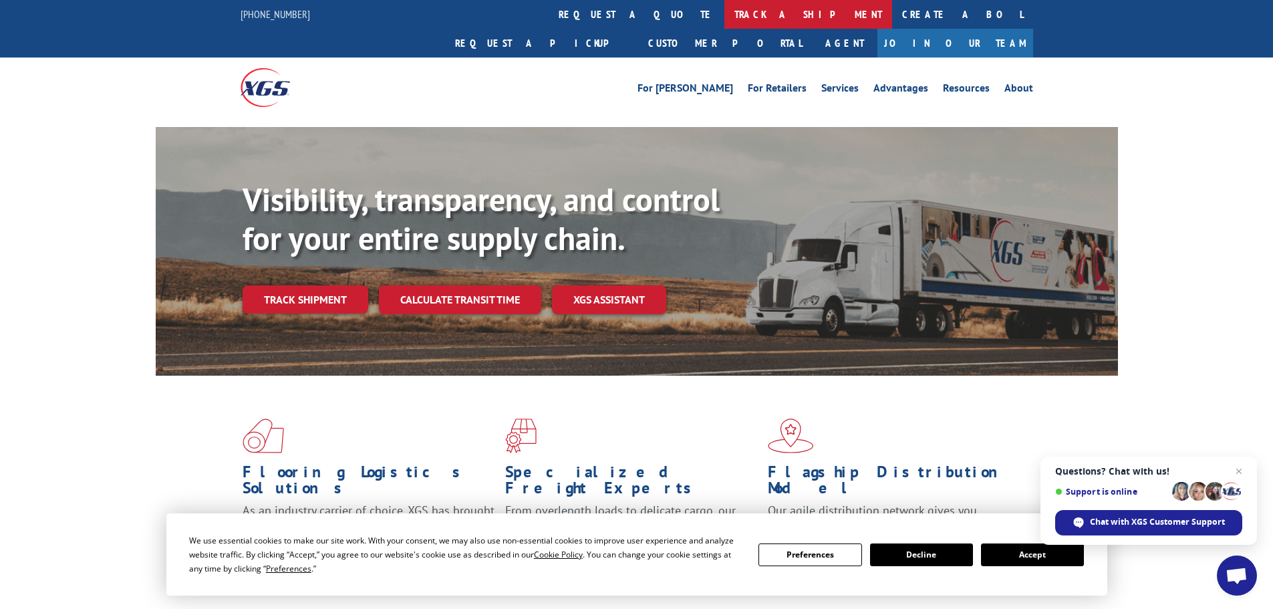
click at [725, 20] on link "track a shipment" at bounding box center [809, 14] width 168 height 29
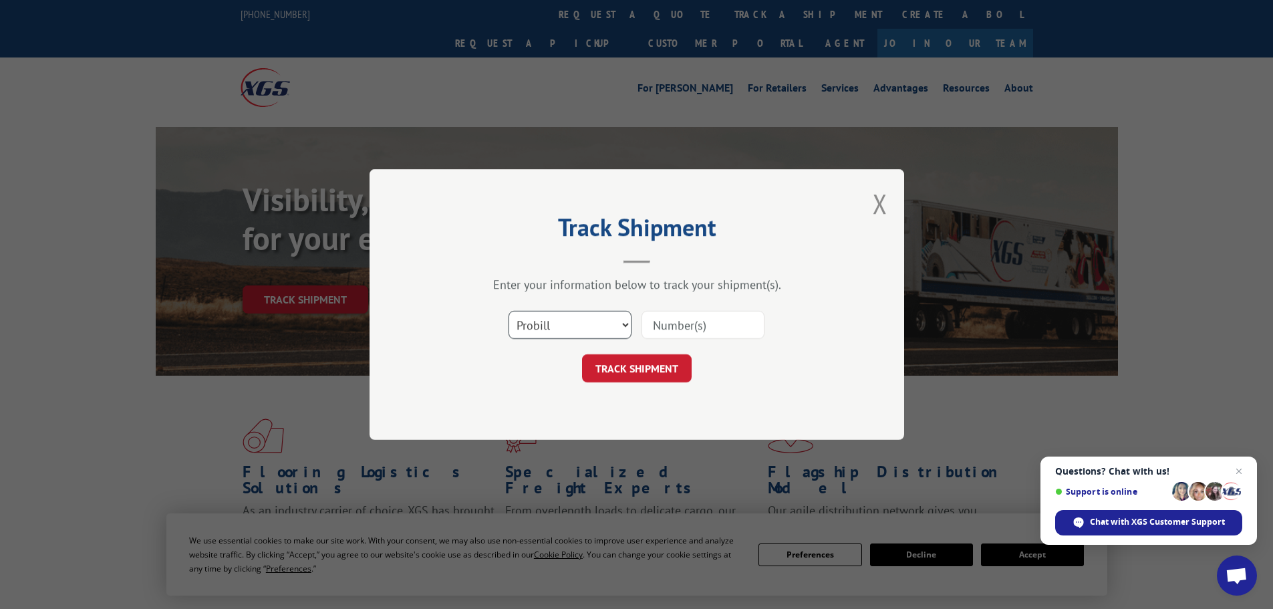
click at [570, 336] on select "Select category... Probill BOL PO" at bounding box center [570, 325] width 123 height 28
select select "bol"
click at [509, 311] on select "Select category... Probill BOL PO" at bounding box center [570, 325] width 123 height 28
drag, startPoint x: 698, startPoint y: 327, endPoint x: 677, endPoint y: 342, distance: 25.8
click at [698, 327] on input at bounding box center [703, 325] width 123 height 28
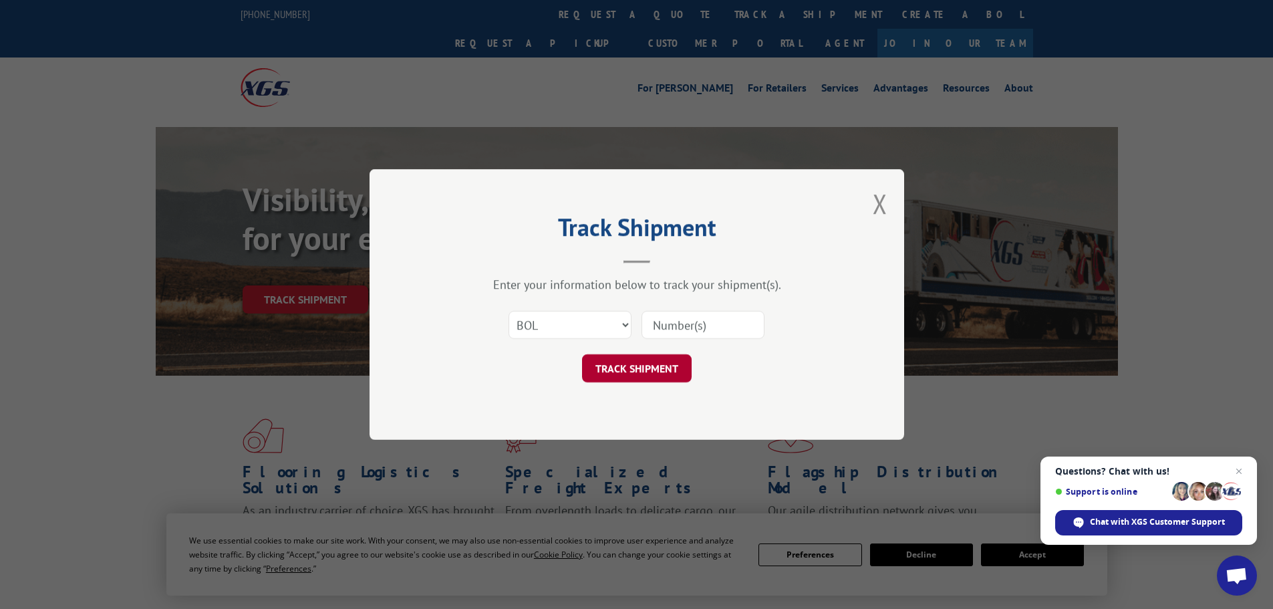
paste input "6DY4227"
type input "6DY4227"
click at [652, 365] on button "TRACK SHIPMENT" at bounding box center [637, 368] width 110 height 28
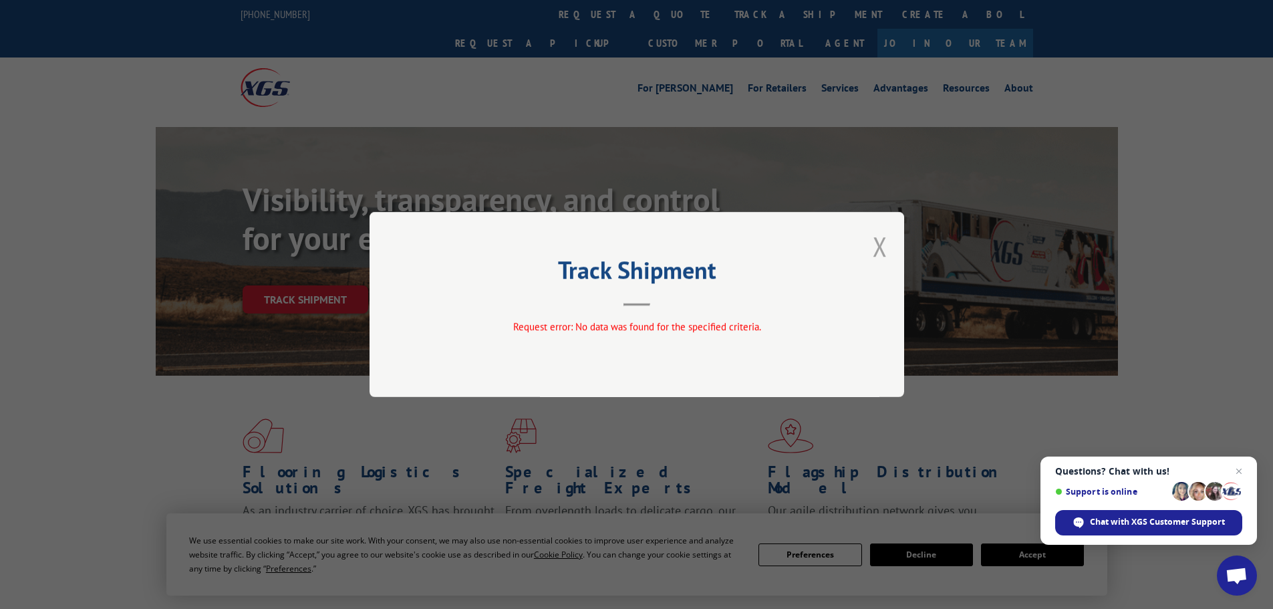
click at [878, 242] on button "Close modal" at bounding box center [880, 246] width 15 height 35
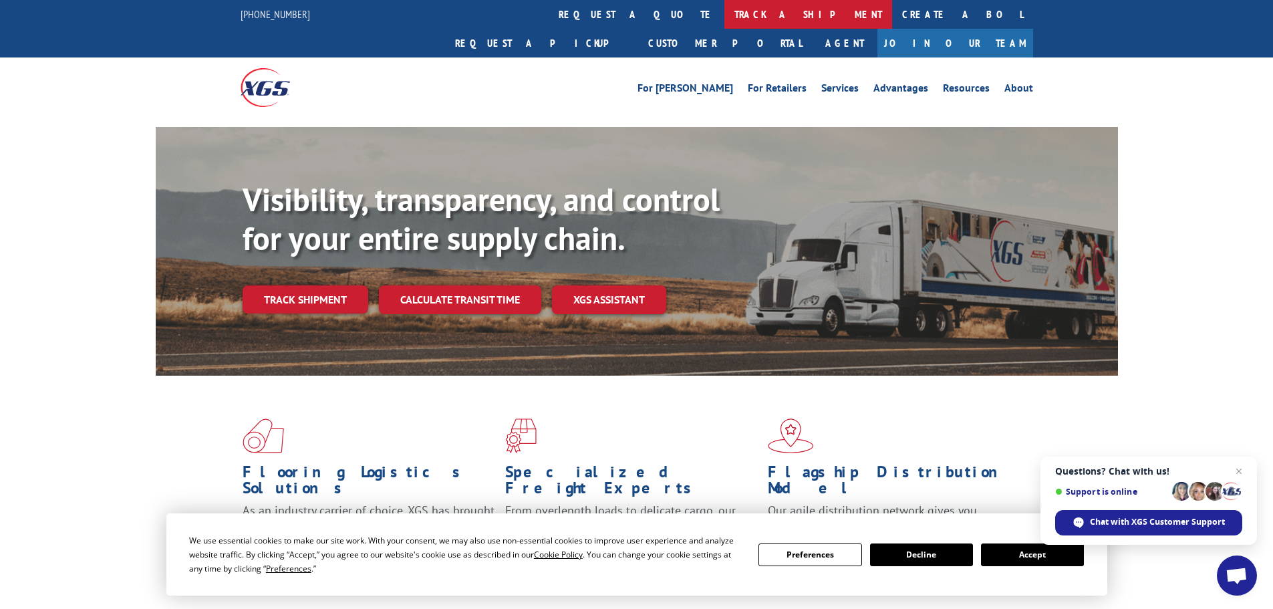
click at [725, 28] on link "track a shipment" at bounding box center [809, 14] width 168 height 29
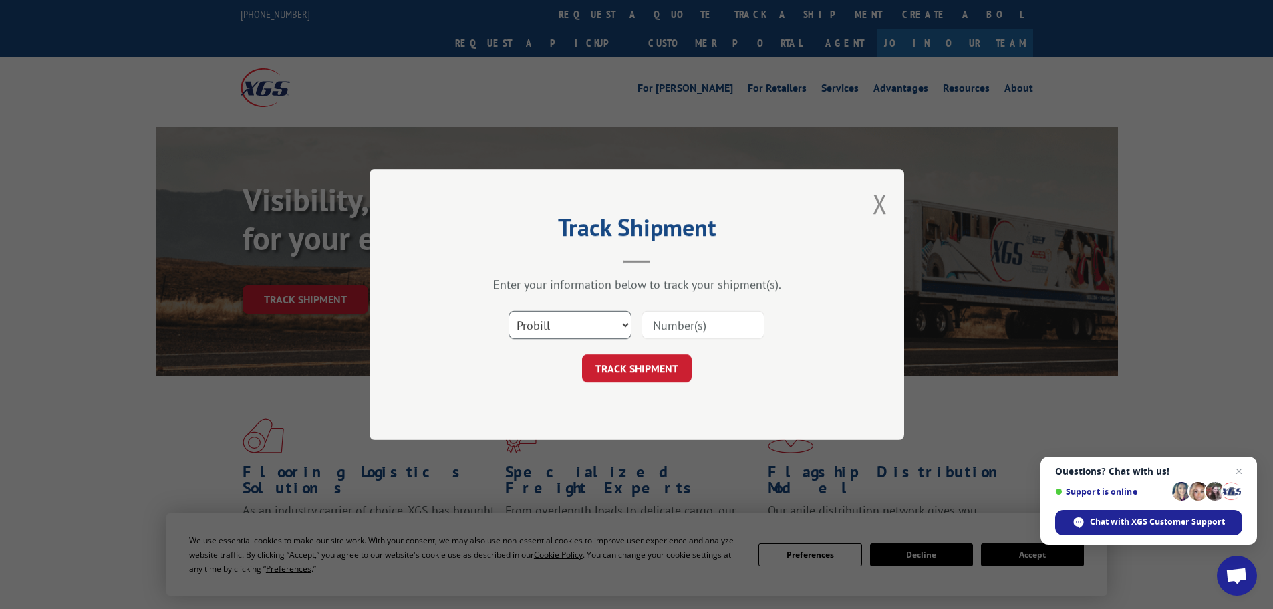
click at [586, 330] on select "Select category... Probill BOL PO" at bounding box center [570, 325] width 123 height 28
select select "bol"
click at [509, 311] on select "Select category... Probill BOL PO" at bounding box center [570, 325] width 123 height 28
drag, startPoint x: 697, startPoint y: 328, endPoint x: 682, endPoint y: 344, distance: 21.3
click at [697, 328] on input at bounding box center [703, 325] width 123 height 28
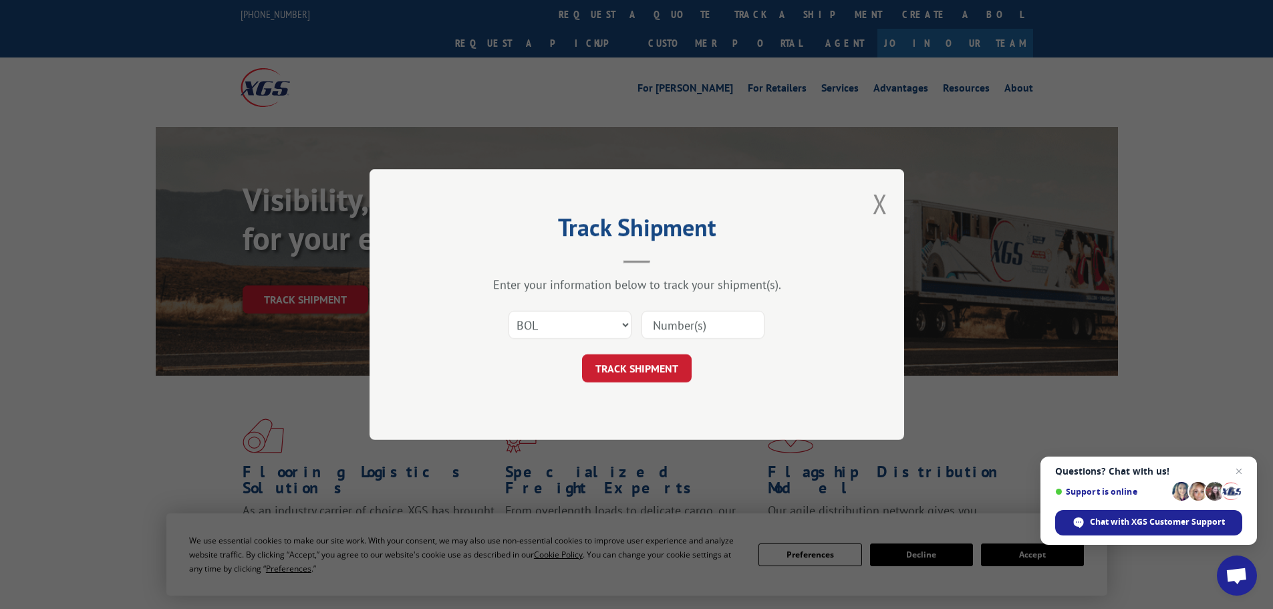
paste input "6ED1013"
type input "6ED1013"
click at [625, 360] on button "TRACK SHIPMENT" at bounding box center [637, 368] width 110 height 28
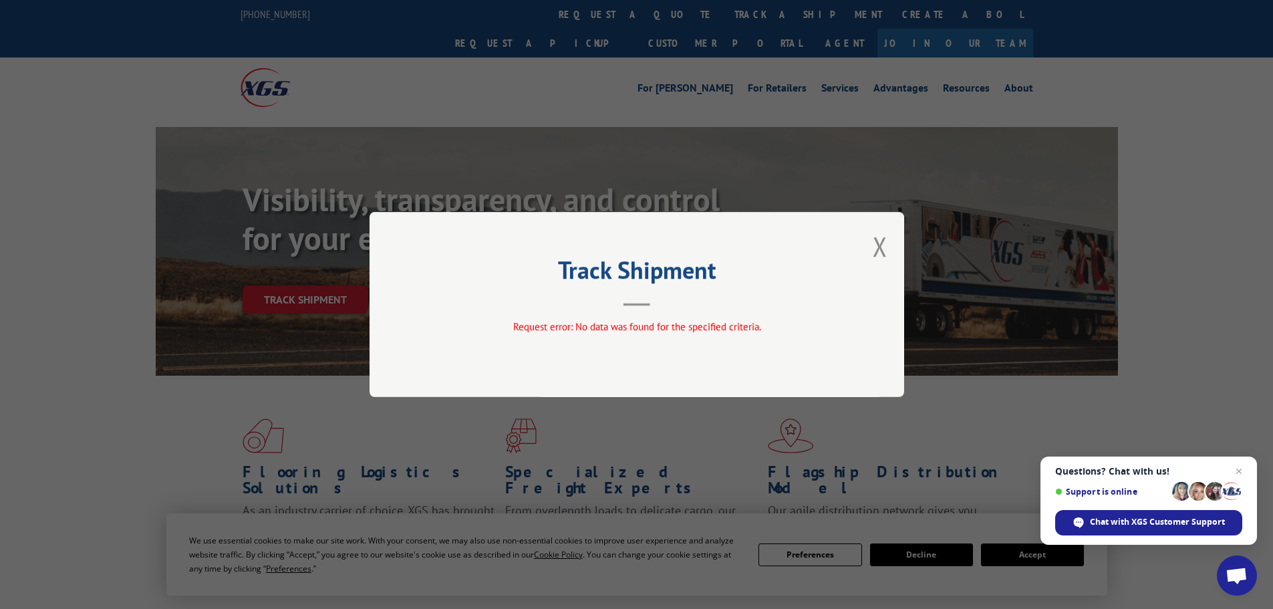
click at [892, 238] on div "Track Shipment Request error: No data was found for the specified criteria." at bounding box center [637, 304] width 535 height 185
click at [884, 251] on button "Close modal" at bounding box center [880, 246] width 15 height 35
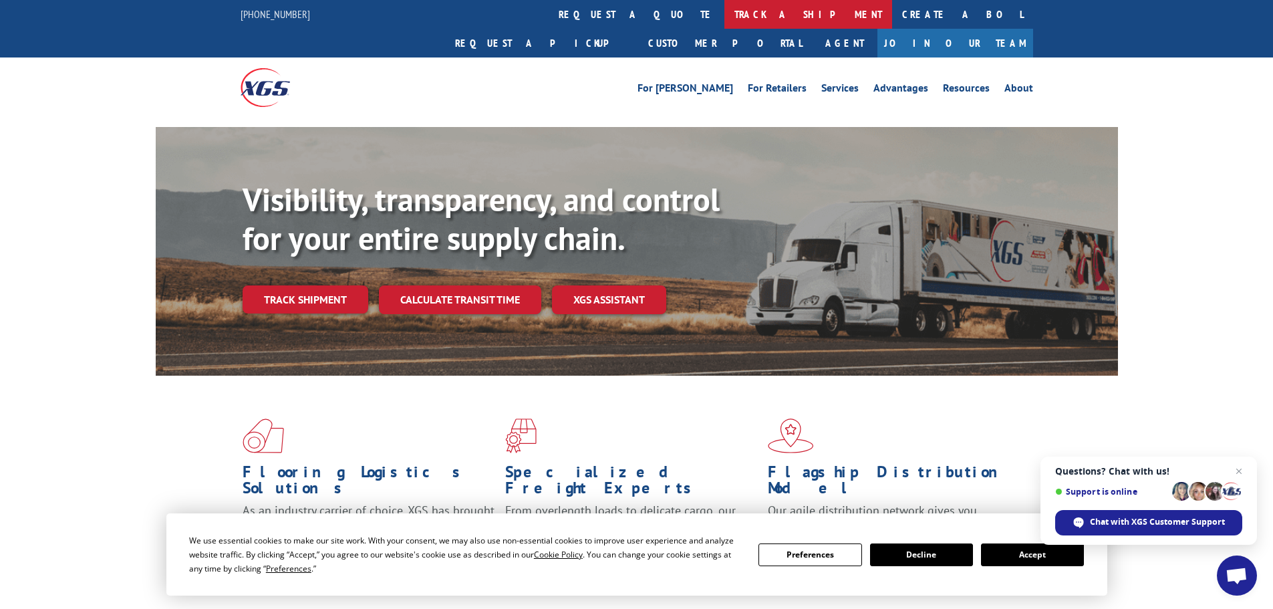
click at [725, 20] on link "track a shipment" at bounding box center [809, 14] width 168 height 29
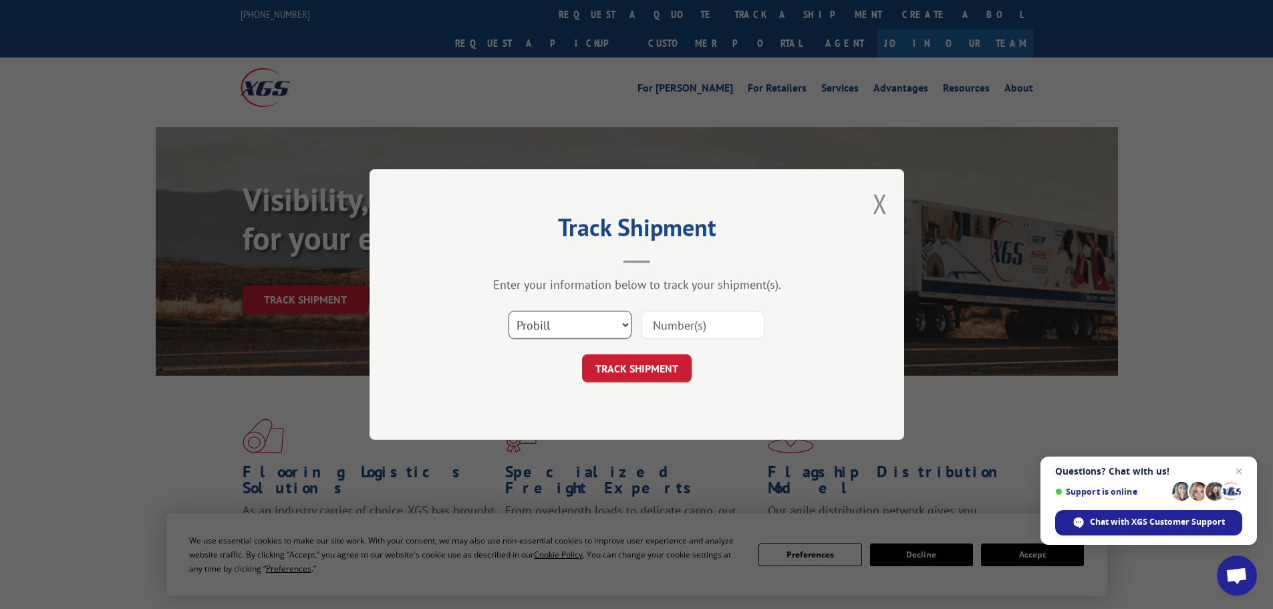
click at [601, 331] on select "Select category... Probill BOL PO" at bounding box center [570, 325] width 123 height 28
select select "bol"
click at [509, 311] on select "Select category... Probill BOL PO" at bounding box center [570, 325] width 123 height 28
click at [680, 330] on input at bounding box center [703, 325] width 123 height 28
paste input "6EE3768"
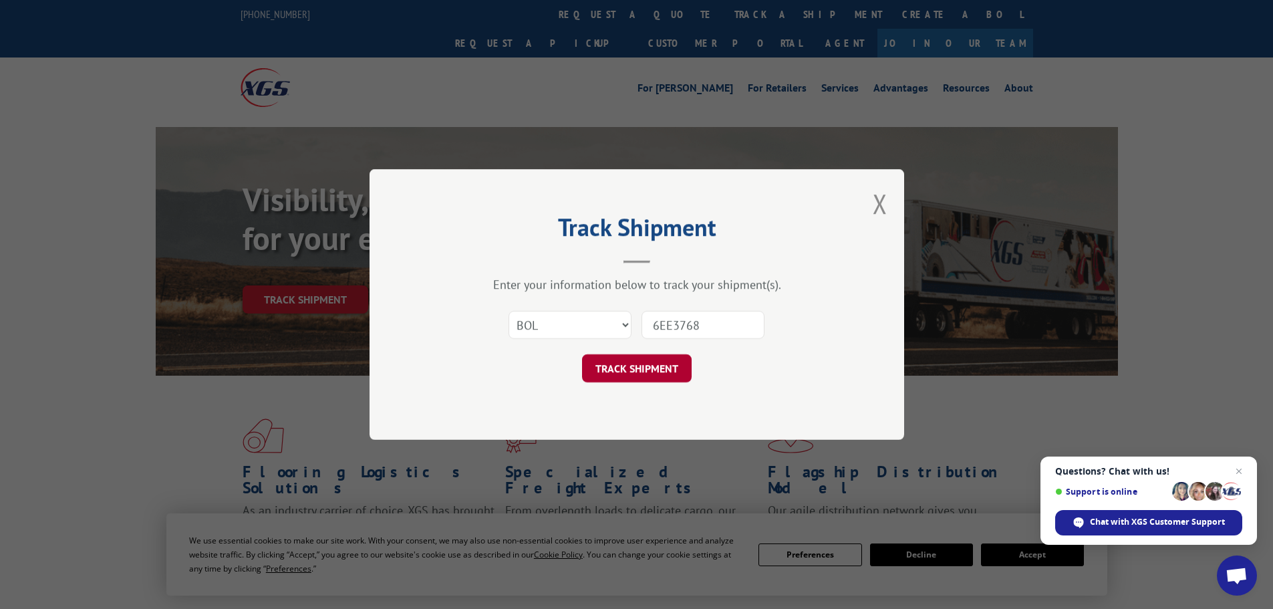
type input "6EE3768"
click at [670, 364] on button "TRACK SHIPMENT" at bounding box center [637, 368] width 110 height 28
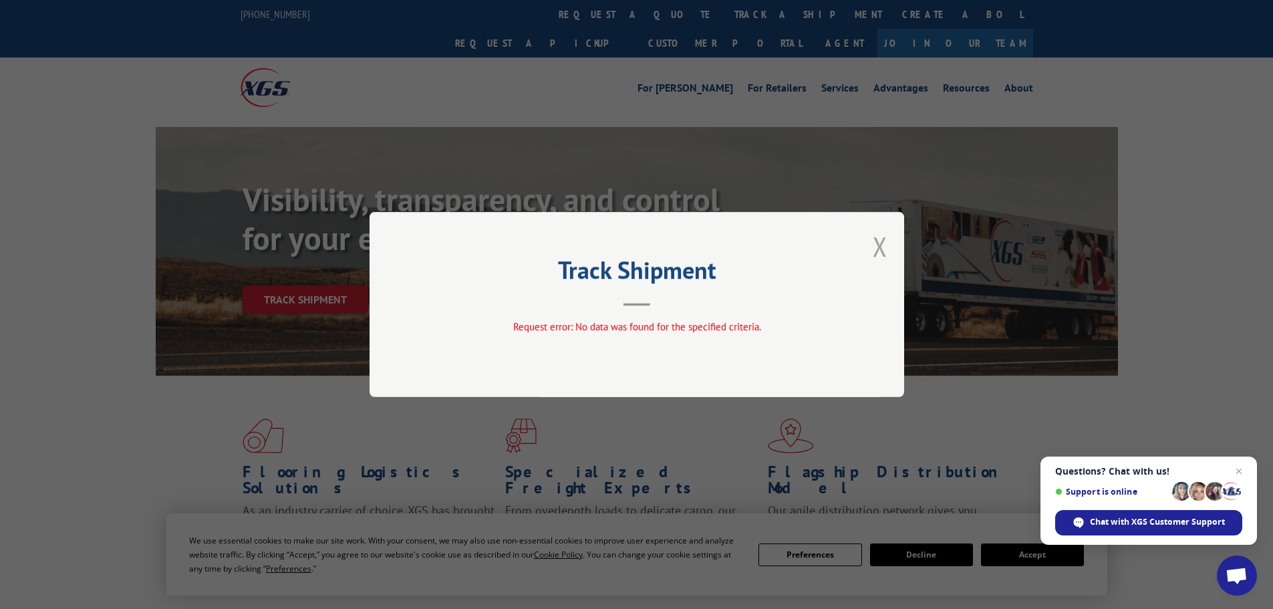
click at [887, 257] on button "Close modal" at bounding box center [880, 246] width 15 height 35
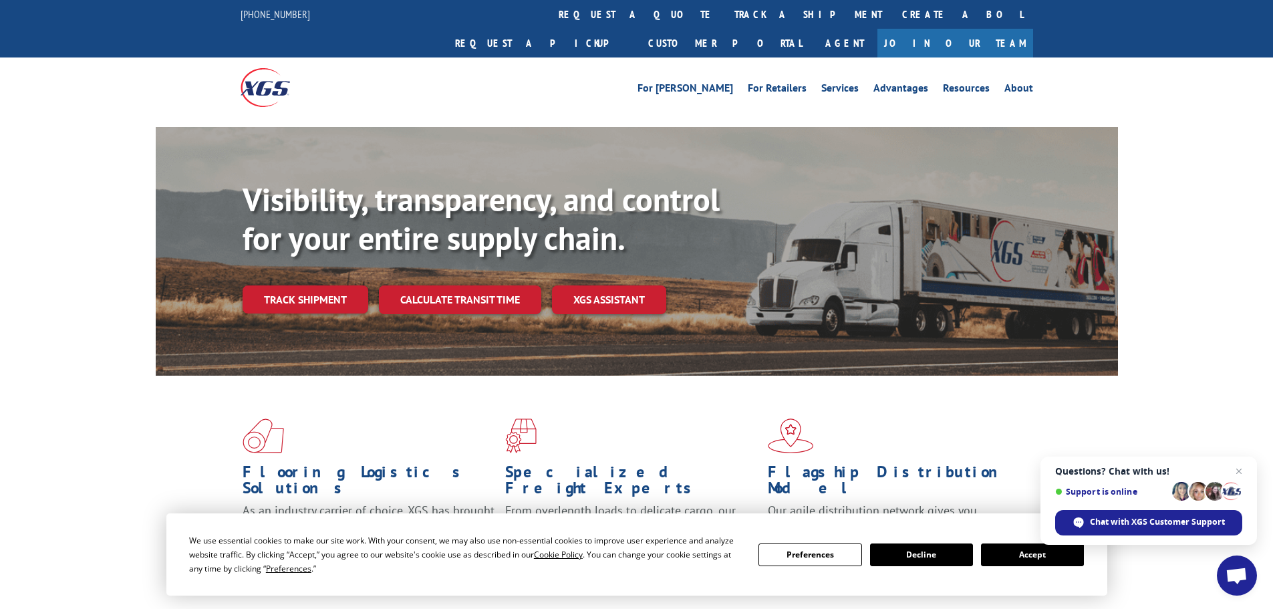
drag, startPoint x: 592, startPoint y: 16, endPoint x: 630, endPoint y: 41, distance: 44.9
click at [725, 16] on link "track a shipment" at bounding box center [809, 14] width 168 height 29
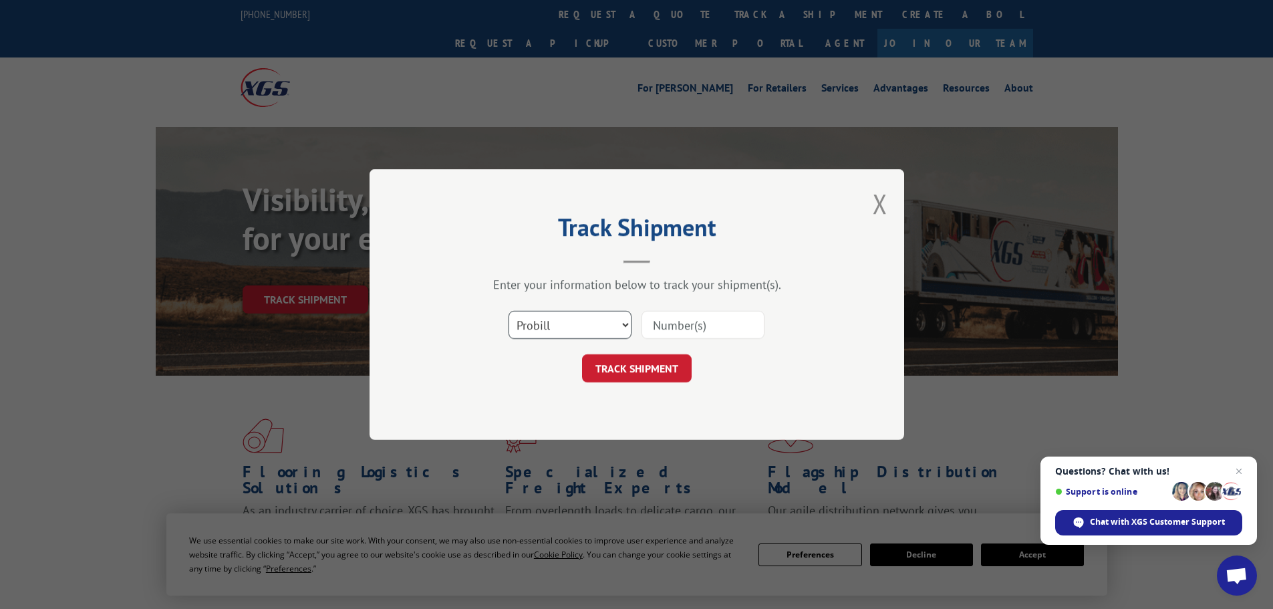
click at [591, 332] on select "Select category... Probill BOL PO" at bounding box center [570, 325] width 123 height 28
select select "bol"
click at [509, 311] on select "Select category... Probill BOL PO" at bounding box center [570, 325] width 123 height 28
drag, startPoint x: 706, startPoint y: 315, endPoint x: 711, endPoint y: 330, distance: 16.3
click at [706, 315] on input at bounding box center [703, 325] width 123 height 28
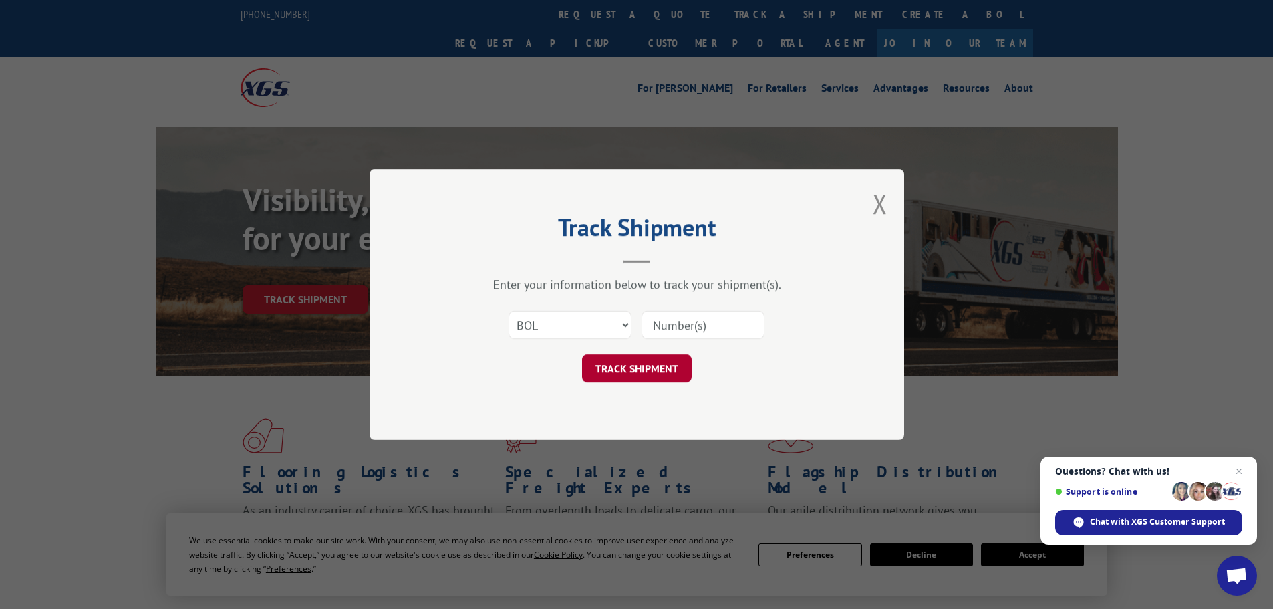
paste input "6EG0469"
type input "6EG0469"
click at [671, 364] on button "TRACK SHIPMENT" at bounding box center [637, 368] width 110 height 28
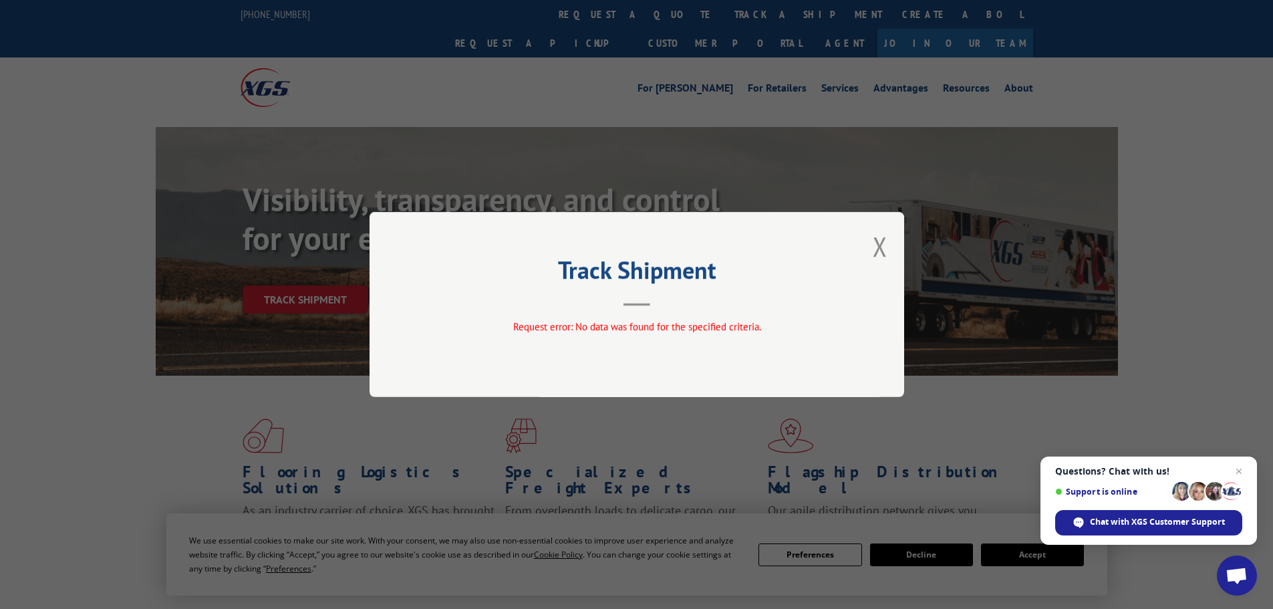
drag, startPoint x: 880, startPoint y: 247, endPoint x: 858, endPoint y: 240, distance: 23.0
click at [880, 247] on button "Close modal" at bounding box center [880, 246] width 15 height 35
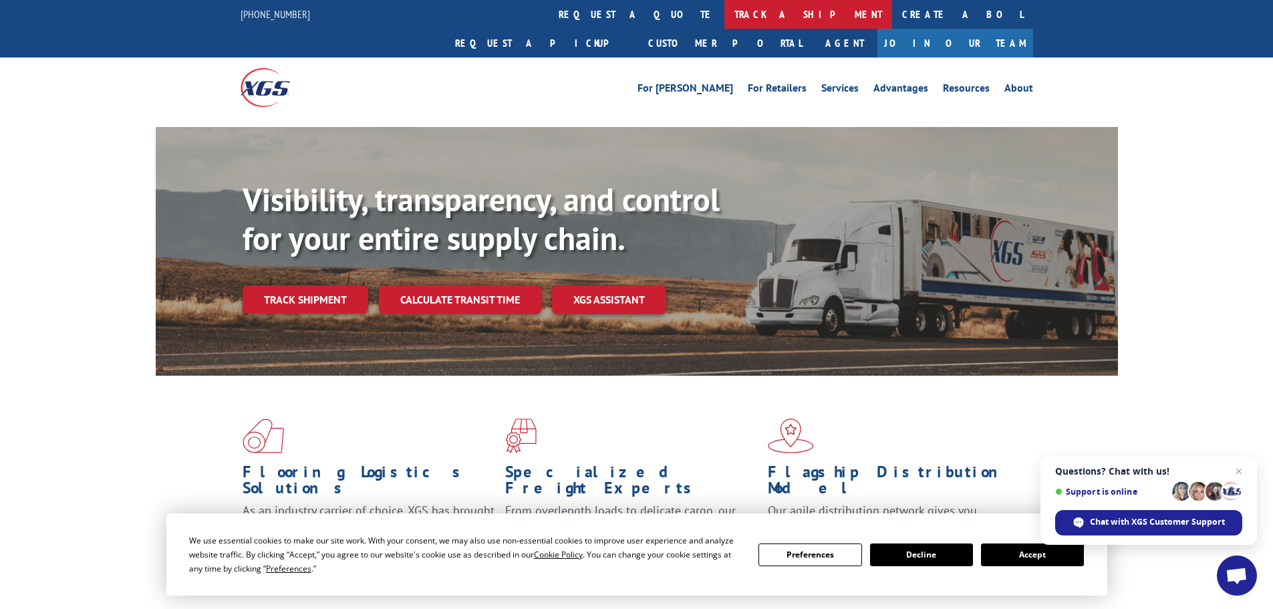
click at [725, 21] on link "track a shipment" at bounding box center [809, 14] width 168 height 29
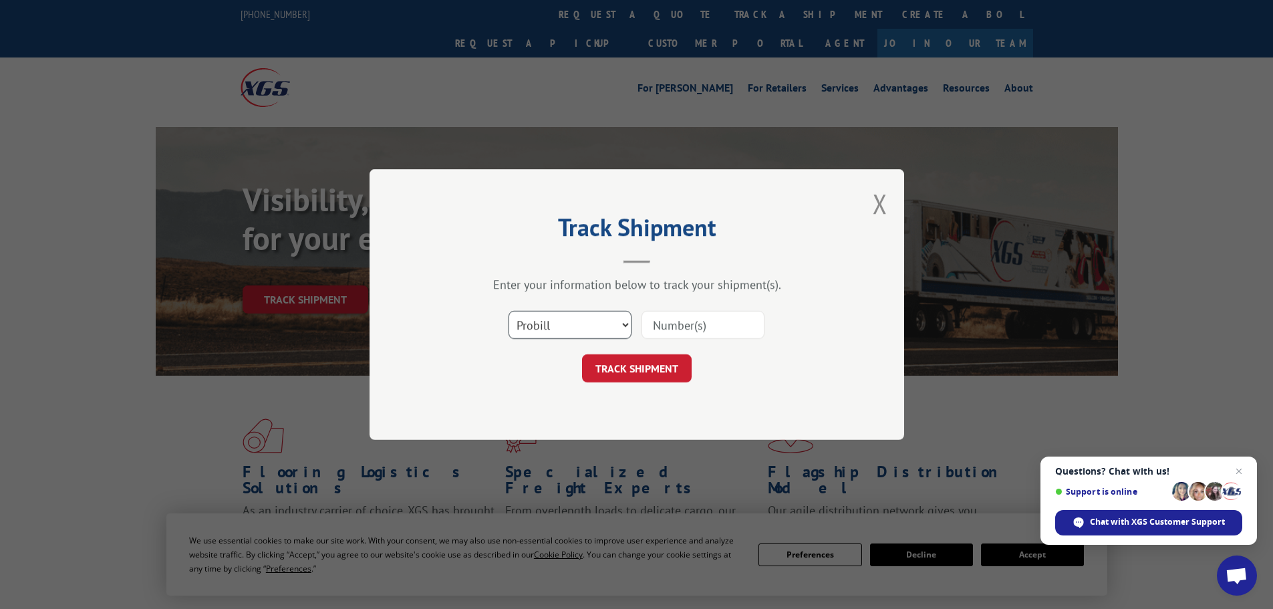
drag, startPoint x: 563, startPoint y: 322, endPoint x: 564, endPoint y: 337, distance: 15.4
click at [563, 322] on select "Select category... Probill BOL PO" at bounding box center [570, 325] width 123 height 28
click at [509, 311] on select "Select category... Probill BOL PO" at bounding box center [570, 325] width 123 height 28
drag, startPoint x: 705, startPoint y: 318, endPoint x: 697, endPoint y: 339, distance: 22.8
click at [705, 318] on input at bounding box center [703, 325] width 123 height 28
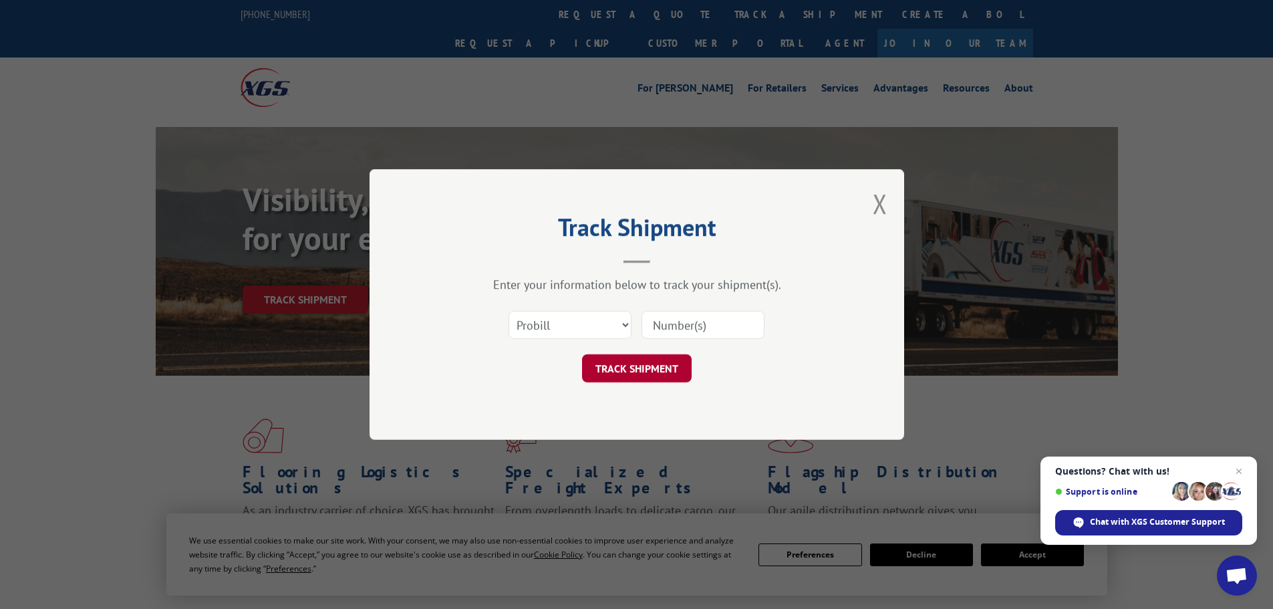
paste input "6EG1161"
type input "6EG1161"
click at [650, 375] on button "TRACK SHIPMENT" at bounding box center [637, 368] width 110 height 28
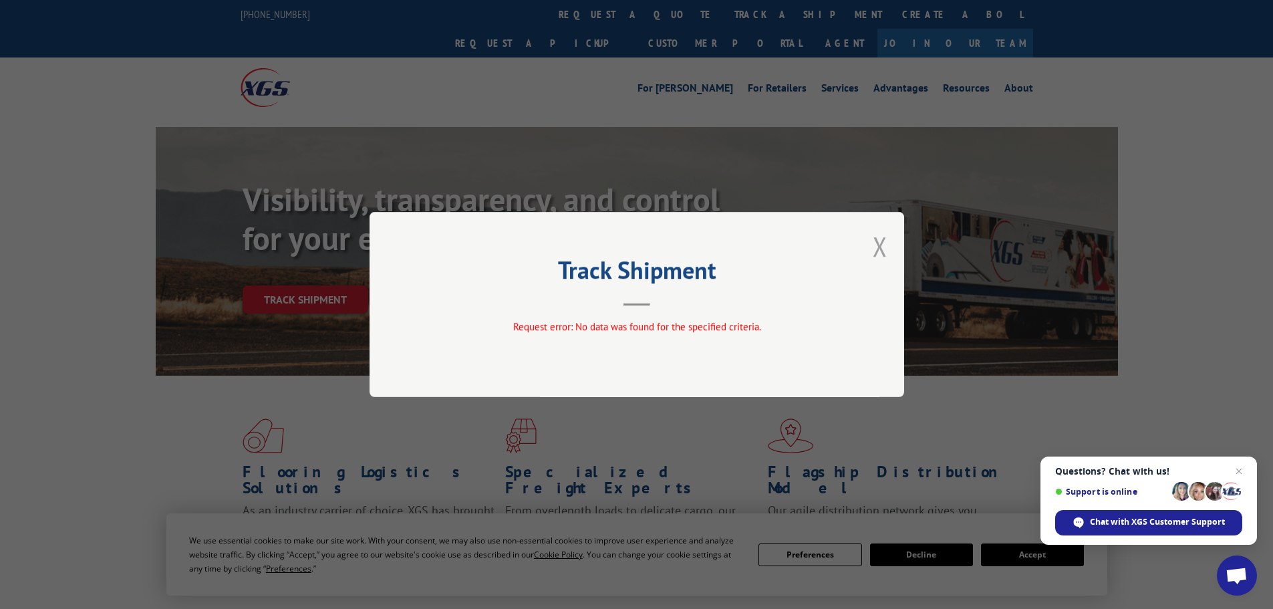
drag, startPoint x: 878, startPoint y: 246, endPoint x: 770, endPoint y: 163, distance: 136.4
click at [877, 246] on button "Close modal" at bounding box center [880, 246] width 15 height 35
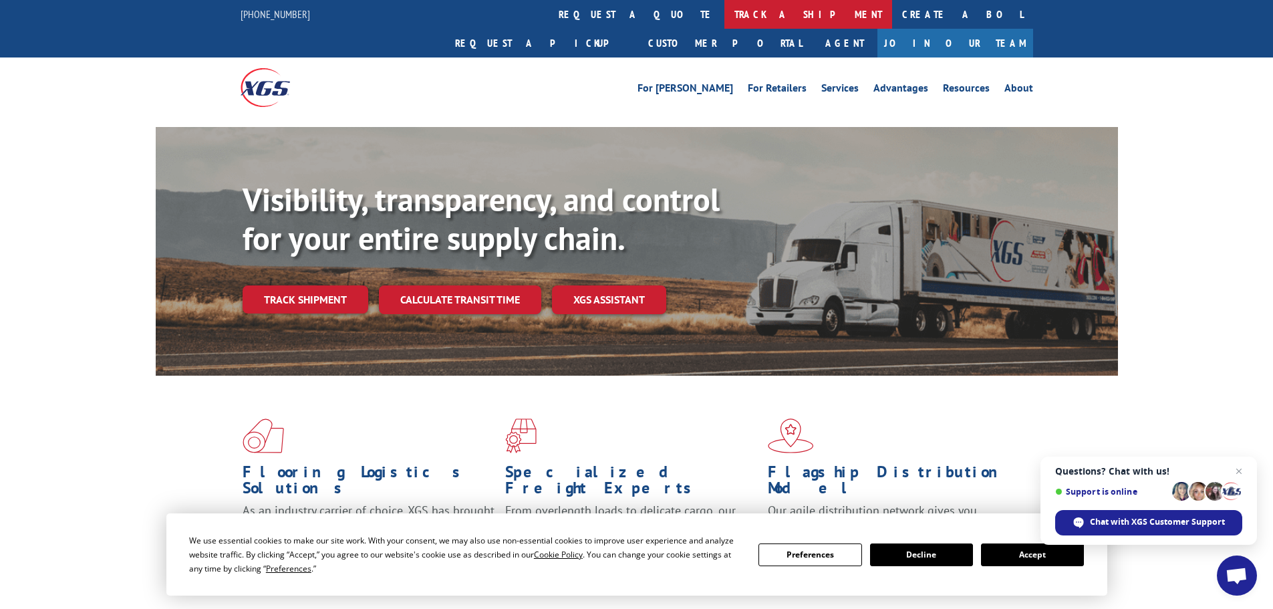
click at [725, 11] on link "track a shipment" at bounding box center [809, 14] width 168 height 29
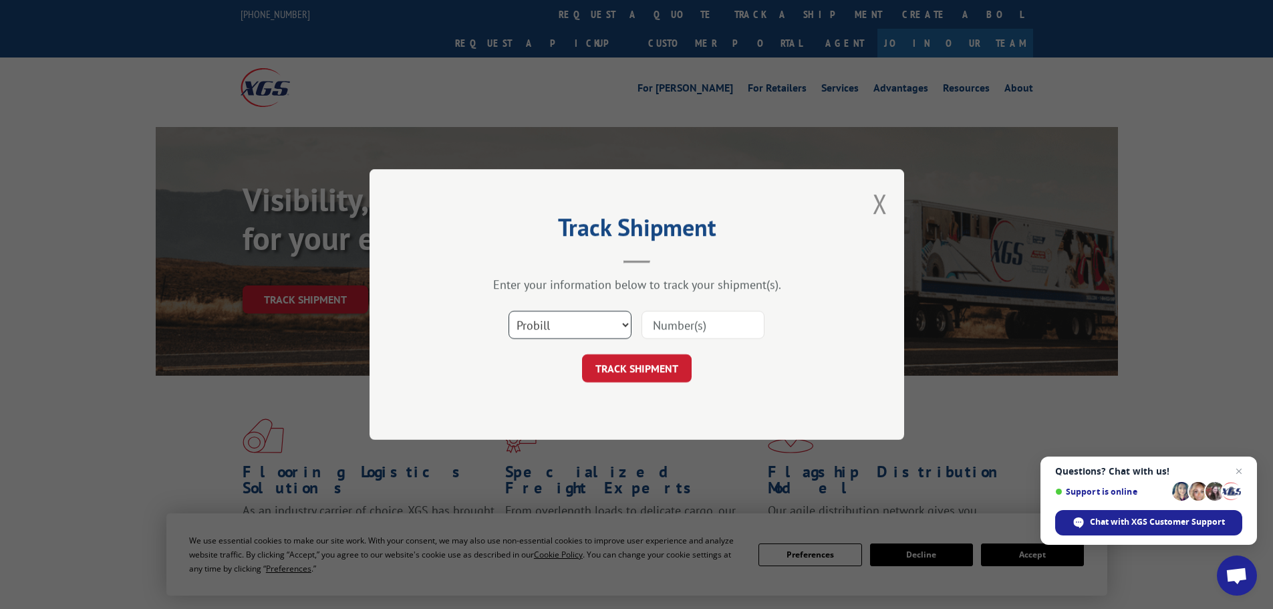
drag, startPoint x: 556, startPoint y: 329, endPoint x: 556, endPoint y: 338, distance: 9.4
click at [556, 329] on select "Select category... Probill BOL PO" at bounding box center [570, 325] width 123 height 28
select select "bol"
click at [509, 311] on select "Select category... Probill BOL PO" at bounding box center [570, 325] width 123 height 28
drag, startPoint x: 716, startPoint y: 328, endPoint x: 708, endPoint y: 338, distance: 12.3
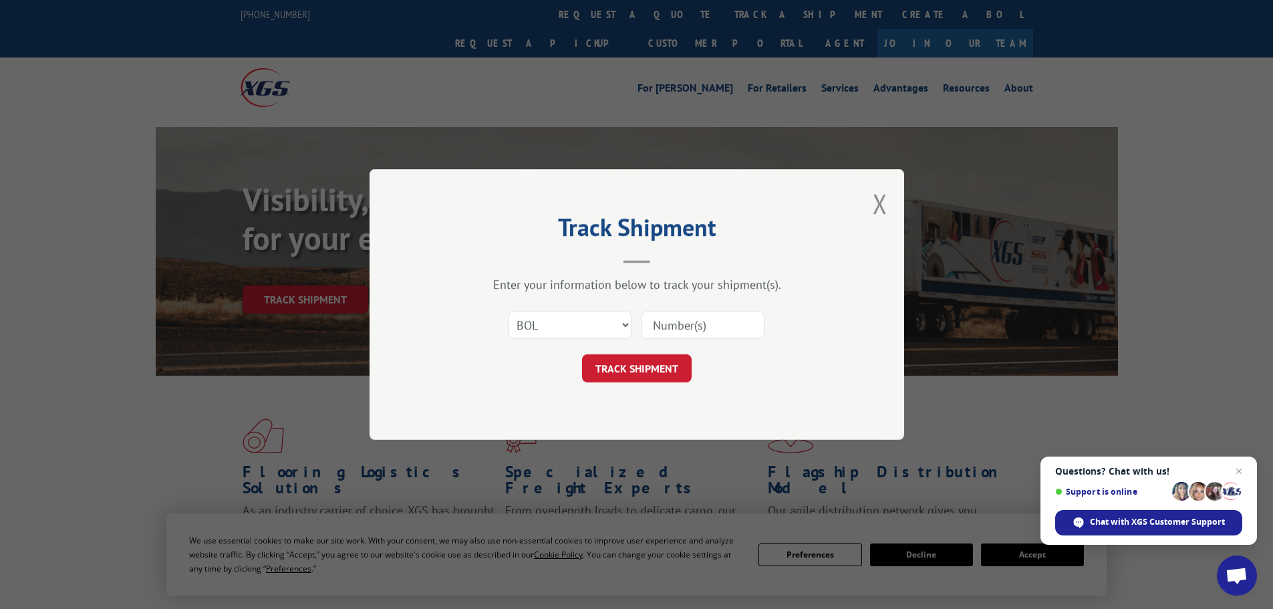
click at [715, 328] on input at bounding box center [703, 325] width 123 height 28
paste input "6EG1002"
type input "6EG1002"
drag, startPoint x: 650, startPoint y: 370, endPoint x: 658, endPoint y: 373, distance: 8.5
click at [650, 370] on button "TRACK SHIPMENT" at bounding box center [637, 368] width 110 height 28
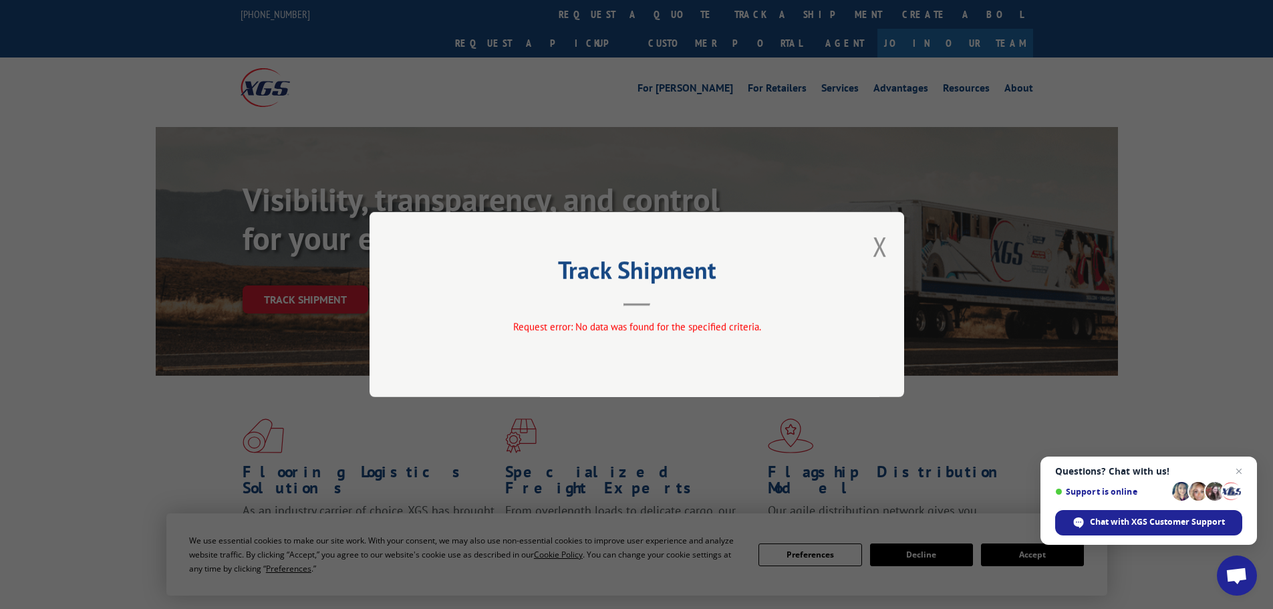
click at [890, 245] on div "Track Shipment Request error: No data was found for the specified criteria." at bounding box center [637, 304] width 535 height 185
click at [885, 249] on button "Close modal" at bounding box center [880, 246] width 15 height 35
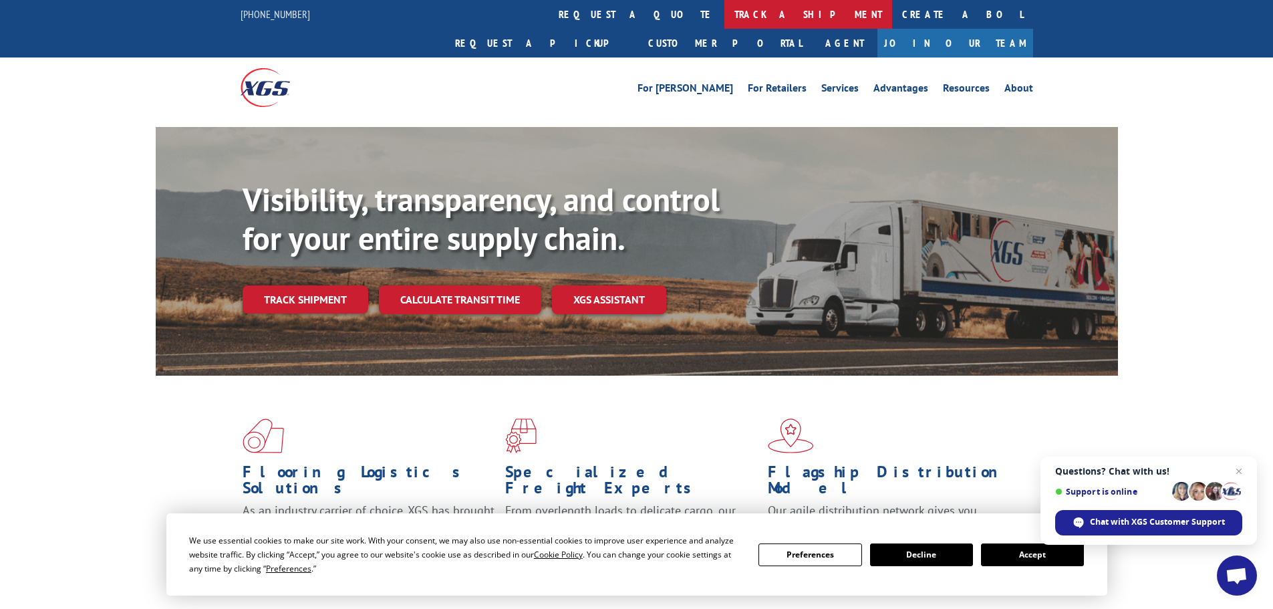
click at [725, 24] on link "track a shipment" at bounding box center [809, 14] width 168 height 29
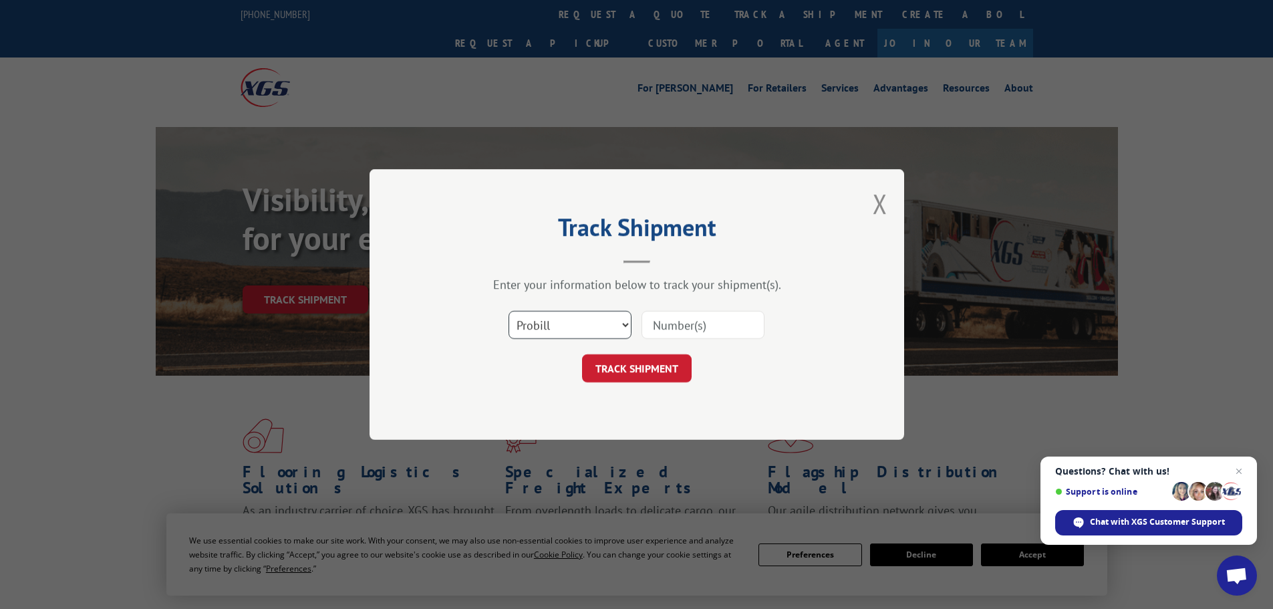
drag, startPoint x: 572, startPoint y: 332, endPoint x: 563, endPoint y: 338, distance: 10.6
click at [572, 332] on select "Select category... Probill BOL PO" at bounding box center [570, 325] width 123 height 28
select select "bol"
click at [509, 311] on select "Select category... Probill BOL PO" at bounding box center [570, 325] width 123 height 28
click at [691, 317] on input at bounding box center [703, 325] width 123 height 28
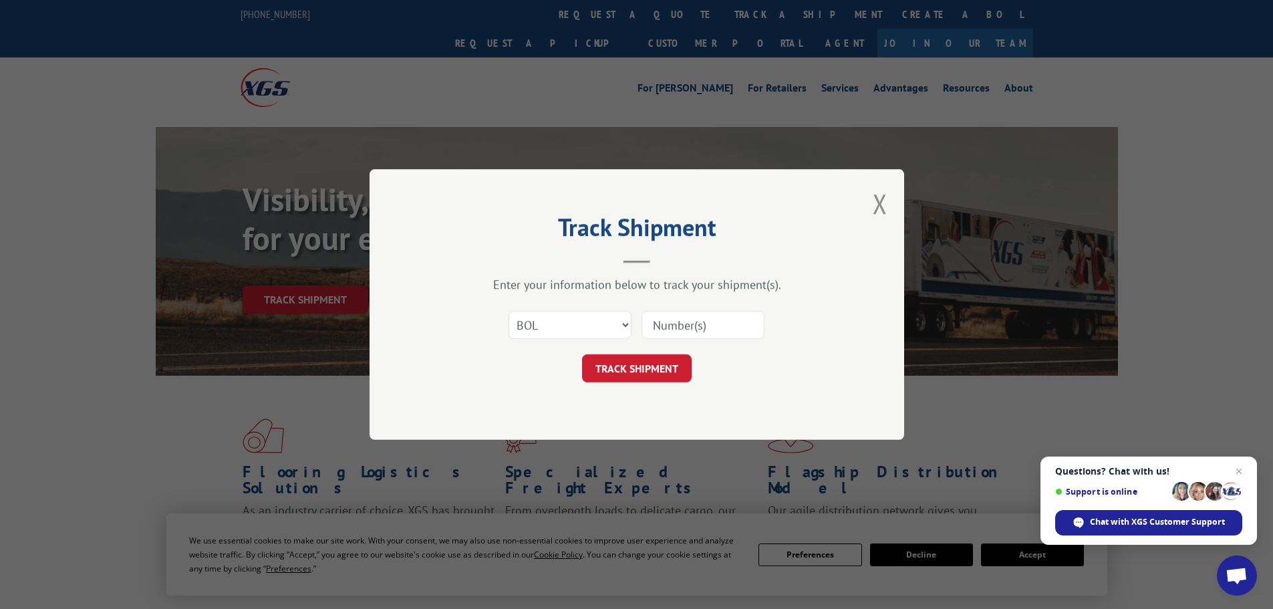
paste input "6EG1680"
type input "6EG1680"
click at [653, 360] on button "TRACK SHIPMENT" at bounding box center [637, 368] width 110 height 28
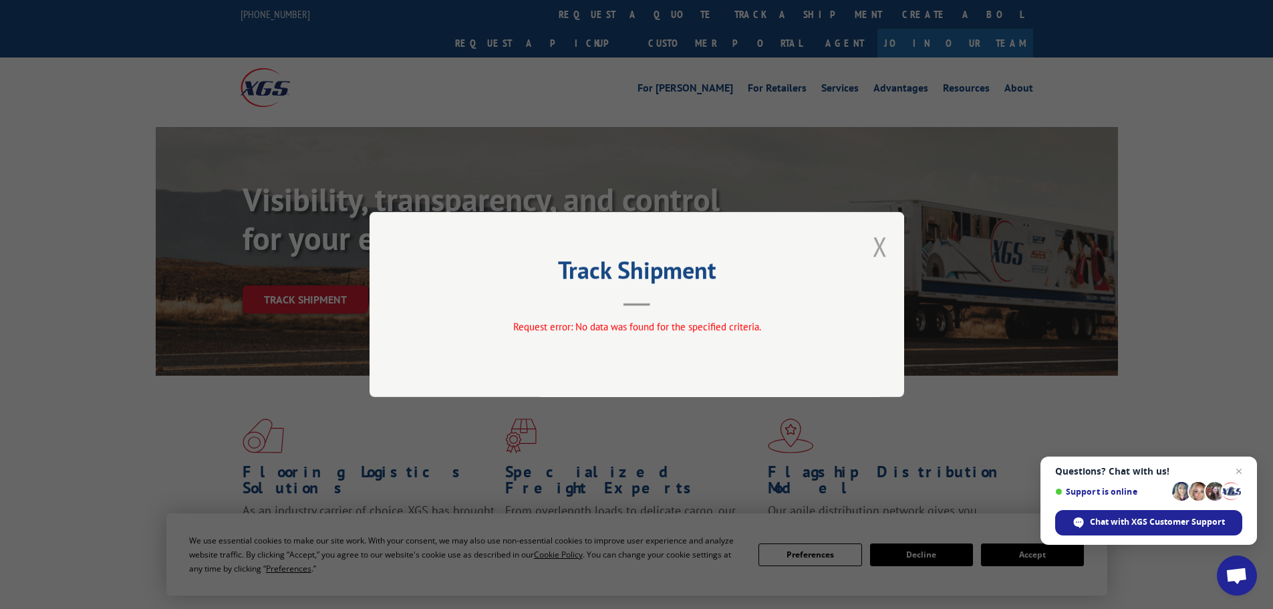
click at [881, 243] on button "Close modal" at bounding box center [880, 246] width 15 height 35
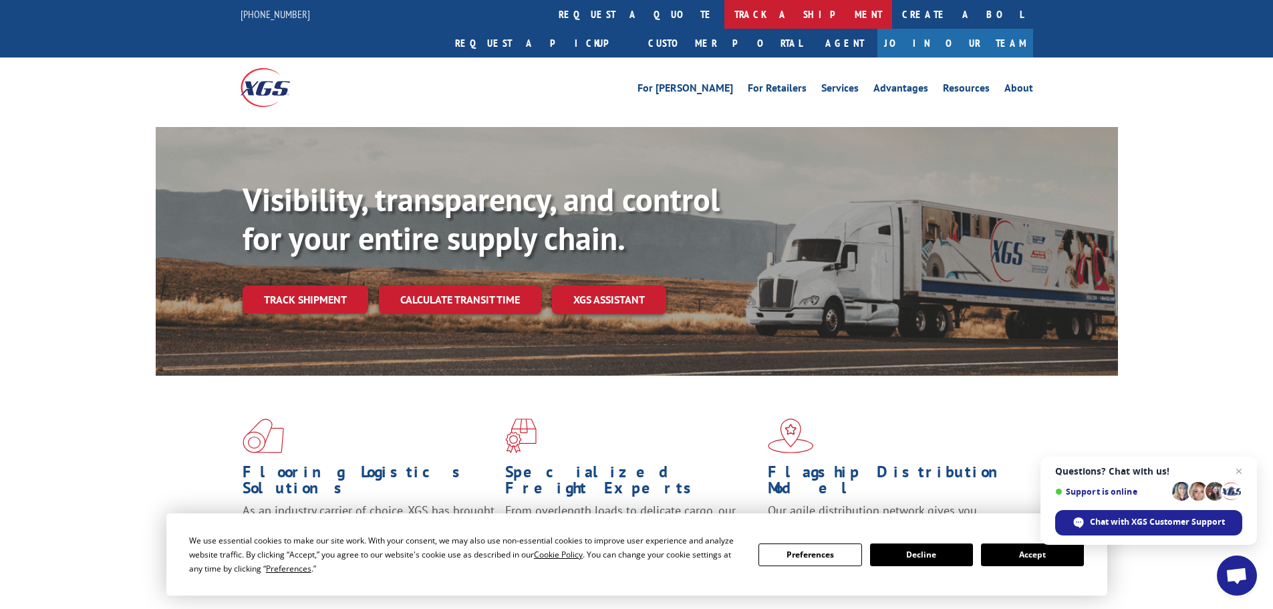
click at [725, 27] on link "track a shipment" at bounding box center [809, 14] width 168 height 29
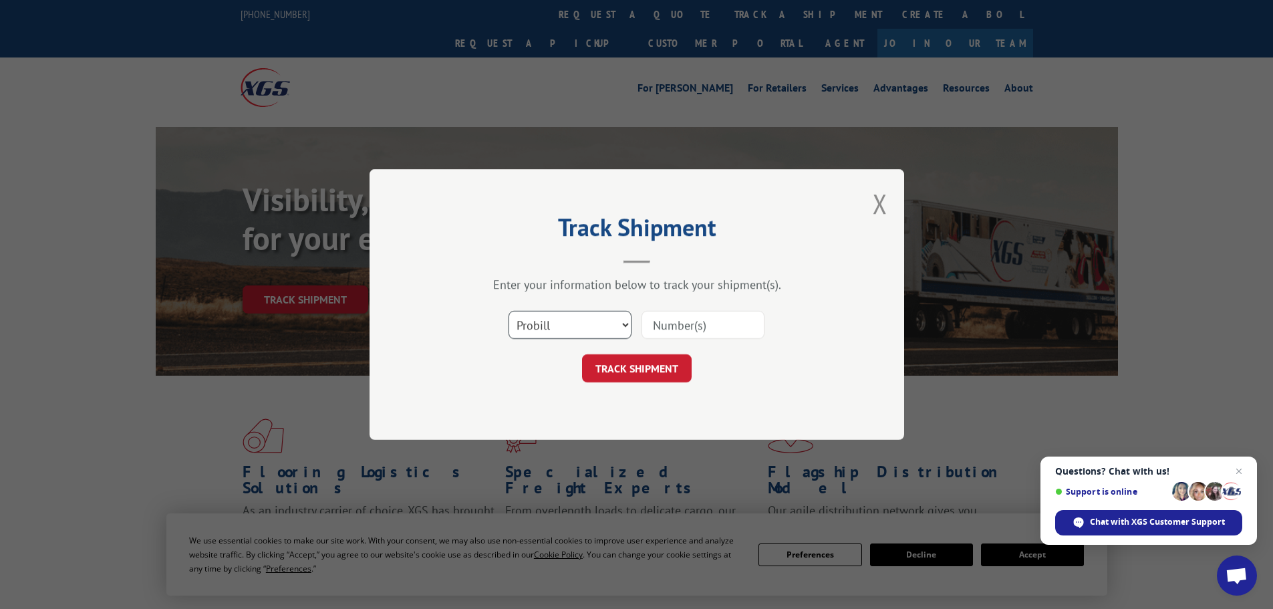
drag, startPoint x: 566, startPoint y: 330, endPoint x: 561, endPoint y: 337, distance: 7.8
click at [566, 330] on select "Select category... Probill BOL PO" at bounding box center [570, 325] width 123 height 28
select select "bol"
click at [509, 311] on select "Select category... Probill BOL PO" at bounding box center [570, 325] width 123 height 28
drag, startPoint x: 718, startPoint y: 332, endPoint x: 694, endPoint y: 332, distance: 24.1
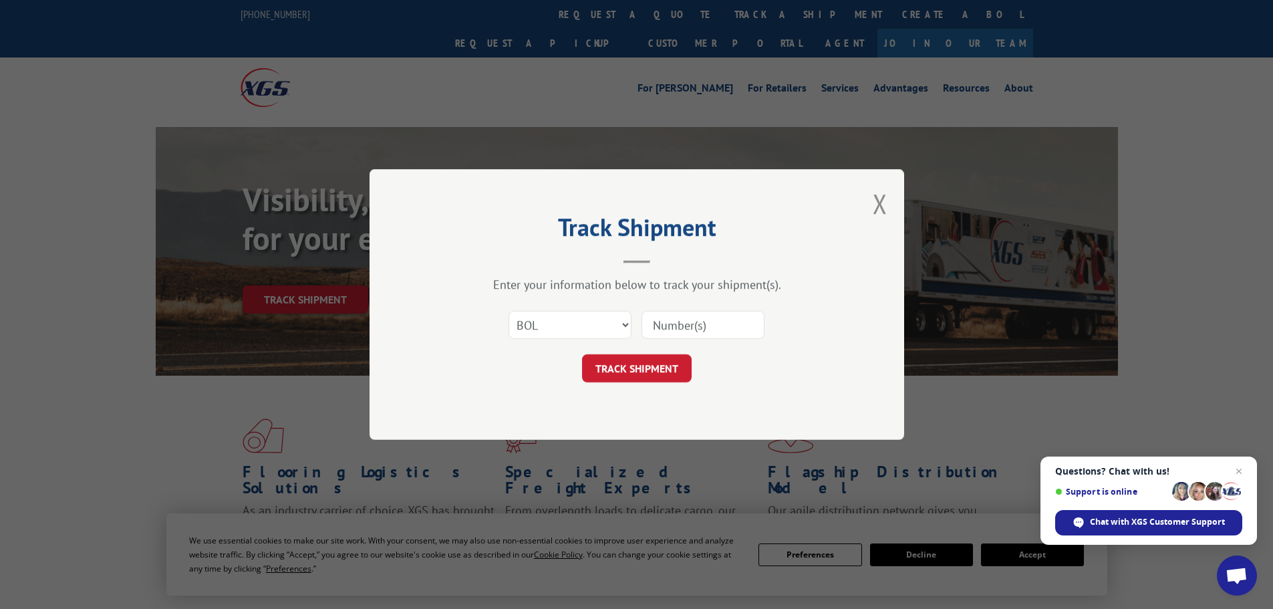
click at [718, 332] on input at bounding box center [703, 325] width 123 height 28
paste input "6EG1849"
type input "6EG1849"
click at [641, 362] on button "TRACK SHIPMENT" at bounding box center [637, 368] width 110 height 28
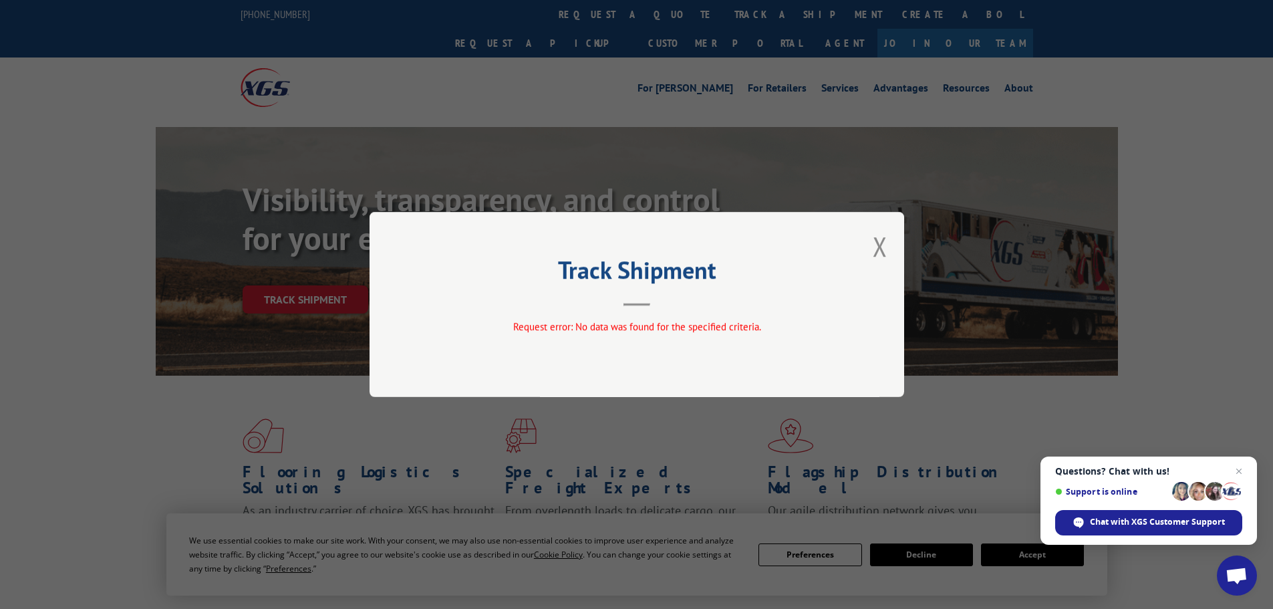
click at [890, 250] on div "Track Shipment Request error: No data was found for the specified criteria." at bounding box center [637, 304] width 535 height 185
click at [885, 242] on button "Close modal" at bounding box center [880, 246] width 15 height 35
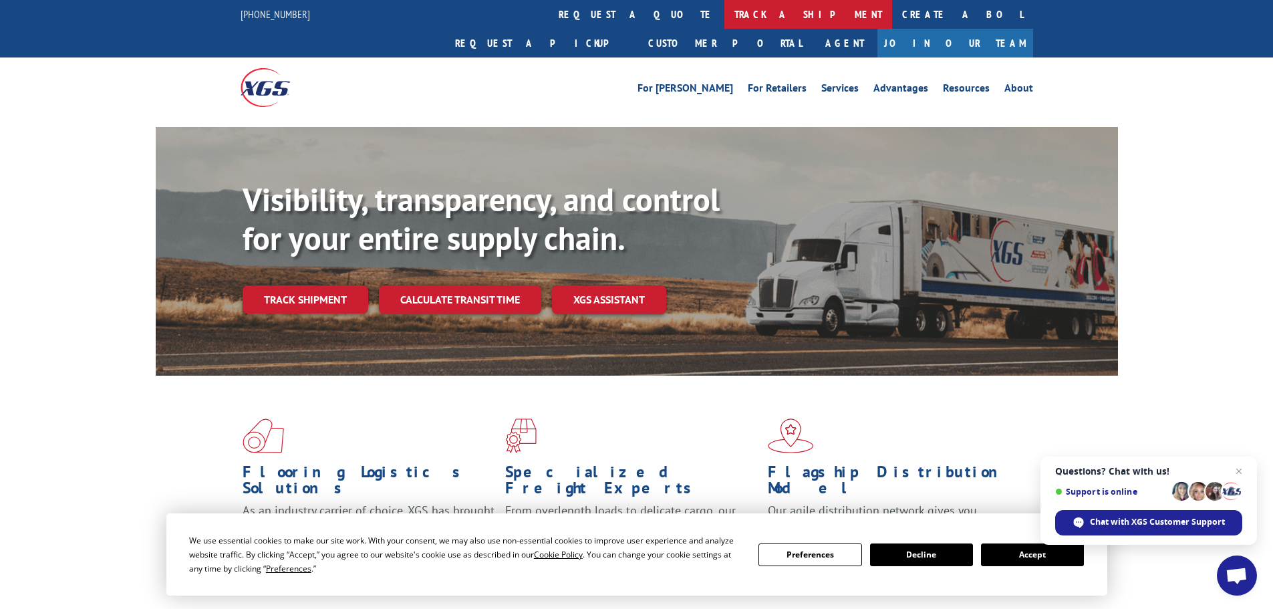
click at [725, 15] on link "track a shipment" at bounding box center [809, 14] width 168 height 29
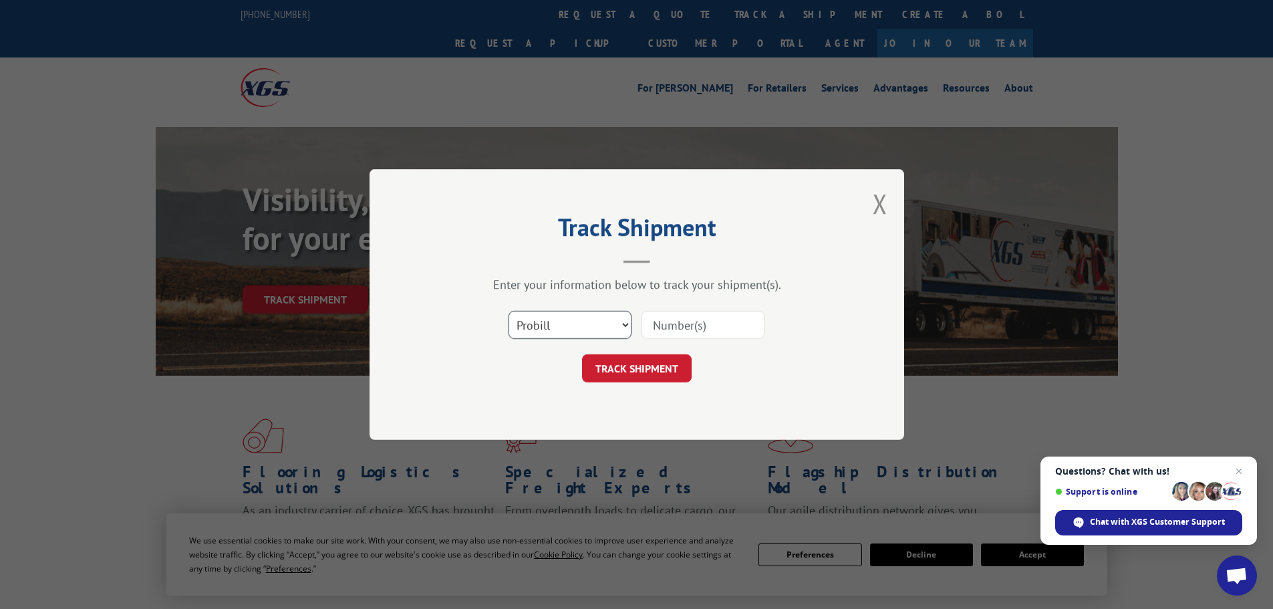
drag, startPoint x: 574, startPoint y: 322, endPoint x: 560, endPoint y: 338, distance: 21.3
click at [574, 322] on select "Select category... Probill BOL PO" at bounding box center [570, 325] width 123 height 28
select select "bol"
click at [509, 311] on select "Select category... Probill BOL PO" at bounding box center [570, 325] width 123 height 28
click at [720, 338] on input at bounding box center [703, 325] width 123 height 28
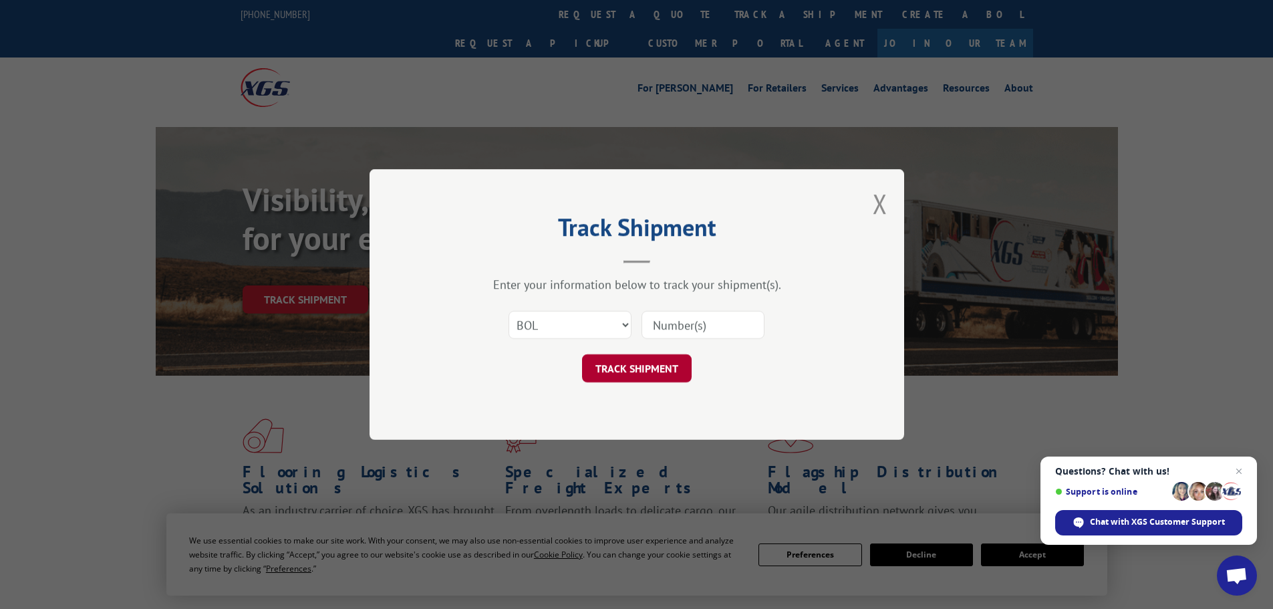
paste input "6EG3778"
type input "6EG3778"
click at [642, 368] on button "TRACK SHIPMENT" at bounding box center [637, 368] width 110 height 28
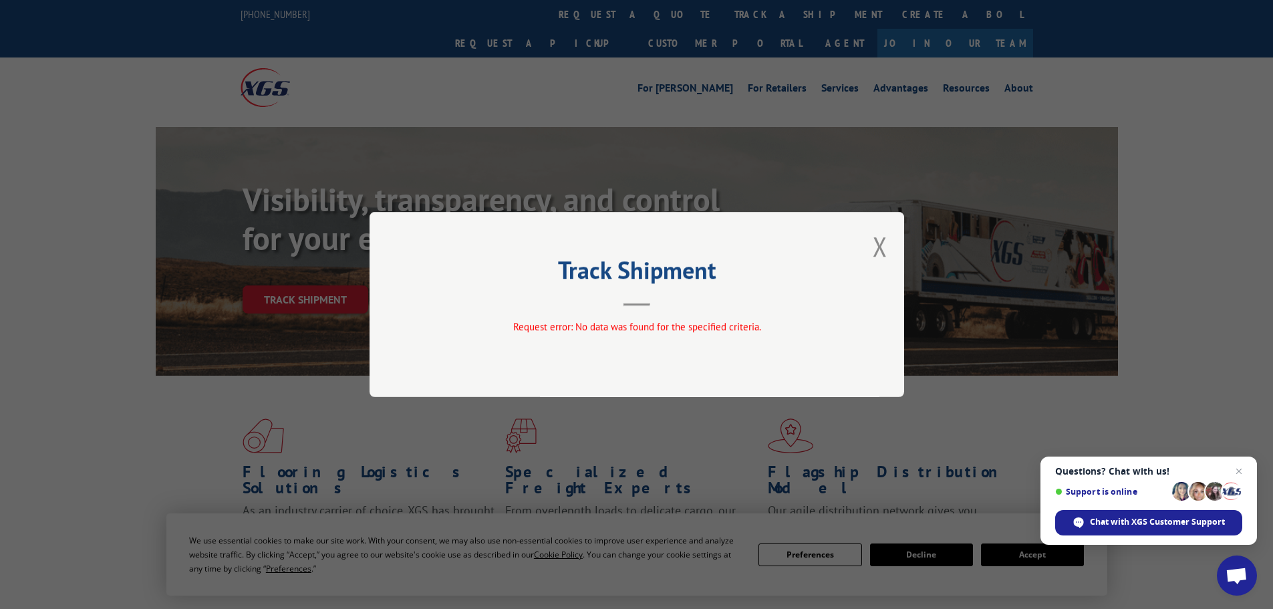
click at [891, 241] on div "Track Shipment Request error: No data was found for the specified criteria." at bounding box center [637, 304] width 535 height 185
click at [868, 257] on div "Track Shipment Request error: No data was found for the specified criteria." at bounding box center [637, 304] width 535 height 185
click at [876, 257] on button "Close modal" at bounding box center [880, 246] width 15 height 35
